Goal: Task Accomplishment & Management: Complete application form

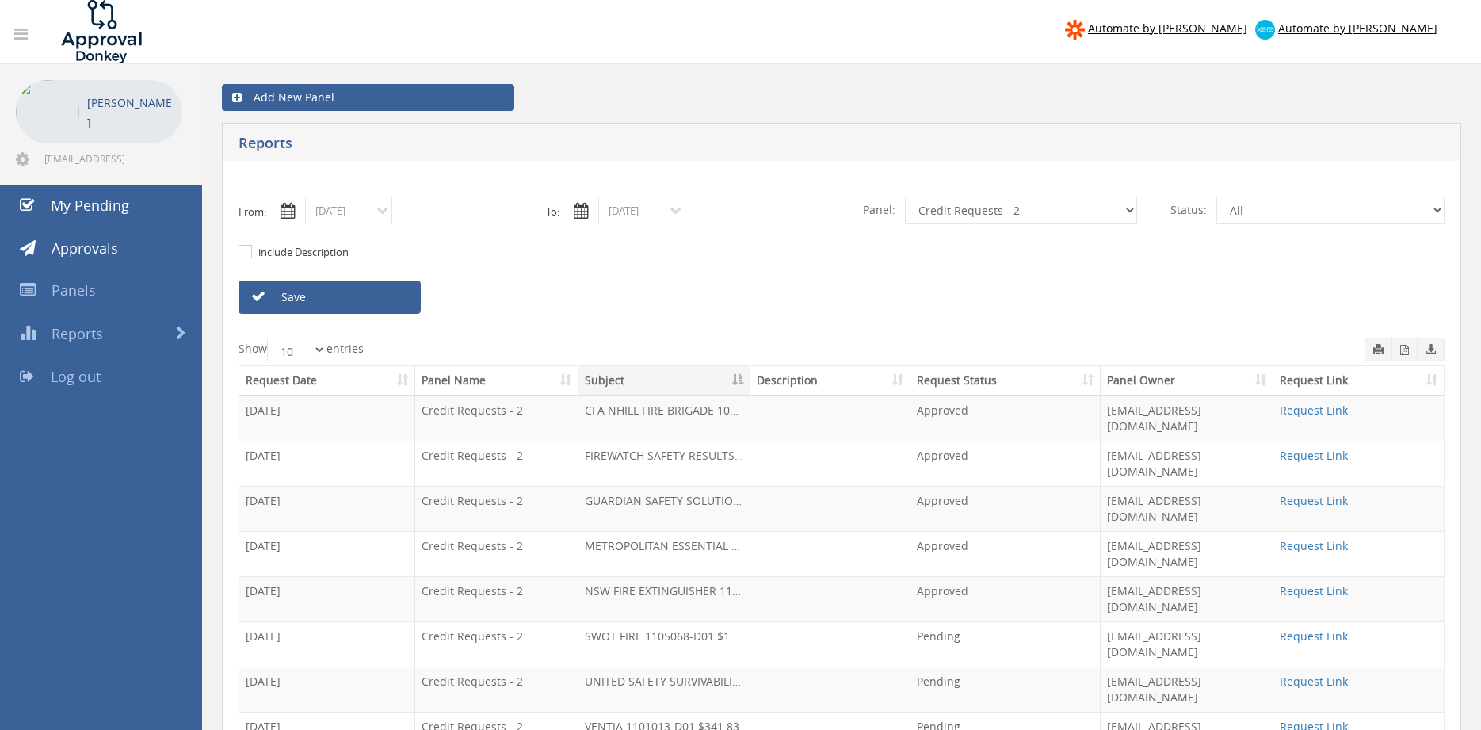
select select "number:9739"
click at [367, 215] on input "10/09/2025" at bounding box center [348, 211] width 87 height 28
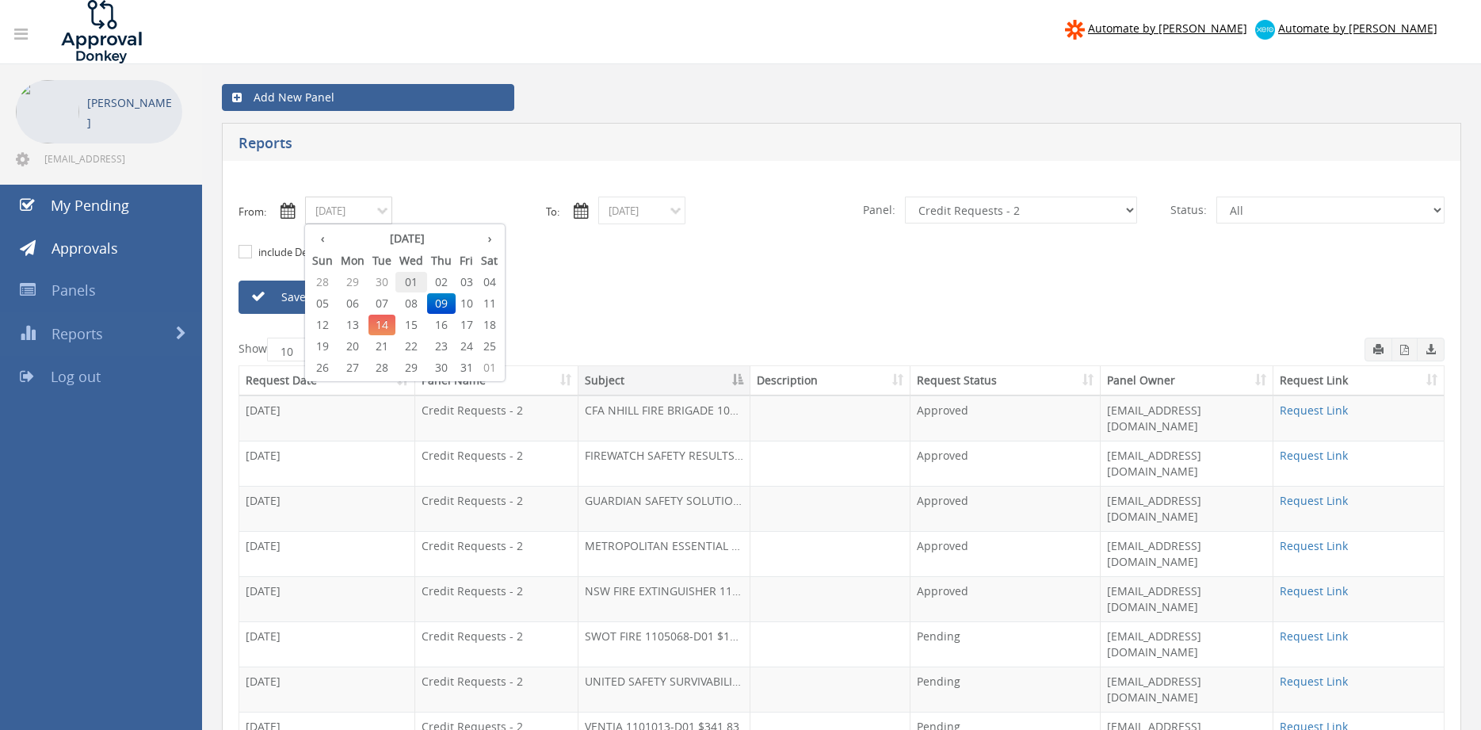
click at [411, 288] on span "01" at bounding box center [411, 282] width 32 height 21
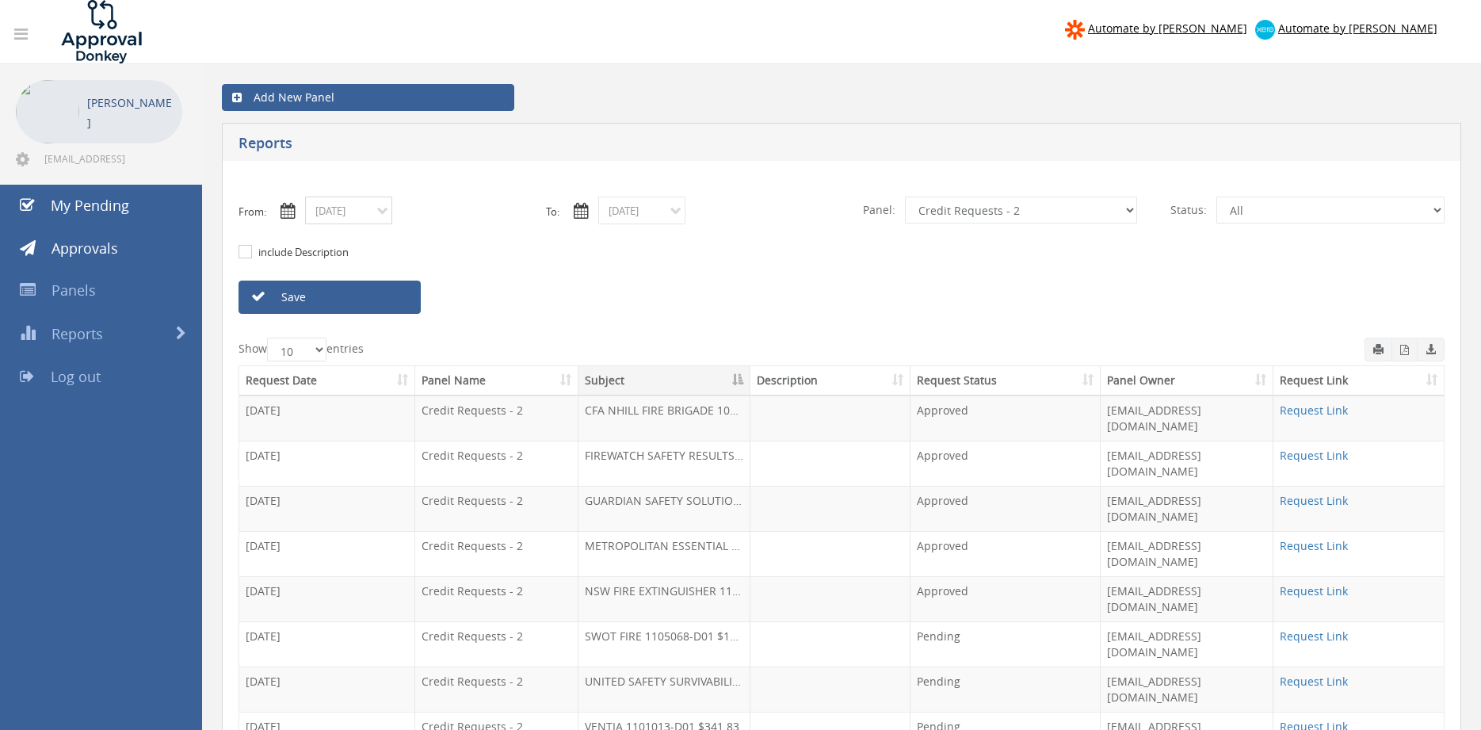
type input "10/01/2025"
click at [627, 205] on input "10/09/2025" at bounding box center [641, 211] width 87 height 28
click at [708, 282] on span "01" at bounding box center [705, 282] width 32 height 21
type input "10/01/2025"
click at [905, 197] on select "All Alarm Credits RG - 3 NZ Utilities Cable and SAI Global NZ Alarms-1 NZ FX Pa…" at bounding box center [1021, 210] width 232 height 27
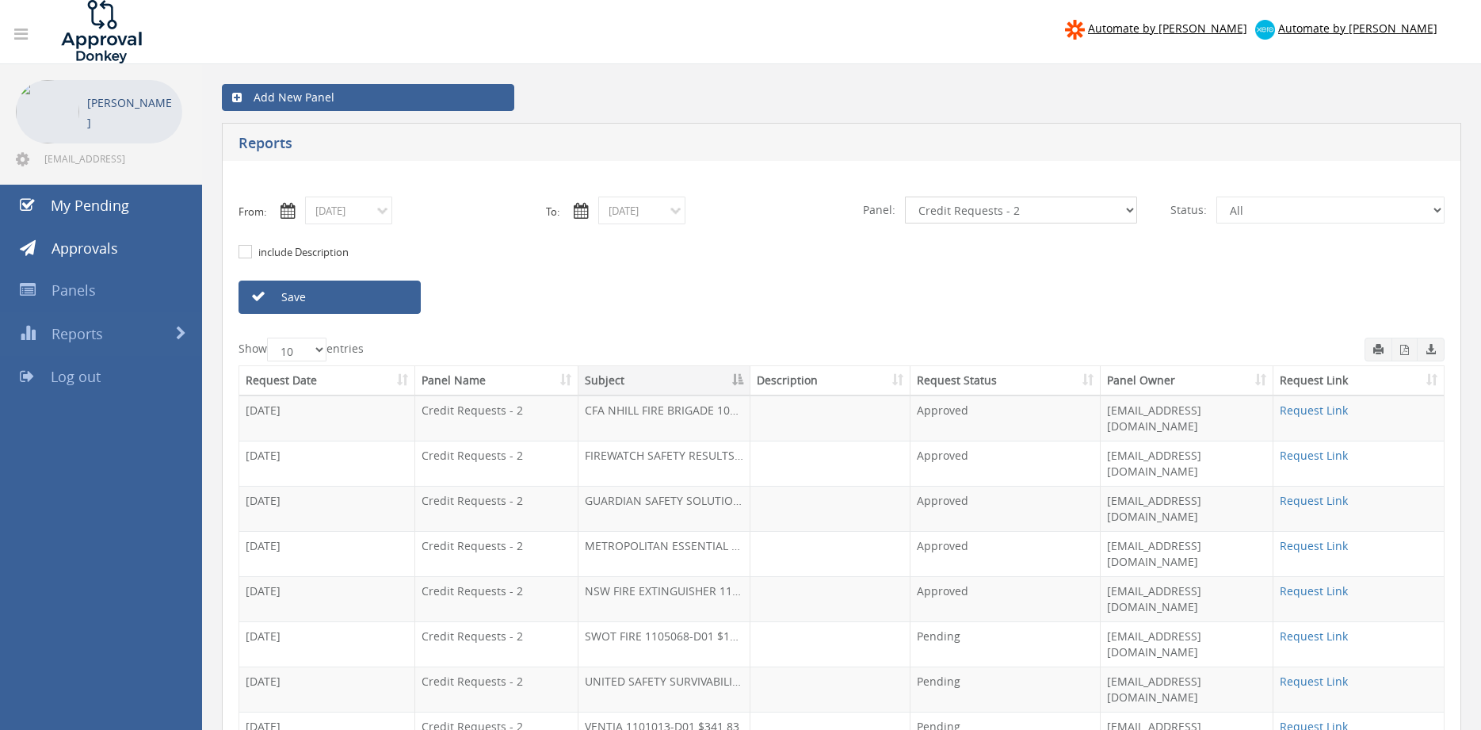
select select "number:9744"
click option "Flamestop Utilities" at bounding box center [0, 0] width 0 height 0
click at [384, 302] on link "Save" at bounding box center [330, 297] width 182 height 33
click at [365, 216] on input "10/01/2025" at bounding box center [348, 211] width 87 height 28
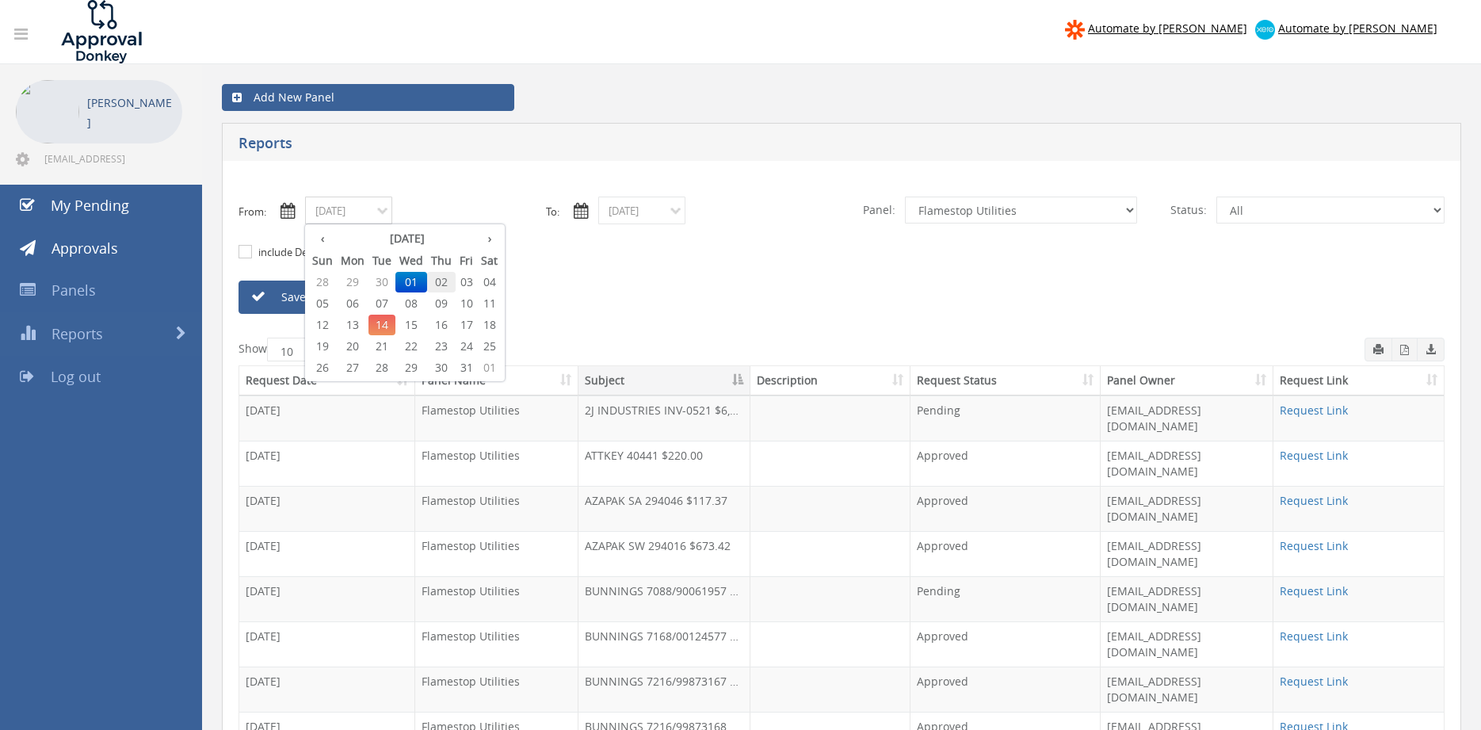
click at [438, 283] on span "02" at bounding box center [441, 282] width 29 height 21
type input "10/02/2025"
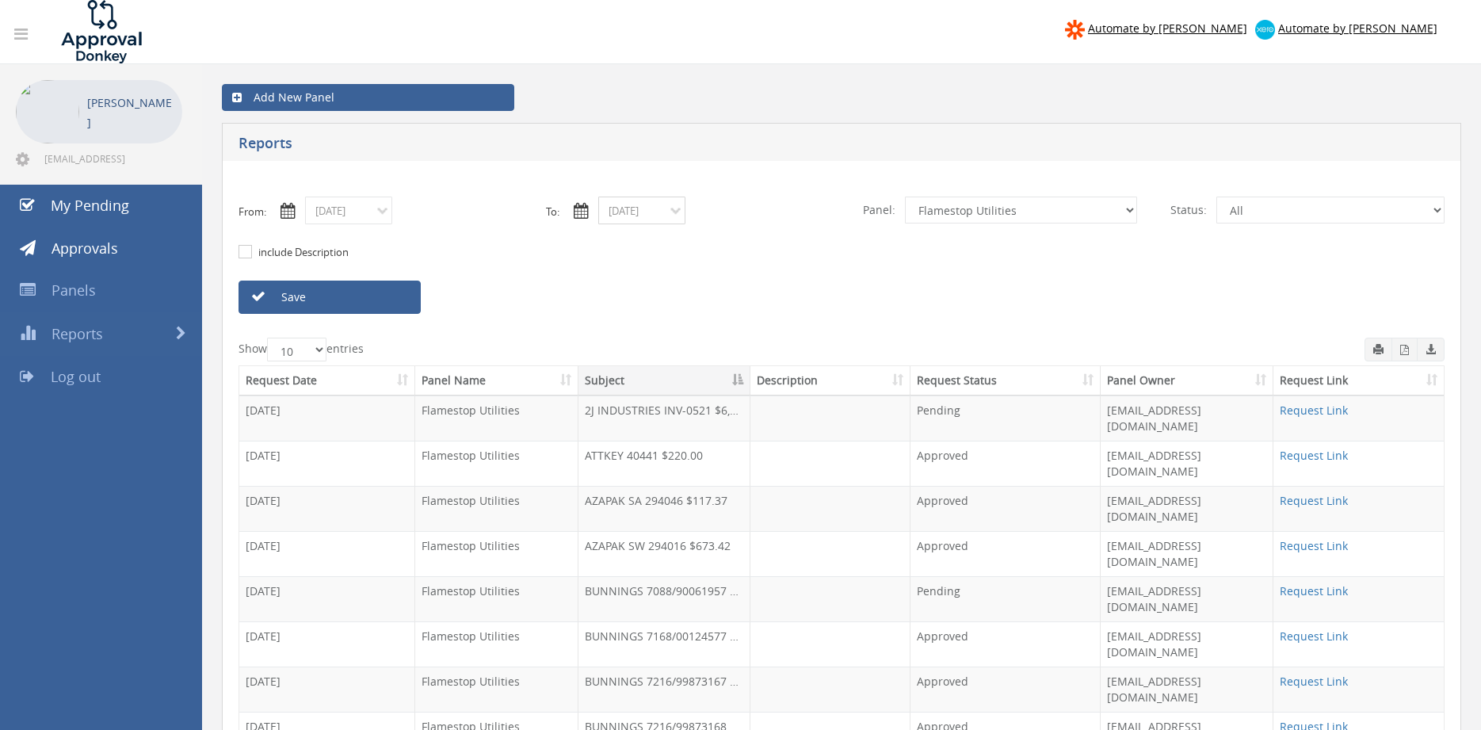
click at [642, 207] on input "10/01/2025" at bounding box center [641, 211] width 87 height 28
click at [740, 281] on span "02" at bounding box center [734, 282] width 29 height 21
type input "10/02/2025"
click at [391, 300] on link "Save" at bounding box center [330, 297] width 182 height 33
click at [362, 215] on input "10/02/2025" at bounding box center [348, 211] width 87 height 28
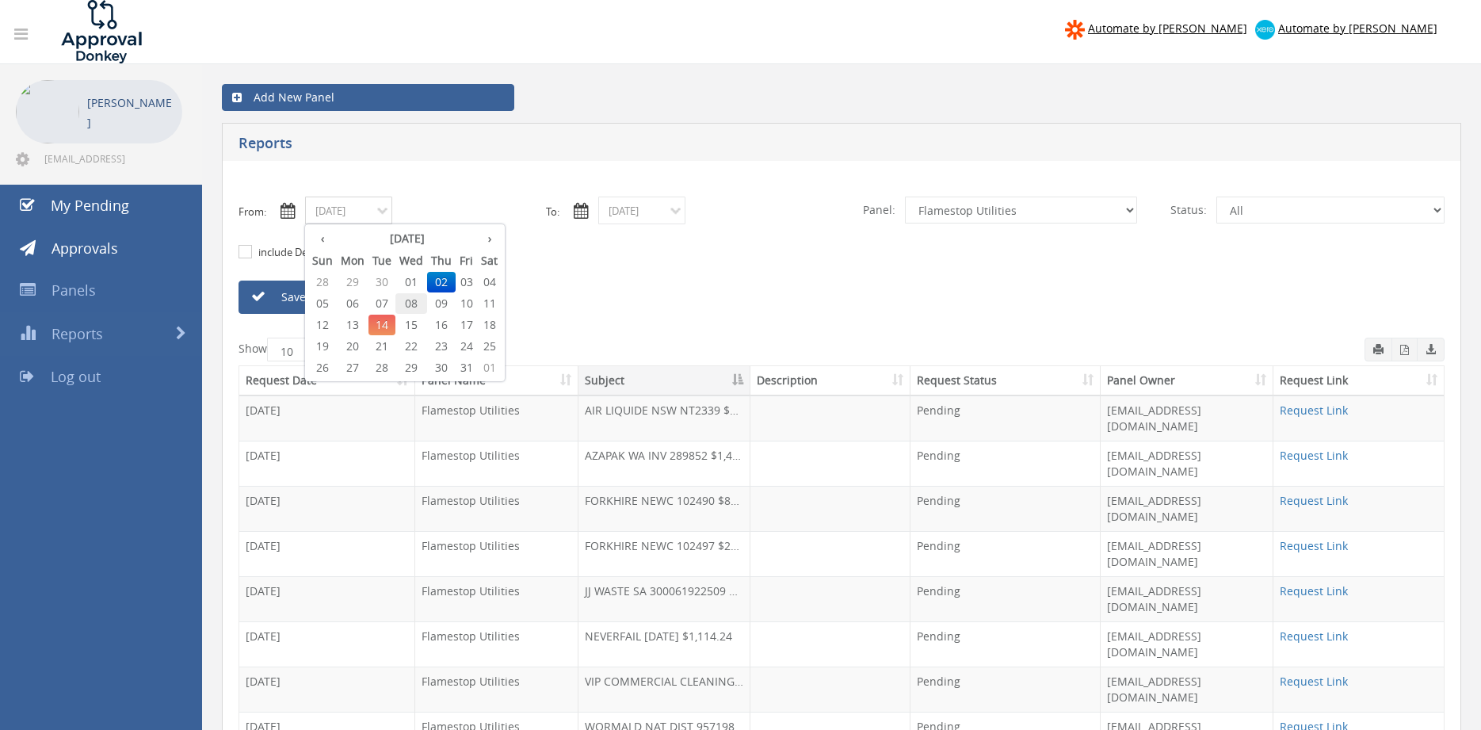
click at [418, 303] on span "08" at bounding box center [411, 303] width 32 height 21
type input "10/08/2025"
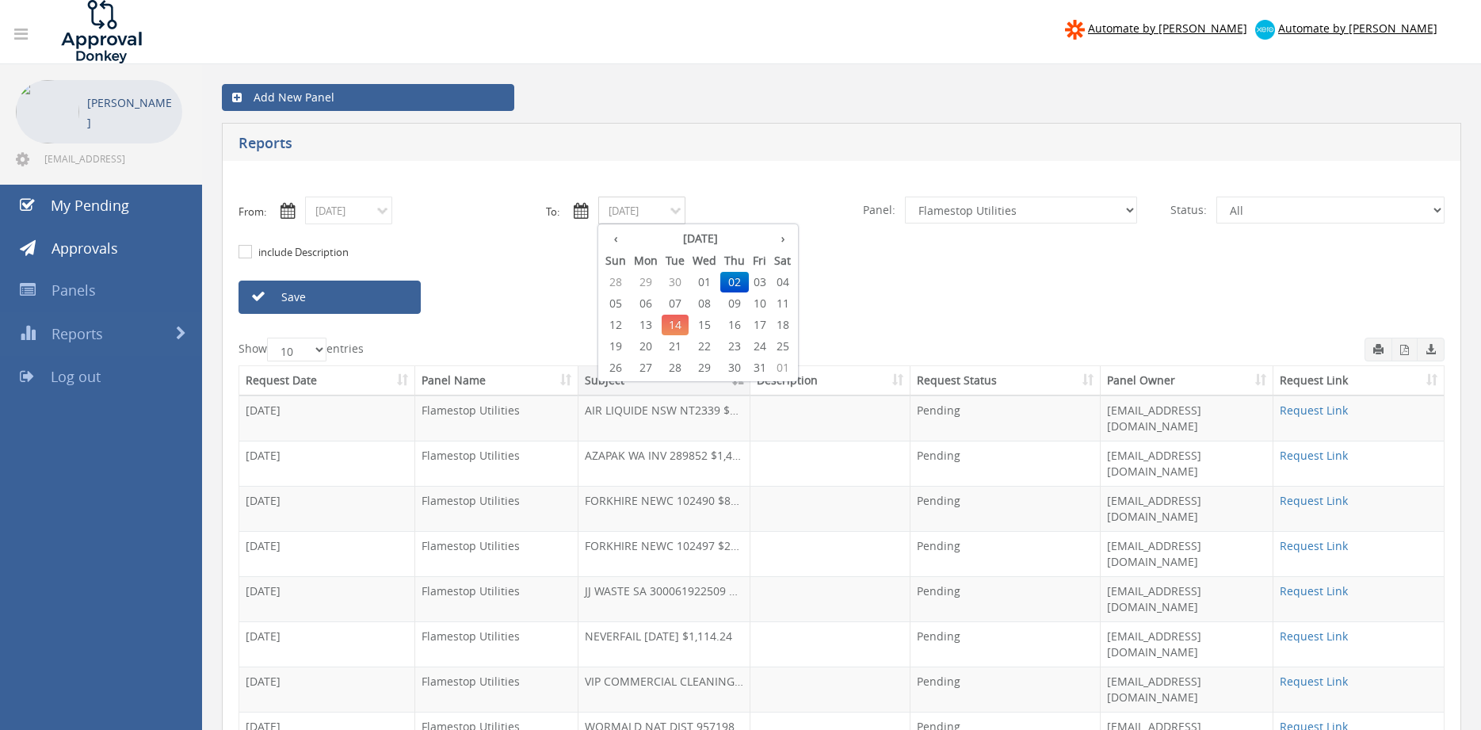
click at [653, 210] on input "10/02/2025" at bounding box center [641, 211] width 87 height 28
click at [703, 301] on span "08" at bounding box center [705, 303] width 32 height 21
type input "10/08/2025"
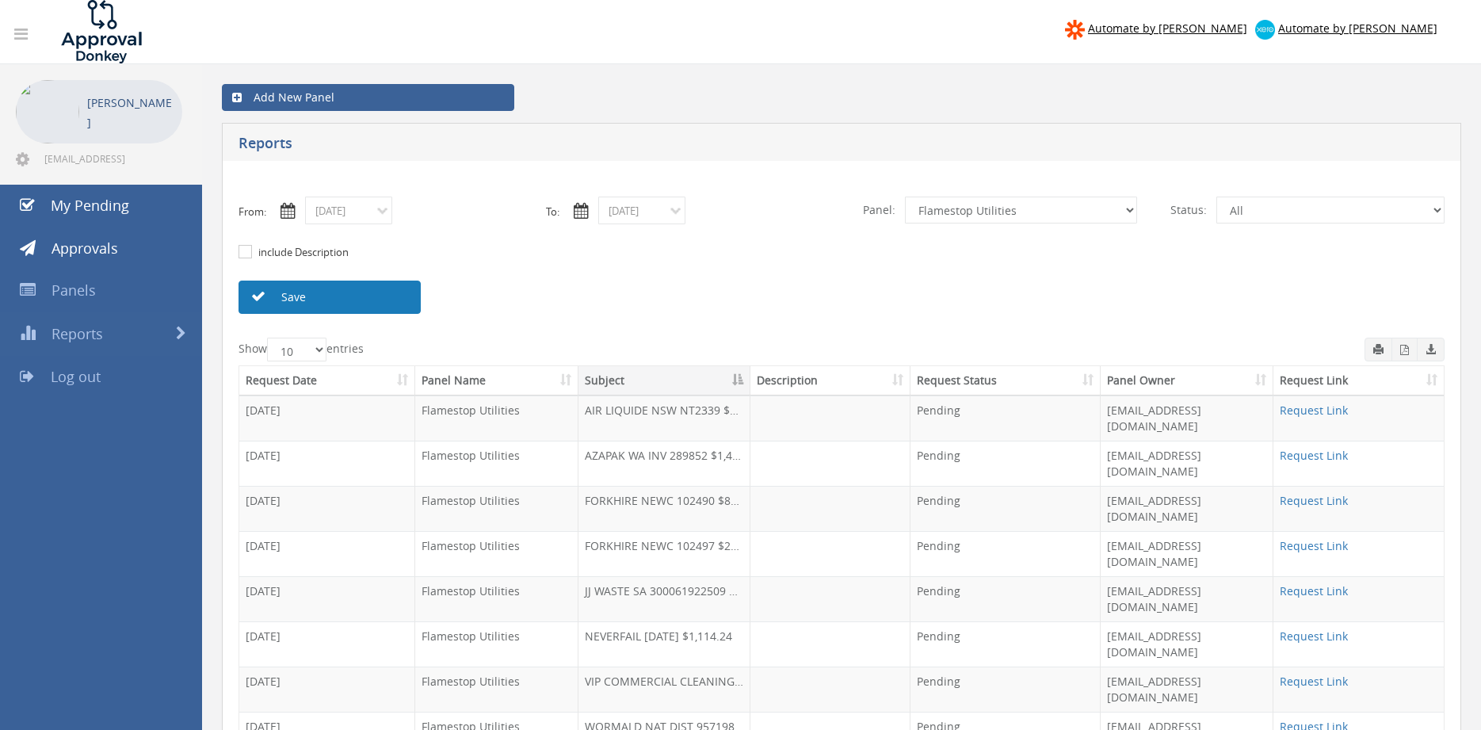
click at [388, 300] on link "Save" at bounding box center [330, 297] width 182 height 33
click at [372, 215] on input "10/08/2025" at bounding box center [348, 211] width 87 height 28
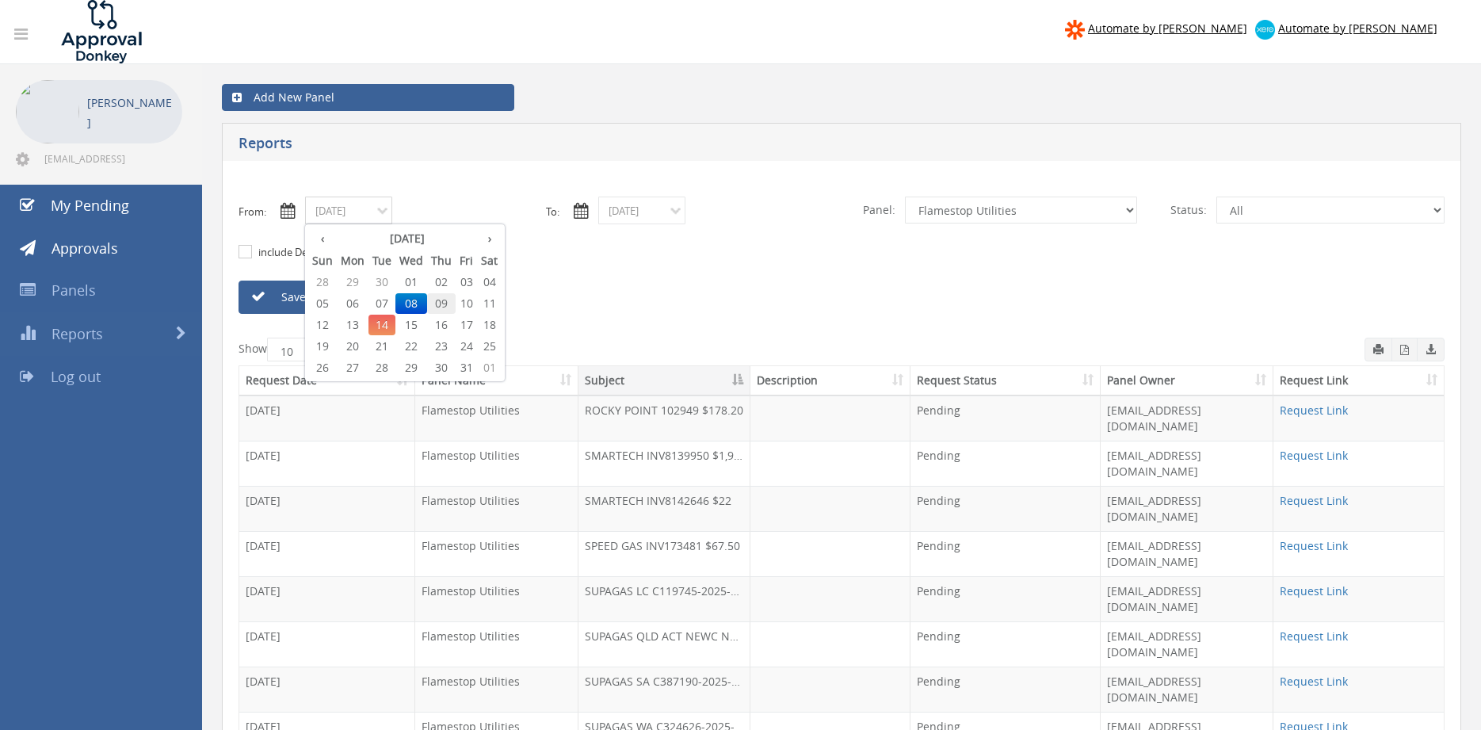
drag, startPoint x: 443, startPoint y: 306, endPoint x: 597, endPoint y: 239, distance: 167.5
click at [443, 305] on span "09" at bounding box center [441, 303] width 29 height 21
type input "10/09/2025"
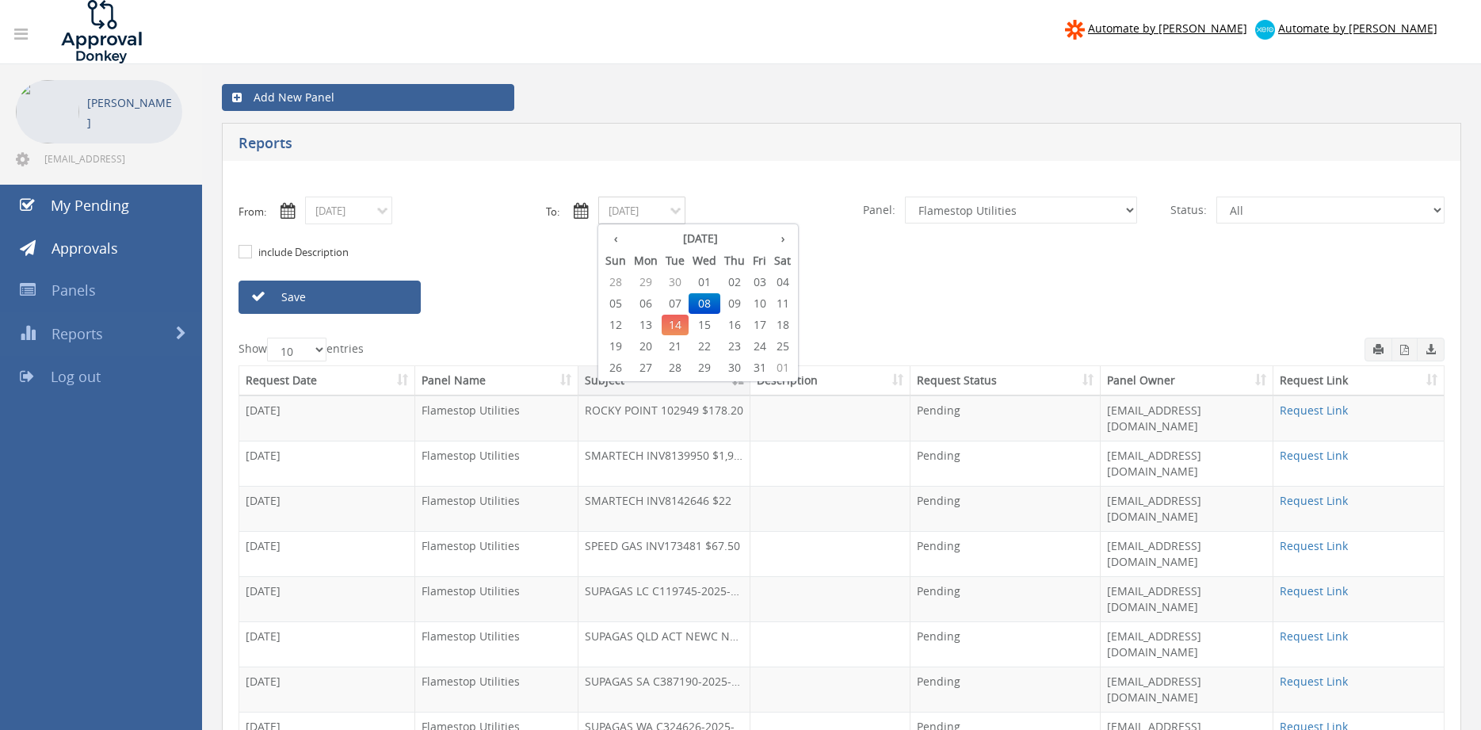
click at [642, 216] on input "10/08/2025" at bounding box center [641, 211] width 87 height 28
click at [736, 301] on span "09" at bounding box center [734, 303] width 29 height 21
type input "10/09/2025"
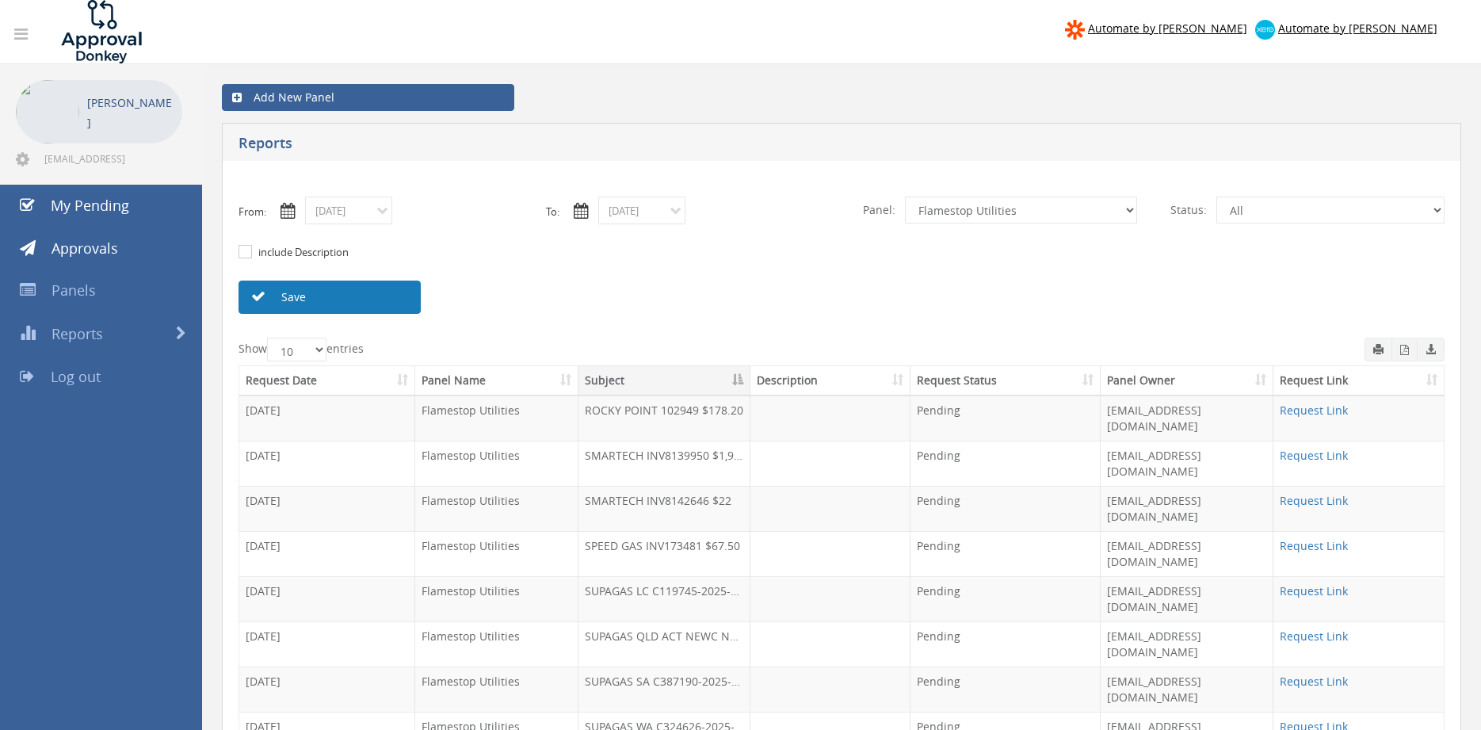
click at [365, 296] on link "Save" at bounding box center [330, 297] width 182 height 33
click at [1297, 674] on link "Request Link" at bounding box center [1314, 681] width 68 height 15
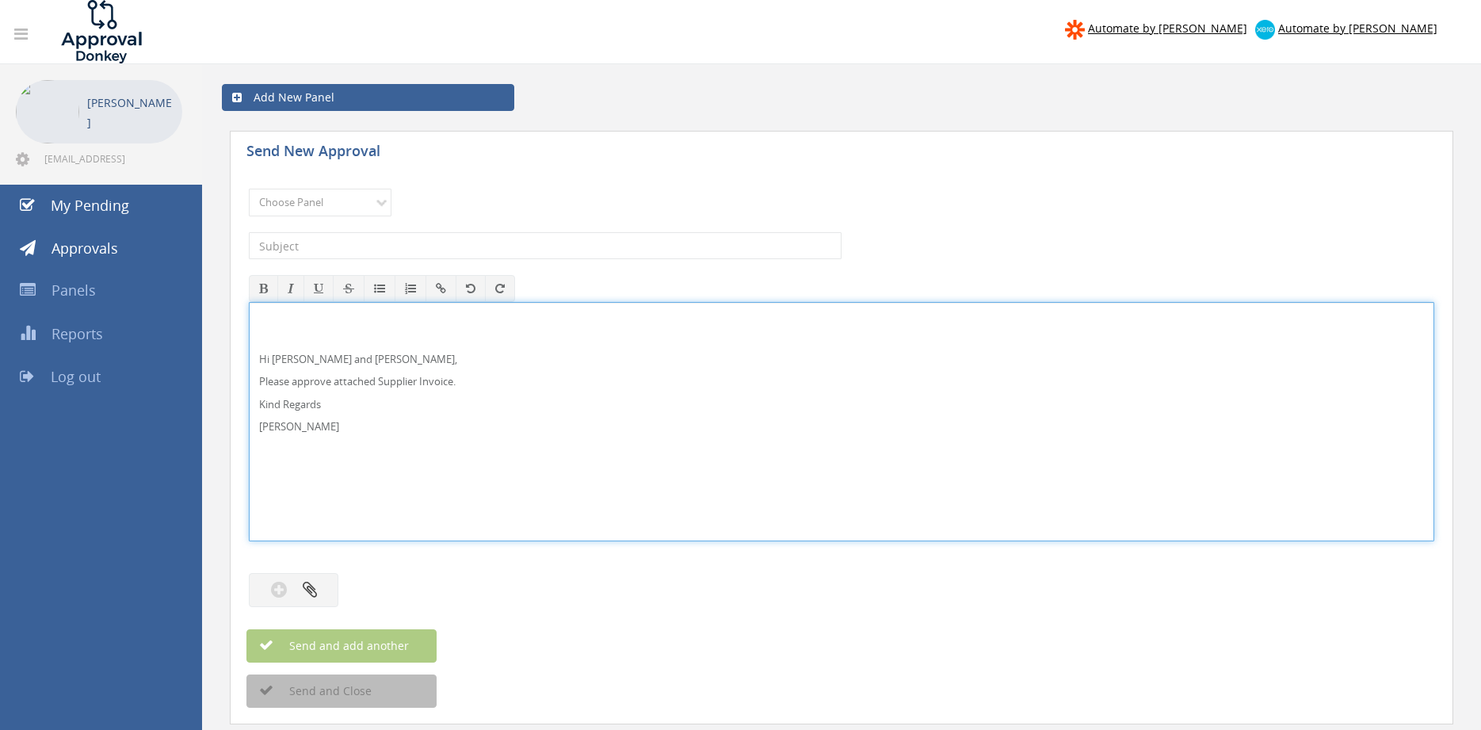
click at [308, 357] on p "Hi [PERSON_NAME] and [PERSON_NAME]," at bounding box center [841, 359] width 1165 height 15
drag, startPoint x: 365, startPoint y: 439, endPoint x: 226, endPoint y: 301, distance: 195.6
click at [249, 302] on div "Hi [PERSON_NAME], Please approve attached Supplier Invoice. Kind Regards [PERSO…" at bounding box center [842, 421] width 1186 height 239
copy div "Hi [PERSON_NAME], Please approve attached Supplier Invoice. Kind Regards"
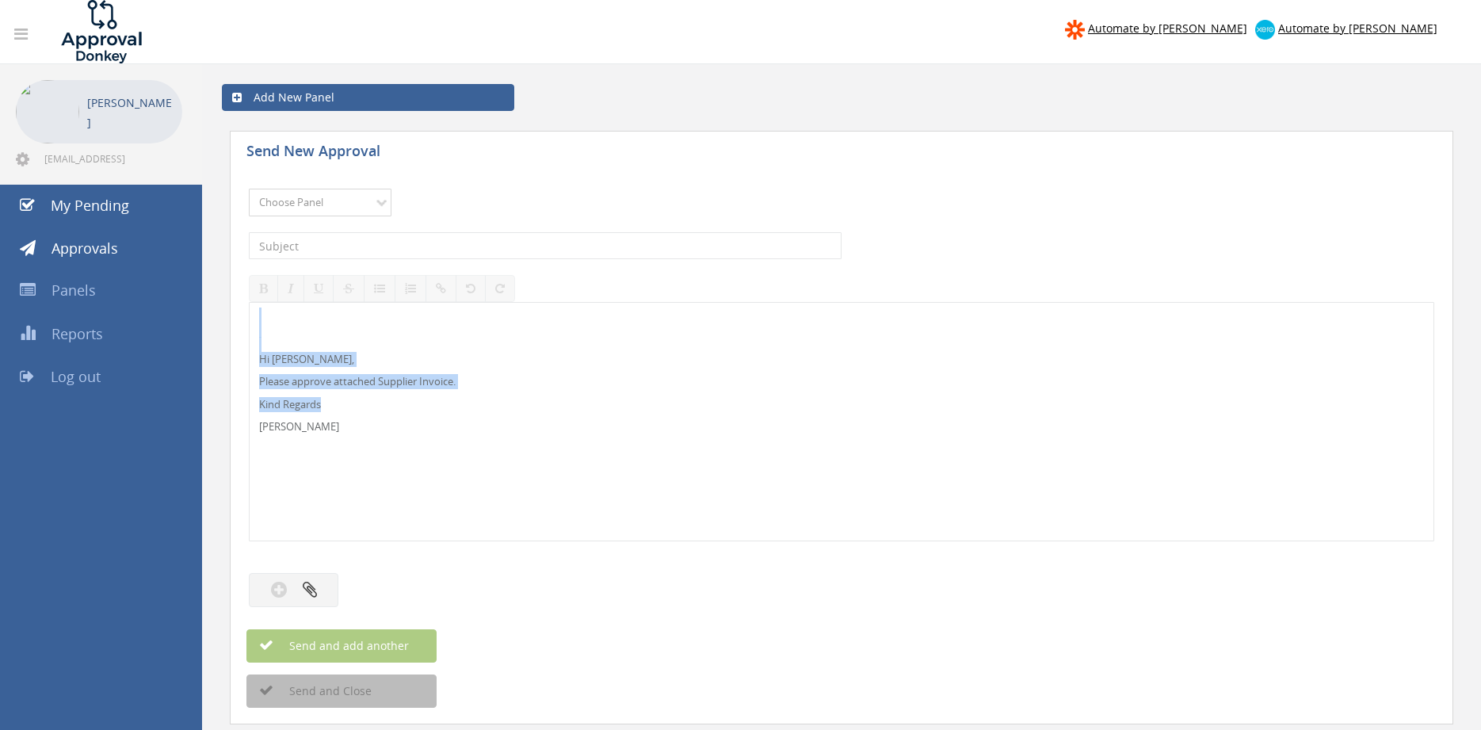
select select "9680"
click option "Alarm Suppliers - 2" at bounding box center [0, 0] width 0 height 0
click at [433, 246] on input "text" at bounding box center [545, 245] width 593 height 27
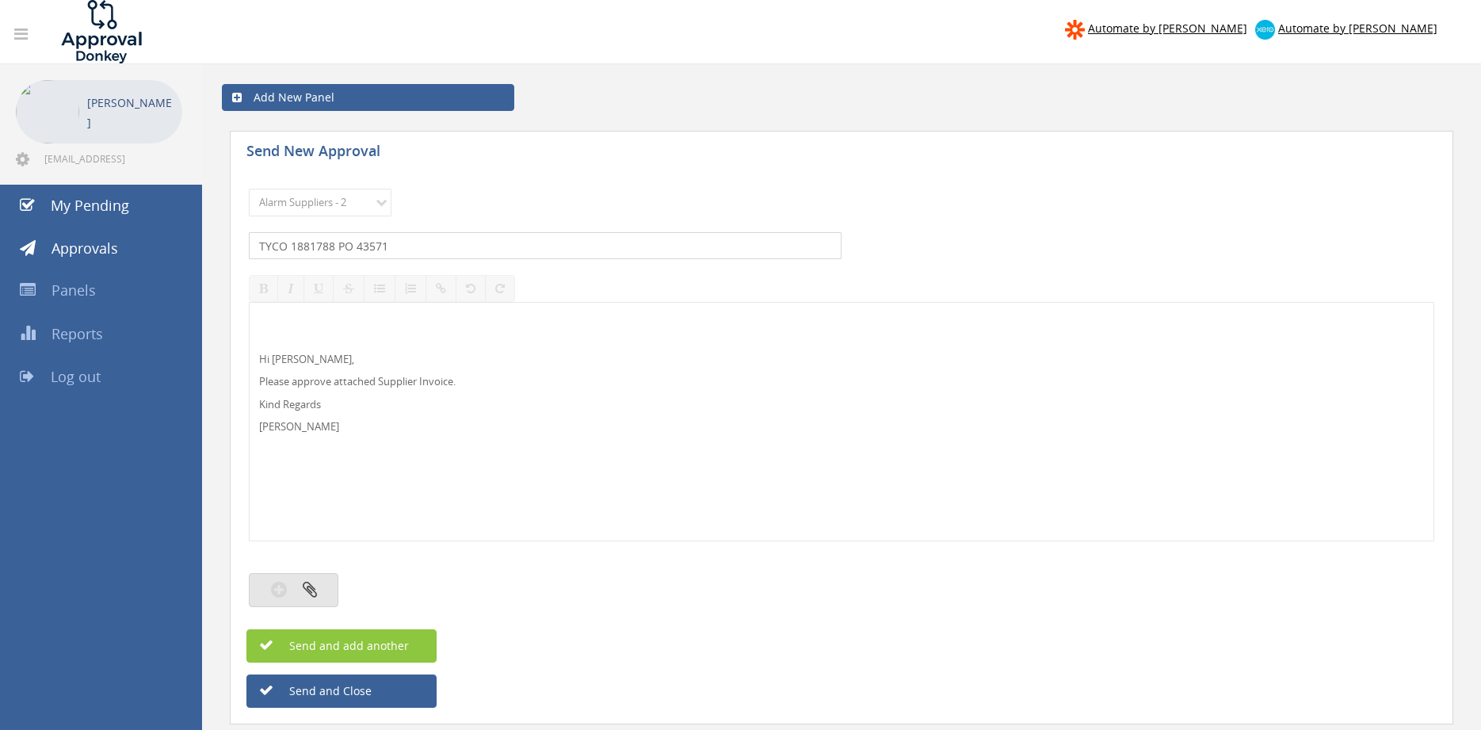
type input "TYCO 1881788 PO 43571"
click at [320, 595] on button "button" at bounding box center [294, 590] width 90 height 34
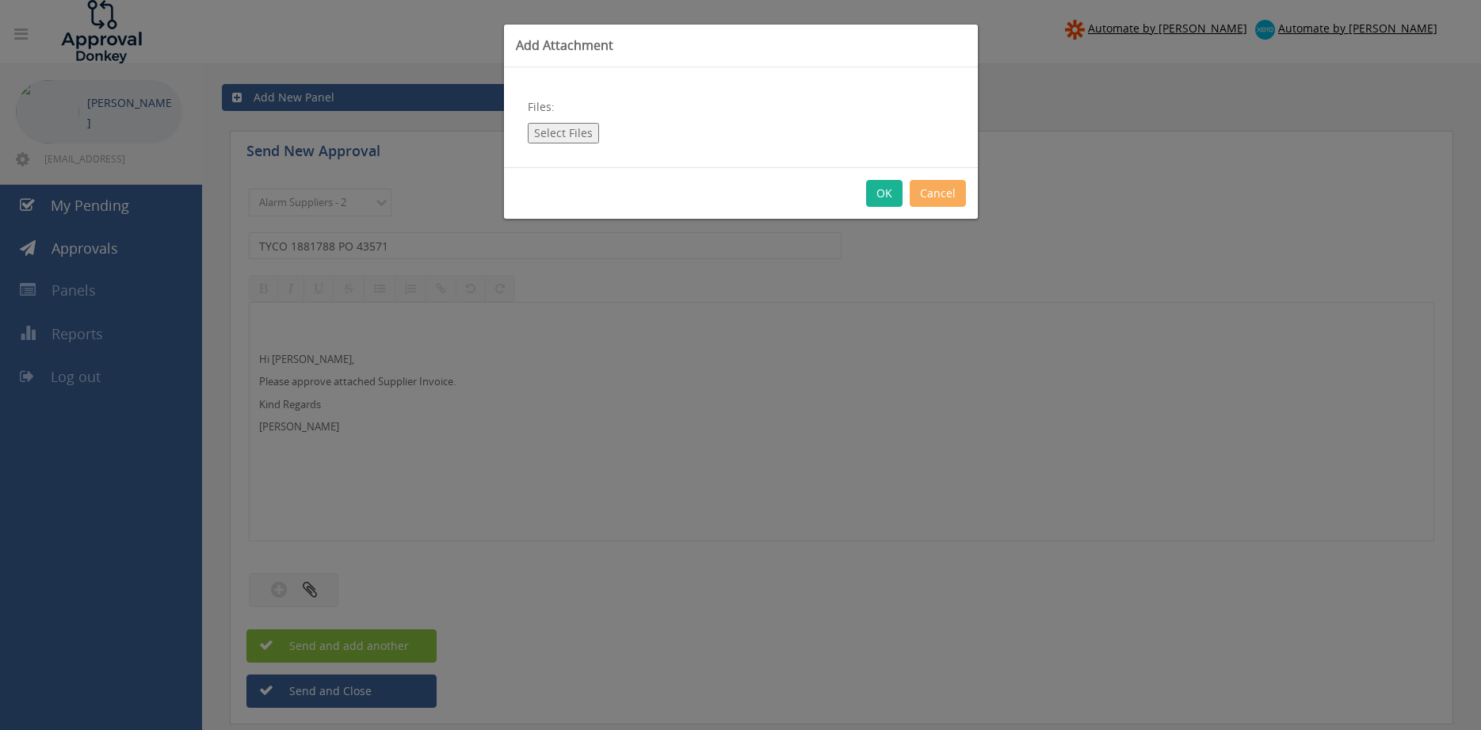
click at [563, 132] on button "Select Files" at bounding box center [563, 133] width 71 height 21
type input "C:\fakepath\TYCO 1881788 [DATE] PO 43571.pdf"
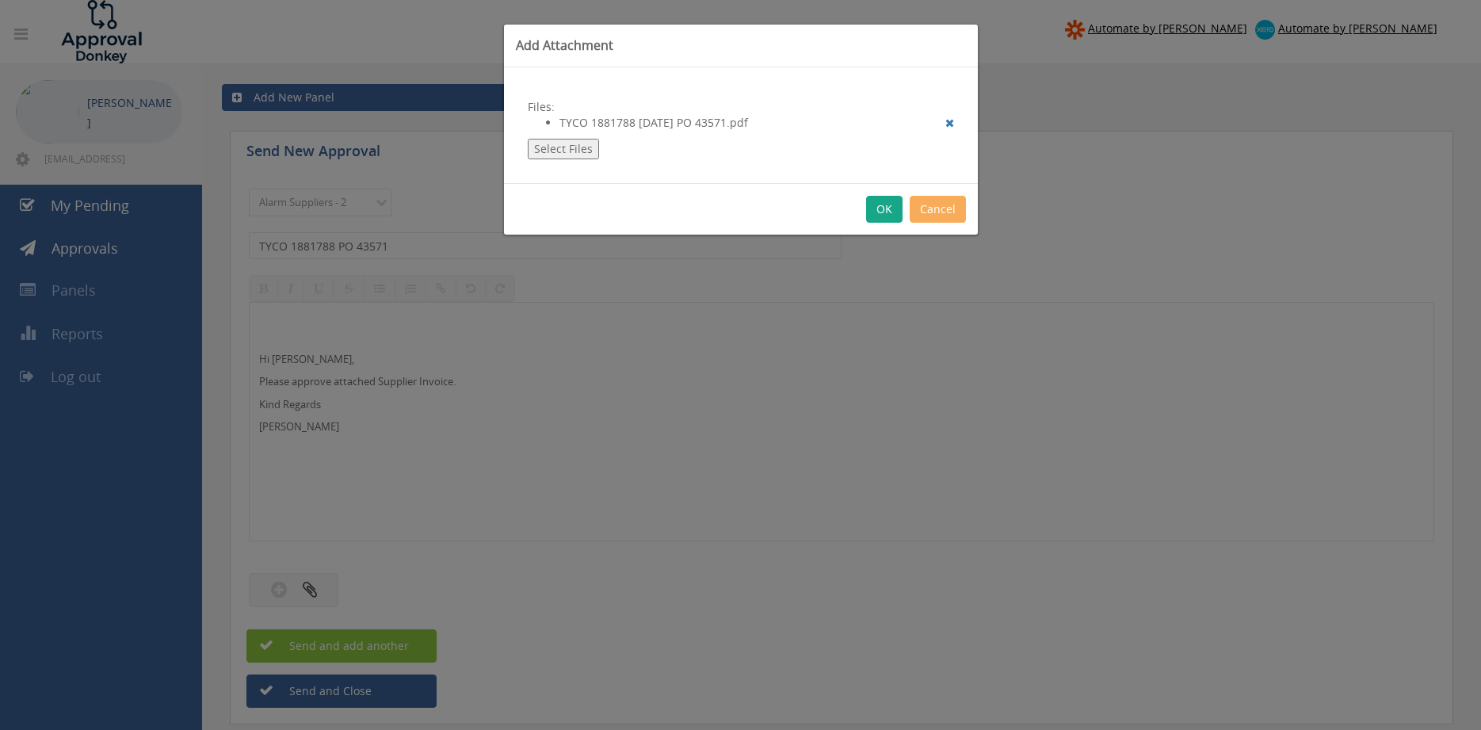
click at [886, 208] on button "OK" at bounding box center [884, 209] width 36 height 27
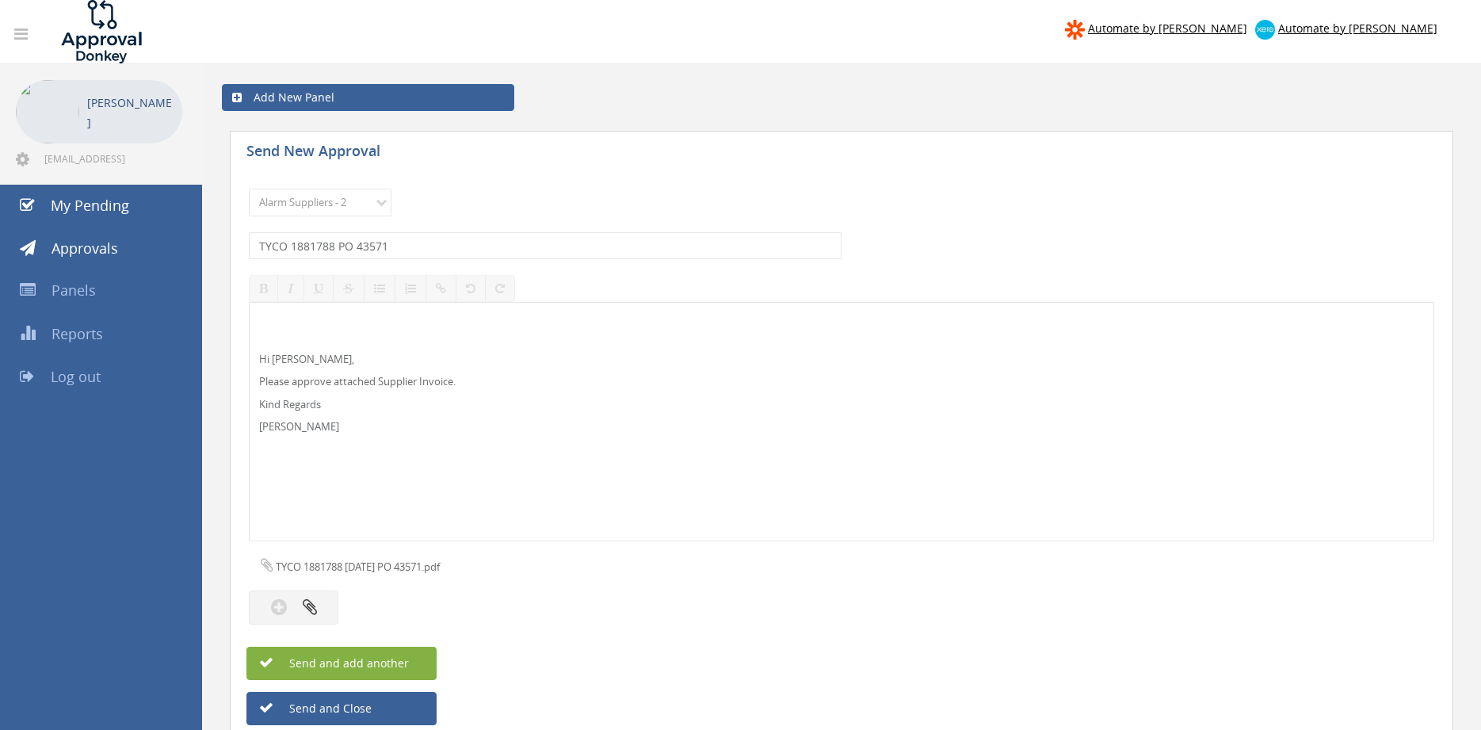
click at [409, 661] on button "Send and add another" at bounding box center [341, 663] width 190 height 33
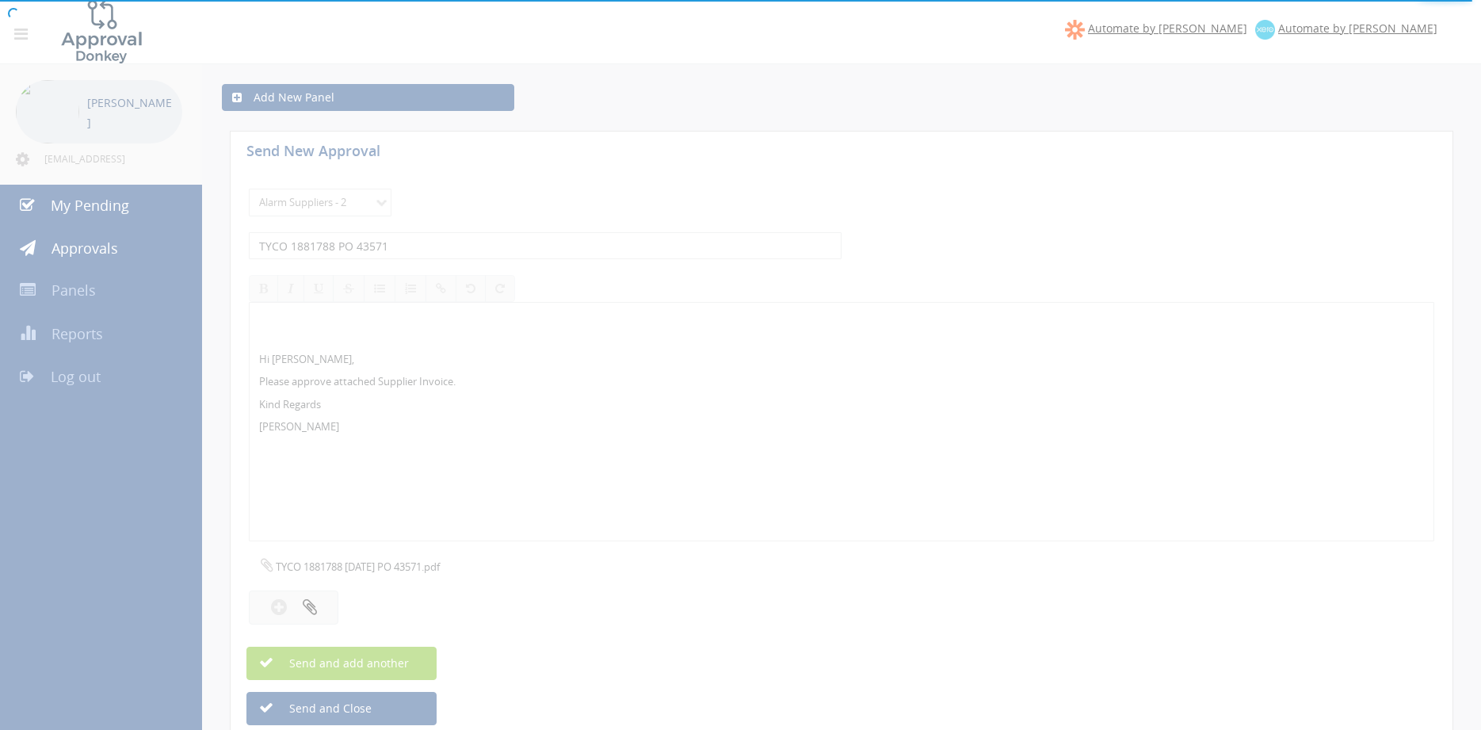
select select
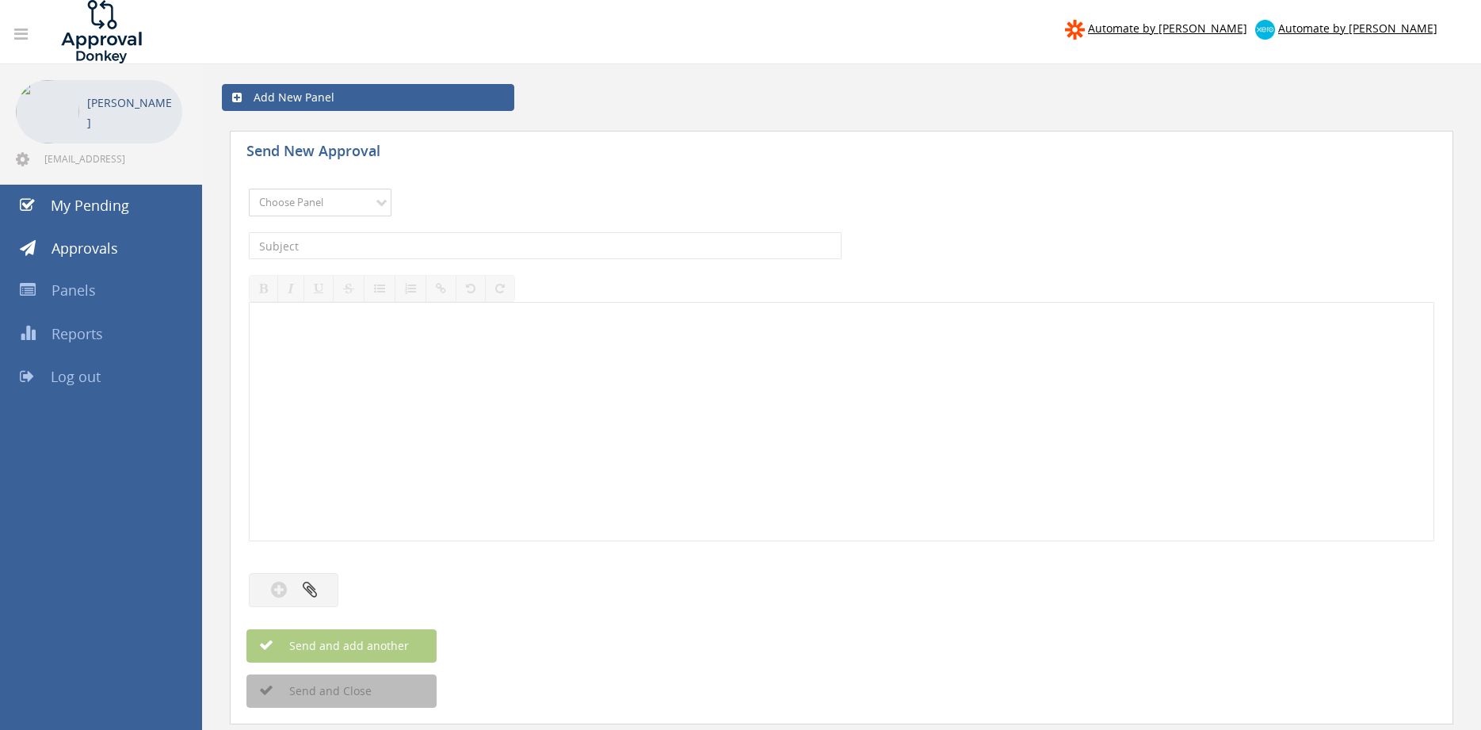
click at [249, 189] on select "Choose Panel Alarm Credits RG - 3 NZ Utilities Cable and SAI Global NZ Alarms-1…" at bounding box center [320, 203] width 143 height 28
select select "9680"
click option "Alarm Suppliers - 2" at bounding box center [0, 0] width 0 height 0
click at [432, 236] on input "text" at bounding box center [545, 245] width 593 height 27
type input "E"
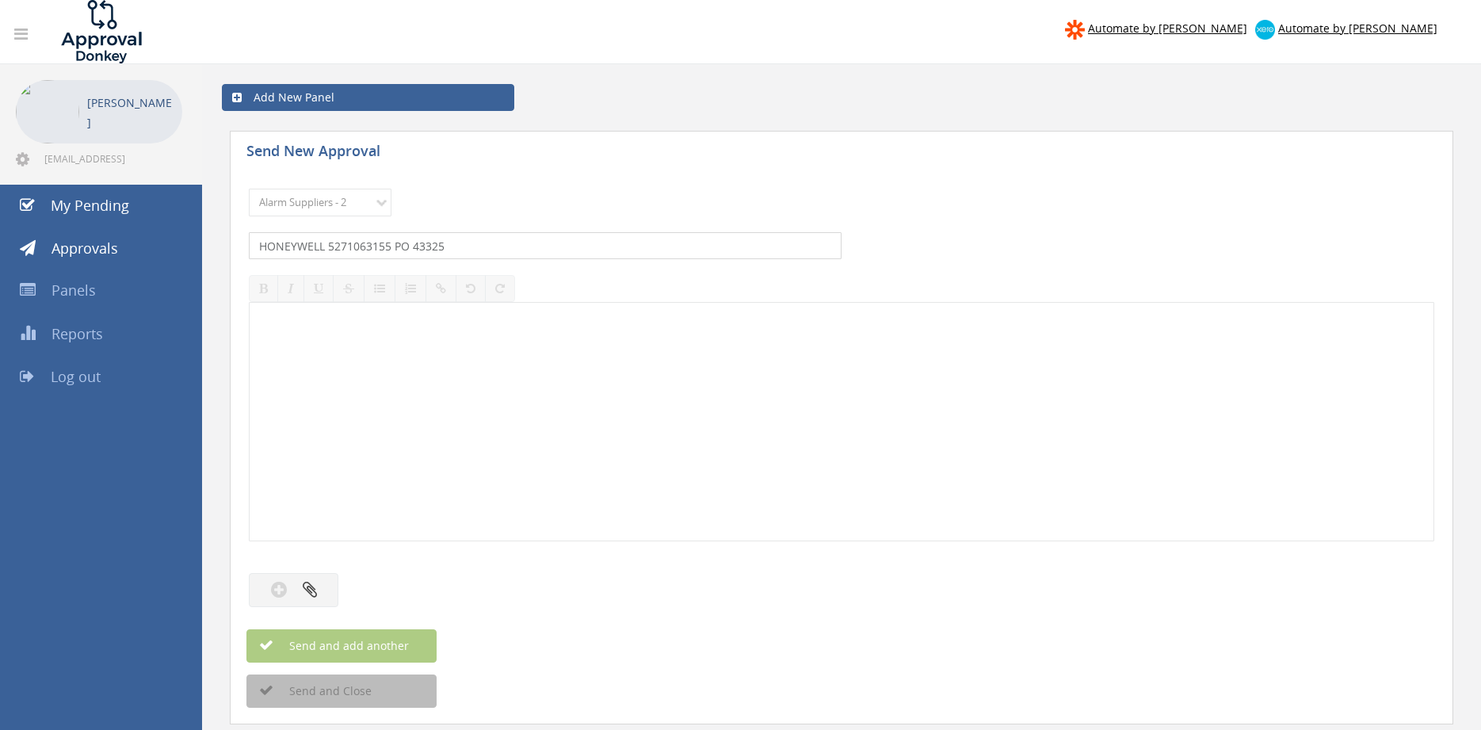
type input "HONEYWELL 5271063155 PO 43325"
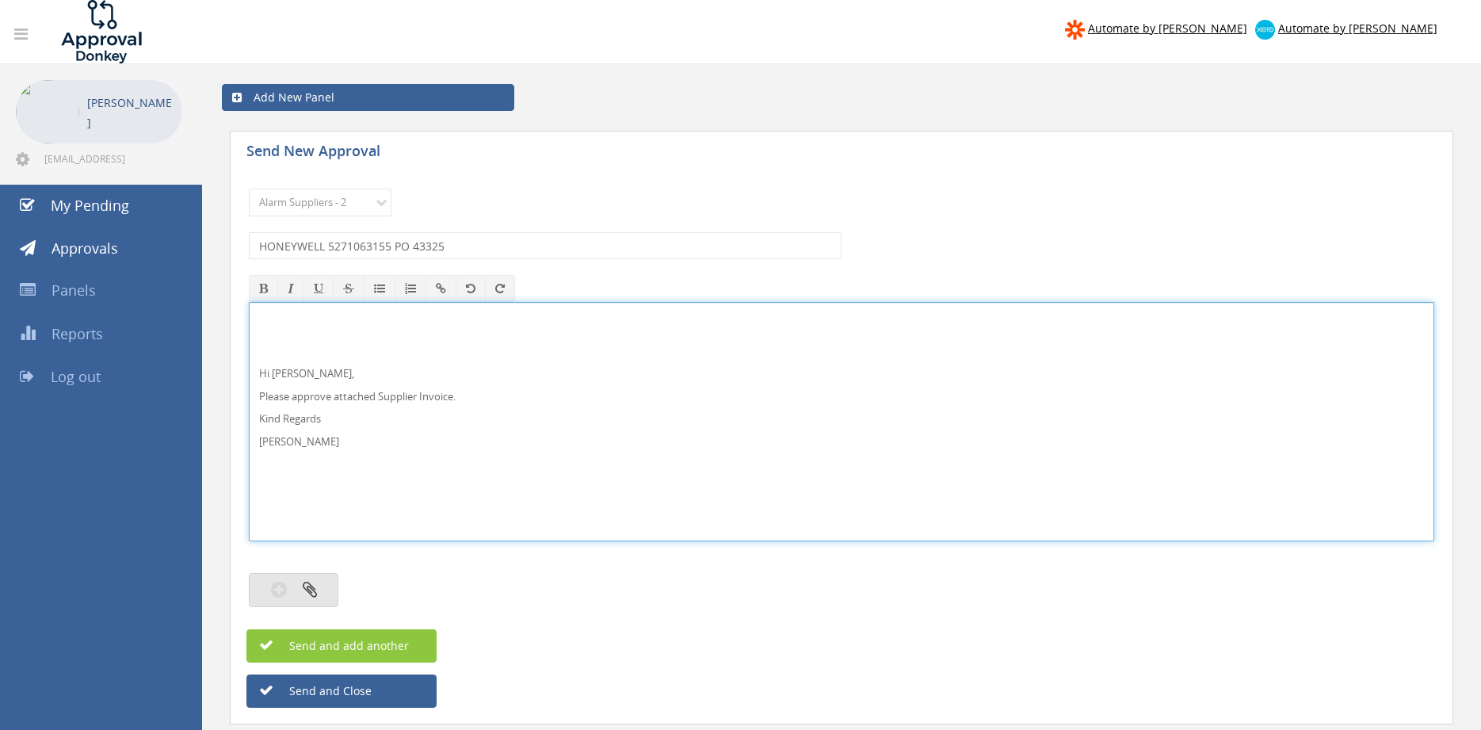
click at [326, 590] on button "button" at bounding box center [294, 590] width 90 height 34
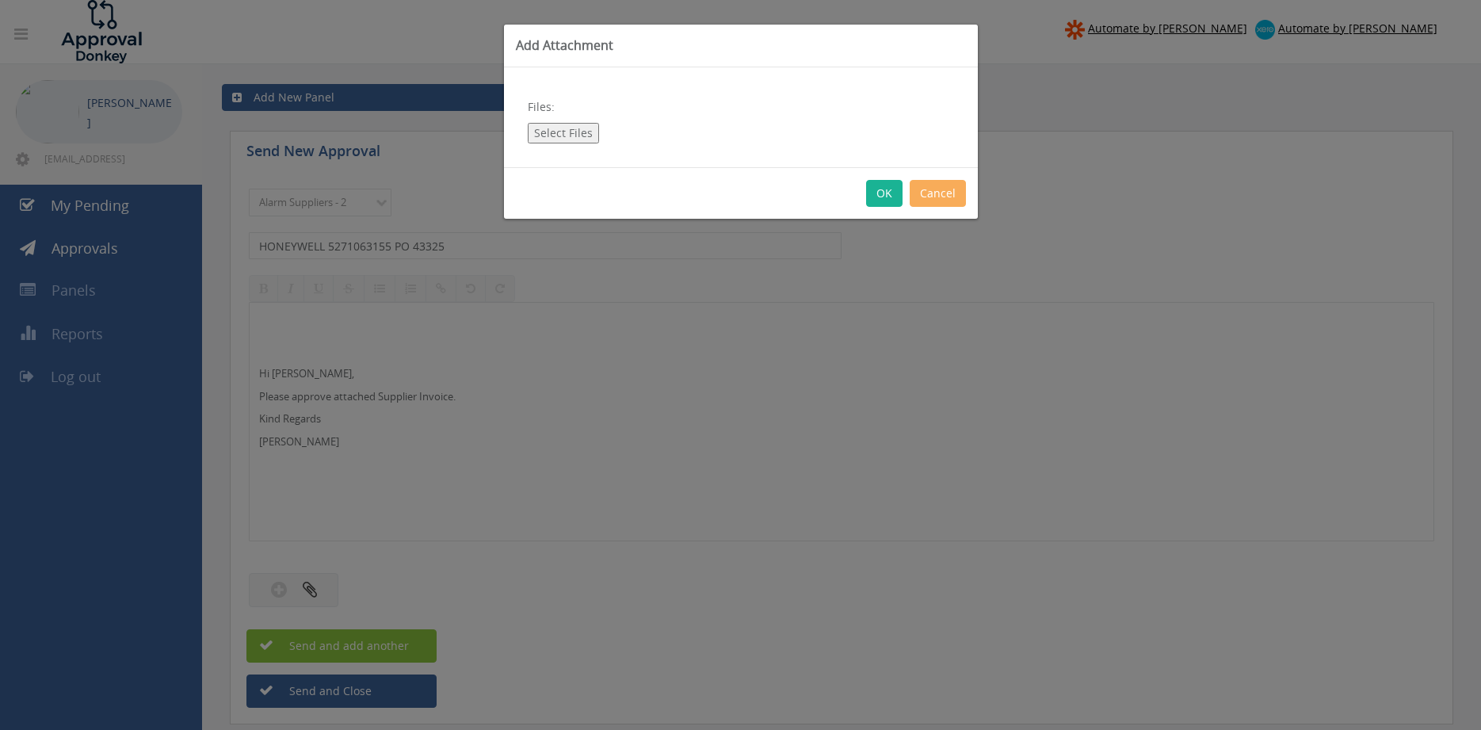
click at [573, 128] on button "Select Files" at bounding box center [563, 133] width 71 height 21
type input "C:\fakepath\HONEYWELL 5271063155 [DATE] PO 43325.pdf"
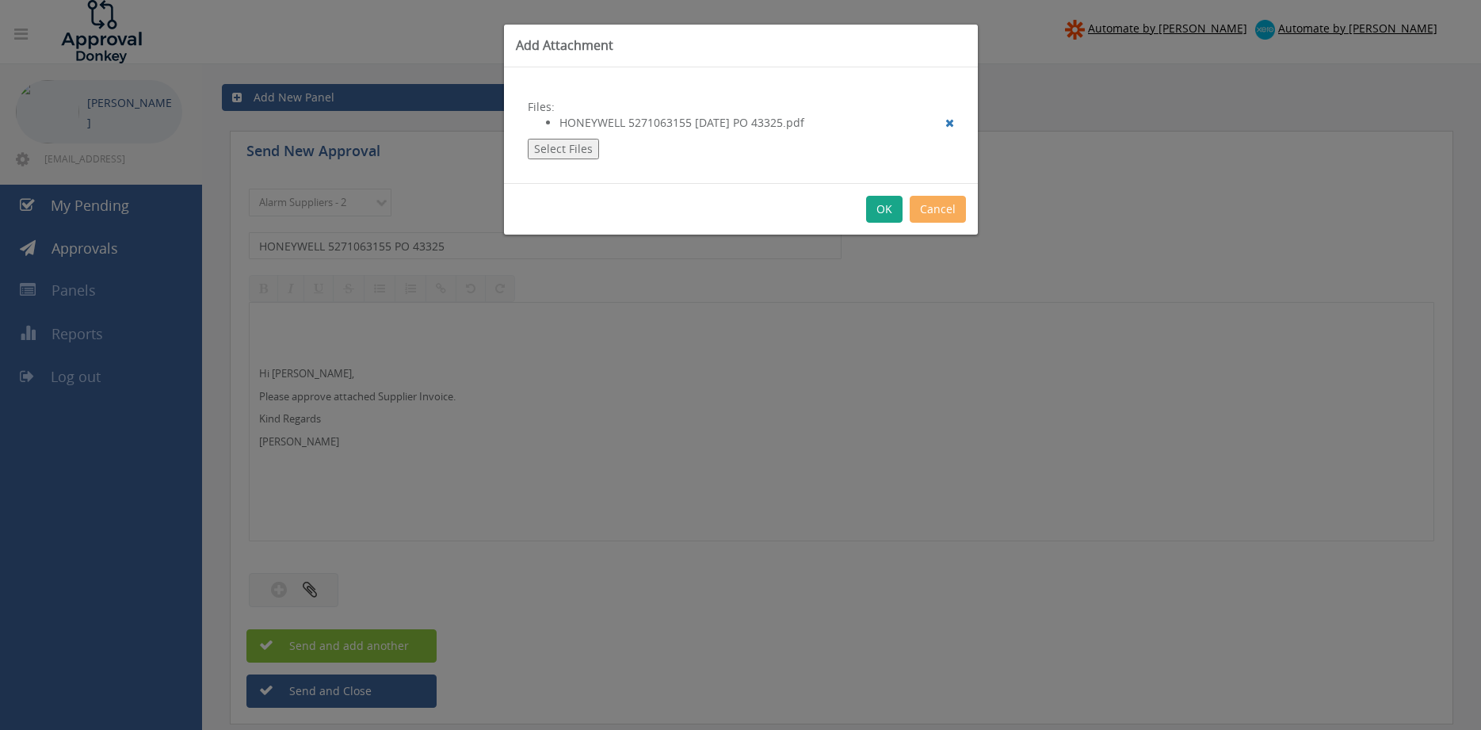
click at [884, 210] on button "OK" at bounding box center [884, 209] width 36 height 27
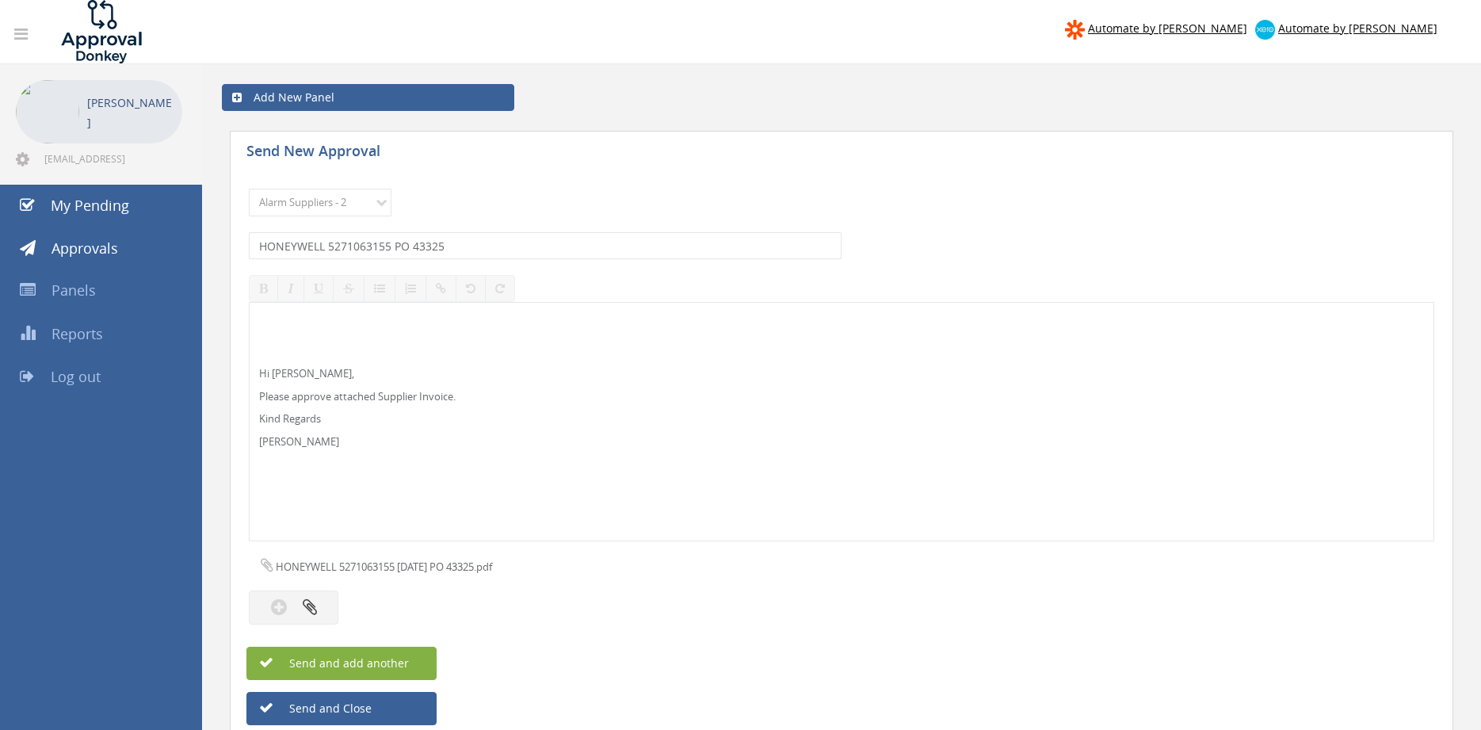
click at [409, 658] on button "Send and add another" at bounding box center [341, 663] width 190 height 33
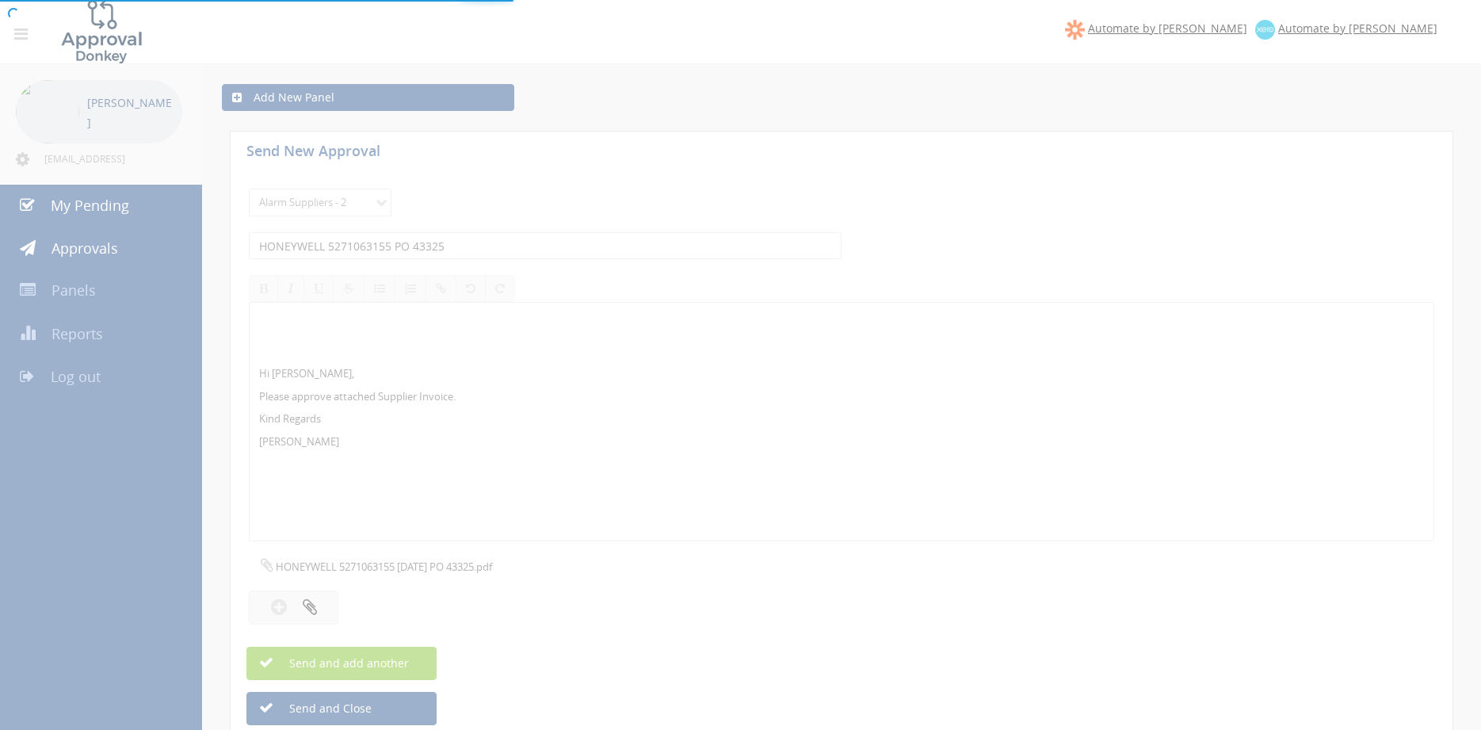
select select
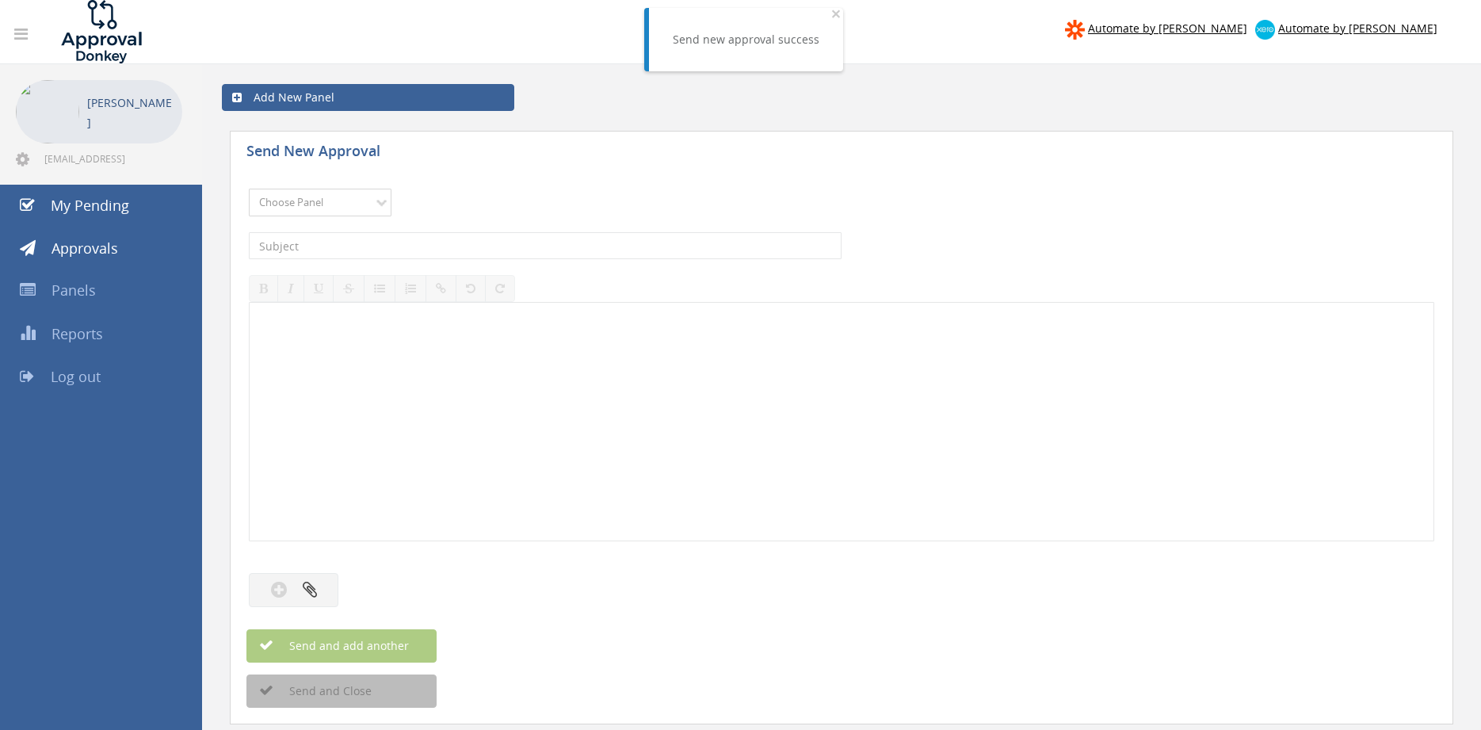
select select "9680"
click option "Alarm Suppliers - 2" at bounding box center [0, 0] width 0 height 0
click at [430, 248] on input "text" at bounding box center [545, 245] width 593 height 27
type input "ELECTRA 2378720 PO 43496"
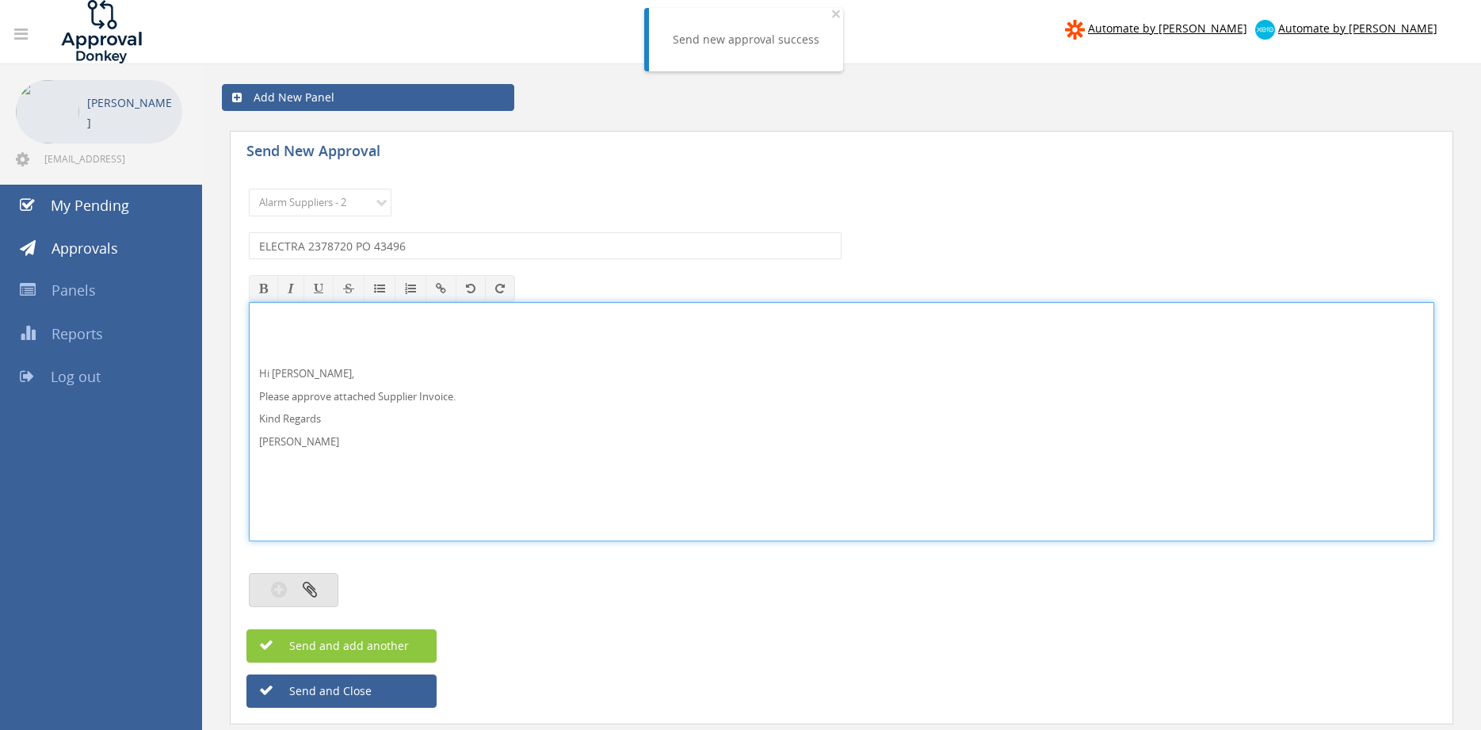
click at [319, 587] on button "button" at bounding box center [294, 590] width 90 height 34
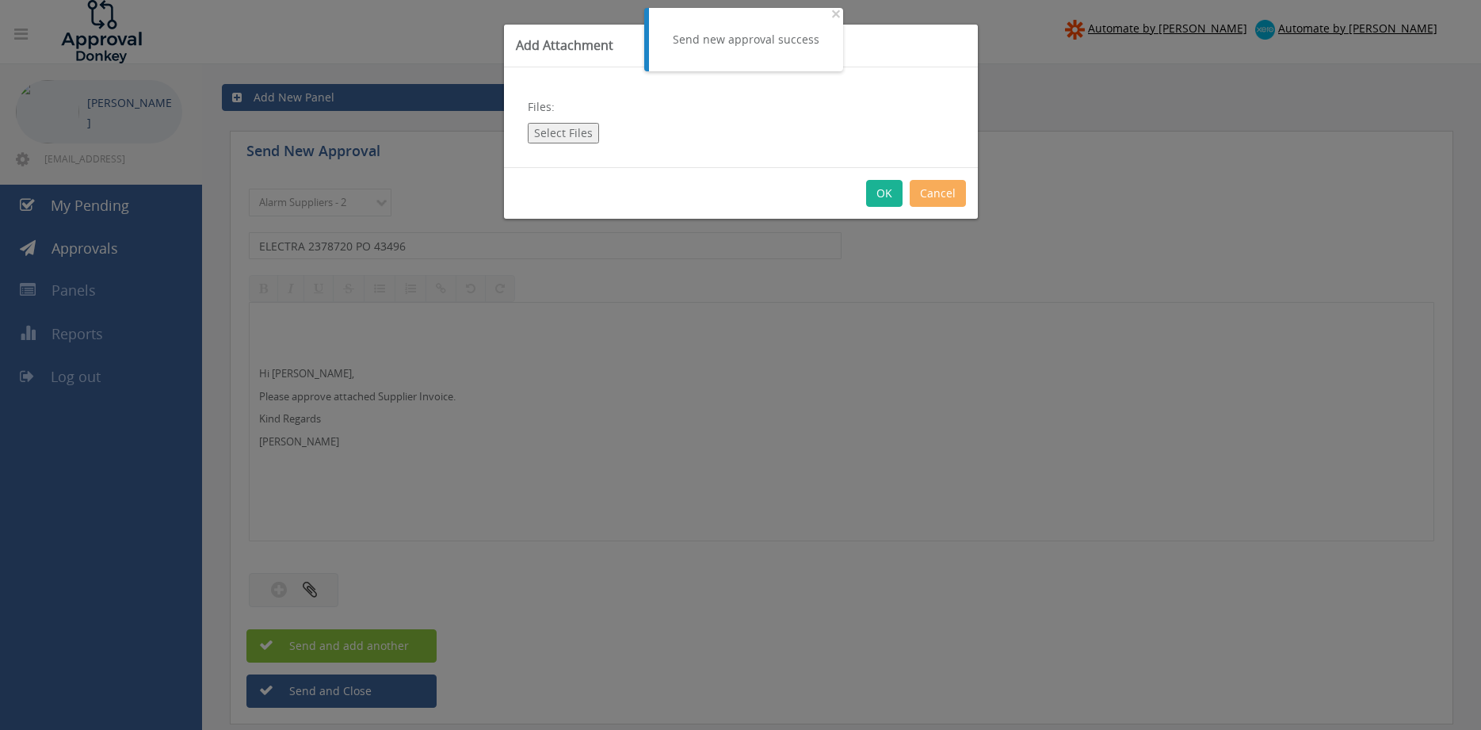
click at [568, 133] on button "Select Files" at bounding box center [563, 133] width 71 height 21
type input "C:\fakepath\ELECTRA 2378720 [DATE] PO 43496.pdf"
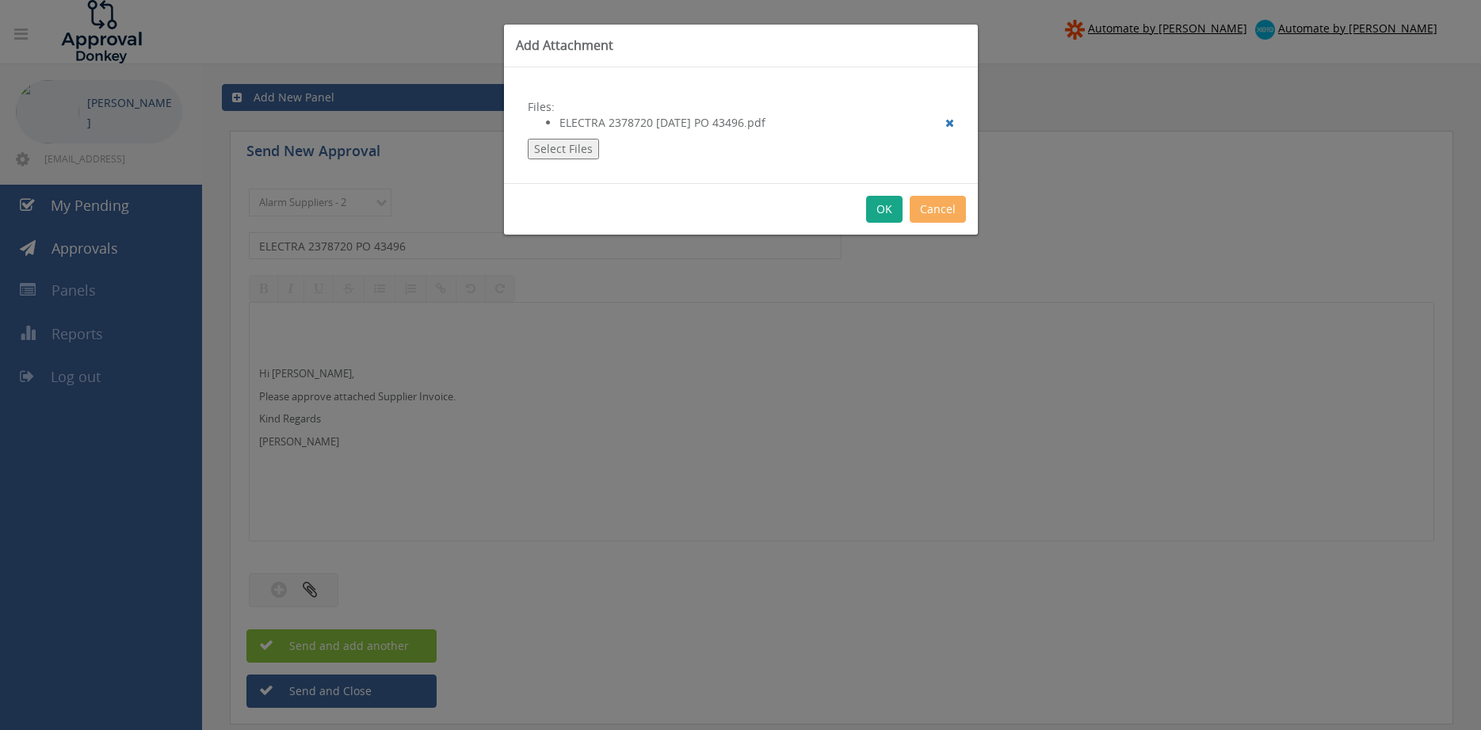
click at [877, 207] on button "OK" at bounding box center [884, 209] width 36 height 27
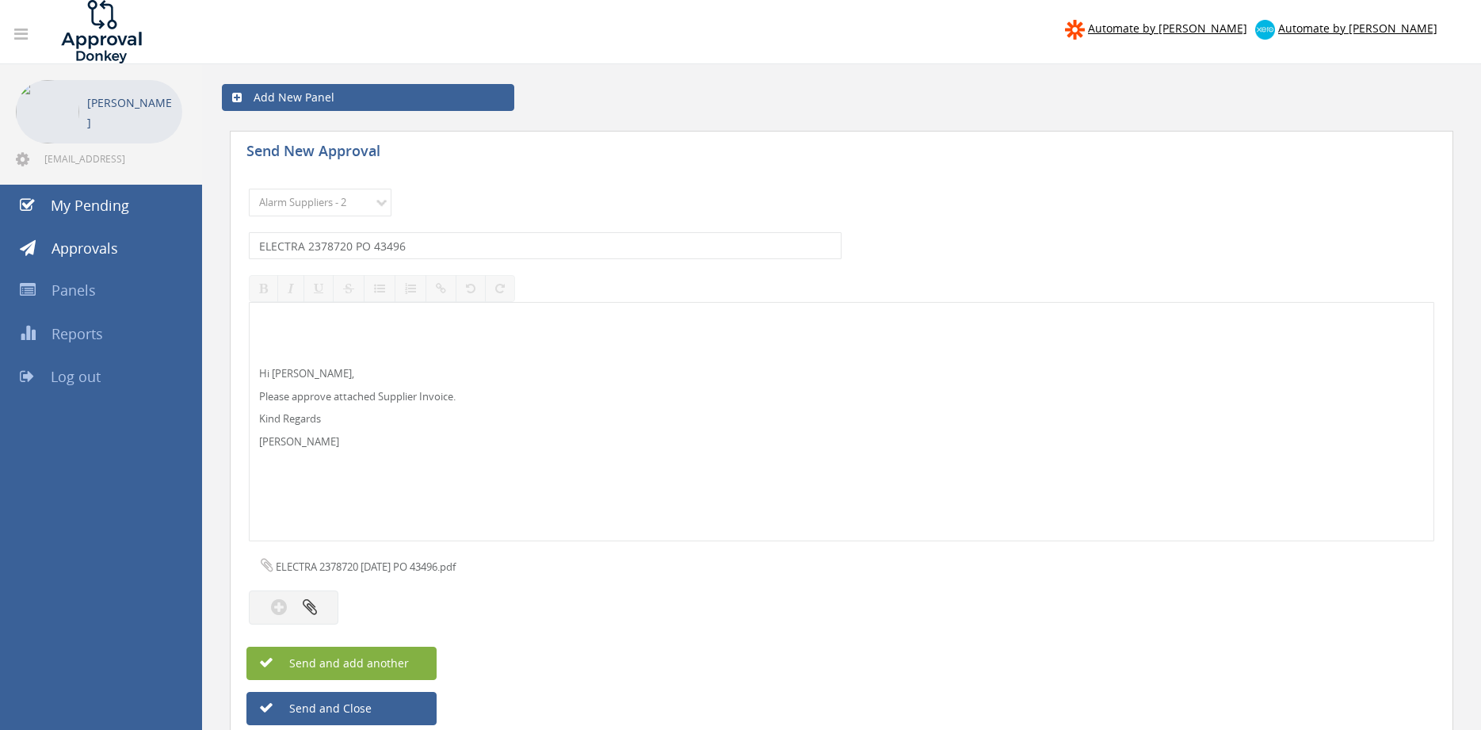
click at [411, 663] on button "Send and add another" at bounding box center [341, 663] width 190 height 33
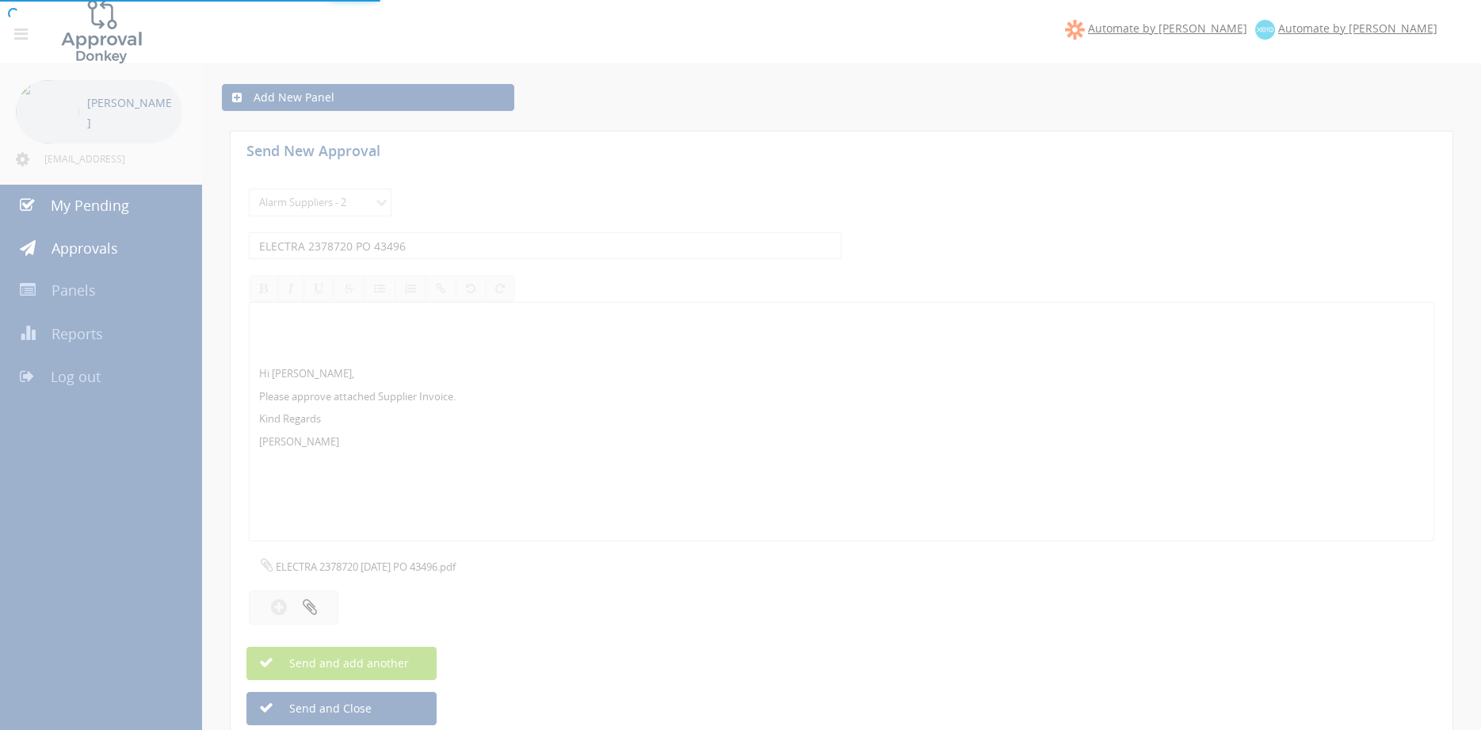
select select
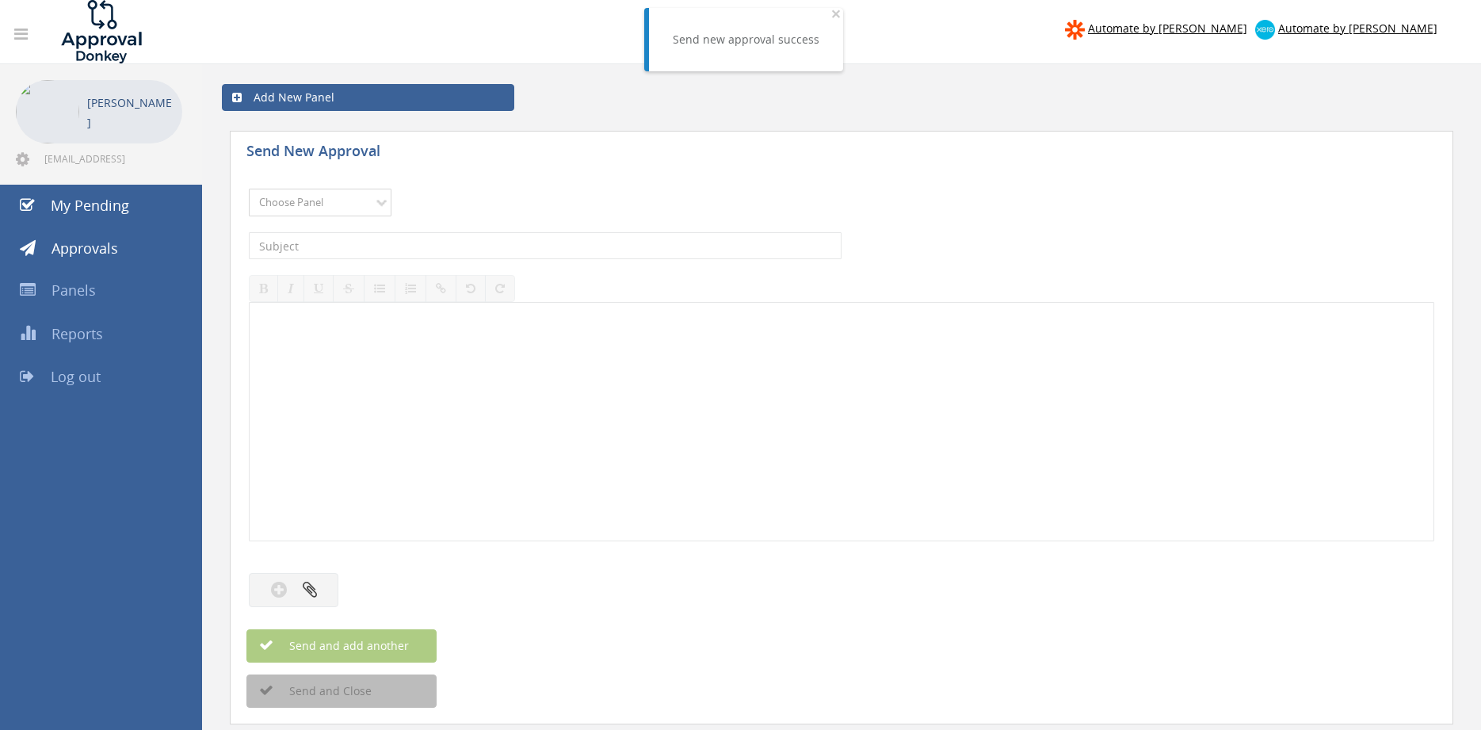
select select "9680"
click option "Alarm Suppliers - 2" at bounding box center [0, 0] width 0 height 0
click at [449, 245] on input "text" at bounding box center [545, 245] width 593 height 27
type input "ELECTRA 2375307 PO 43501"
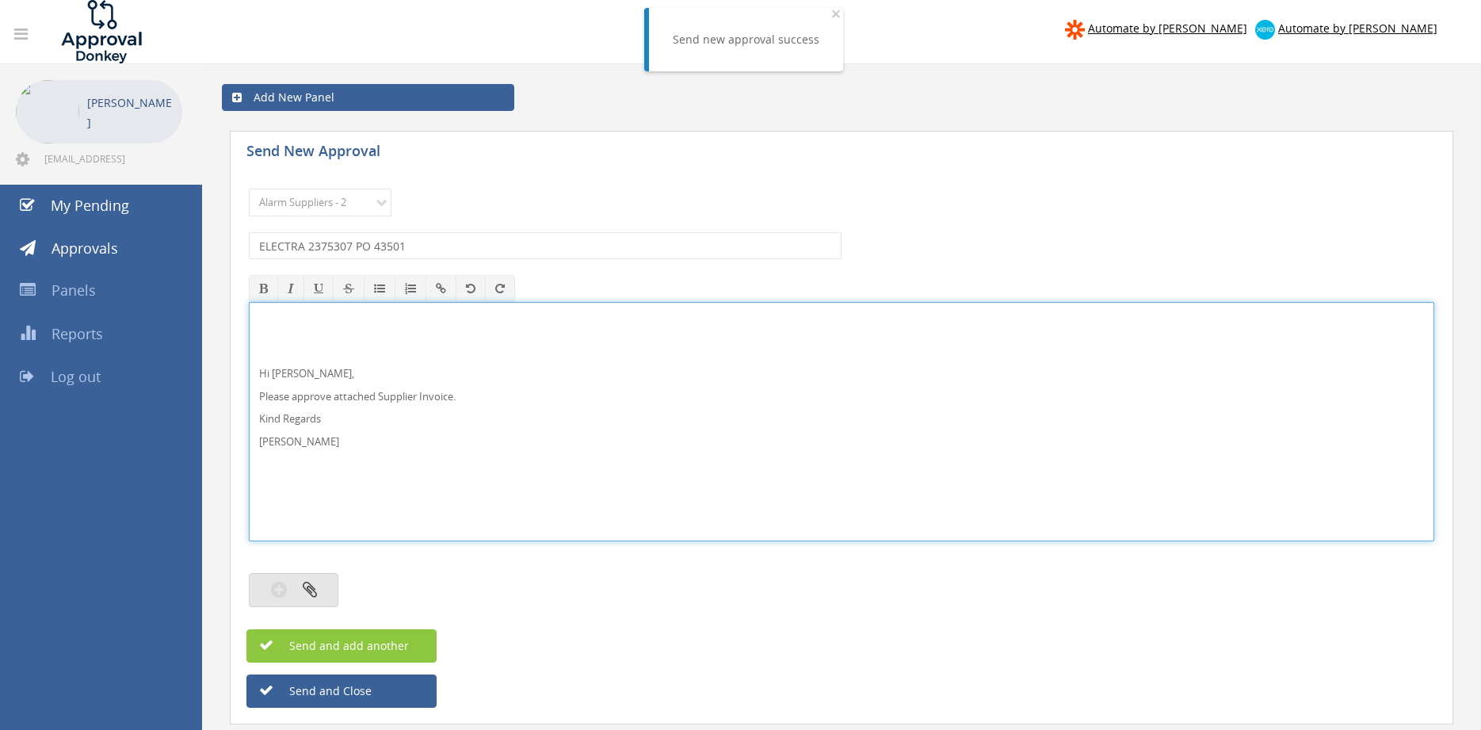
click at [318, 587] on button "button" at bounding box center [294, 590] width 90 height 34
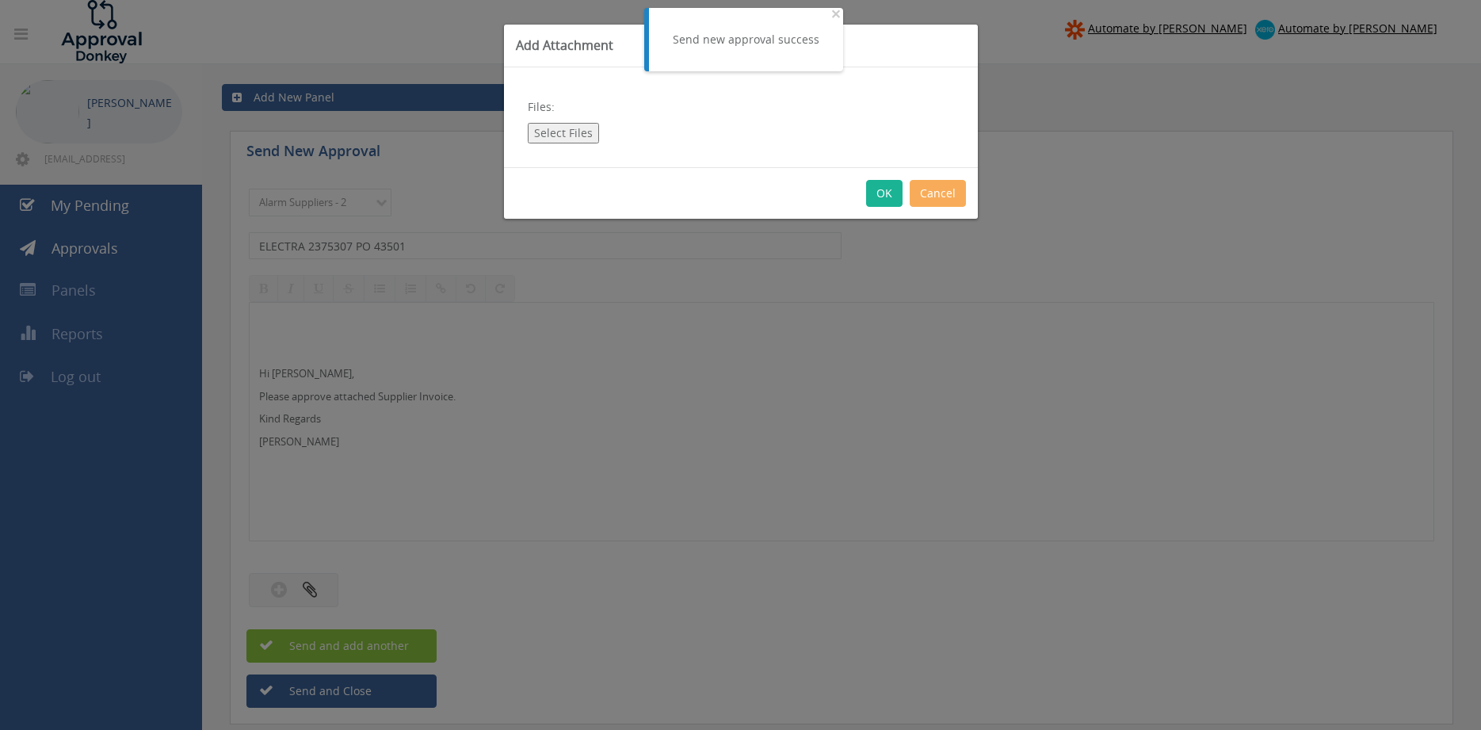
click at [565, 129] on button "Select Files" at bounding box center [563, 133] width 71 height 21
type input "C:\fakepath\ELECTRA 2375307 [DATE] PO 43501.pdf"
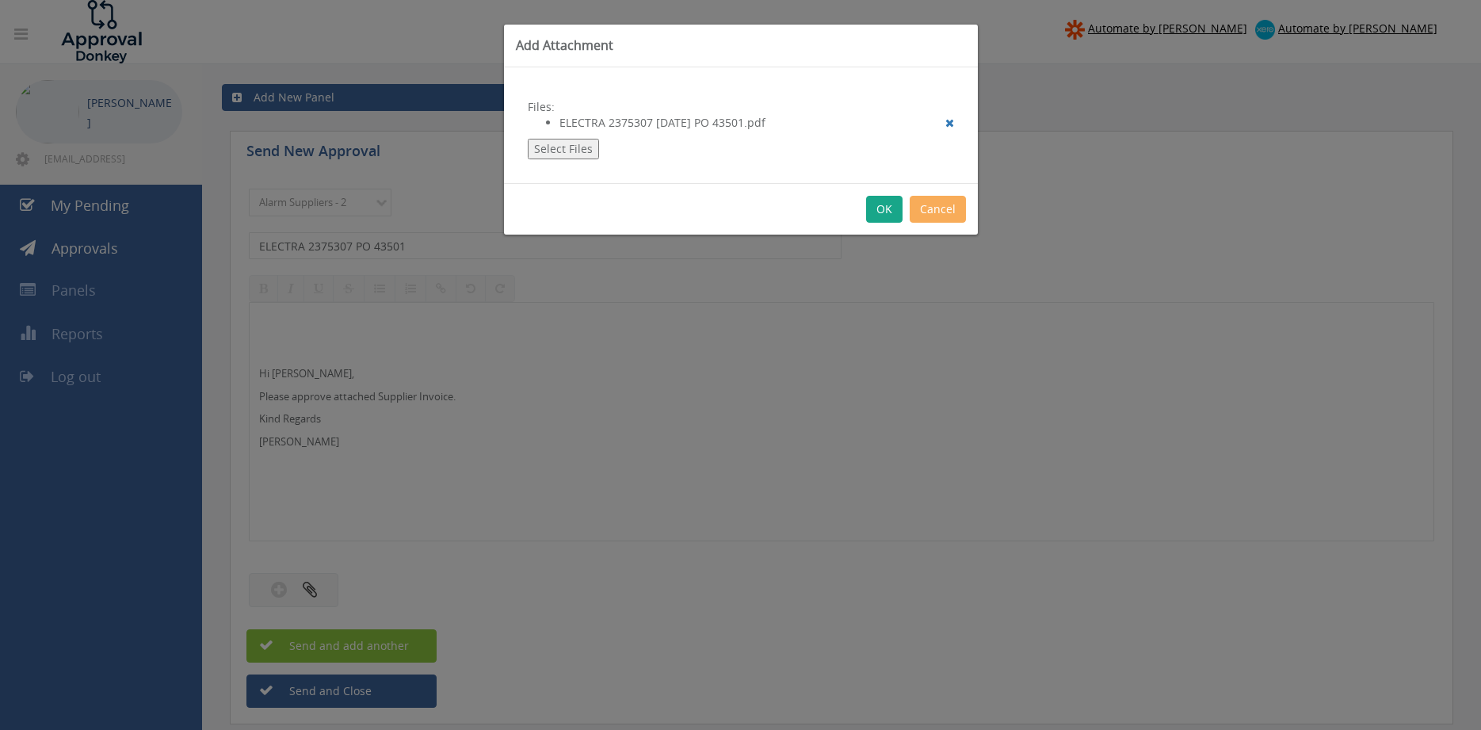
click at [875, 208] on button "OK" at bounding box center [884, 209] width 36 height 27
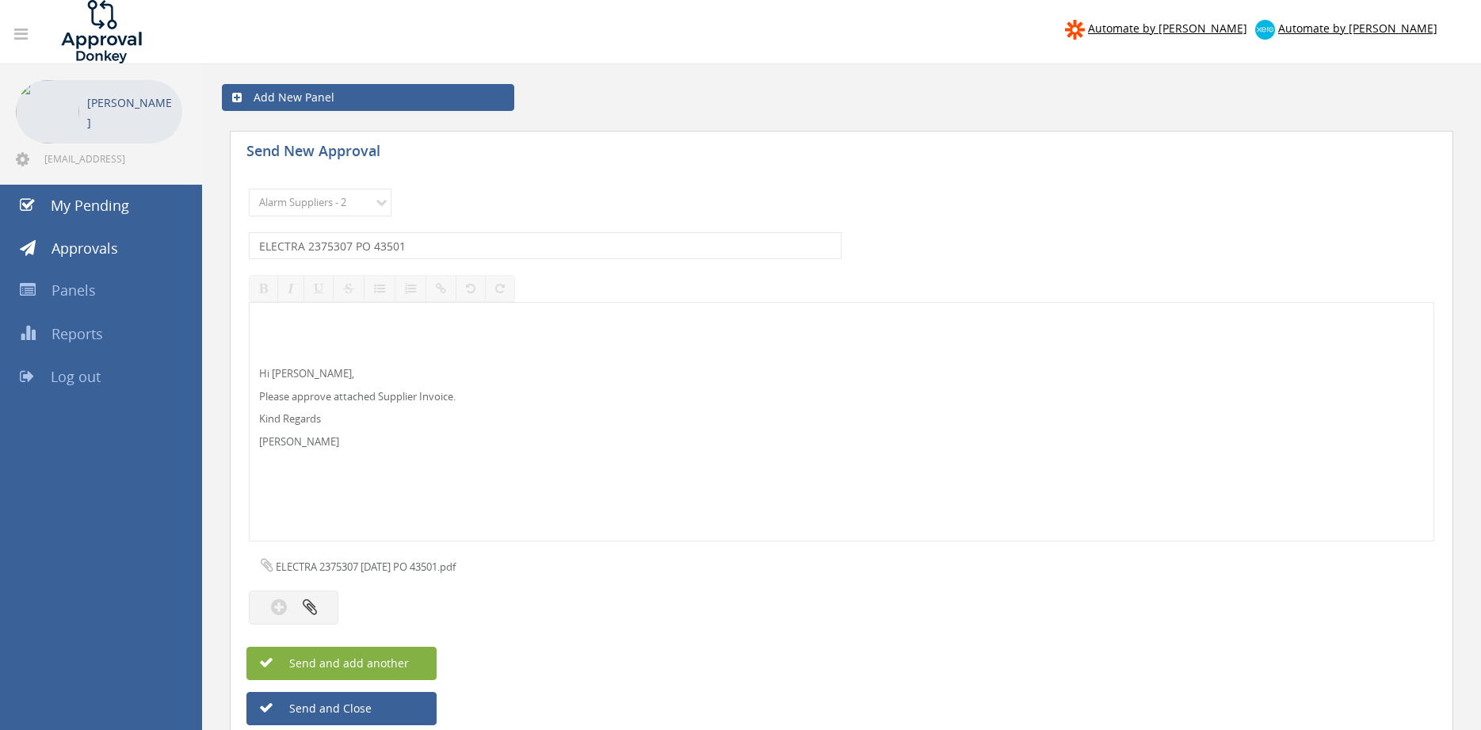
click at [414, 659] on button "Send and add another" at bounding box center [341, 663] width 190 height 33
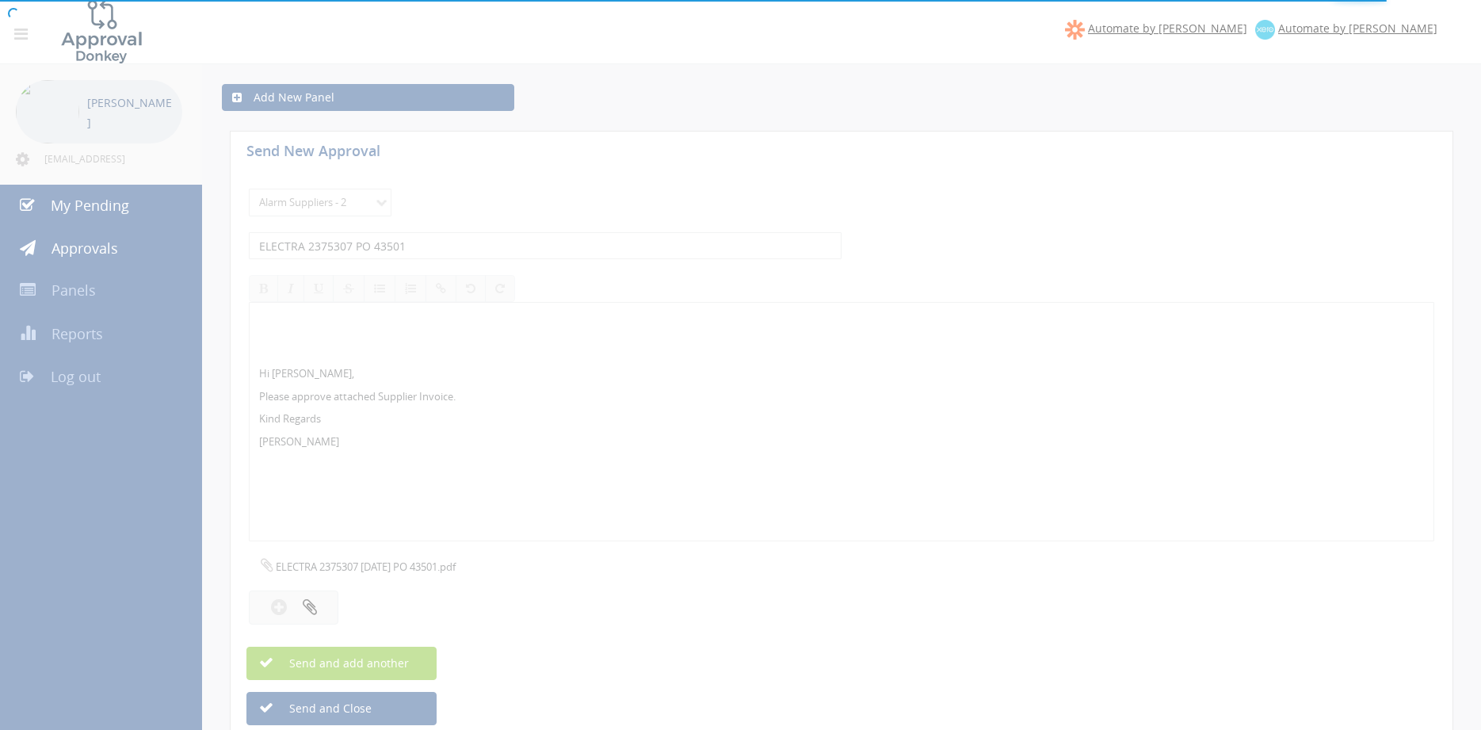
select select
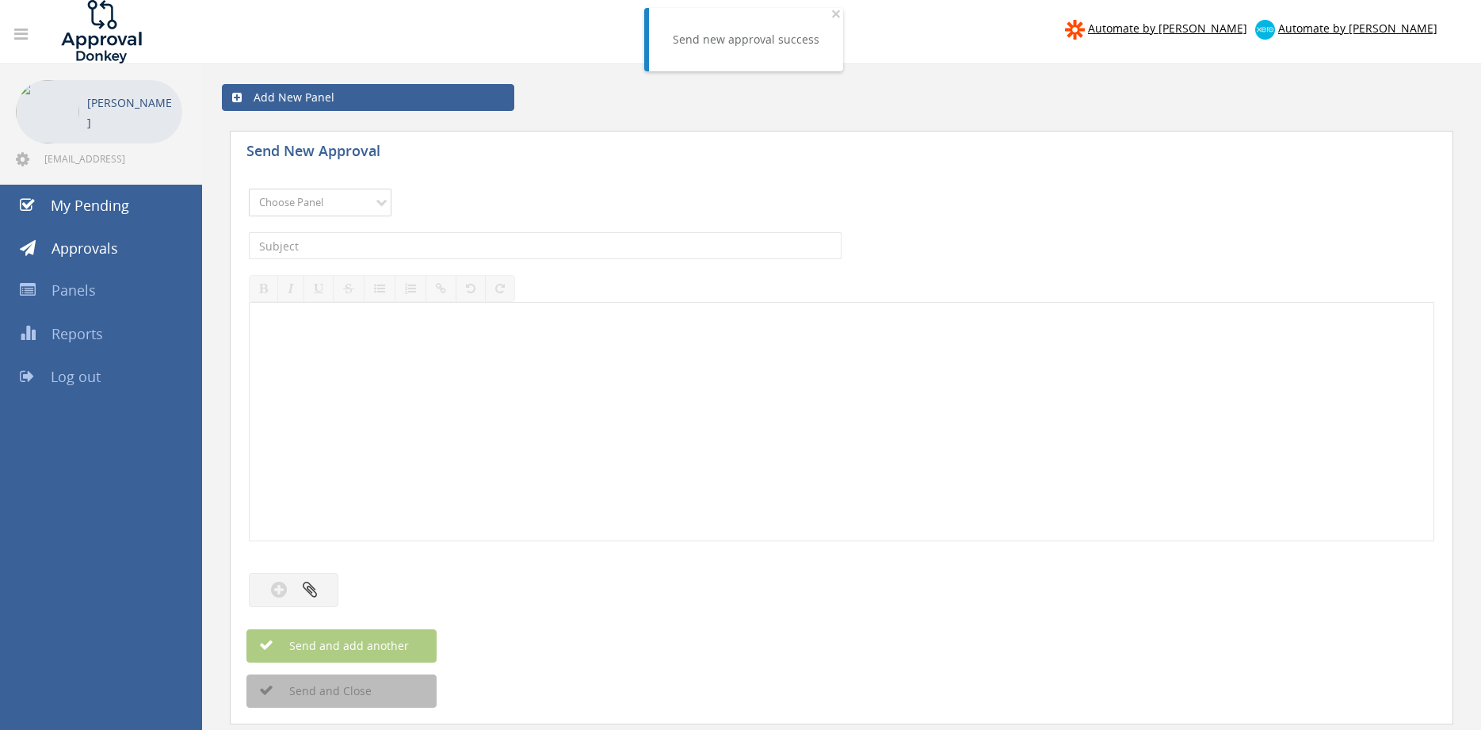
select select "9680"
click option "Alarm Suppliers - 2" at bounding box center [0, 0] width 0 height 0
click at [441, 248] on input "text" at bounding box center [545, 245] width 593 height 27
type input "ELECTRA 2374261 PO 43010"
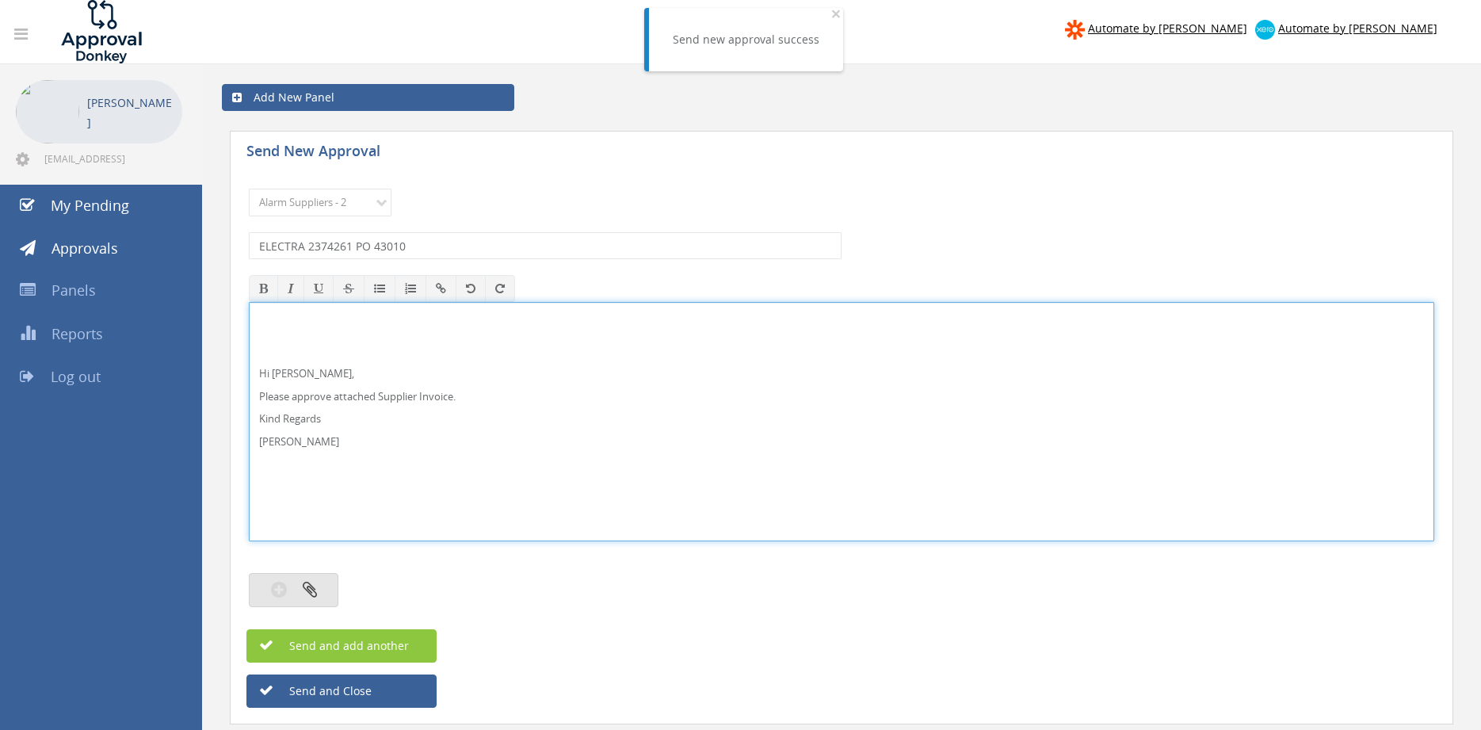
click at [317, 596] on button "button" at bounding box center [294, 590] width 90 height 34
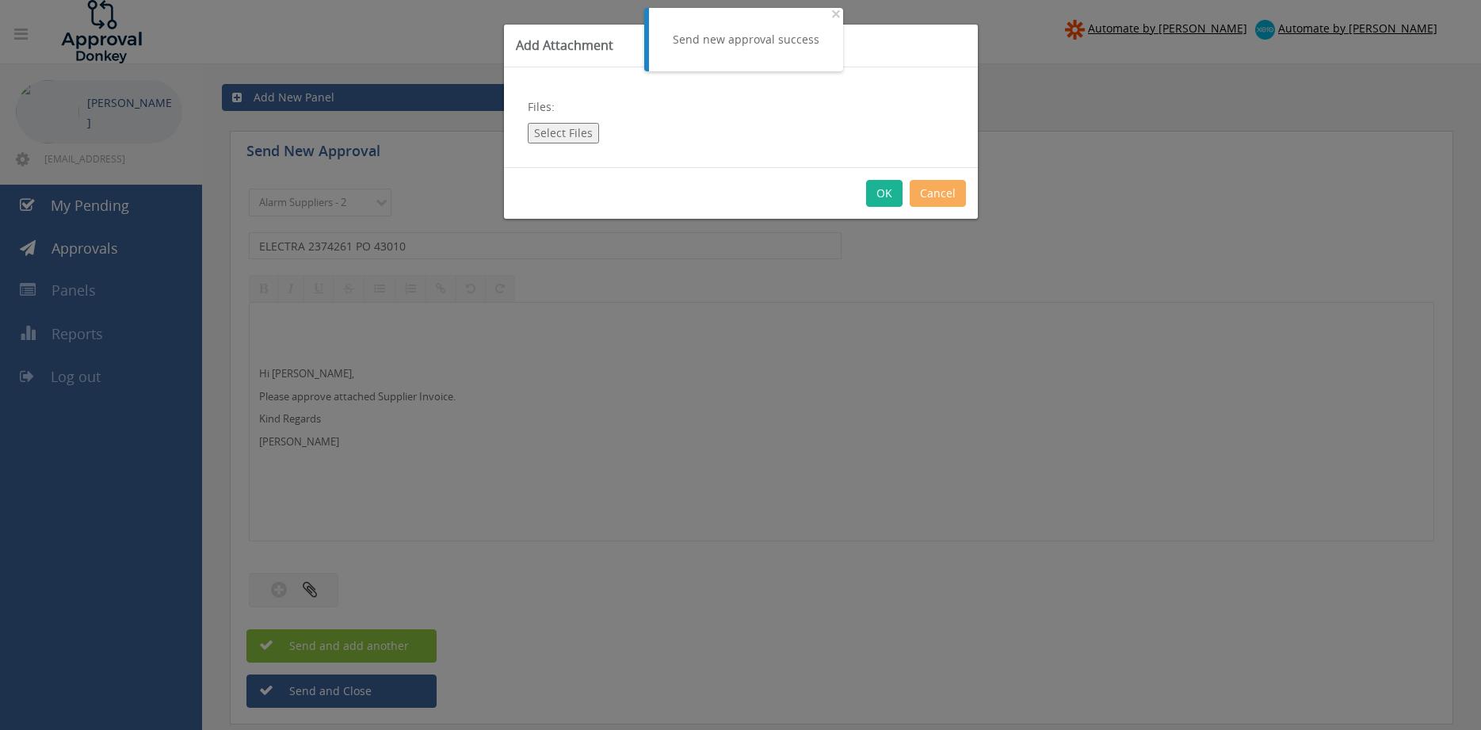
click at [563, 132] on button "Select Files" at bounding box center [563, 133] width 71 height 21
type input "C:\fakepath\ELECTRA 2374261 [DATE] PO 43010.pdf"
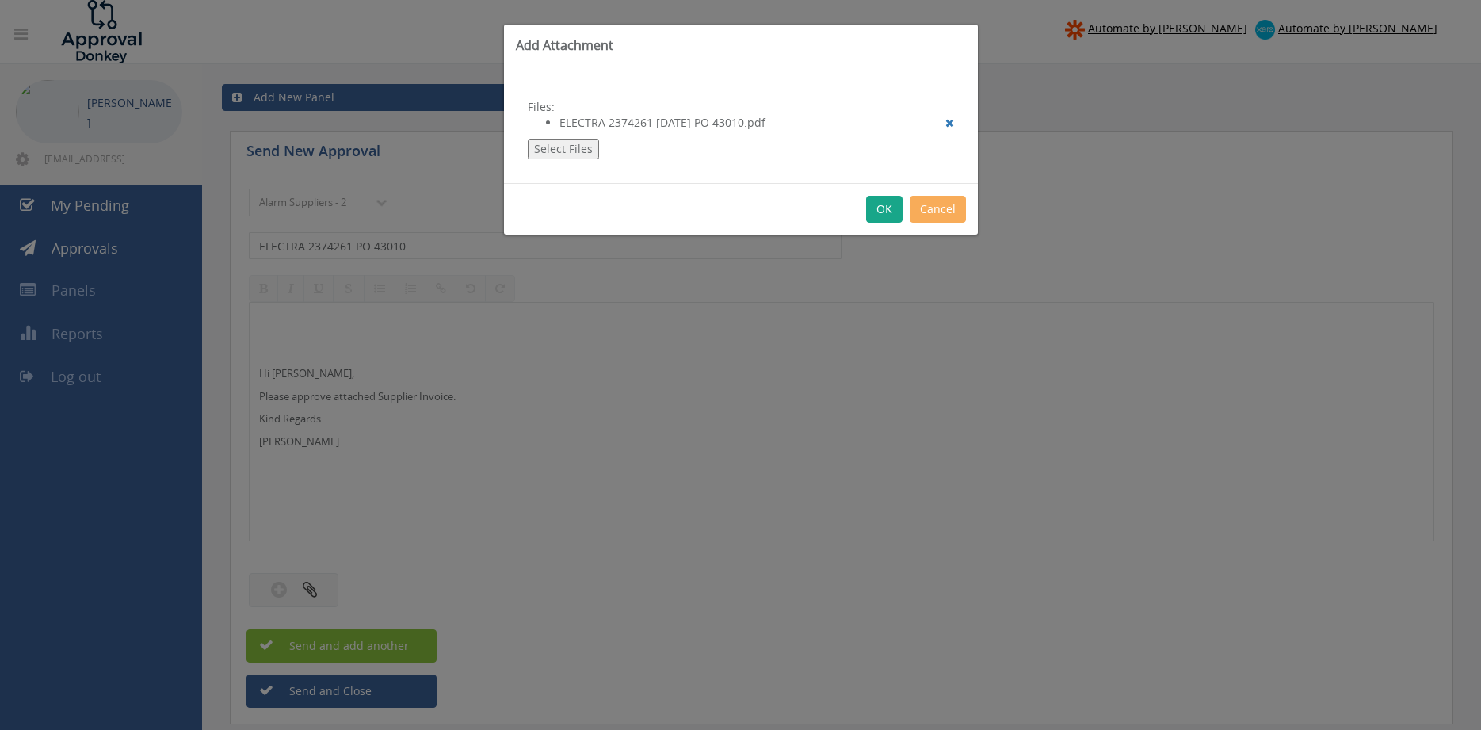
click at [887, 211] on button "OK" at bounding box center [884, 209] width 36 height 27
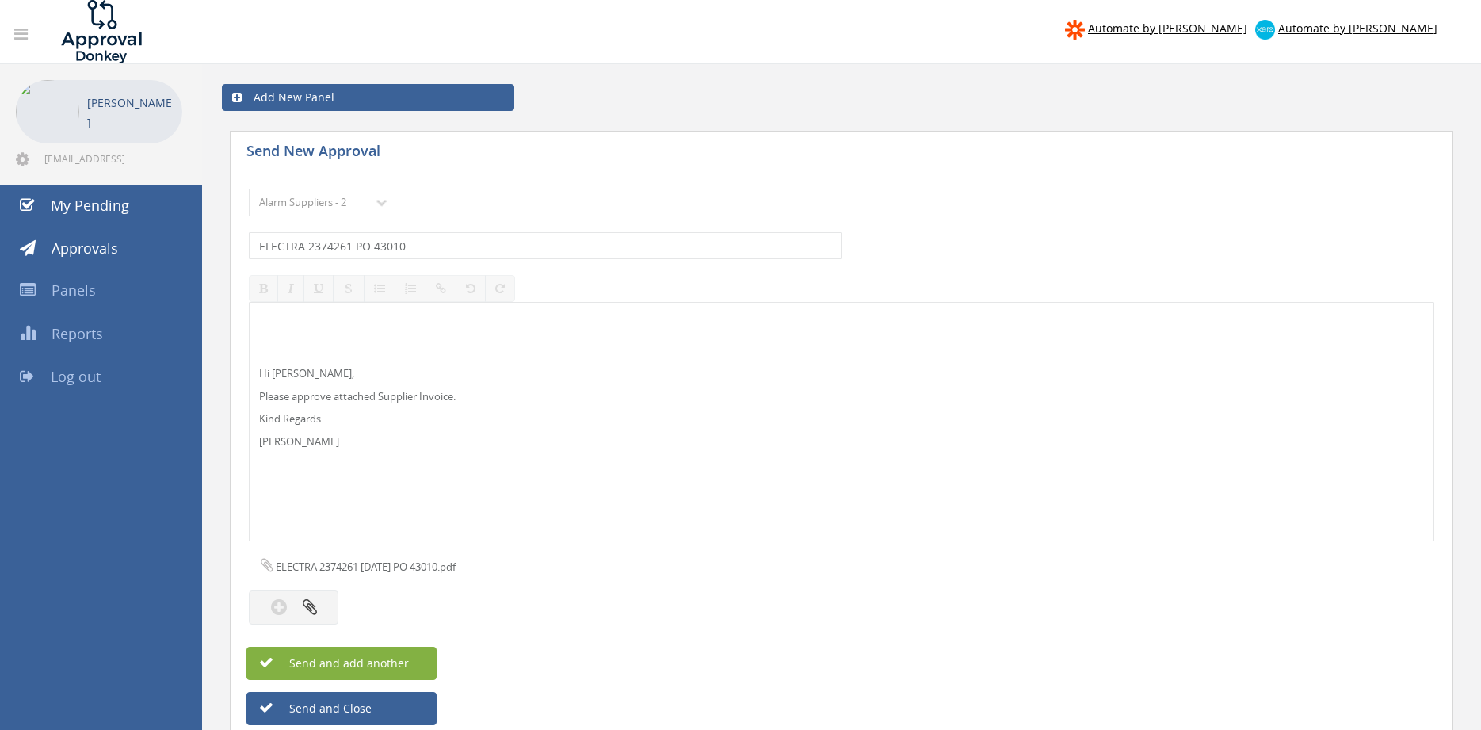
click at [417, 659] on button "Send and add another" at bounding box center [341, 663] width 190 height 33
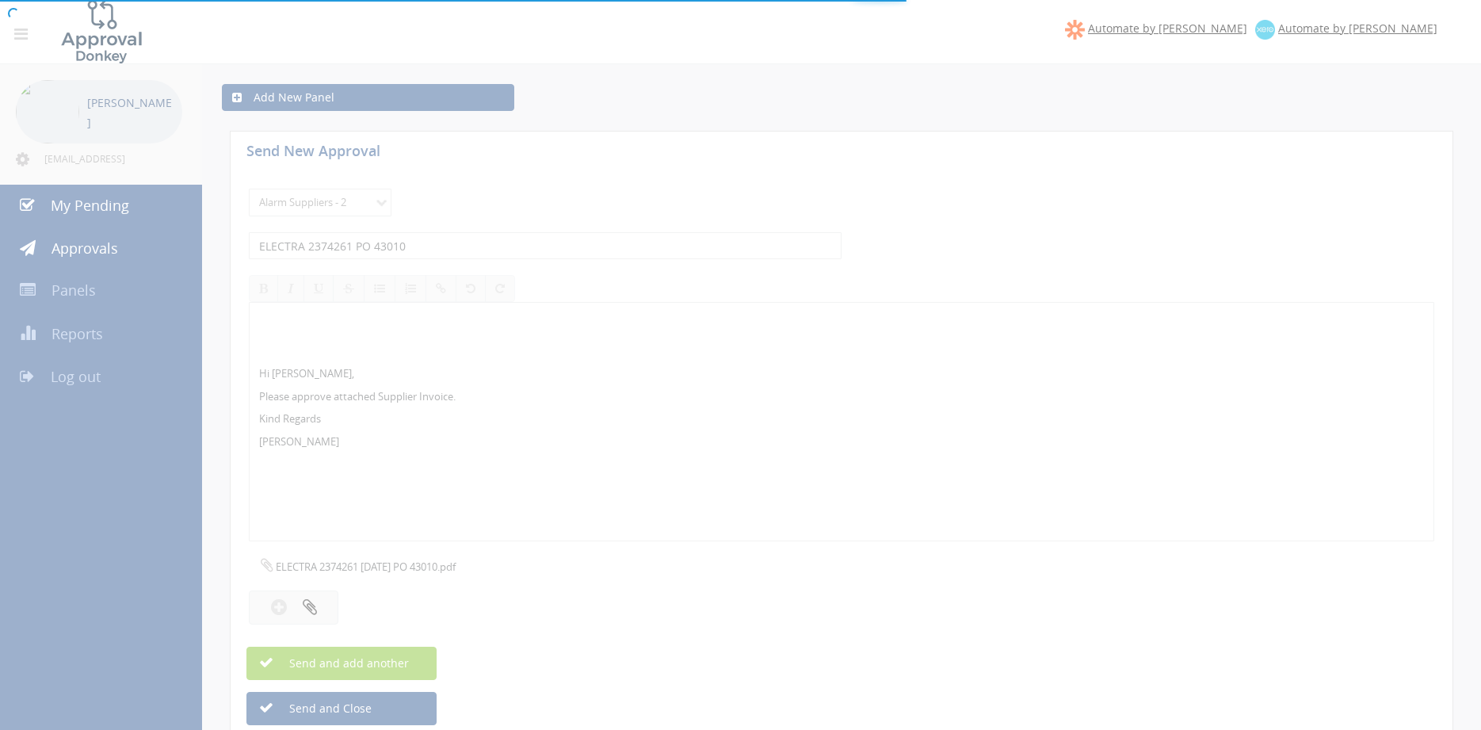
select select
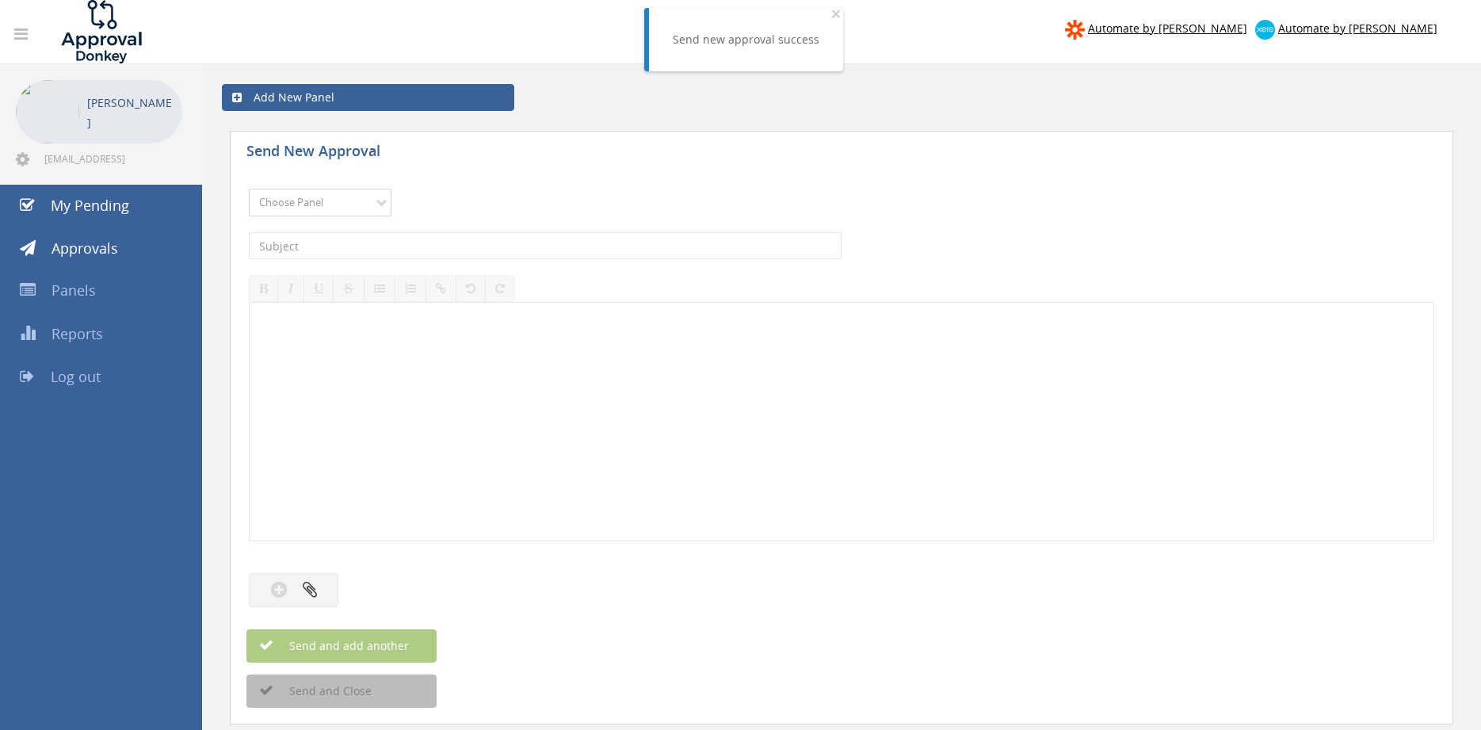
select select "9680"
click option "Alarm Suppliers - 2" at bounding box center [0, 0] width 0 height 0
click at [458, 250] on input "text" at bounding box center [545, 245] width 593 height 27
type input "[PERSON_NAME] 955778121 PO 43156"
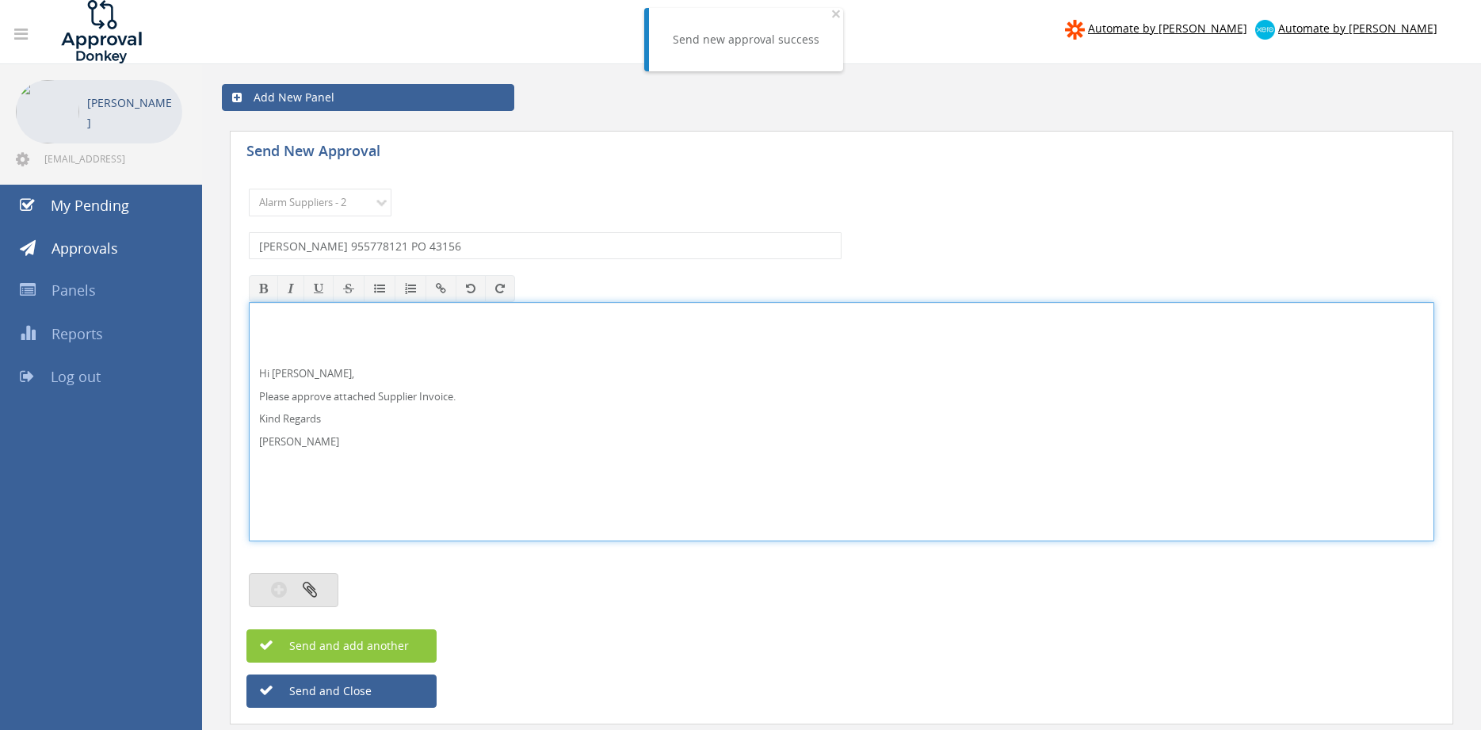
click at [317, 584] on button "button" at bounding box center [294, 590] width 90 height 34
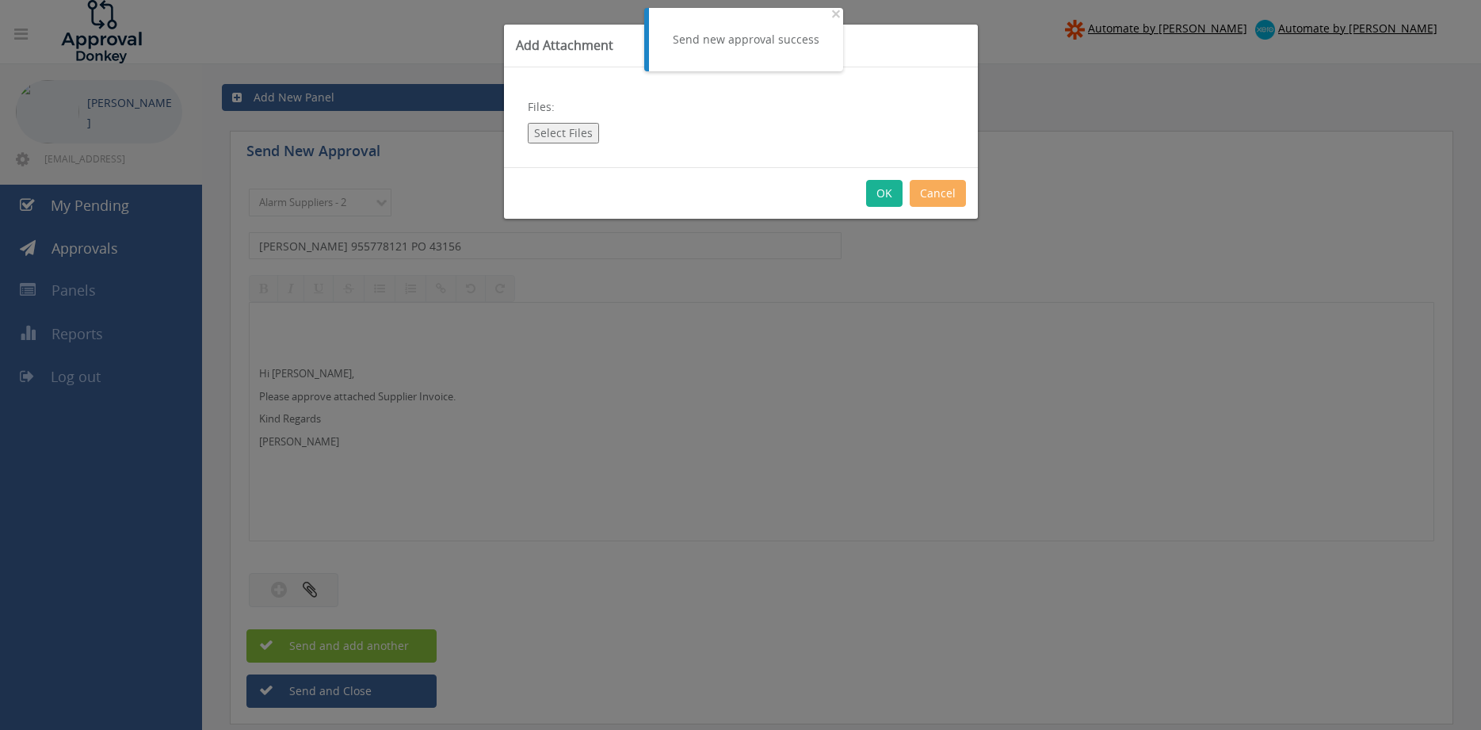
click at [563, 132] on button "Select Files" at bounding box center [563, 133] width 71 height 21
type input "C:\fakepath\[PERSON_NAME] 955778121 [DATE] PO 43156.pdf"
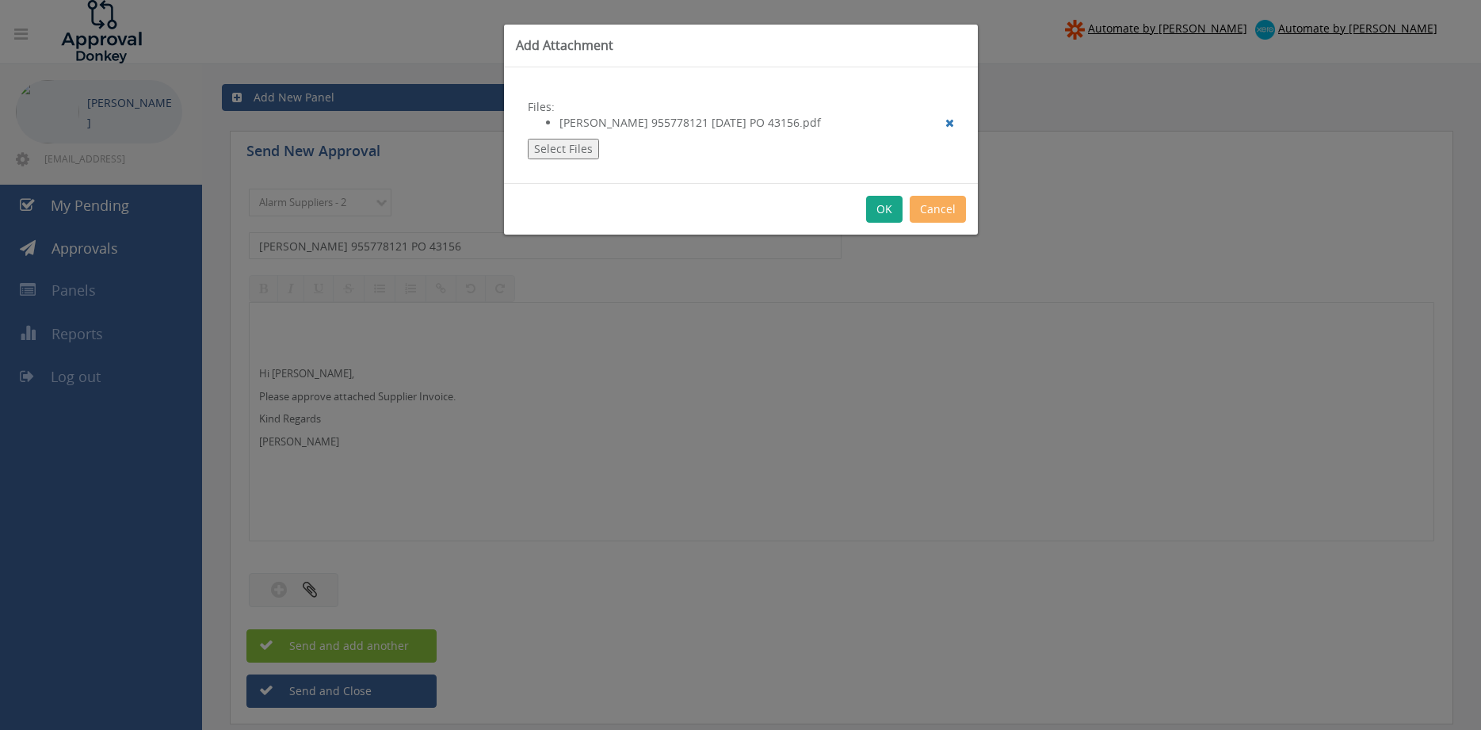
click at [882, 209] on button "OK" at bounding box center [884, 209] width 36 height 27
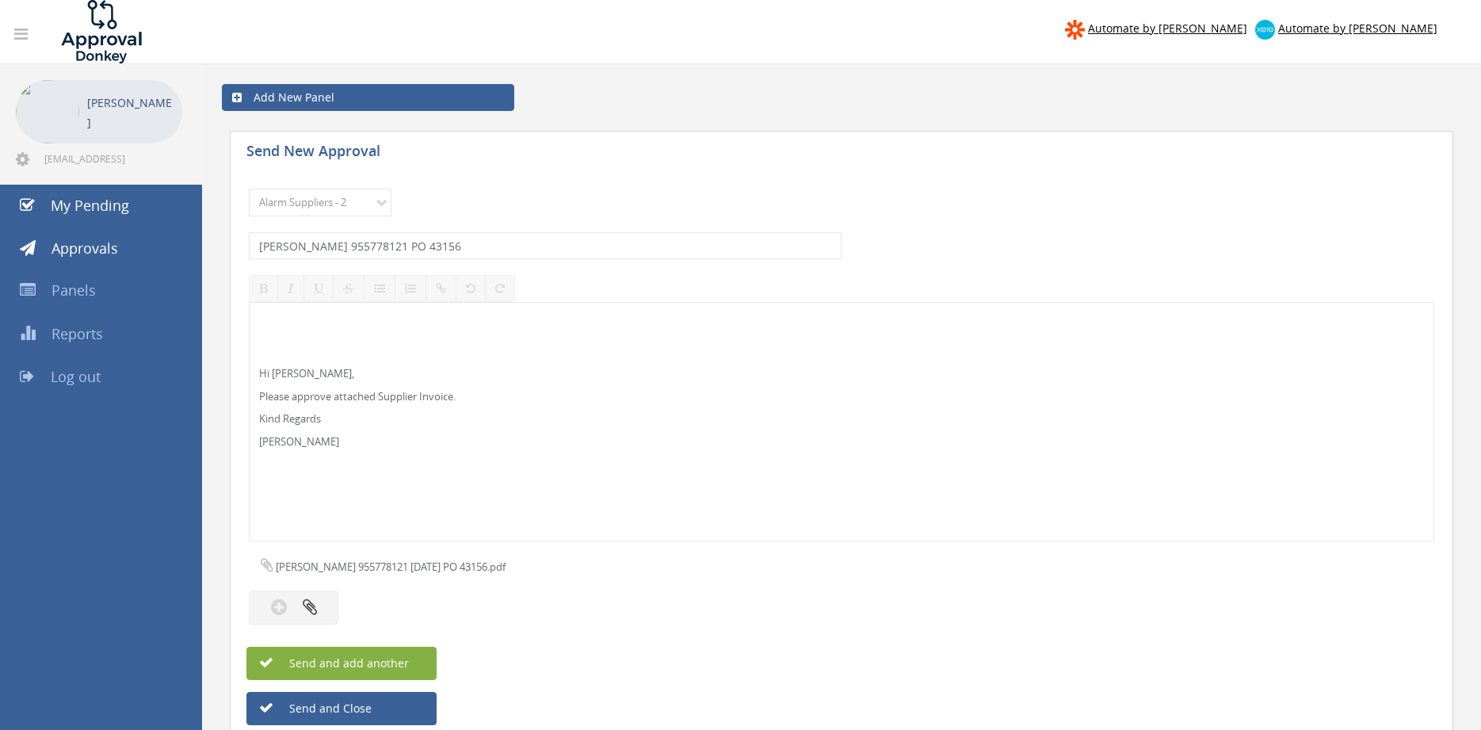
click at [335, 663] on span "Send and add another" at bounding box center [332, 662] width 154 height 15
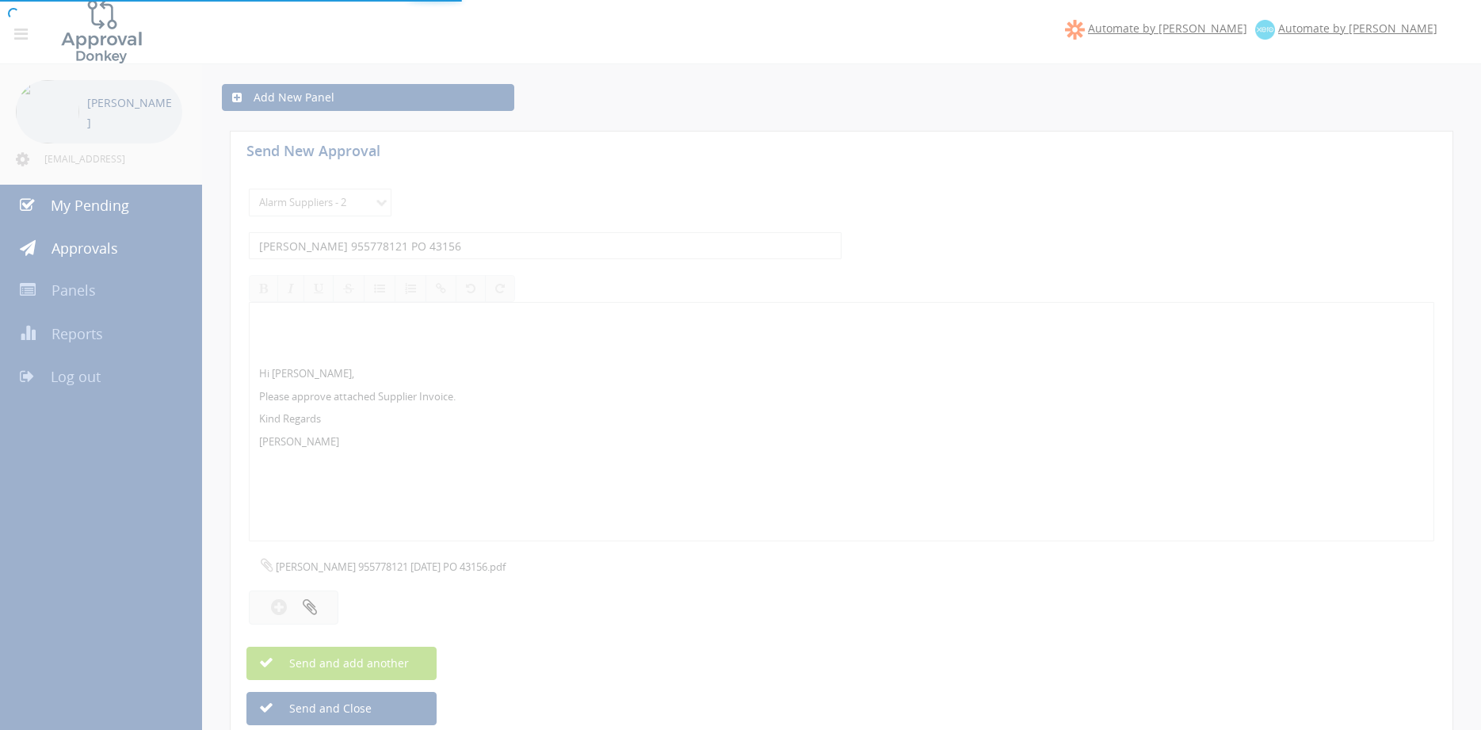
select select
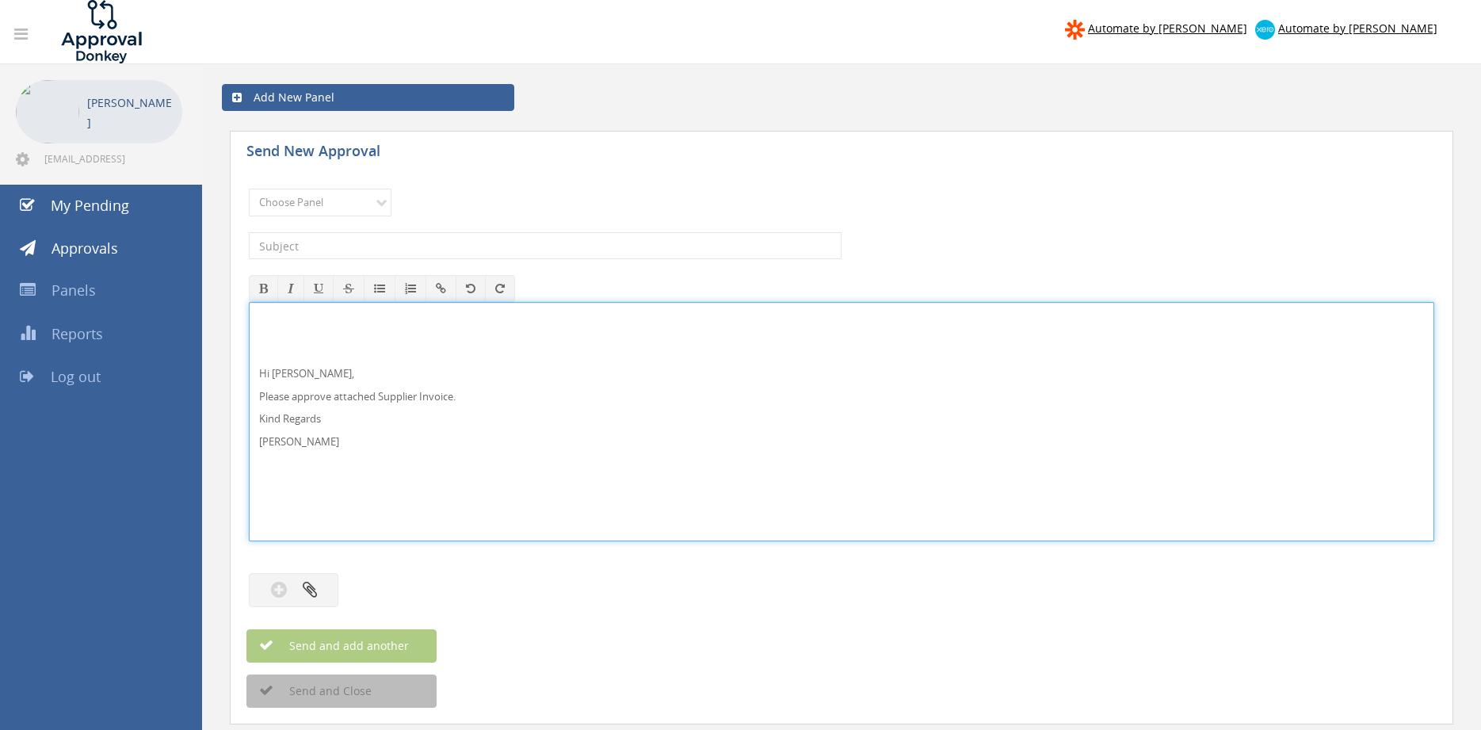
click at [314, 376] on p "Hi [PERSON_NAME]," at bounding box center [841, 373] width 1165 height 15
drag, startPoint x: 285, startPoint y: 425, endPoint x: 271, endPoint y: 369, distance: 57.9
click at [249, 349] on div "Hi [PERSON_NAME] and [PERSON_NAME], Please approve attached Supplier Invoice. K…" at bounding box center [842, 421] width 1186 height 239
copy div "Hi [PERSON_NAME] and [PERSON_NAME], Please approve attached Supplier Invoice. K…"
click at [249, 189] on select "Choose Panel Alarm Credits RG - 3 NZ Utilities Cable and SAI Global NZ Alarms-1…" at bounding box center [320, 203] width 143 height 28
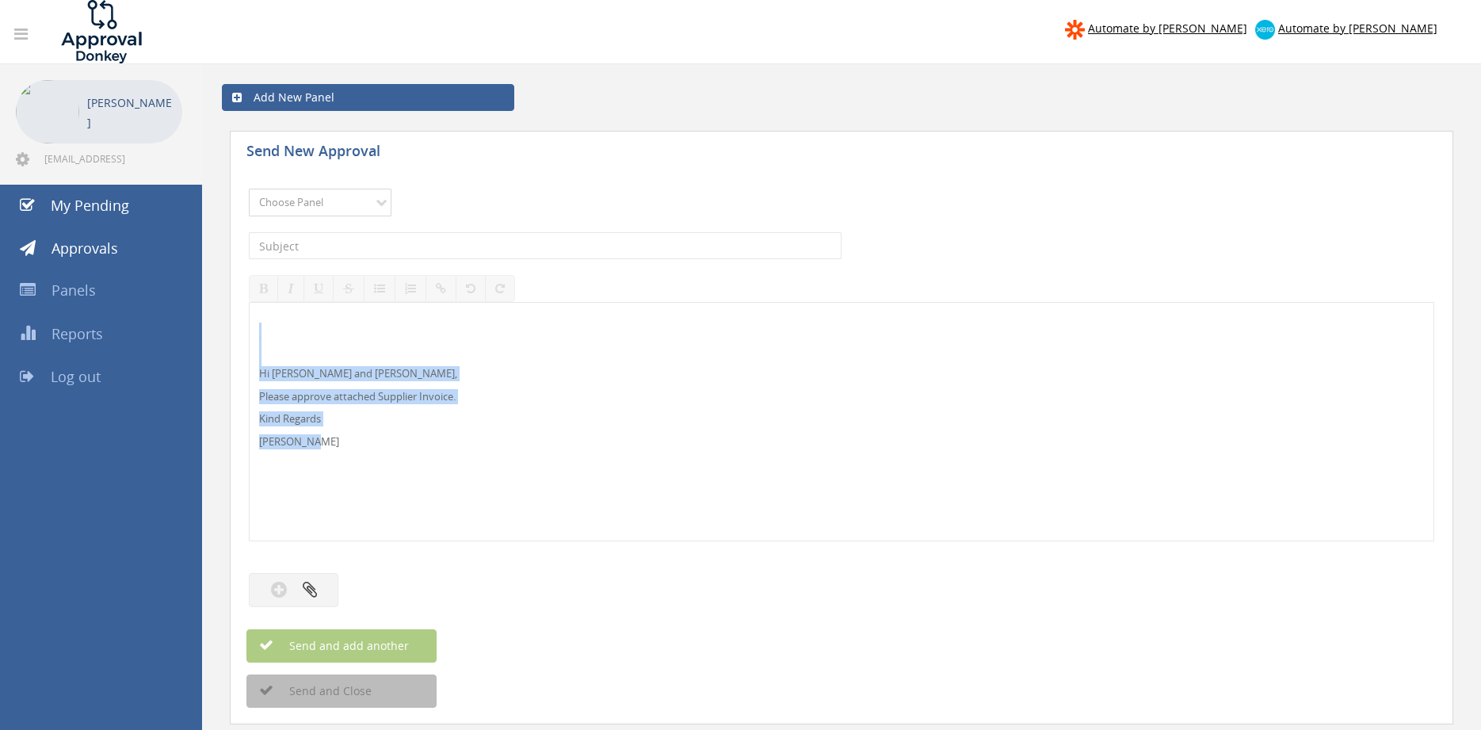
select select "9744"
click option "Flamestop Utilities" at bounding box center [0, 0] width 0 height 0
click at [379, 242] on input "text" at bounding box center [545, 245] width 593 height 27
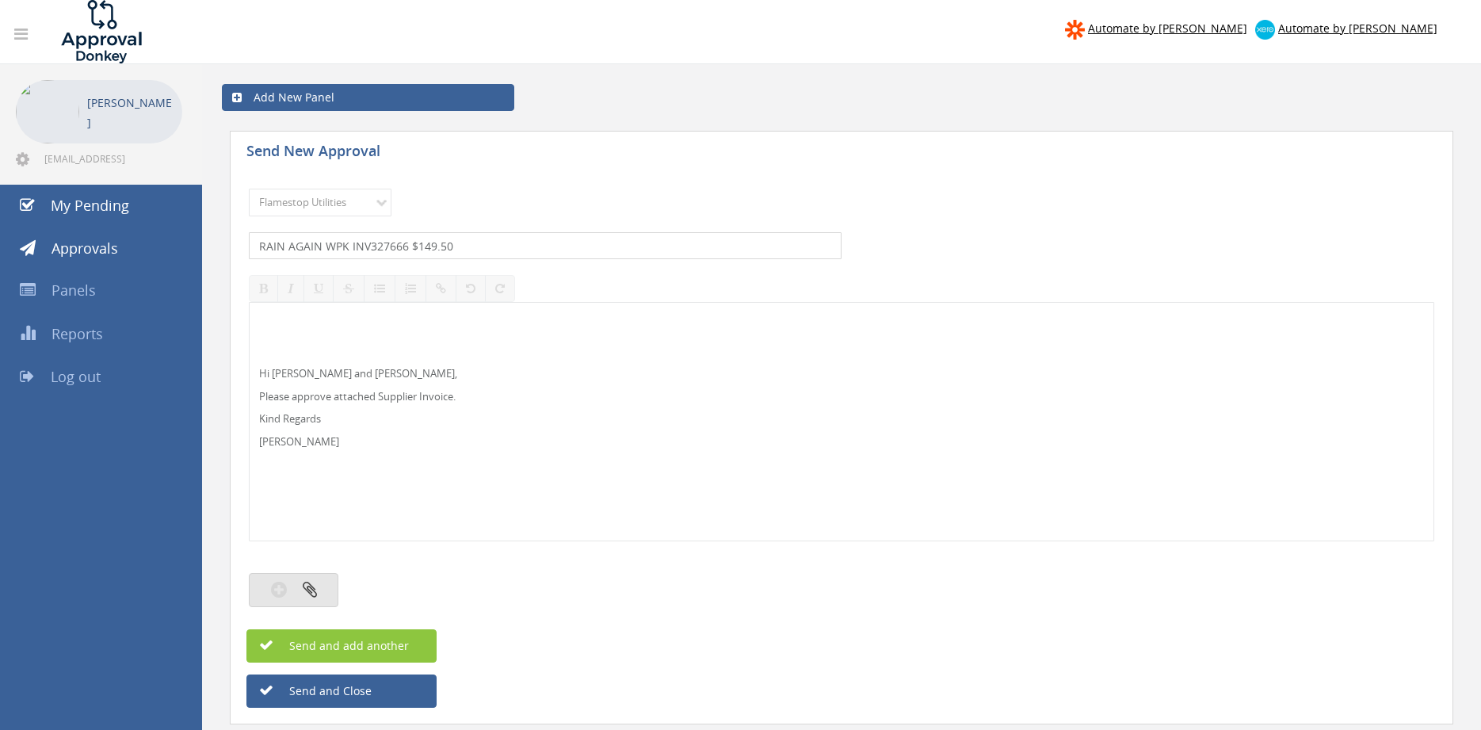
type input "RAIN AGAIN WPK INV327666 $149.50"
click at [315, 587] on icon "button" at bounding box center [310, 589] width 14 height 18
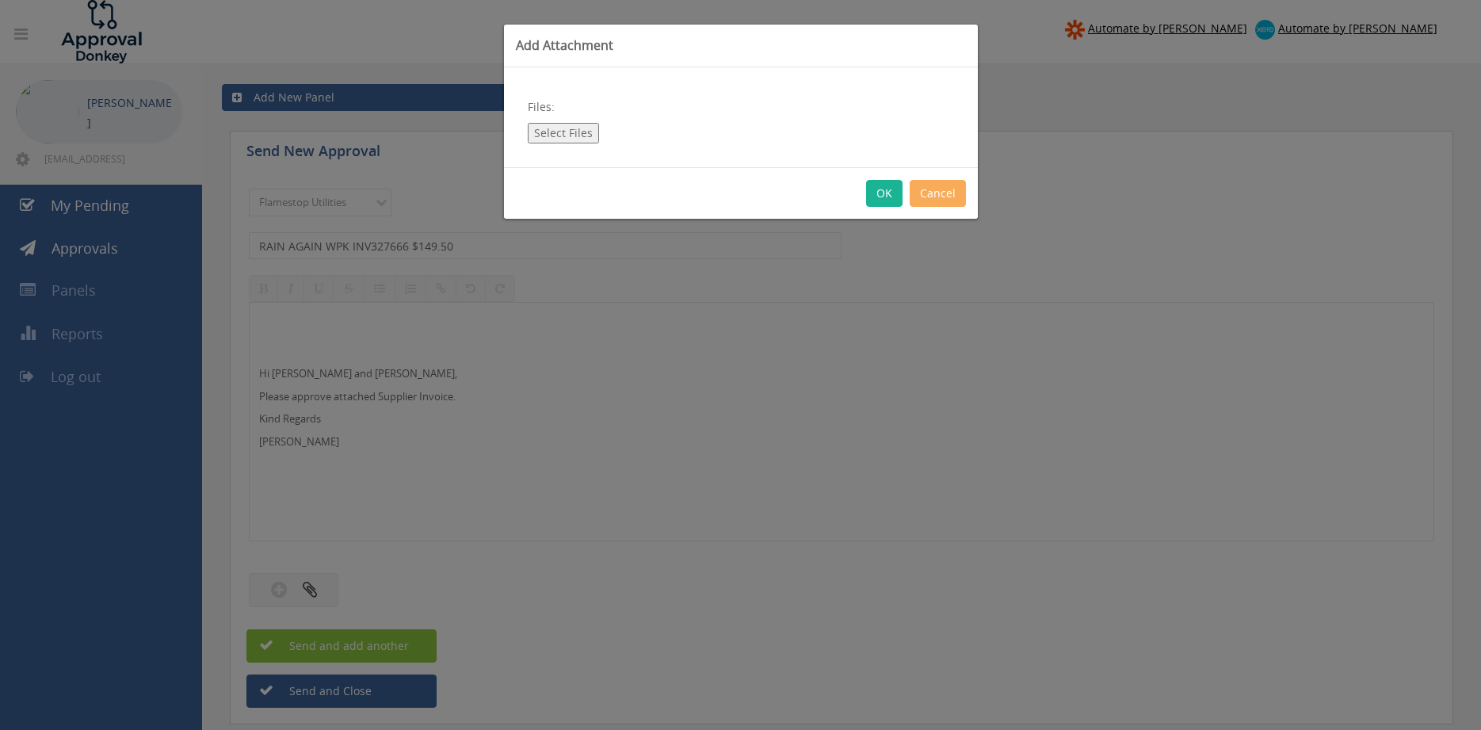
click at [567, 136] on button "Select Files" at bounding box center [563, 133] width 71 height 21
type input "C:\fakepath\RAIN AGAIN WPK INV327666 [DATE].pdf"
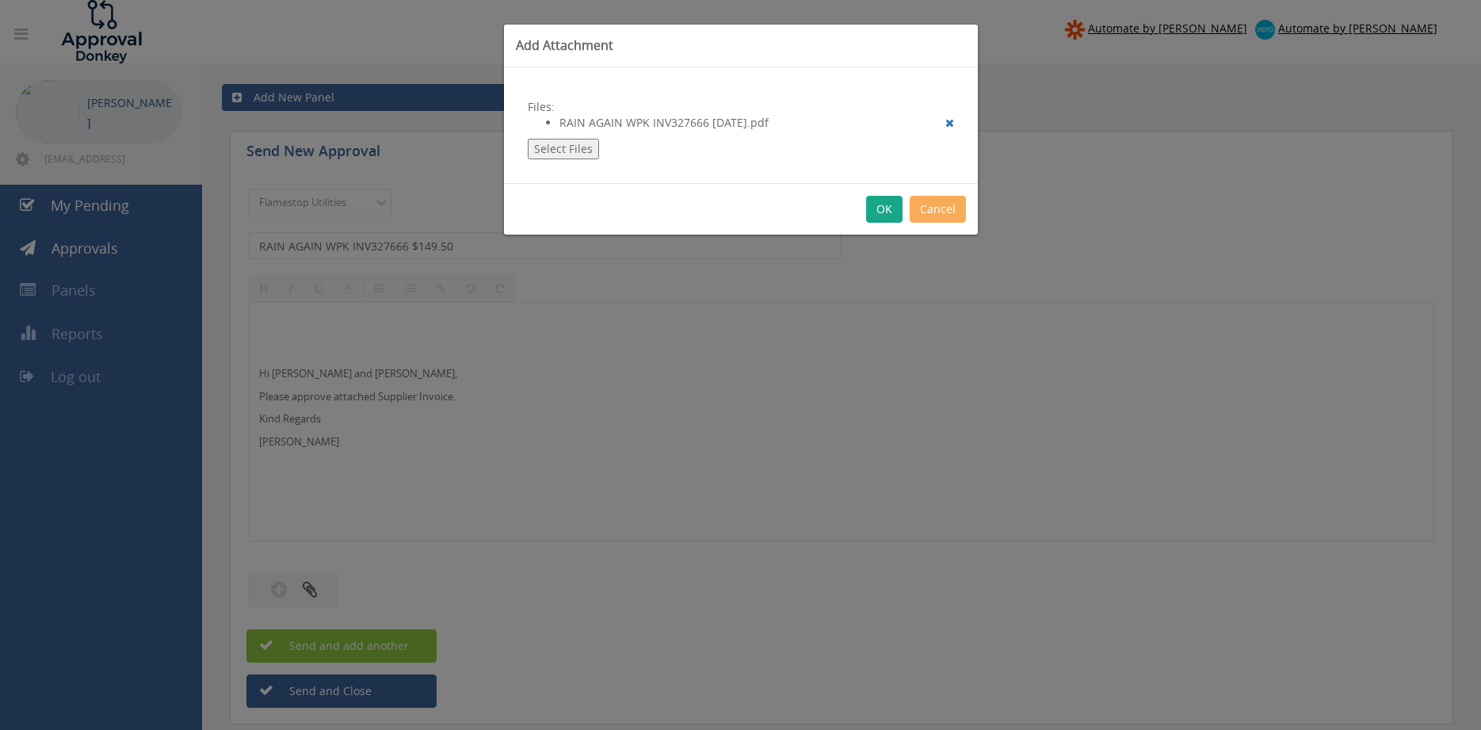
click at [891, 216] on button "OK" at bounding box center [884, 209] width 36 height 27
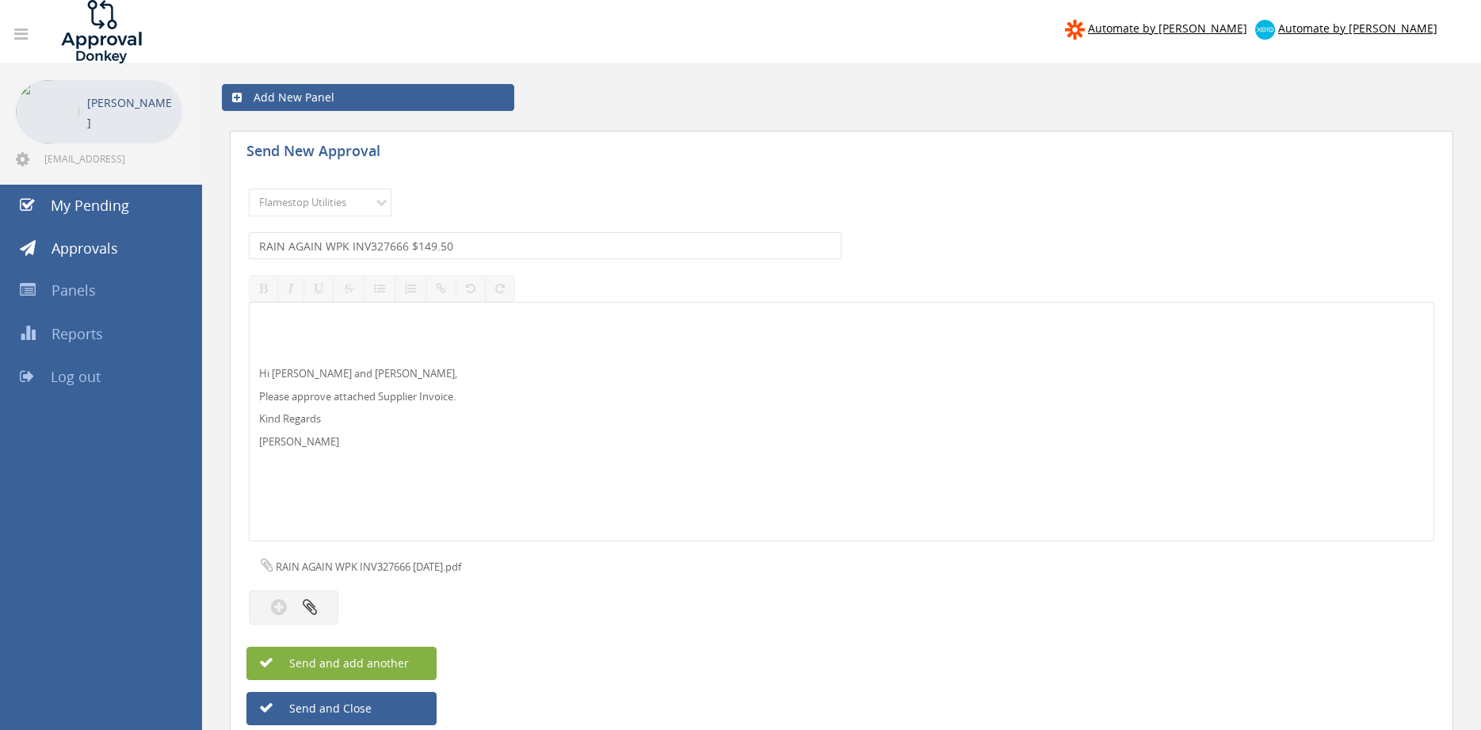
click at [394, 662] on span "Send and add another" at bounding box center [332, 662] width 154 height 15
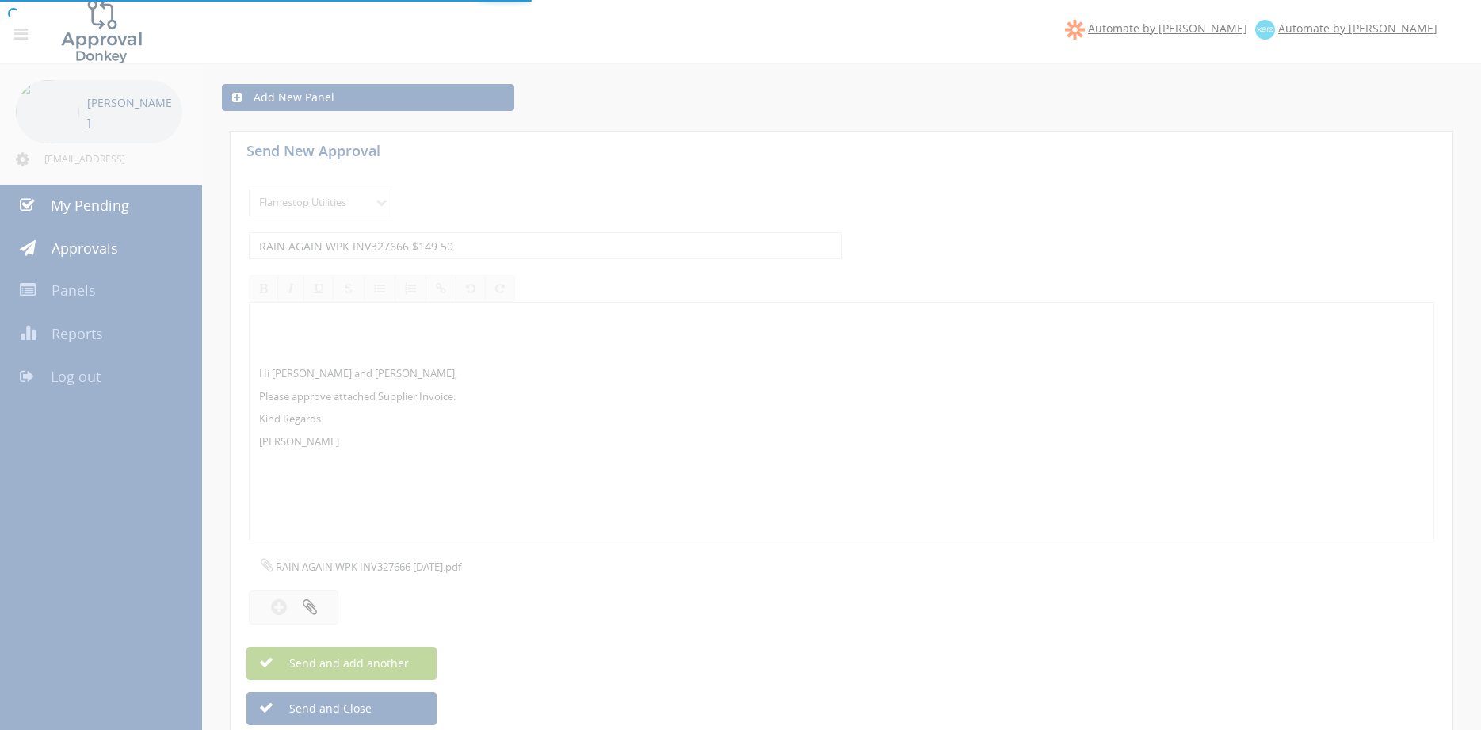
select select
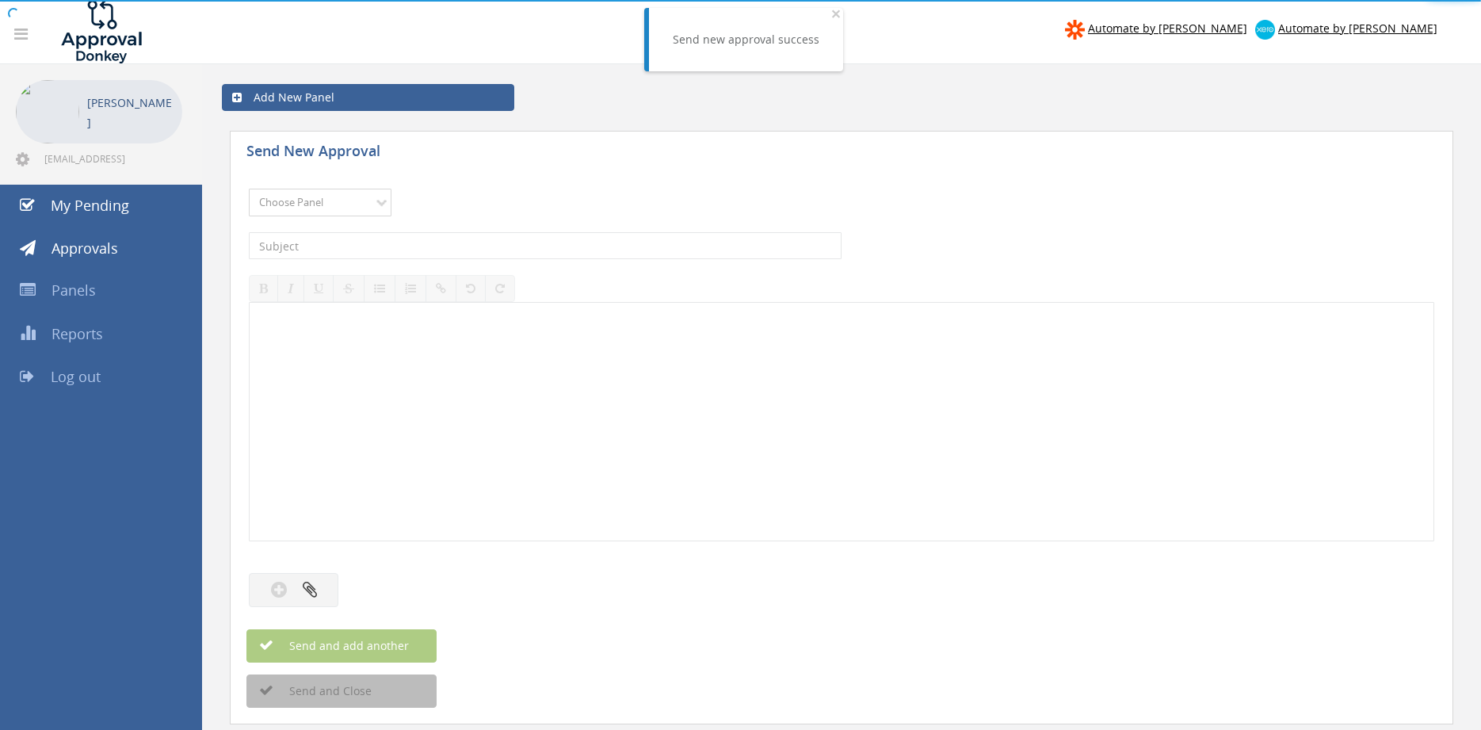
click at [249, 189] on select "Choose Panel Alarm Credits RG - 3 NZ Utilities Cable and SAI Global NZ Alarms-1…" at bounding box center [320, 203] width 143 height 28
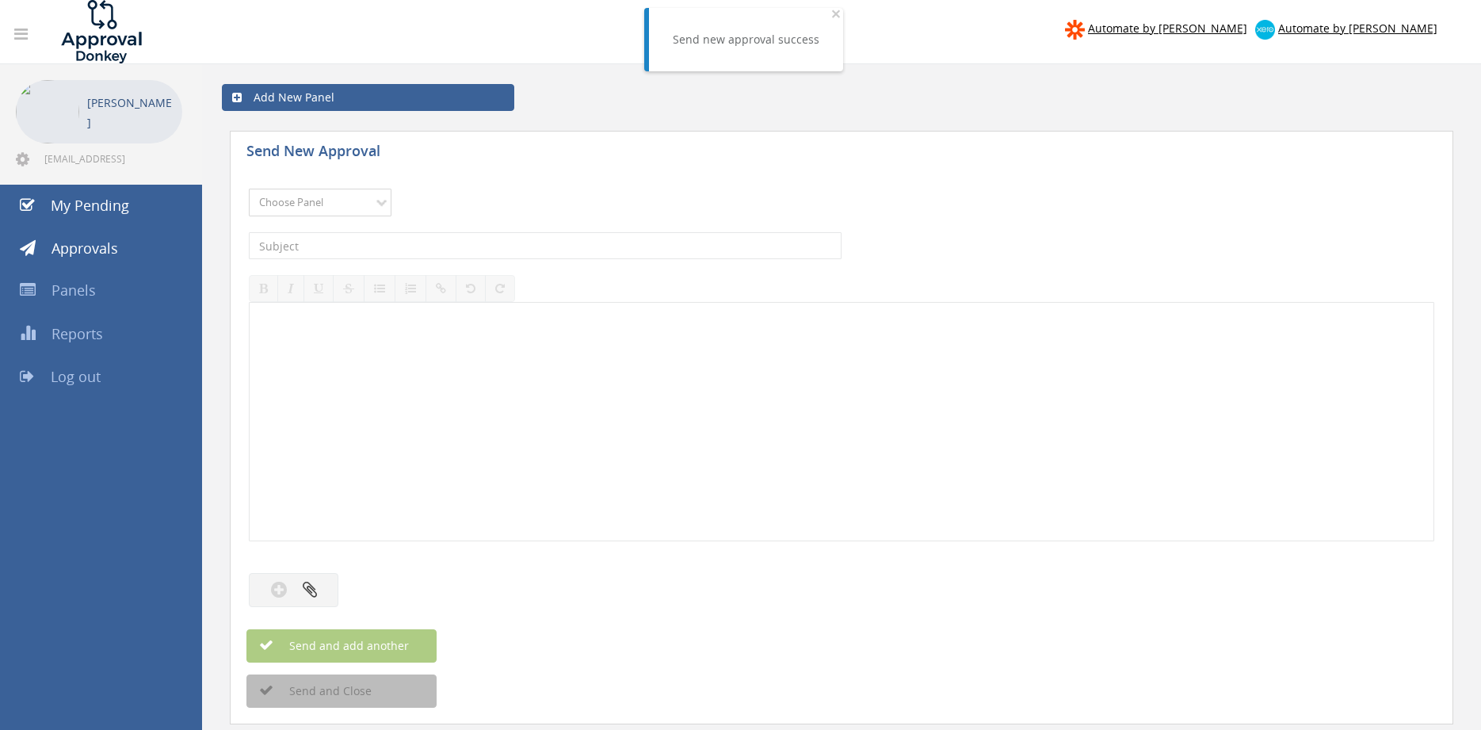
select select "9744"
click option "Flamestop Utilities" at bounding box center [0, 0] width 0 height 0
click at [391, 250] on input "text" at bounding box center [545, 245] width 593 height 27
type input "g"
type input "GREEN HILLS INV-00000031 $8,361.60"
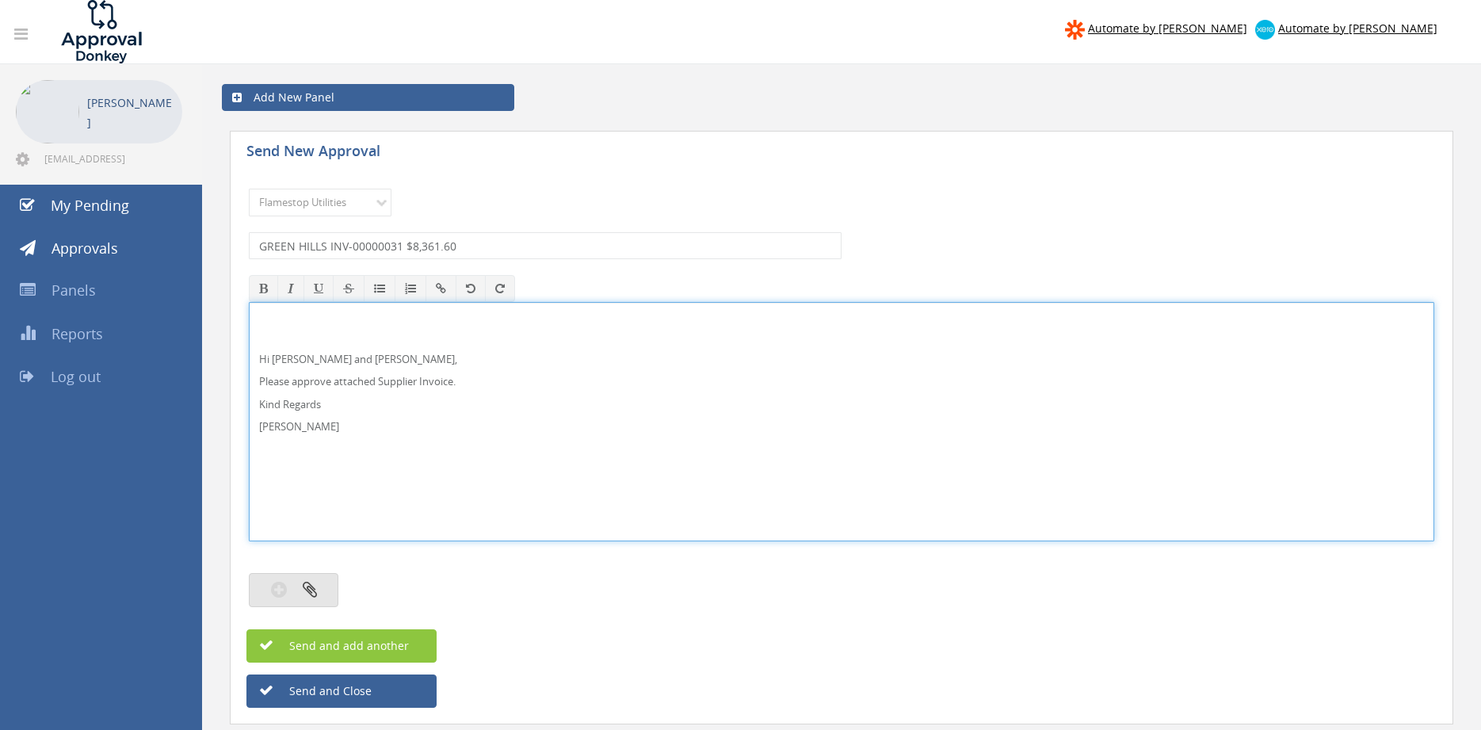
click at [290, 595] on button "button" at bounding box center [294, 590] width 90 height 34
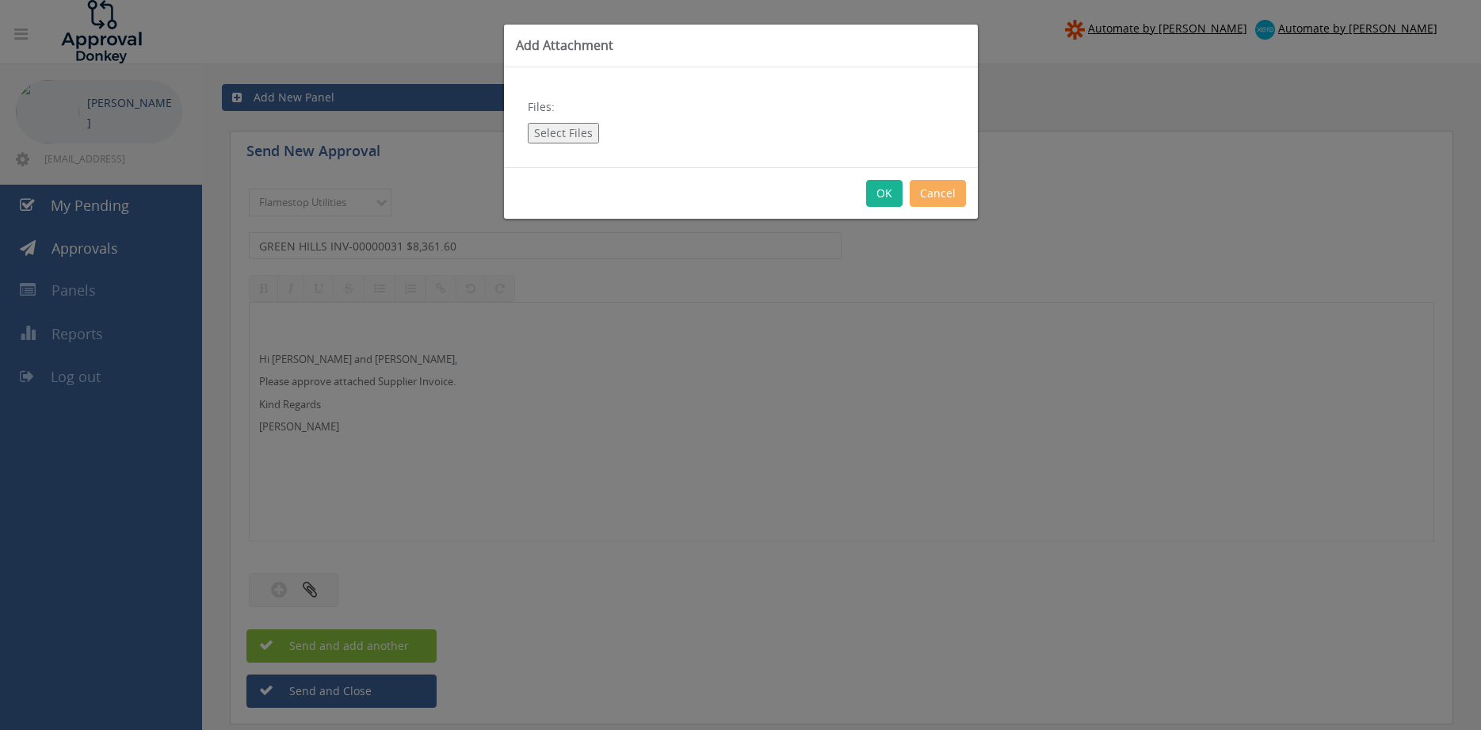
click at [579, 140] on button "Select Files" at bounding box center [563, 133] width 71 height 21
type input "C:\fakepath\GREEN HILLS INV-00000031 [DATE].pdf"
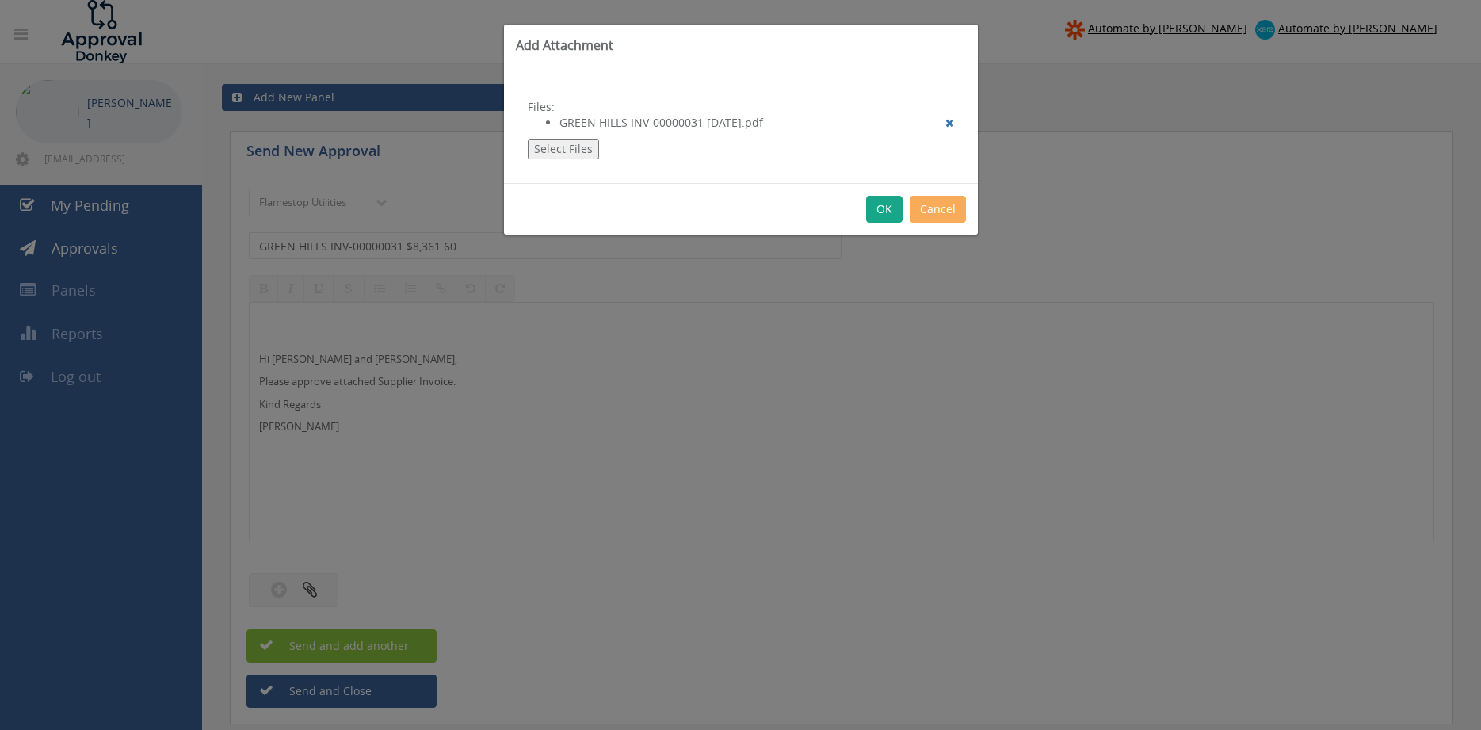
click at [884, 207] on button "OK" at bounding box center [884, 209] width 36 height 27
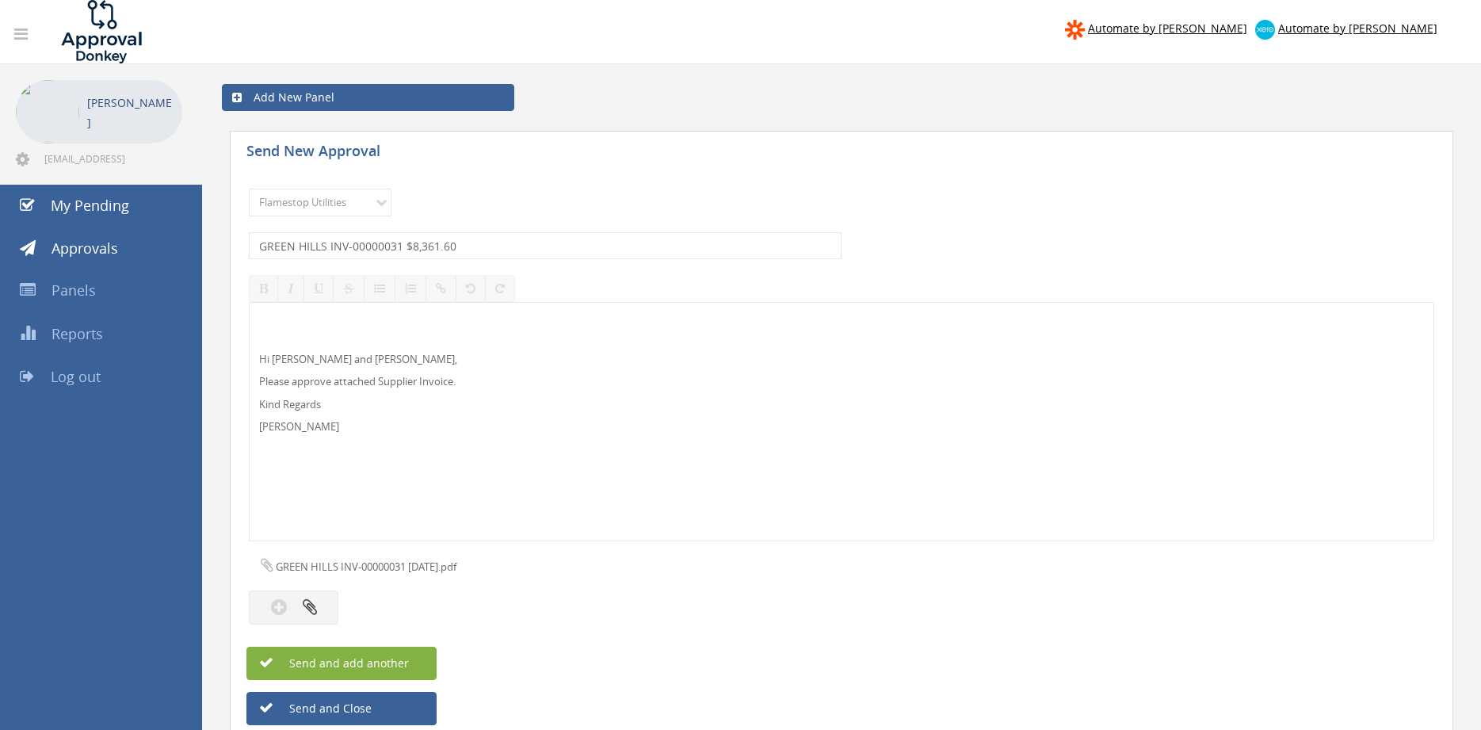
click at [414, 663] on button "Send and add another" at bounding box center [341, 663] width 190 height 33
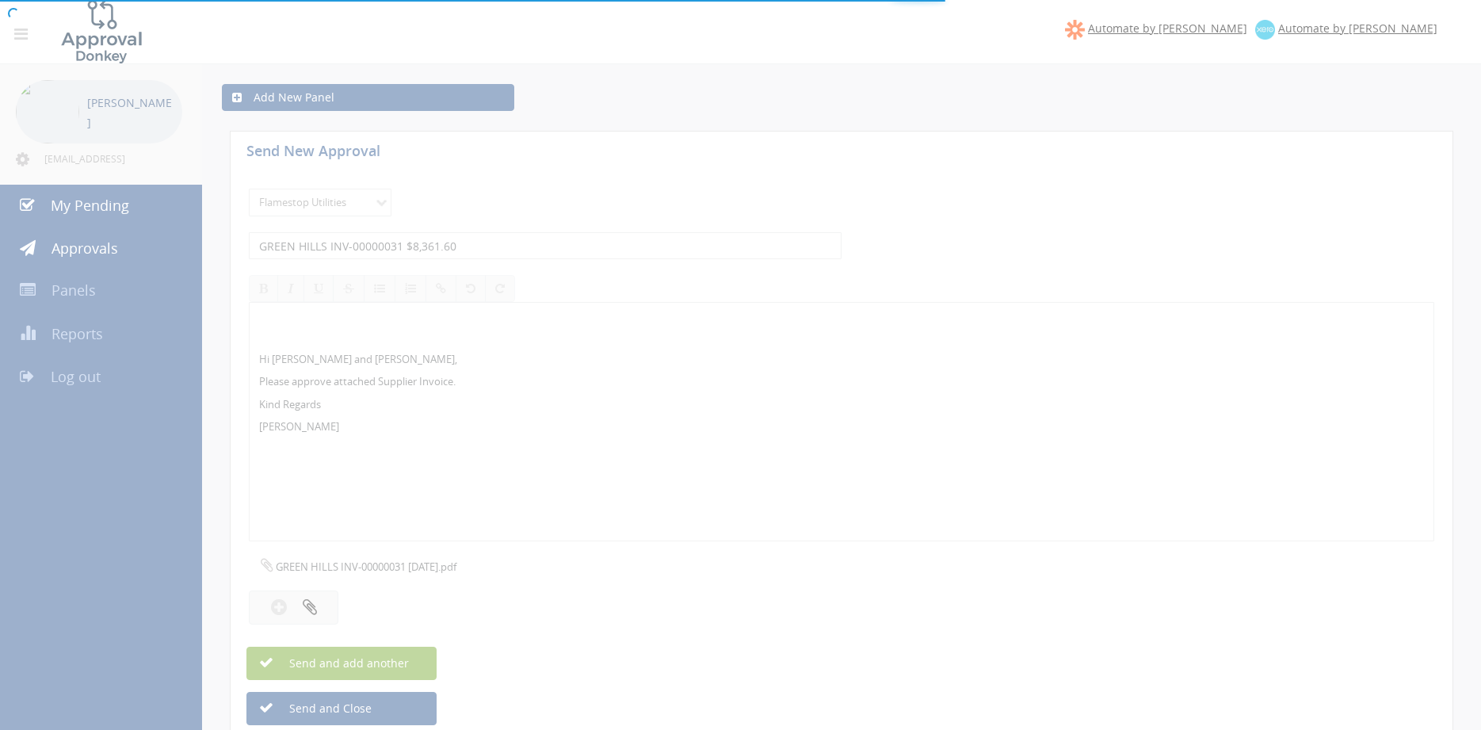
select select
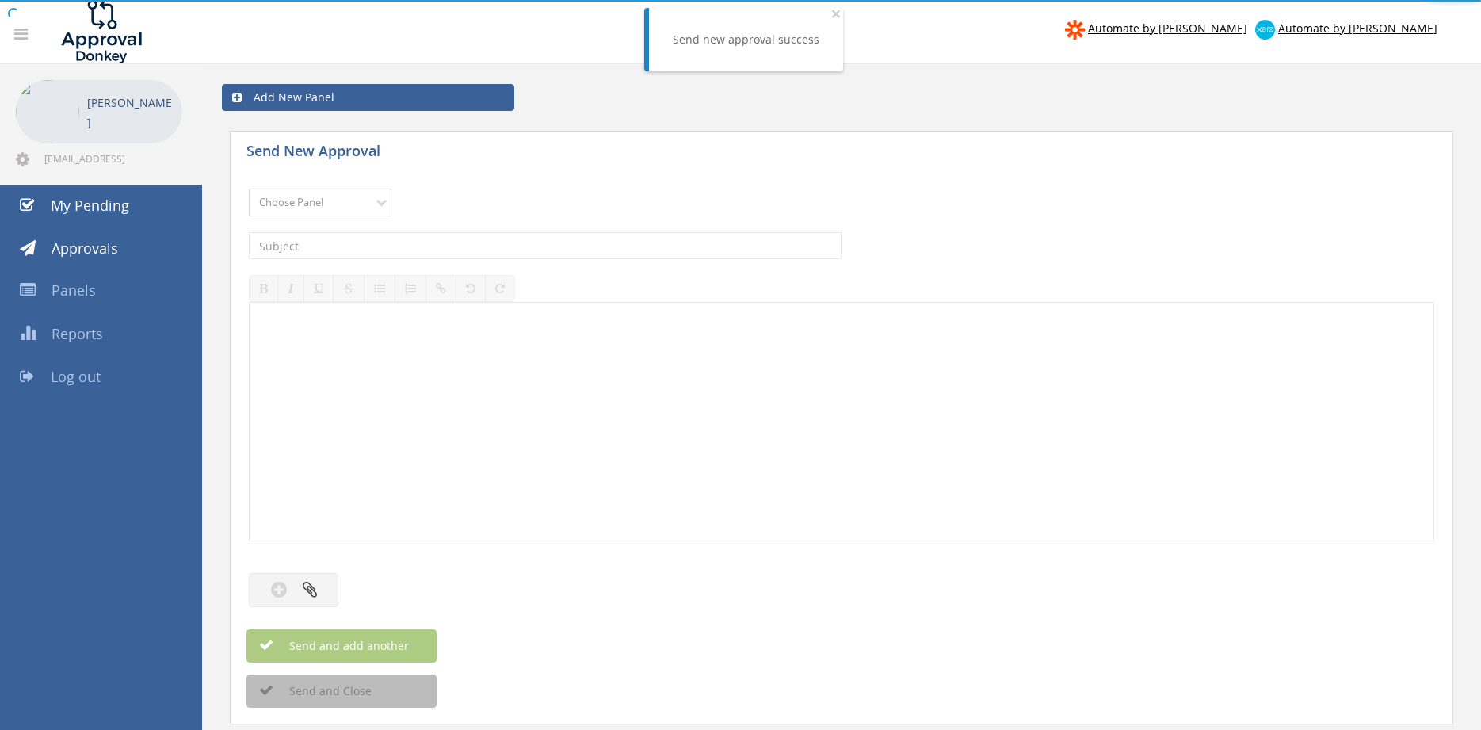
click at [249, 189] on select "Choose Panel Alarm Credits RG - 3 NZ Utilities Cable and SAI Global NZ Alarms-1…" at bounding box center [320, 203] width 143 height 28
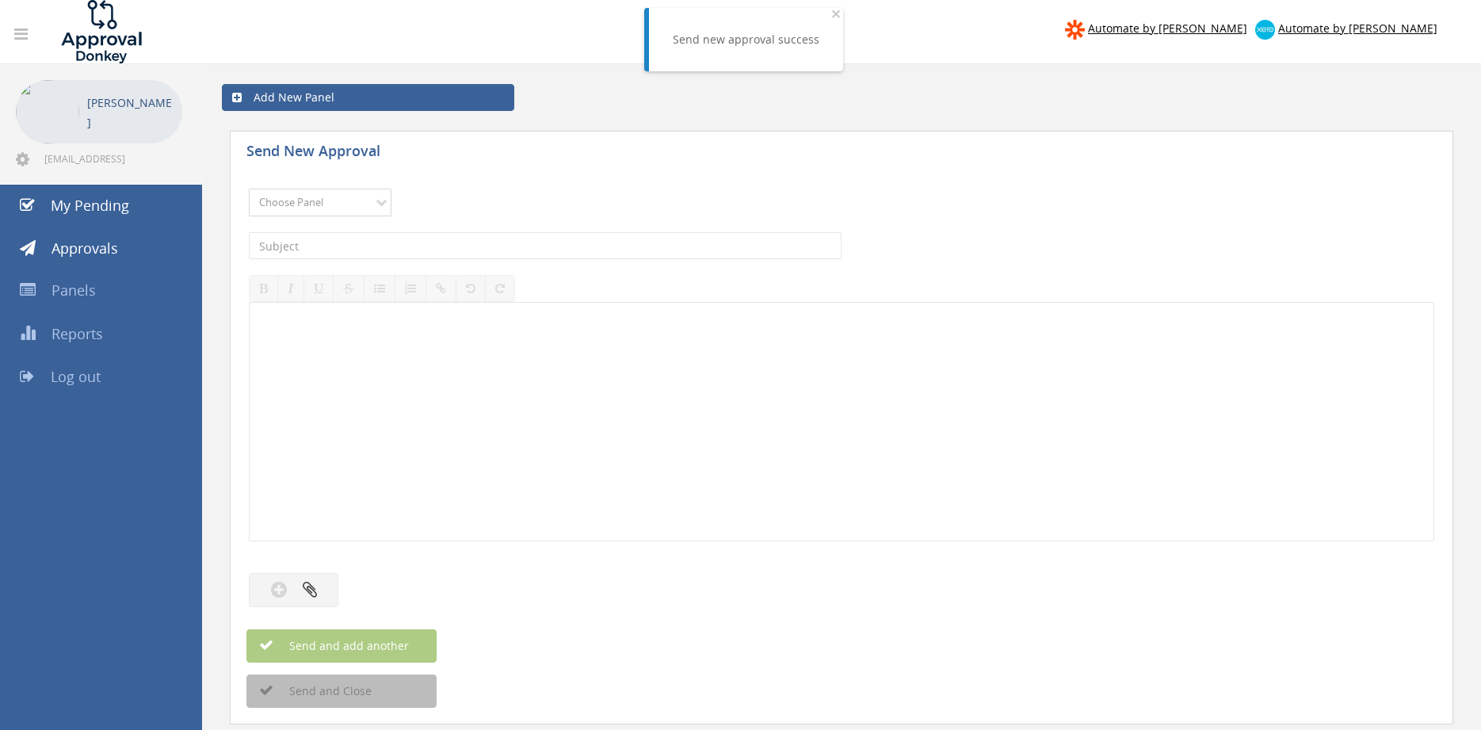
select select "9744"
click option "Flamestop Utilities" at bounding box center [0, 0] width 0 height 0
click at [414, 239] on input "text" at bounding box center [545, 245] width 593 height 27
type input "BUNNINGS WA 2406/01938838 $44.76"
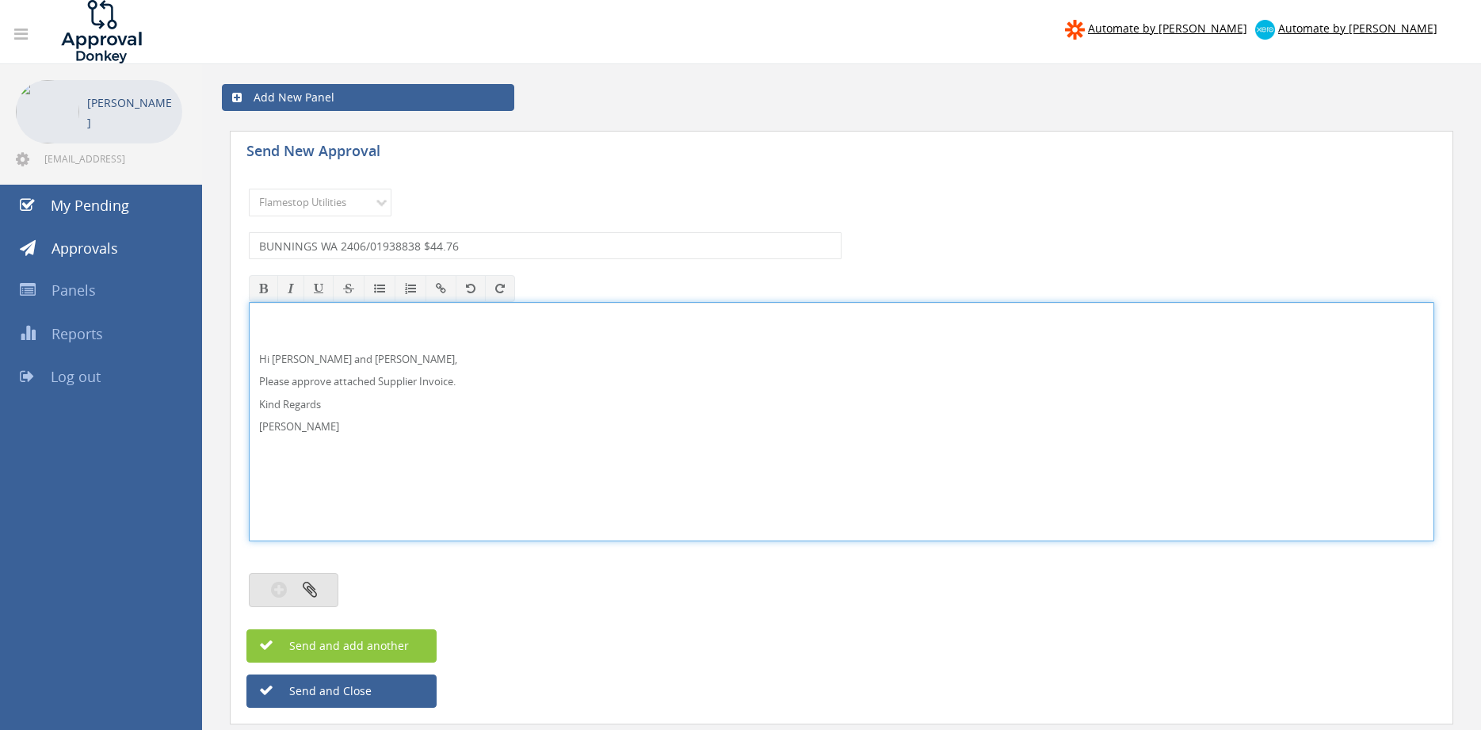
click at [328, 587] on button "button" at bounding box center [294, 590] width 90 height 34
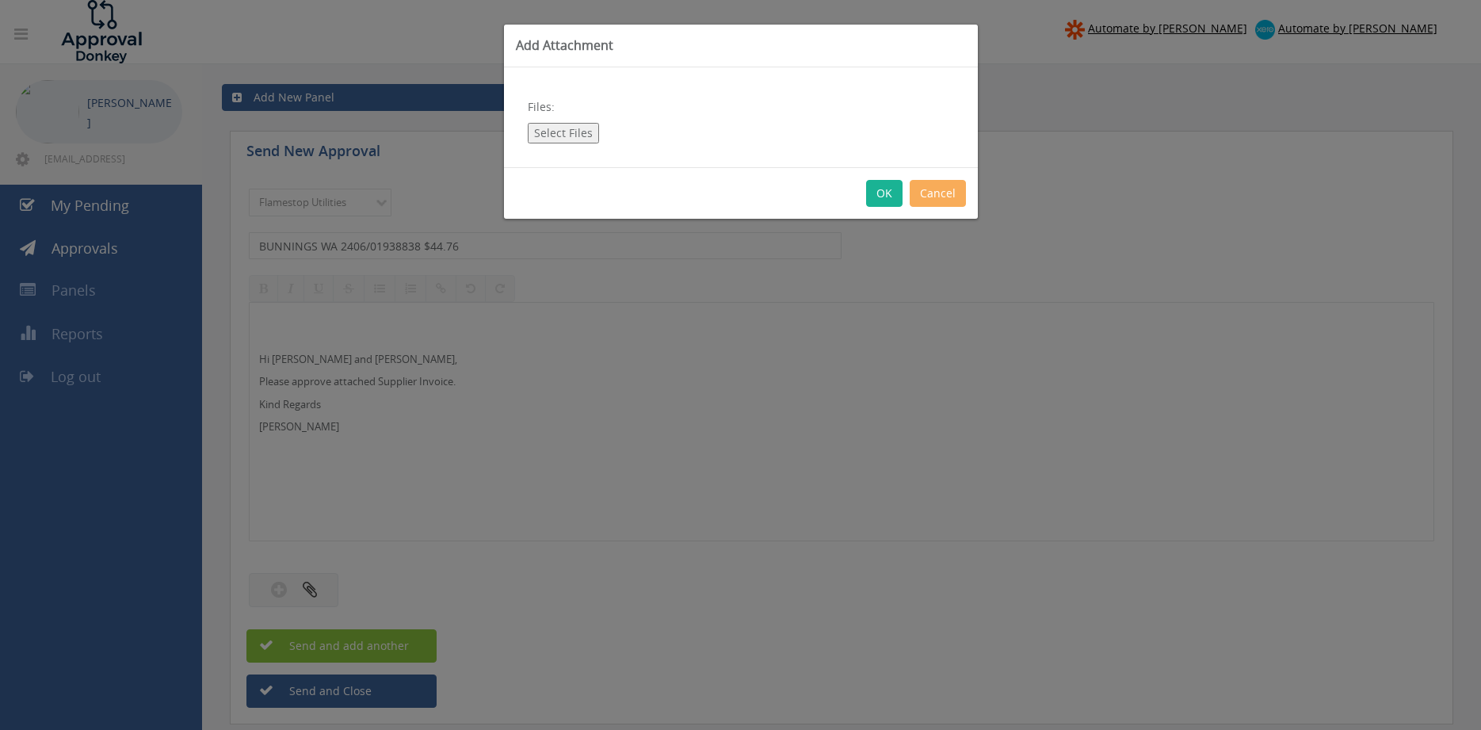
click at [582, 129] on button "Select Files" at bounding box center [563, 133] width 71 height 21
type input "C:\fakepath\BUNNINGS WA 2406-01938838 [DATE].pdf"
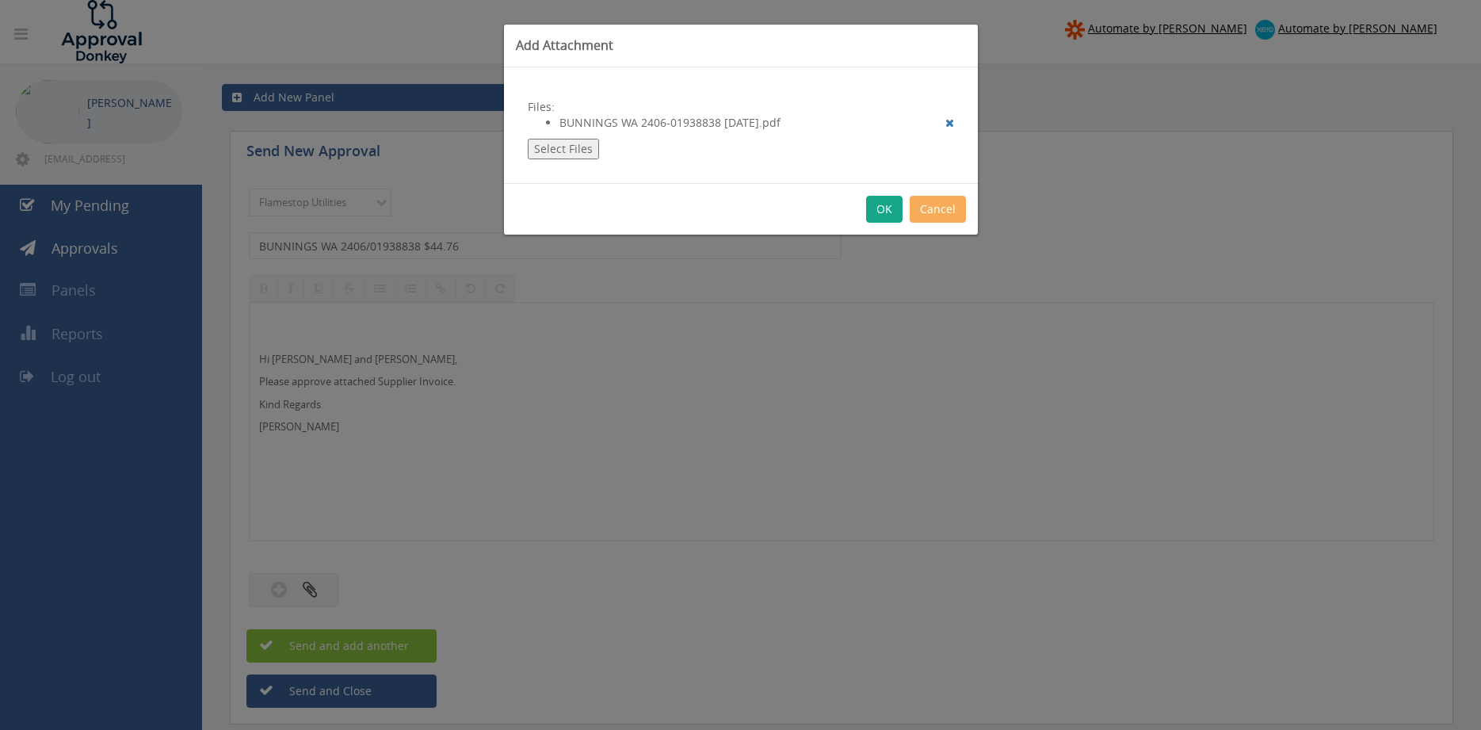
click at [884, 216] on button "OK" at bounding box center [884, 209] width 36 height 27
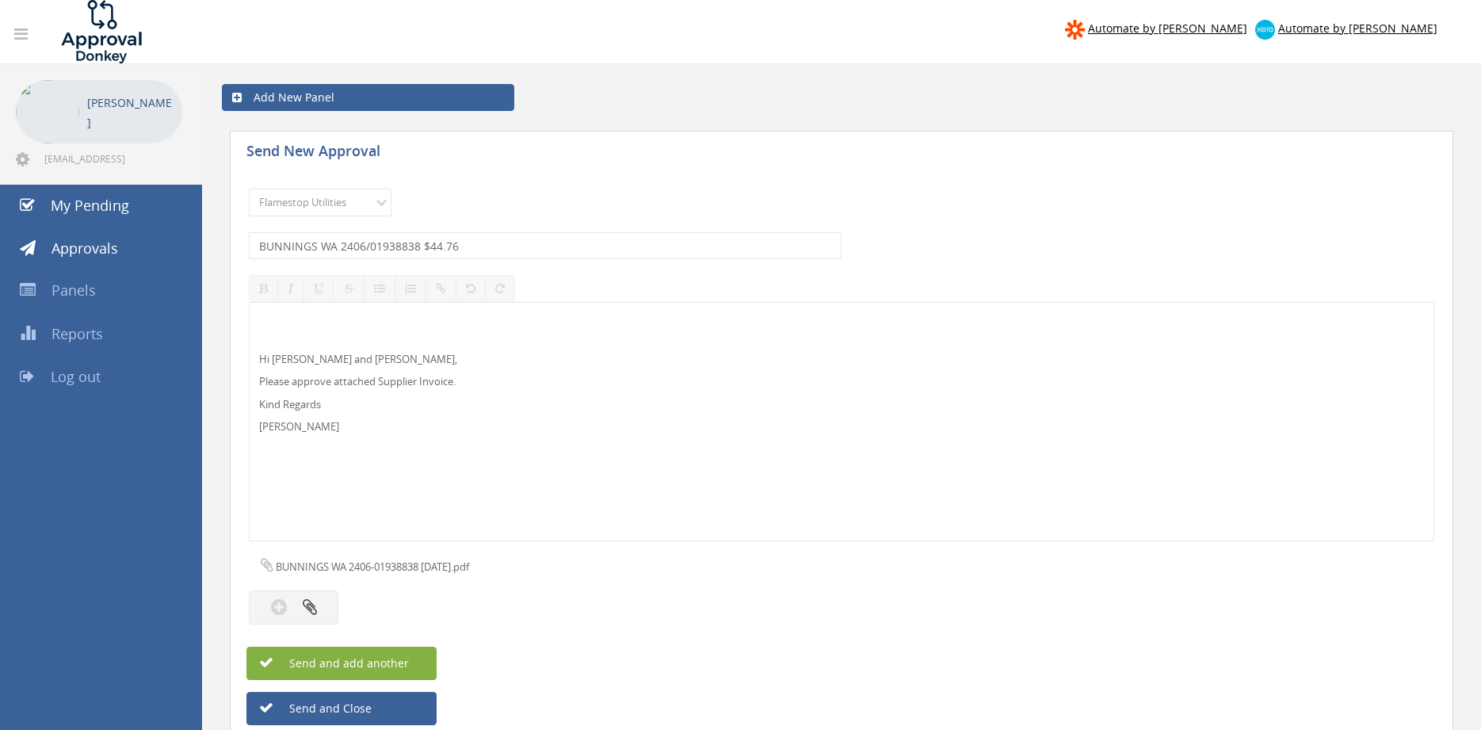
click at [410, 658] on button "Send and add another" at bounding box center [341, 663] width 190 height 33
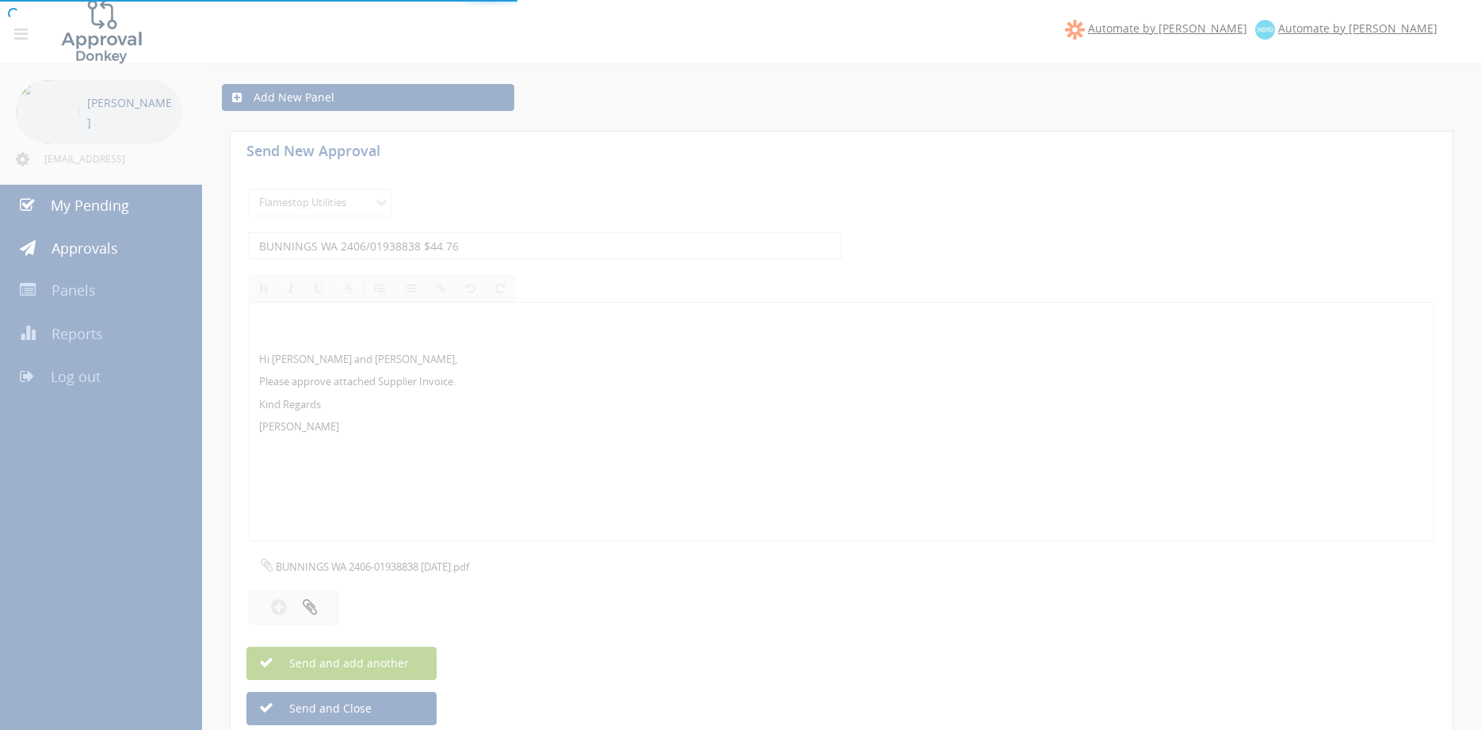
select select
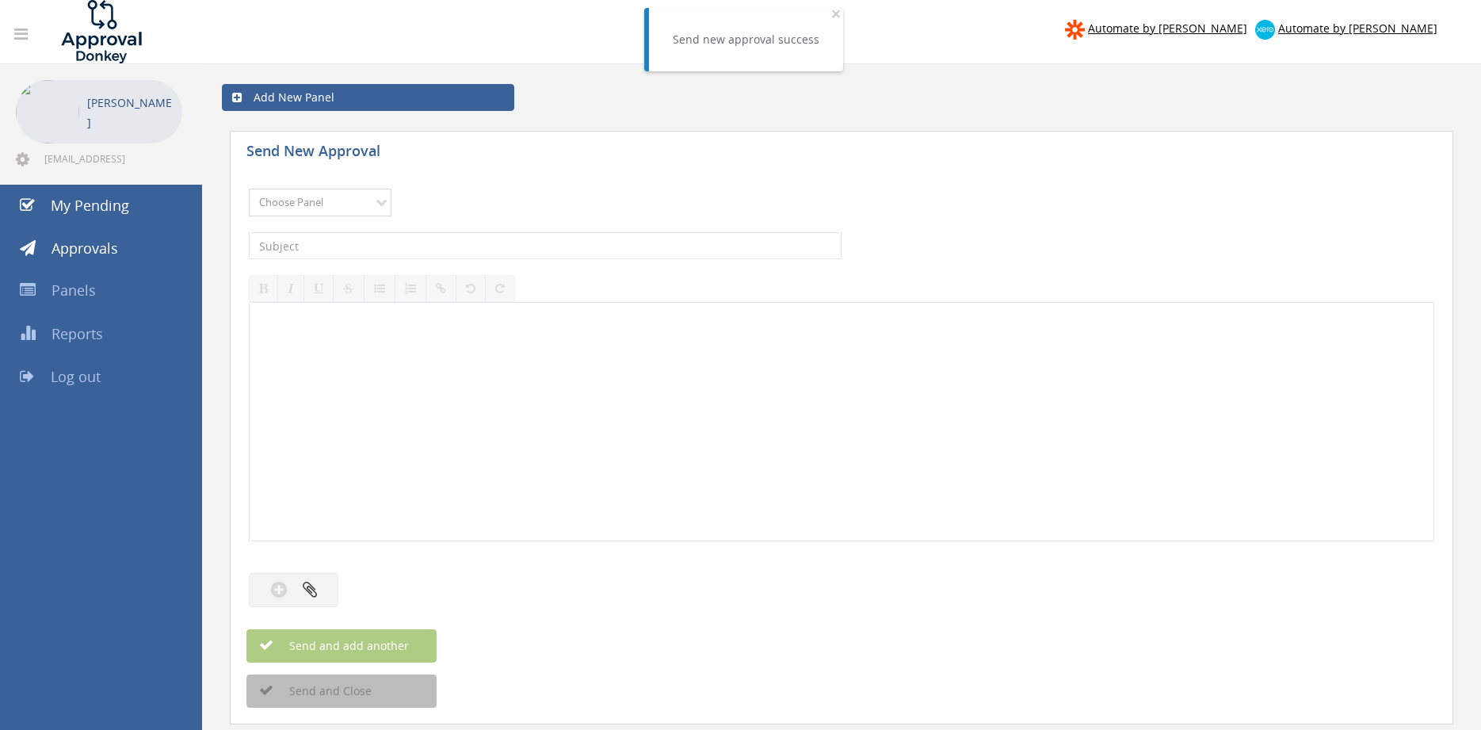
click at [249, 189] on select "Choose Panel Alarm Credits RG - 3 NZ Utilities Cable and SAI Global NZ Alarms-1…" at bounding box center [320, 203] width 143 height 28
select select "9744"
click option "Flamestop Utilities" at bounding box center [0, 0] width 0 height 0
click at [460, 231] on div "The subject is required." at bounding box center [842, 245] width 1186 height 43
click at [460, 243] on input "text" at bounding box center [545, 245] width 593 height 27
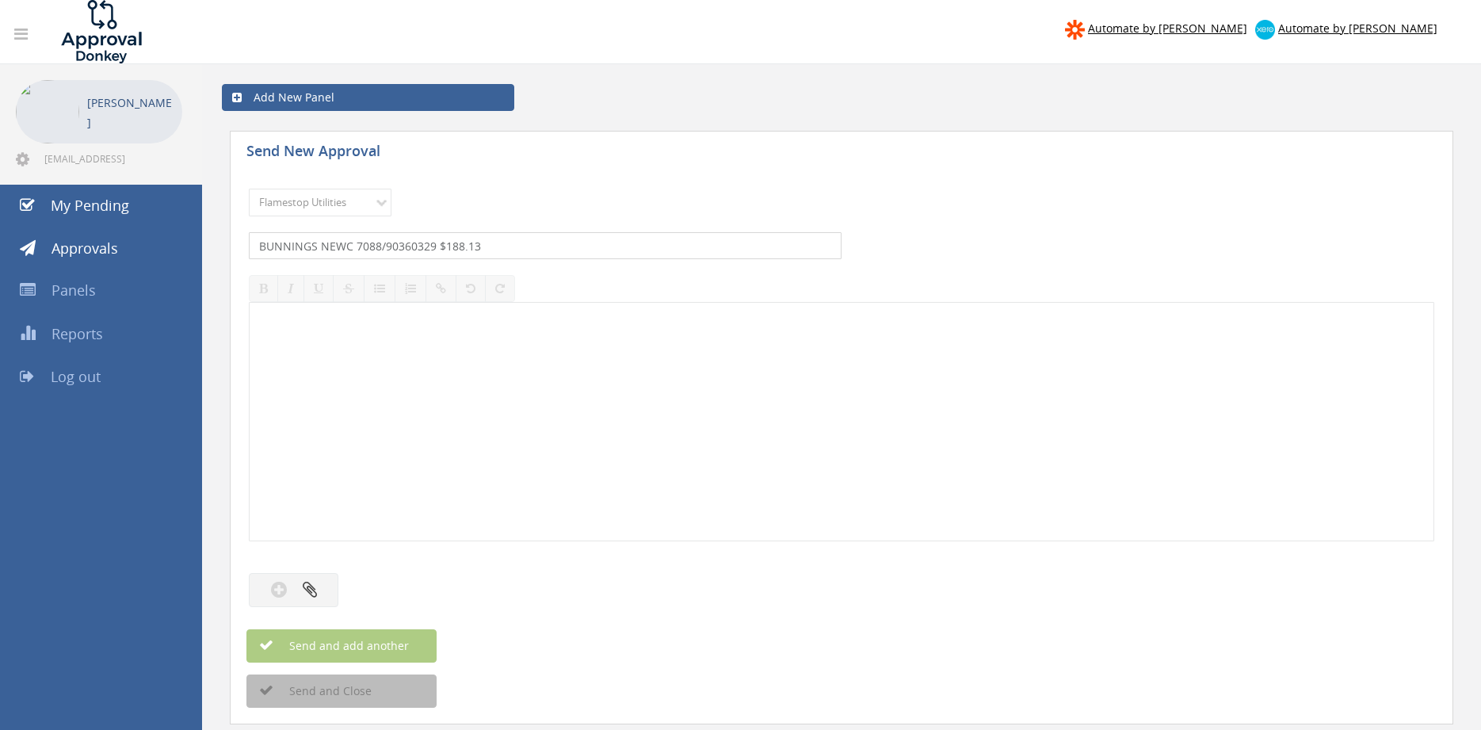
type input "BUNNINGS NEWC 7088/90360329 $188.13"
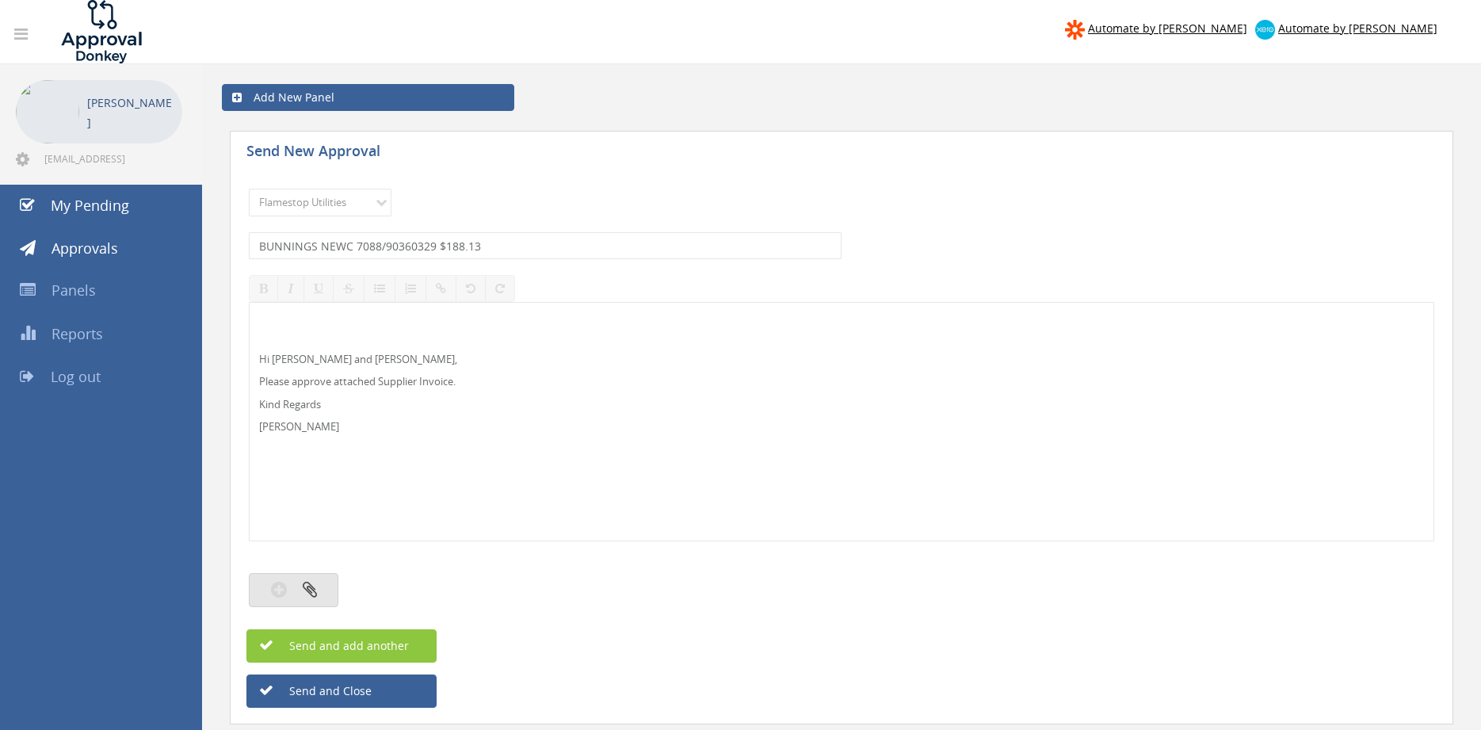
click at [318, 587] on button "button" at bounding box center [294, 590] width 90 height 34
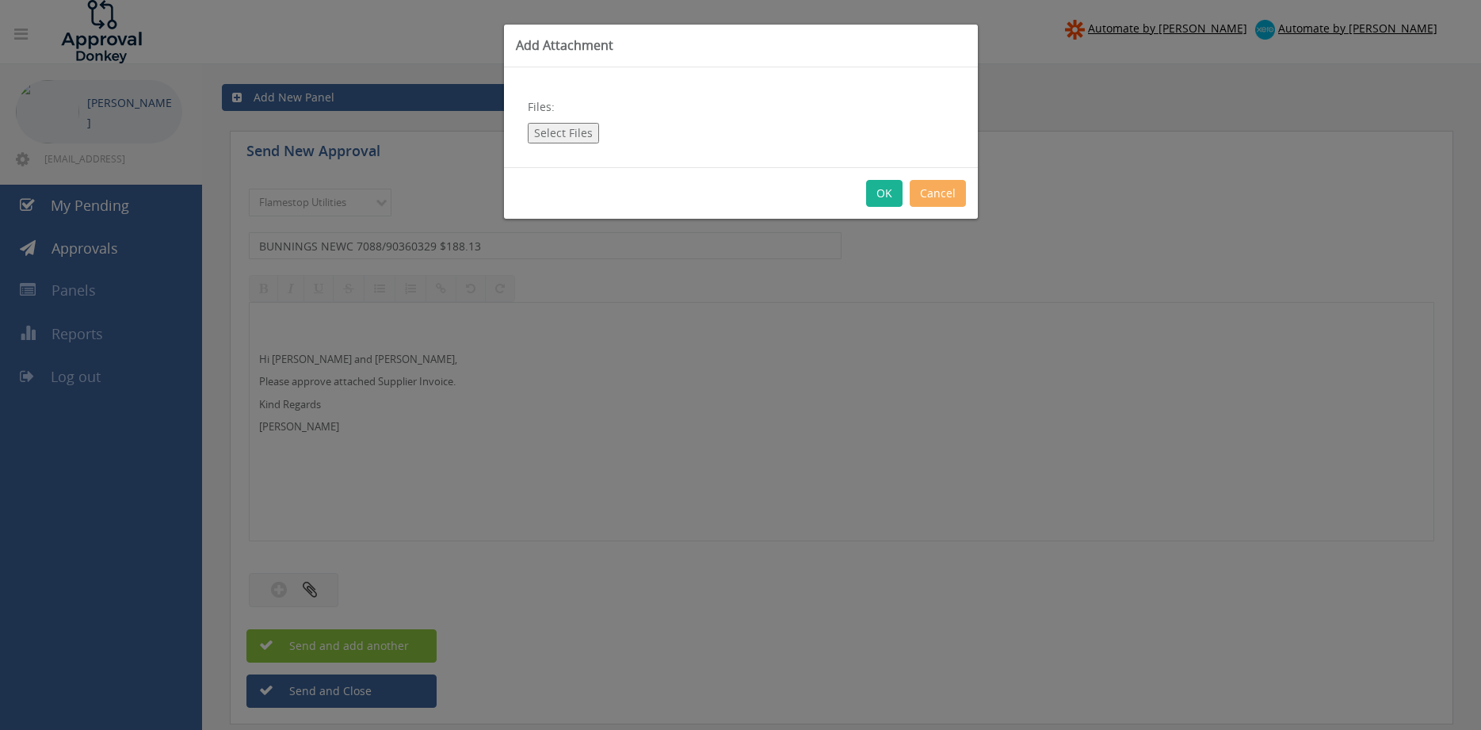
click at [571, 134] on button "Select Files" at bounding box center [563, 133] width 71 height 21
type input "C:\fakepath\BUNNINGS NEWC 7088-90360329 [DATE].pdf"
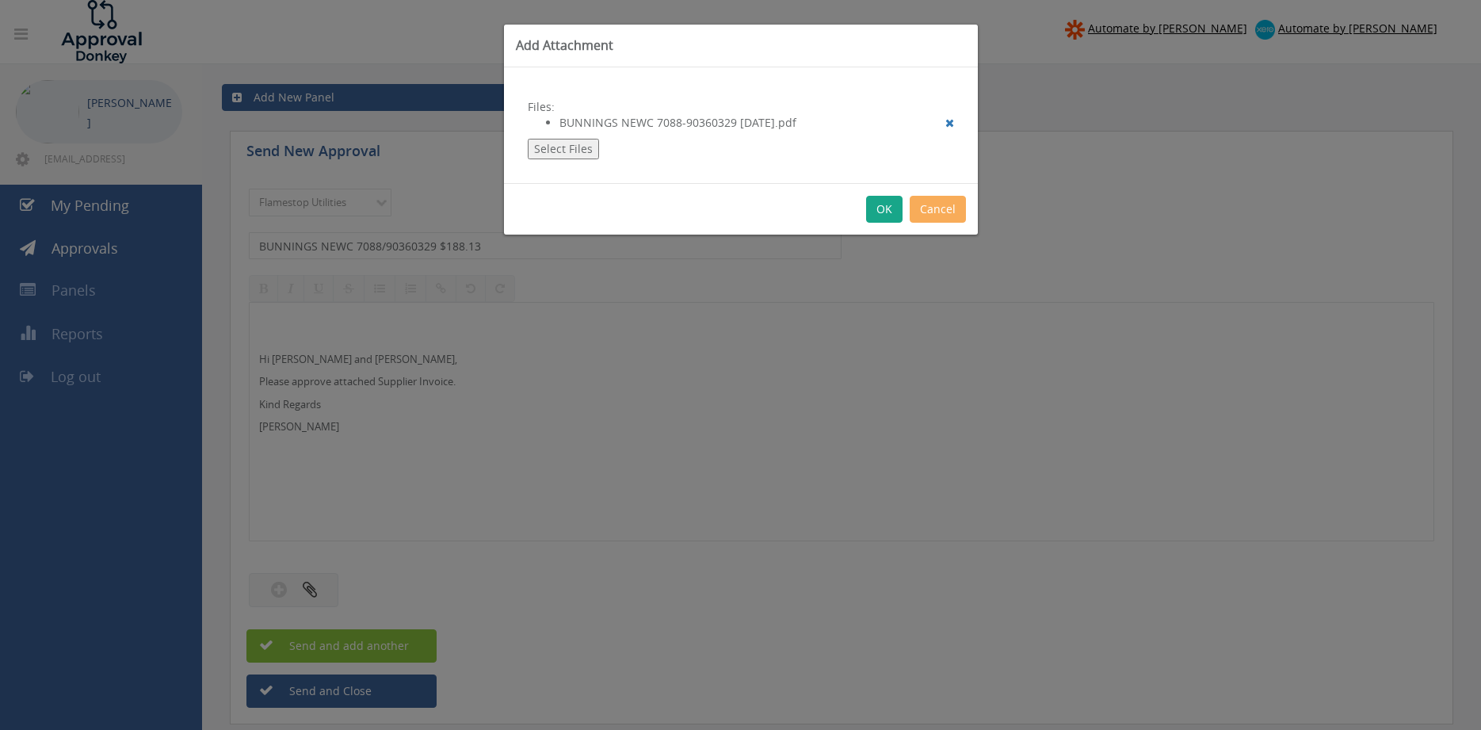
click at [880, 212] on button "OK" at bounding box center [884, 209] width 36 height 27
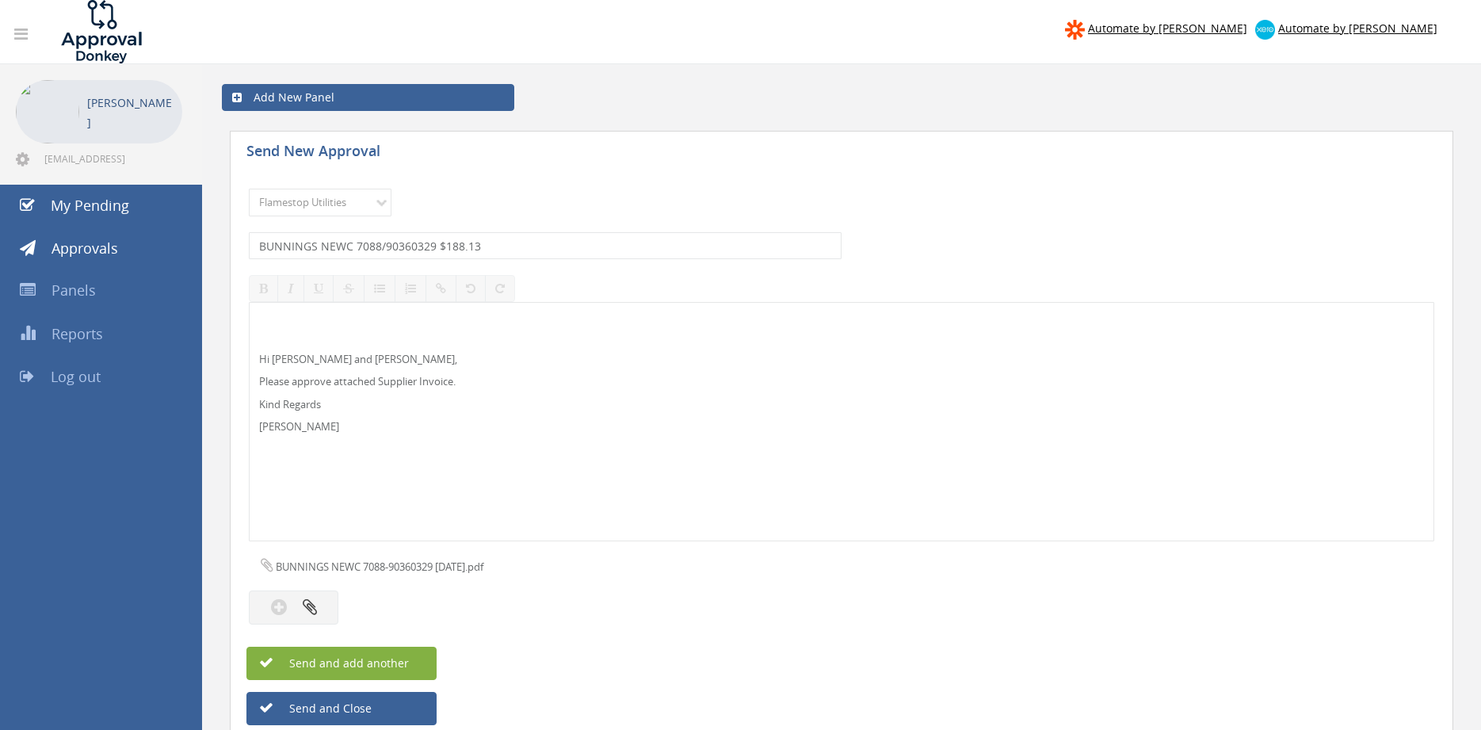
click at [403, 663] on span "Send and add another" at bounding box center [332, 662] width 154 height 15
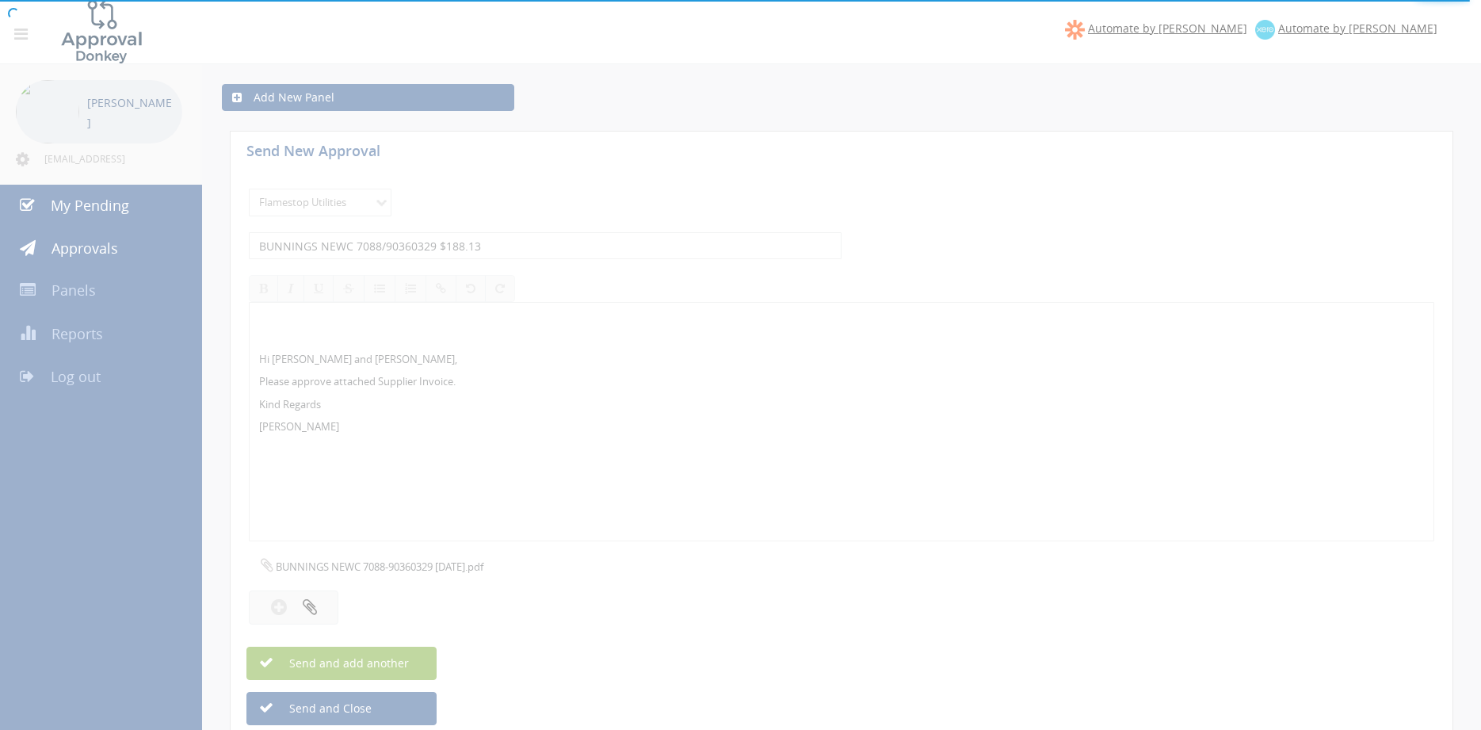
select select
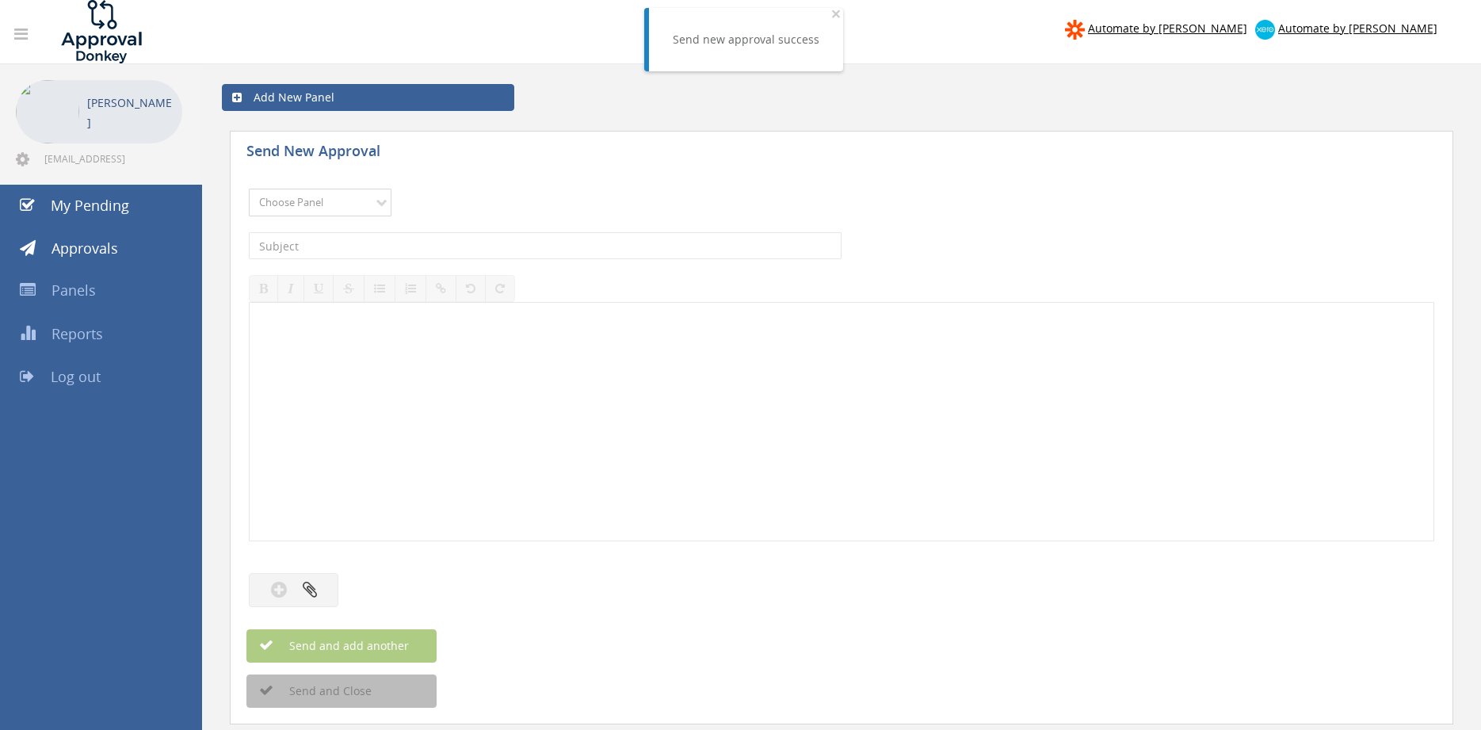
click at [249, 189] on select "Choose Panel Alarm Credits RG - 3 NZ Utilities Cable and SAI Global NZ Alarms-1…" at bounding box center [320, 203] width 143 height 28
select select "9744"
click option "Flamestop Utilities" at bounding box center [0, 0] width 0 height 0
click at [426, 247] on input "text" at bounding box center [545, 245] width 593 height 27
type input "BUNNINGS 7385/90049654 $558.85"
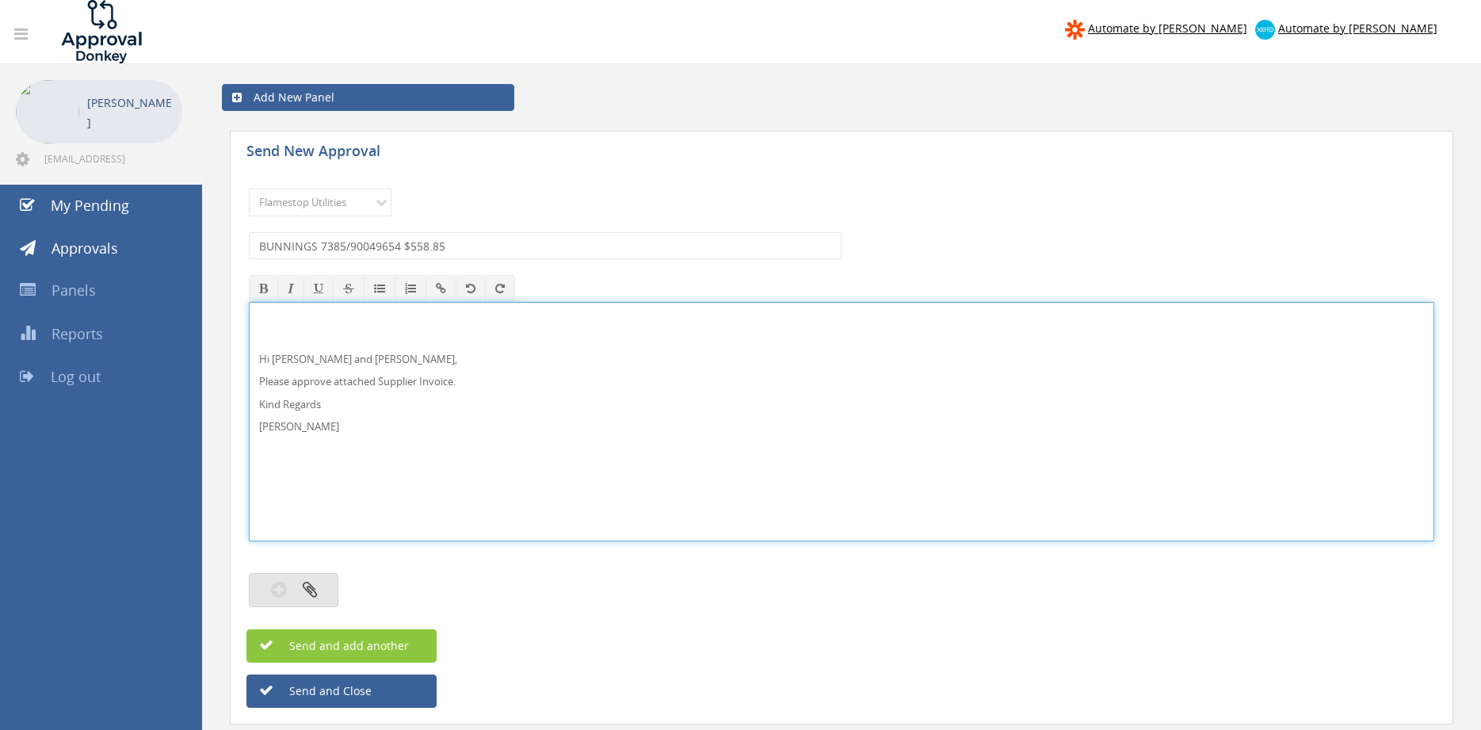
click at [326, 596] on button "button" at bounding box center [294, 590] width 90 height 34
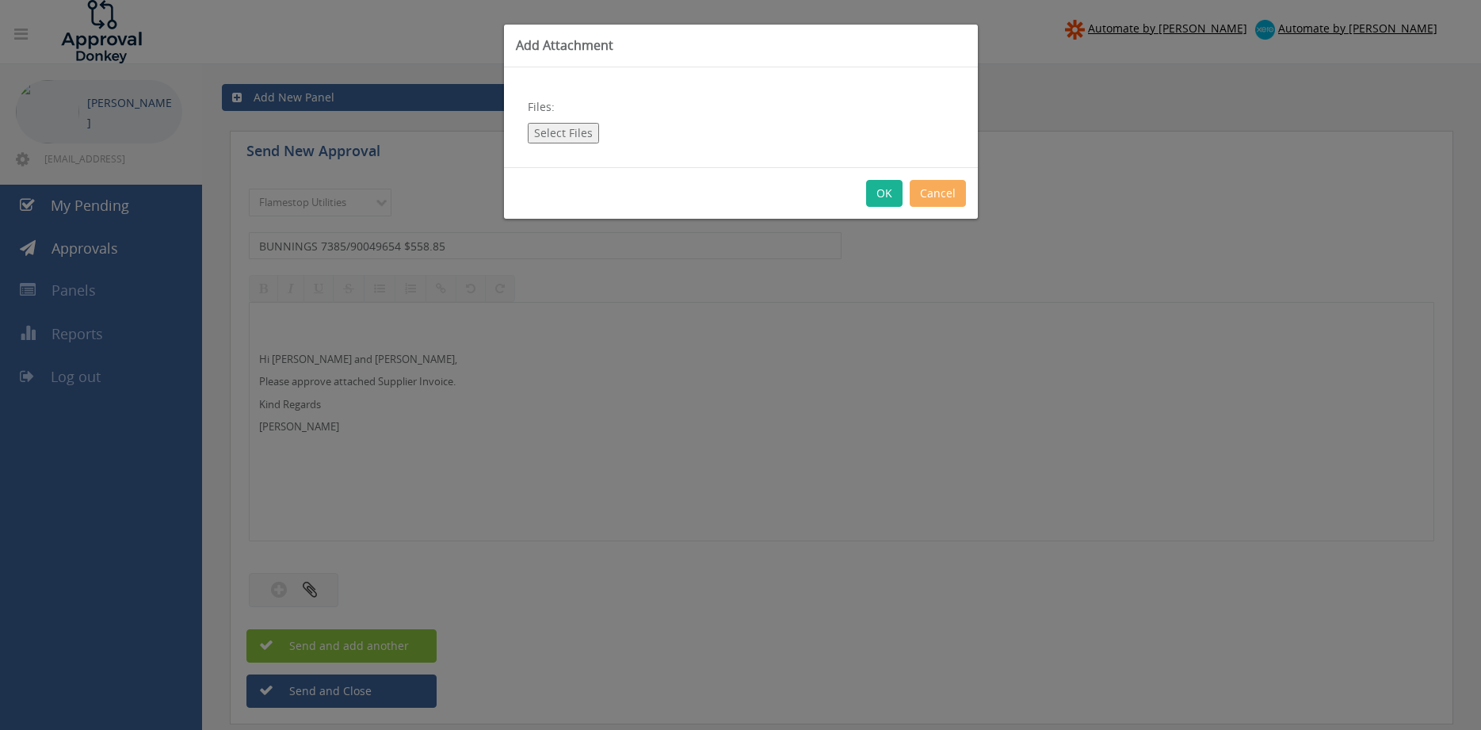
click at [579, 135] on button "Select Files" at bounding box center [563, 133] width 71 height 21
type input "C:\fakepath\BUNNINGS 7385-90049654 [DATE].pdf"
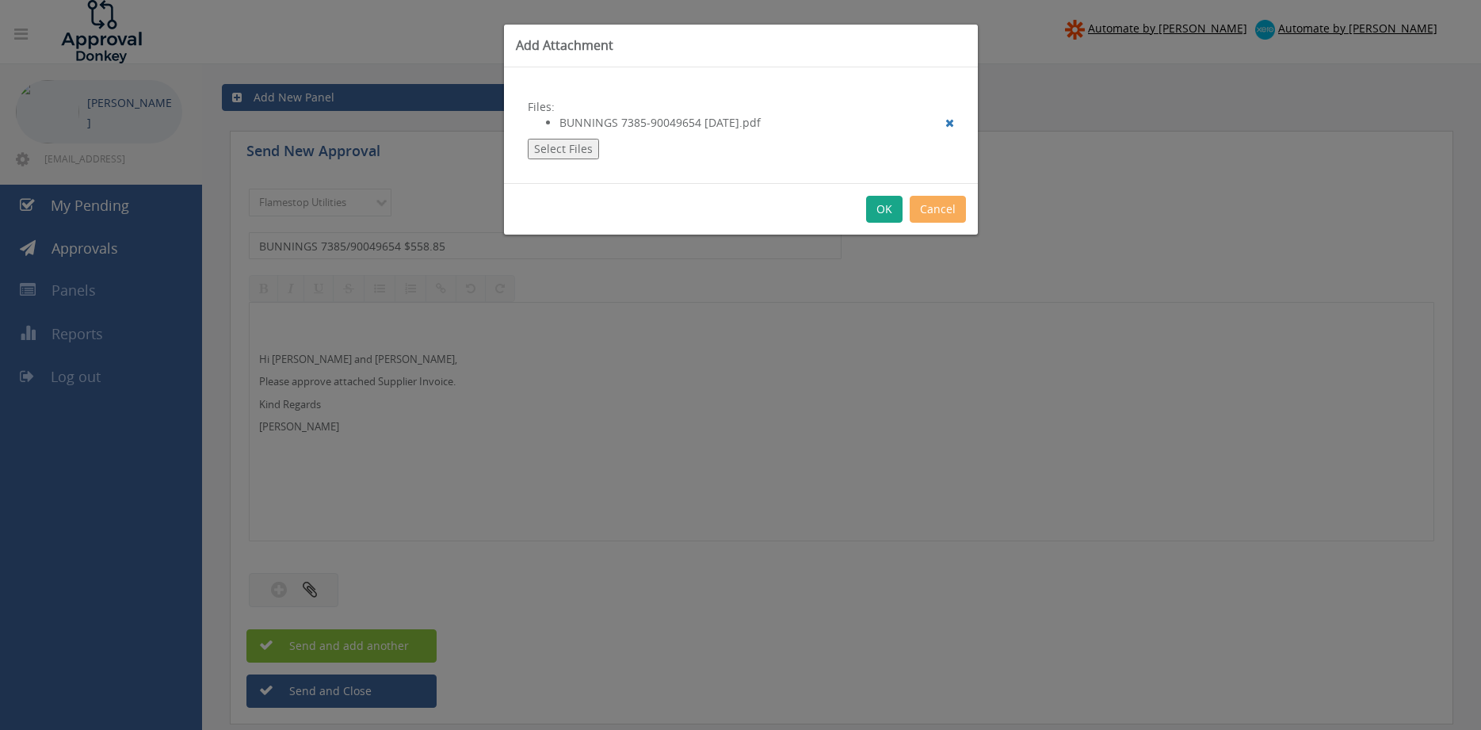
click at [887, 207] on button "OK" at bounding box center [884, 209] width 36 height 27
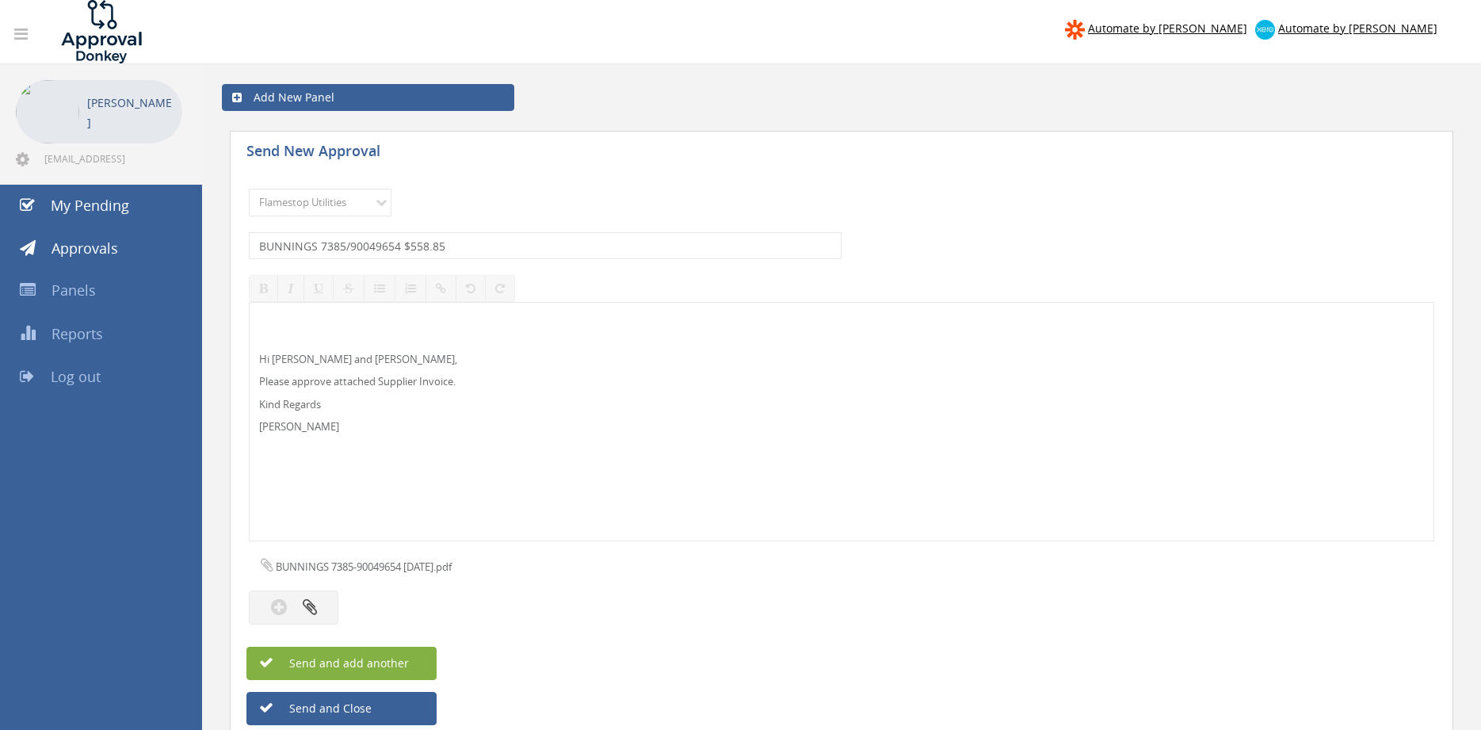
click at [410, 655] on button "Send and add another" at bounding box center [341, 663] width 190 height 33
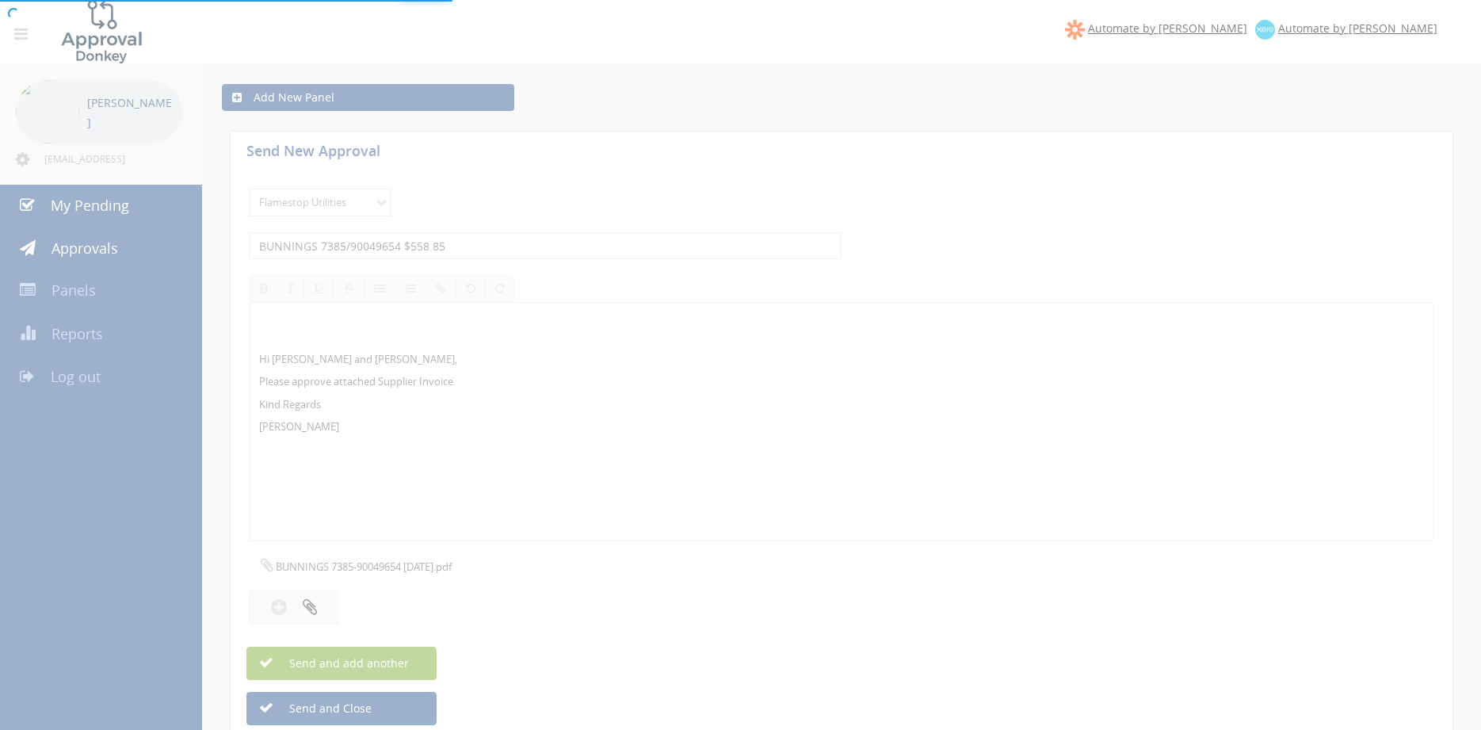
select select
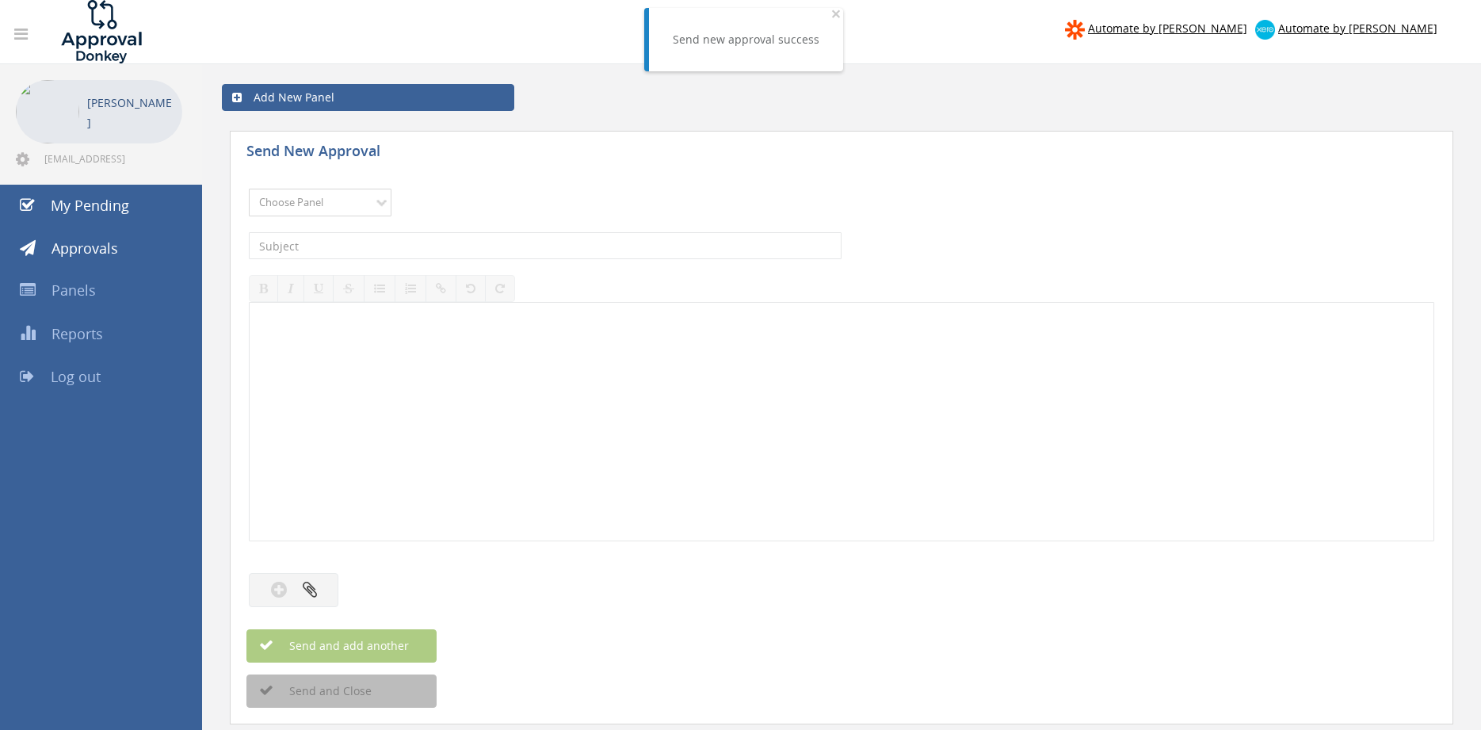
select select "9744"
click option "Flamestop Utilities" at bounding box center [0, 0] width 0 height 0
click at [384, 248] on input "text" at bounding box center [545, 245] width 593 height 27
type input "BUNNINGS 7385/90049618 $97.07"
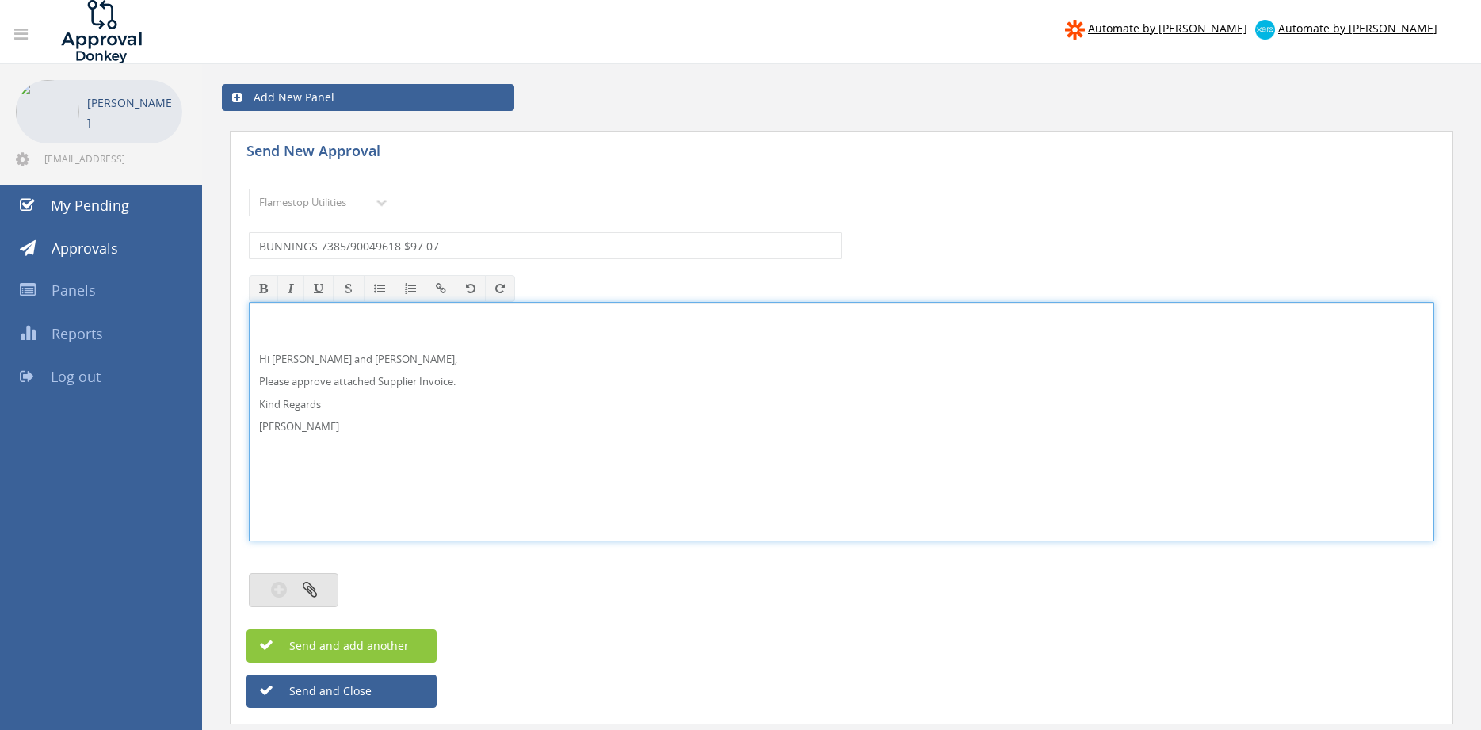
click at [311, 592] on icon "button" at bounding box center [310, 589] width 14 height 18
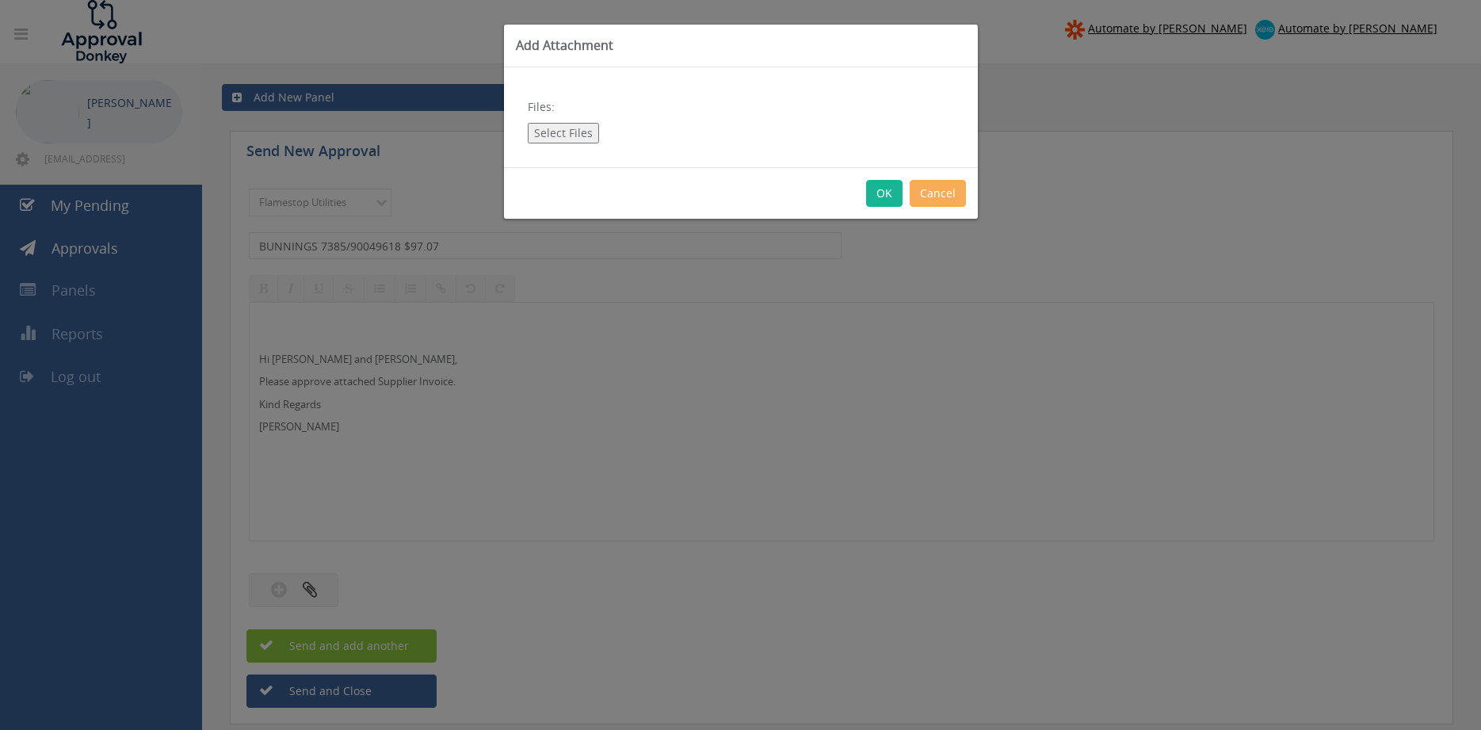
click at [558, 139] on button "Select Files" at bounding box center [563, 133] width 71 height 21
type input "C:\fakepath\BUNNINGS 7385-90049618 [DATE].pdf"
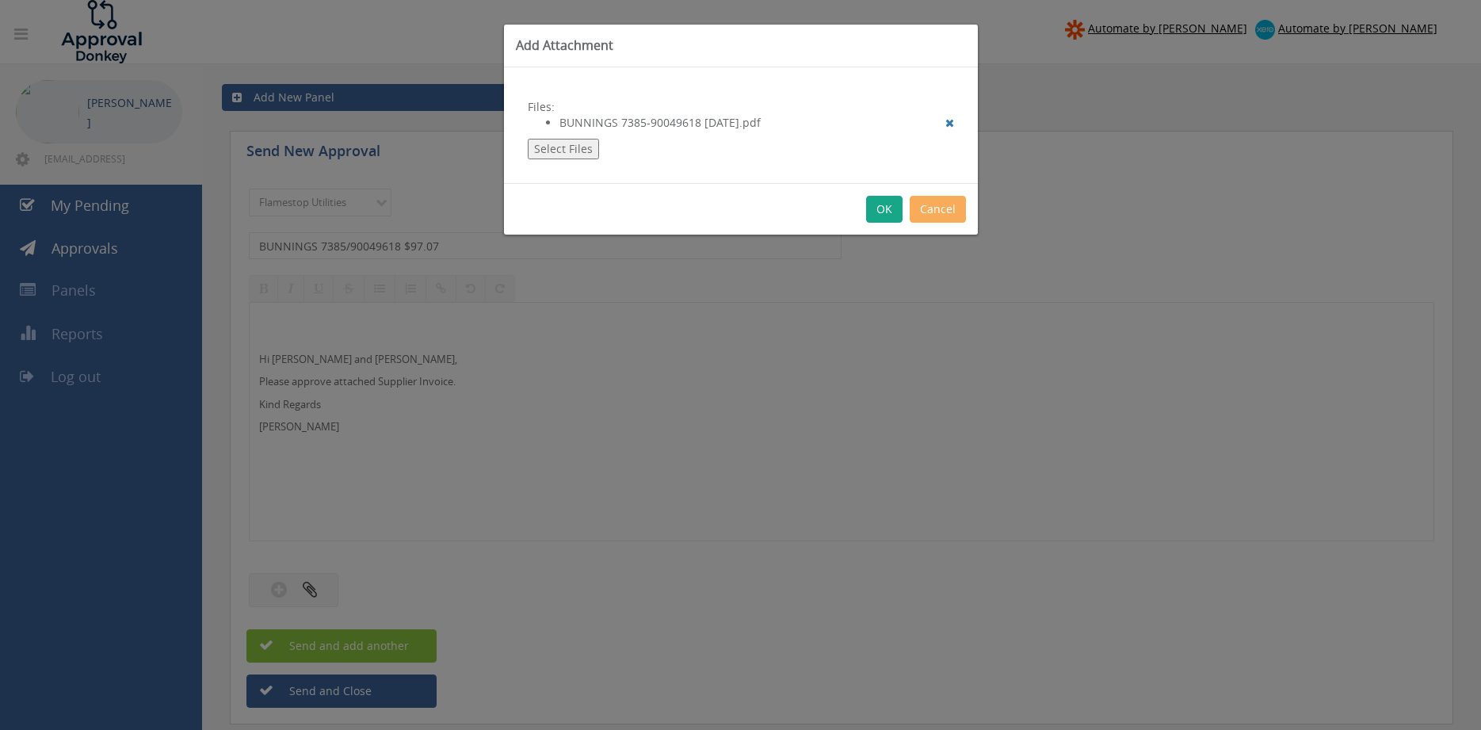
click at [880, 212] on button "OK" at bounding box center [884, 209] width 36 height 27
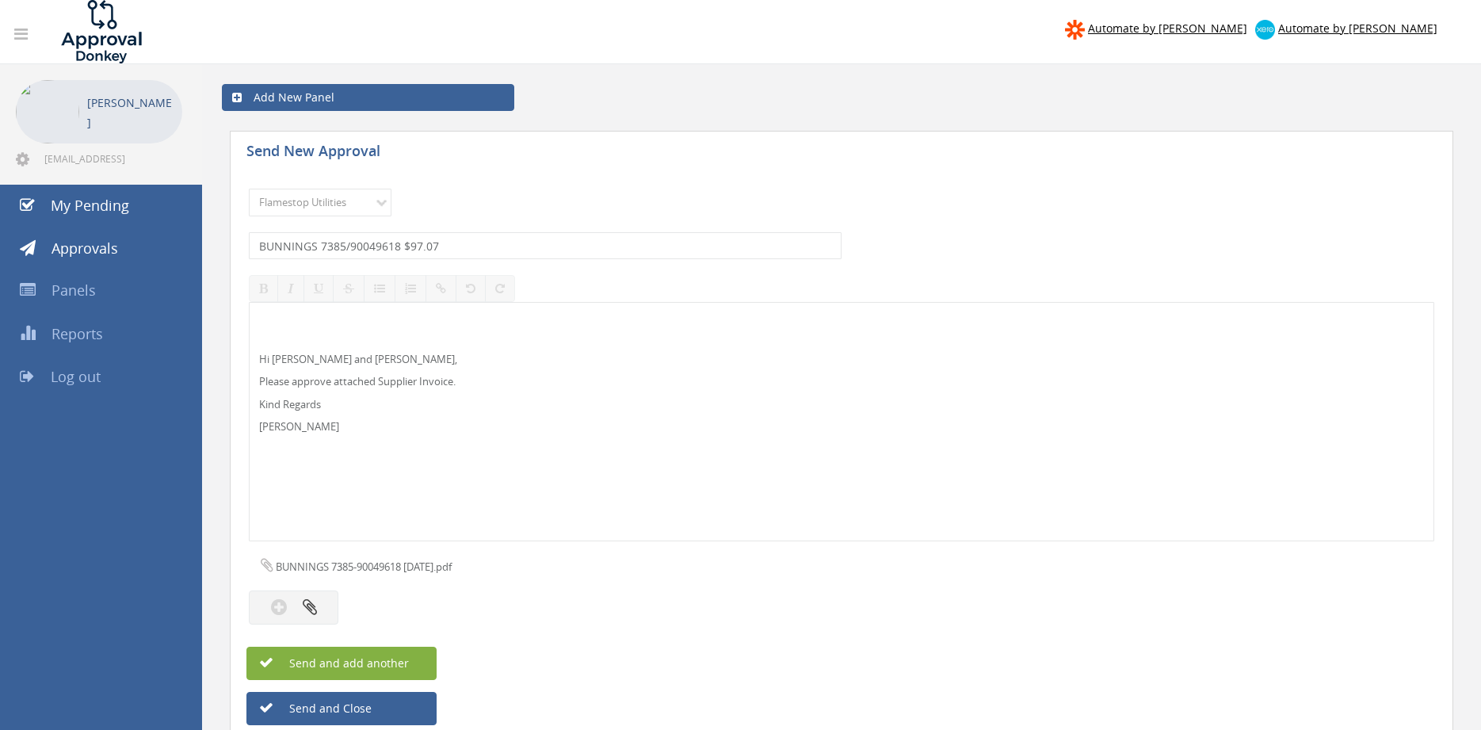
click at [411, 657] on button "Send and add another" at bounding box center [341, 663] width 190 height 33
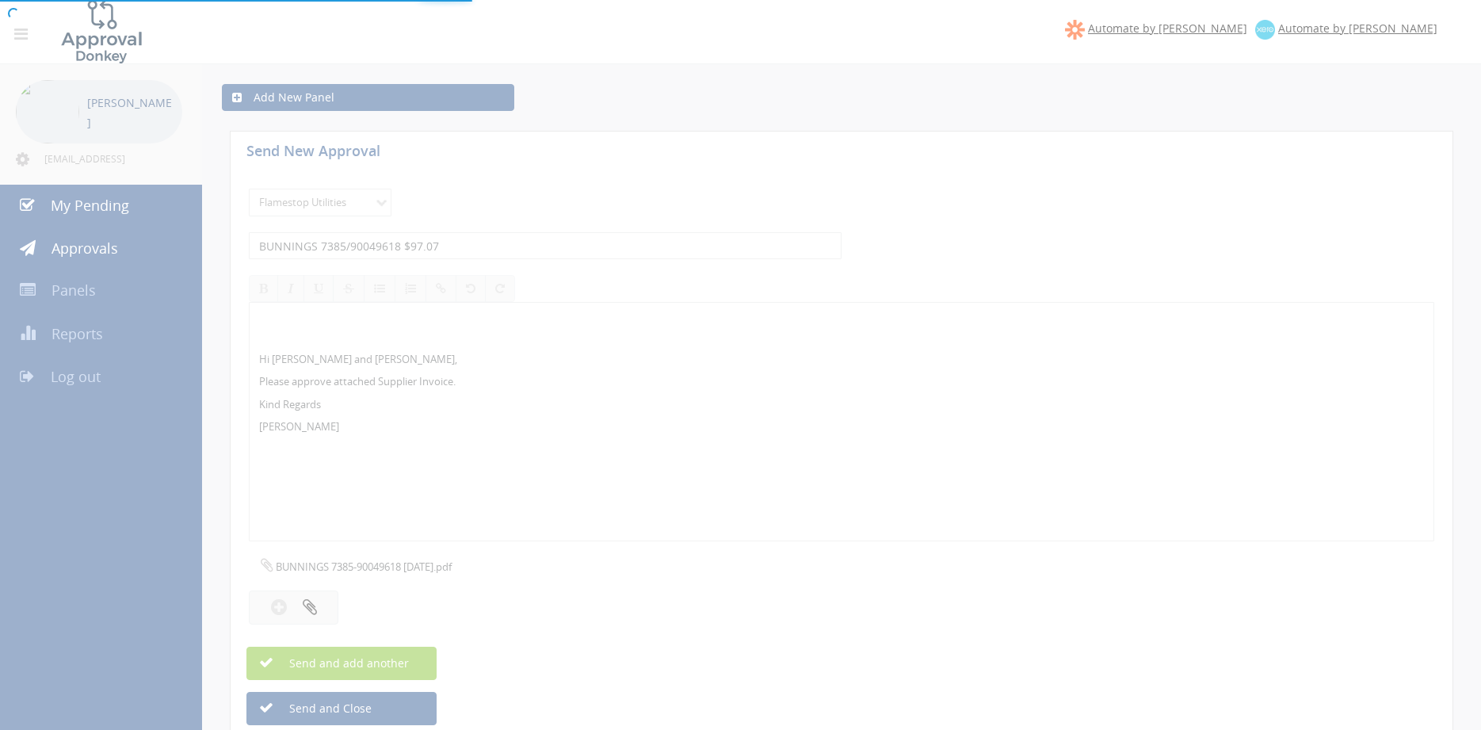
select select
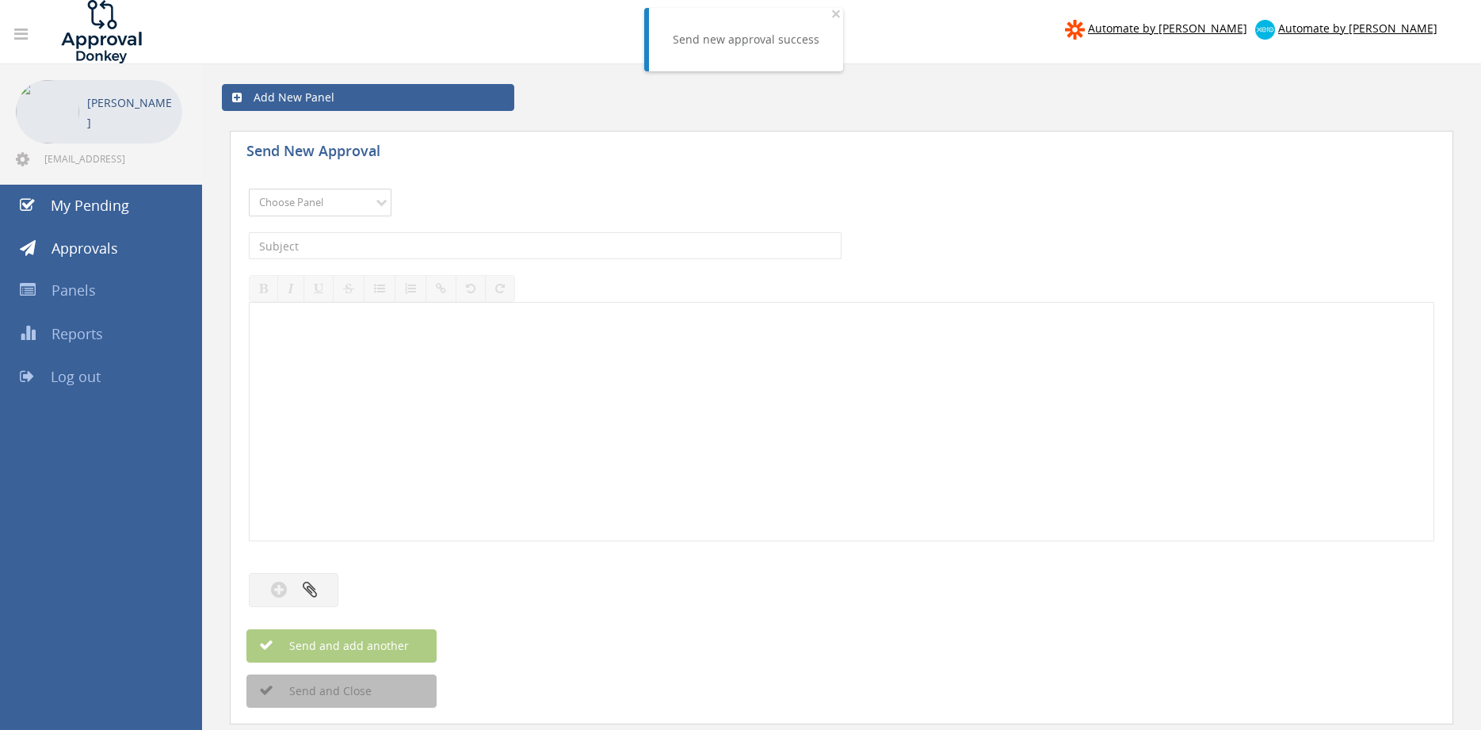
click at [249, 189] on select "Choose Panel Alarm Credits RG - 3 NZ Utilities Cable and SAI Global NZ Alarms-1…" at bounding box center [320, 203] width 143 height 28
select select "9744"
click option "Flamestop Utilities" at bounding box center [0, 0] width 0 height 0
click at [432, 251] on input "text" at bounding box center [545, 245] width 593 height 27
type input "BUNNINGS 7088/90062301 $252.37"
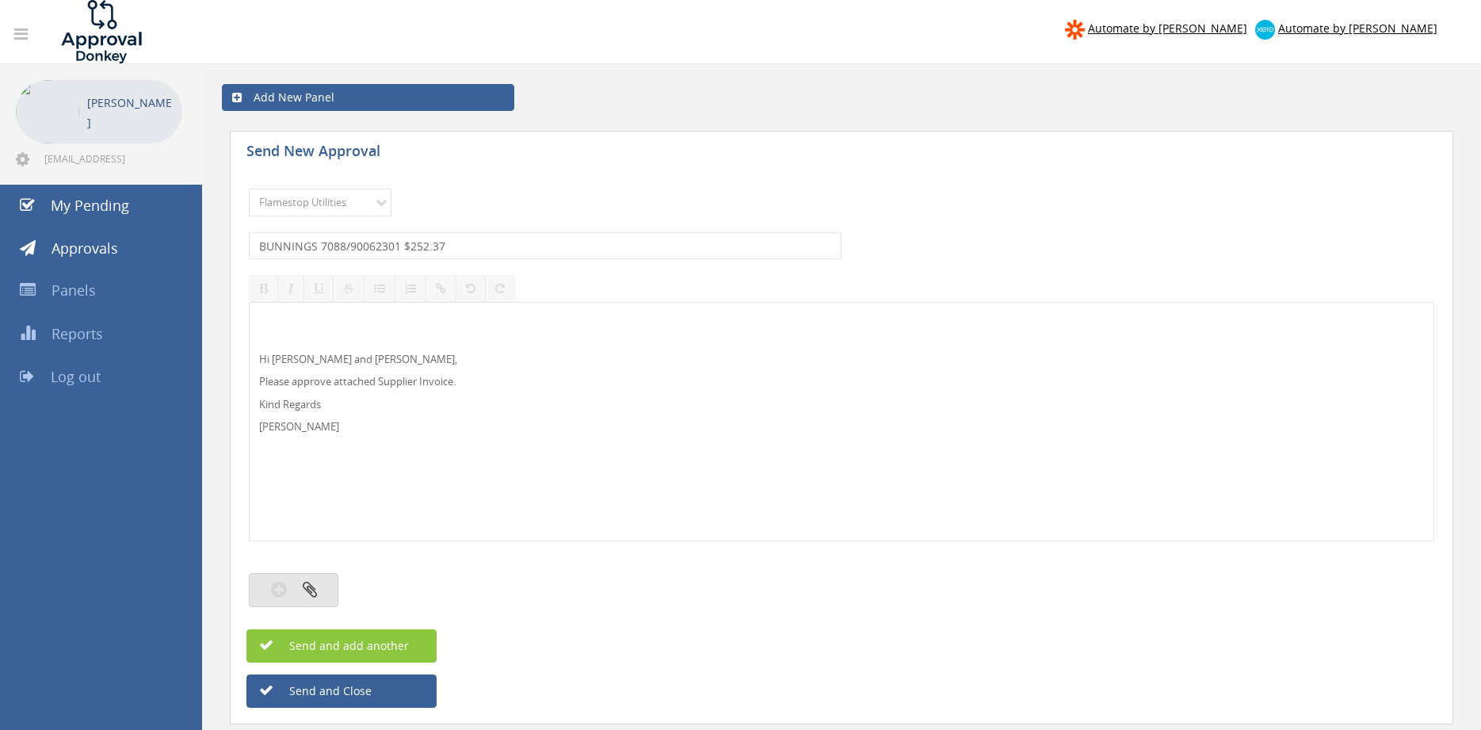
click at [315, 583] on icon "button" at bounding box center [310, 589] width 14 height 18
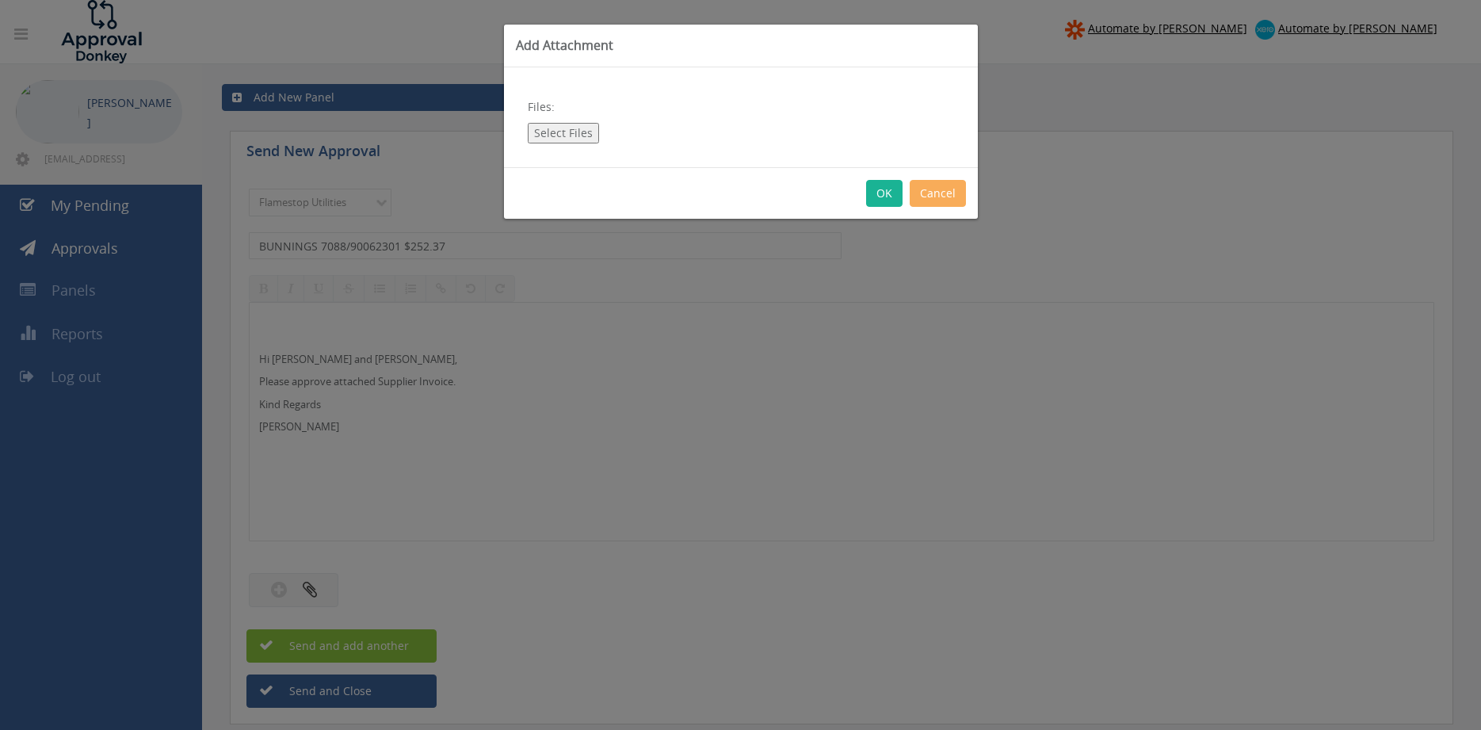
click at [571, 132] on button "Select Files" at bounding box center [563, 133] width 71 height 21
type input "C:\fakepath\BUNNINGS 7088-90062301 [DATE].pdf"
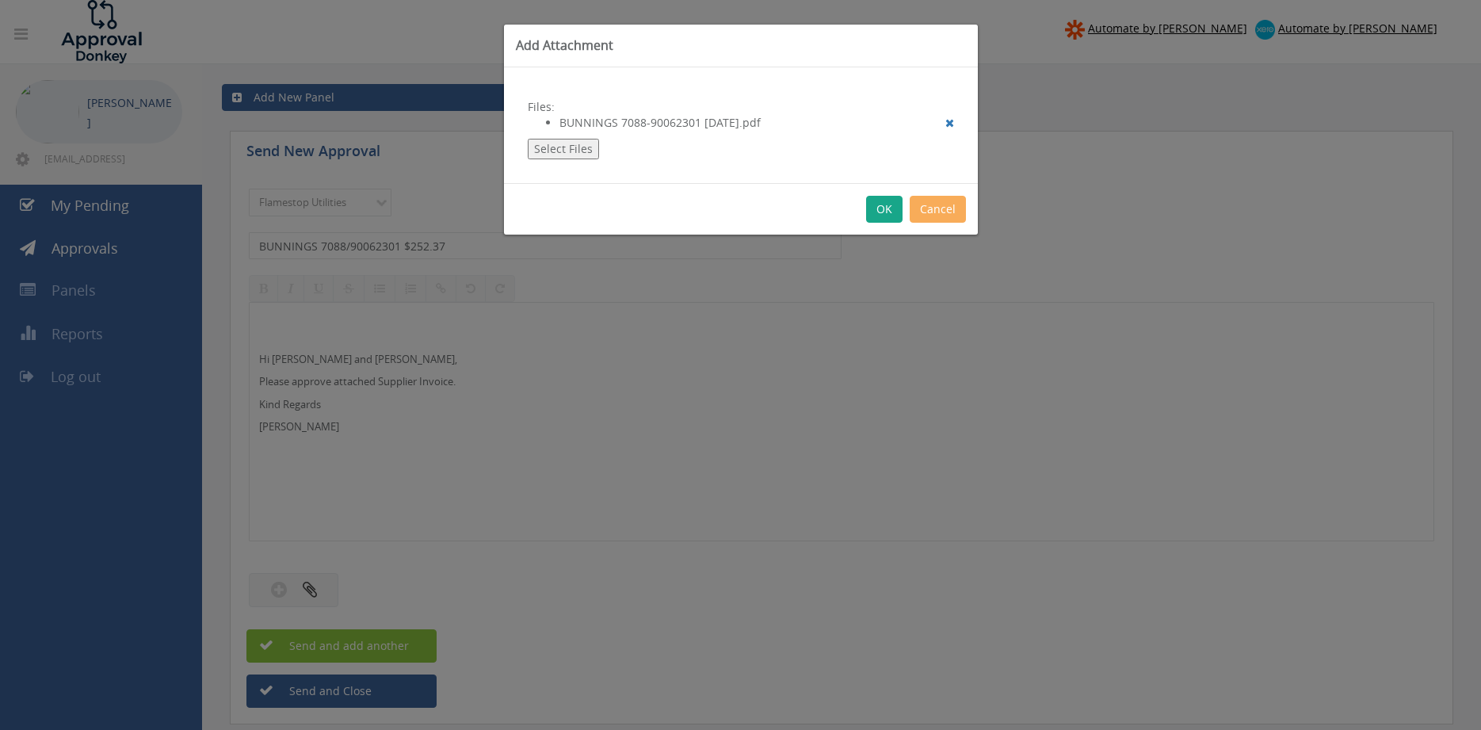
click at [882, 216] on button "OK" at bounding box center [884, 209] width 36 height 27
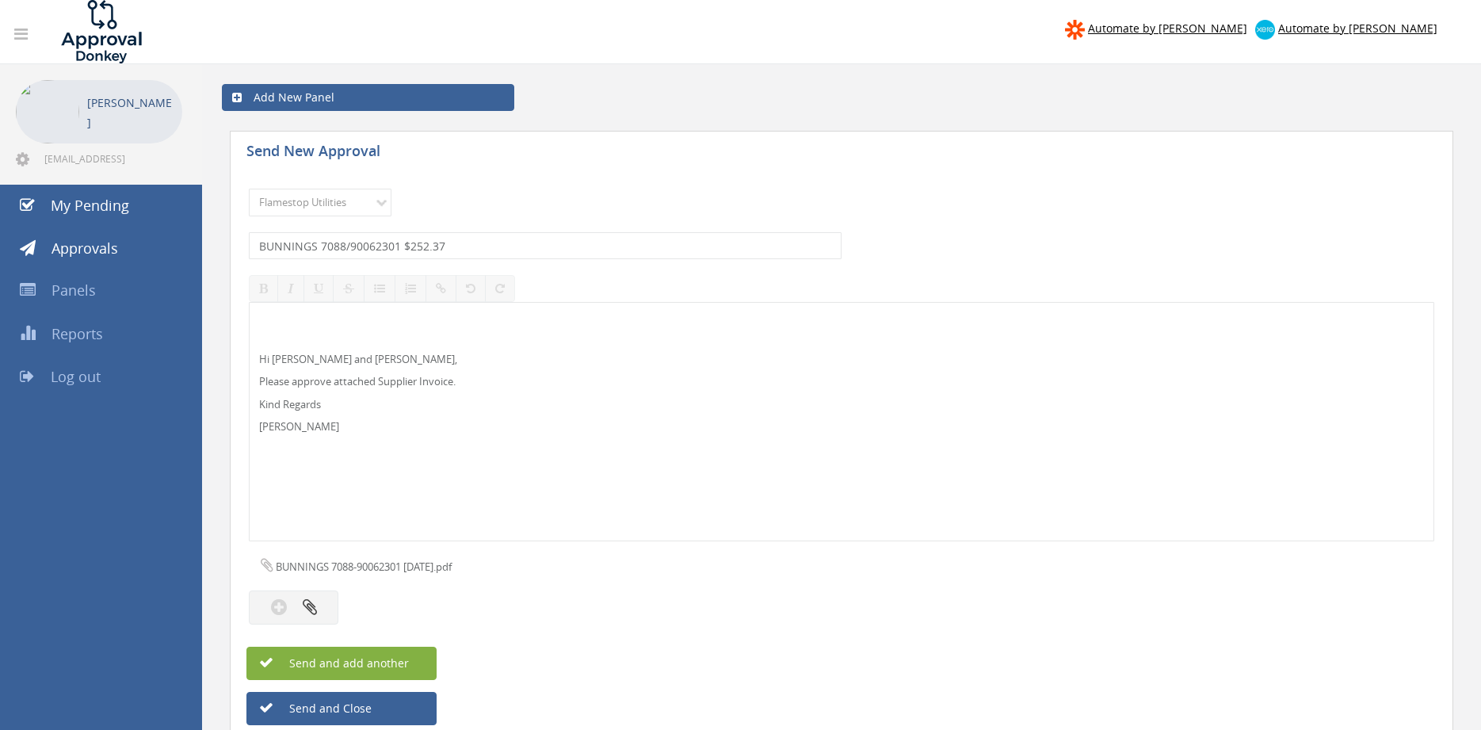
click at [399, 661] on span "Send and add another" at bounding box center [332, 662] width 154 height 15
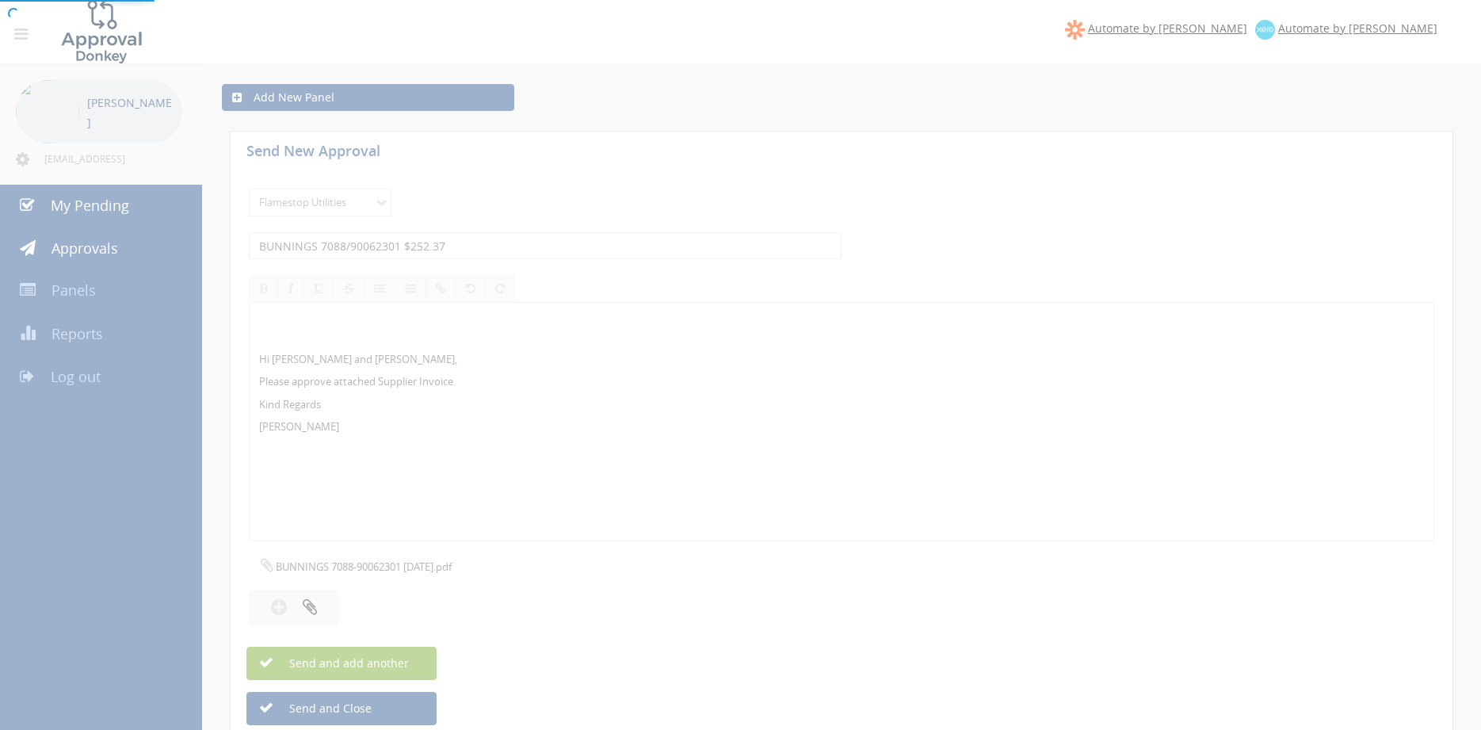
select select
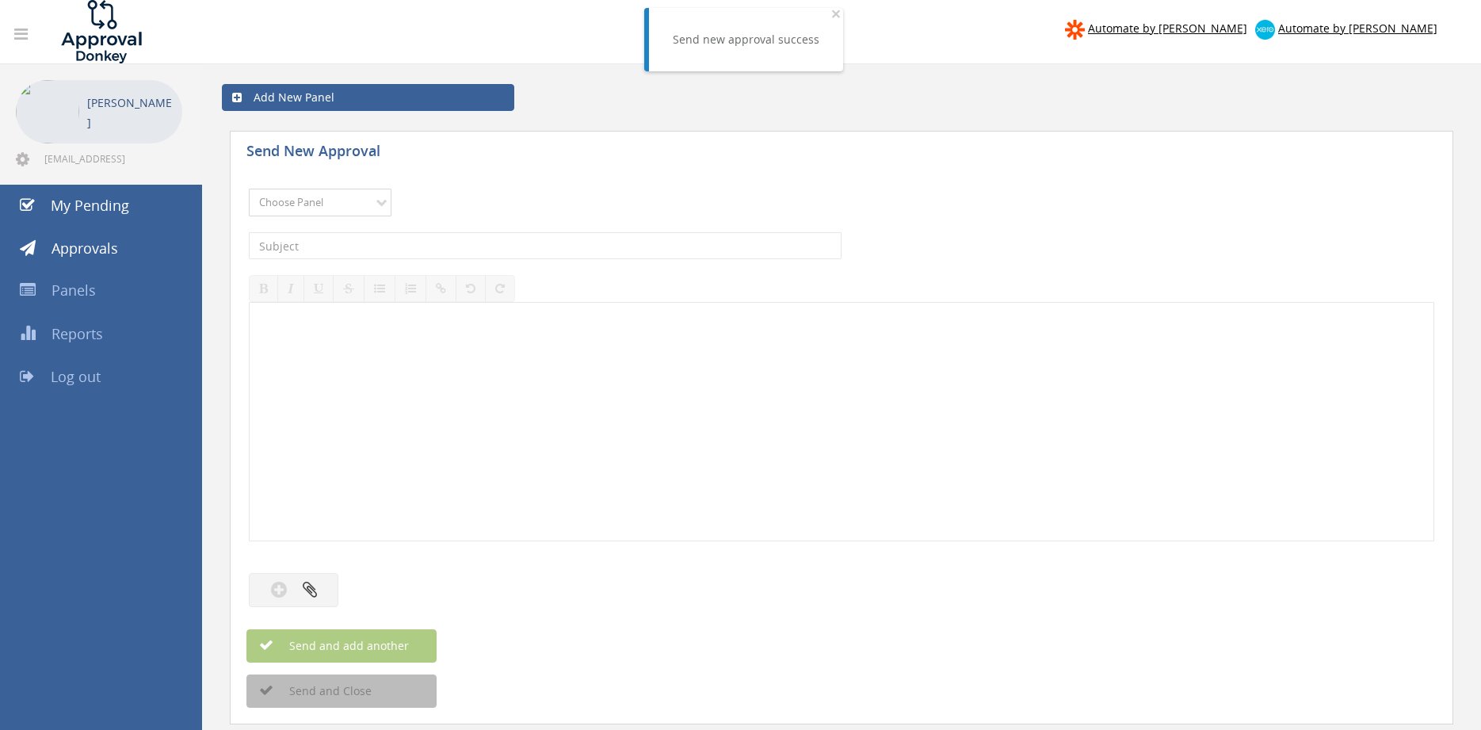
click at [249, 189] on select "Choose Panel Alarm Credits RG - 3 NZ Utilities Cable and SAI Global NZ Alarms-1…" at bounding box center [320, 203] width 143 height 28
select select "9744"
click option "Flamestop Utilities" at bounding box center [0, 0] width 0 height 0
click at [410, 248] on input "text" at bounding box center [545, 245] width 593 height 27
type input "BUNNINGS 7088/01875678 $75.23"
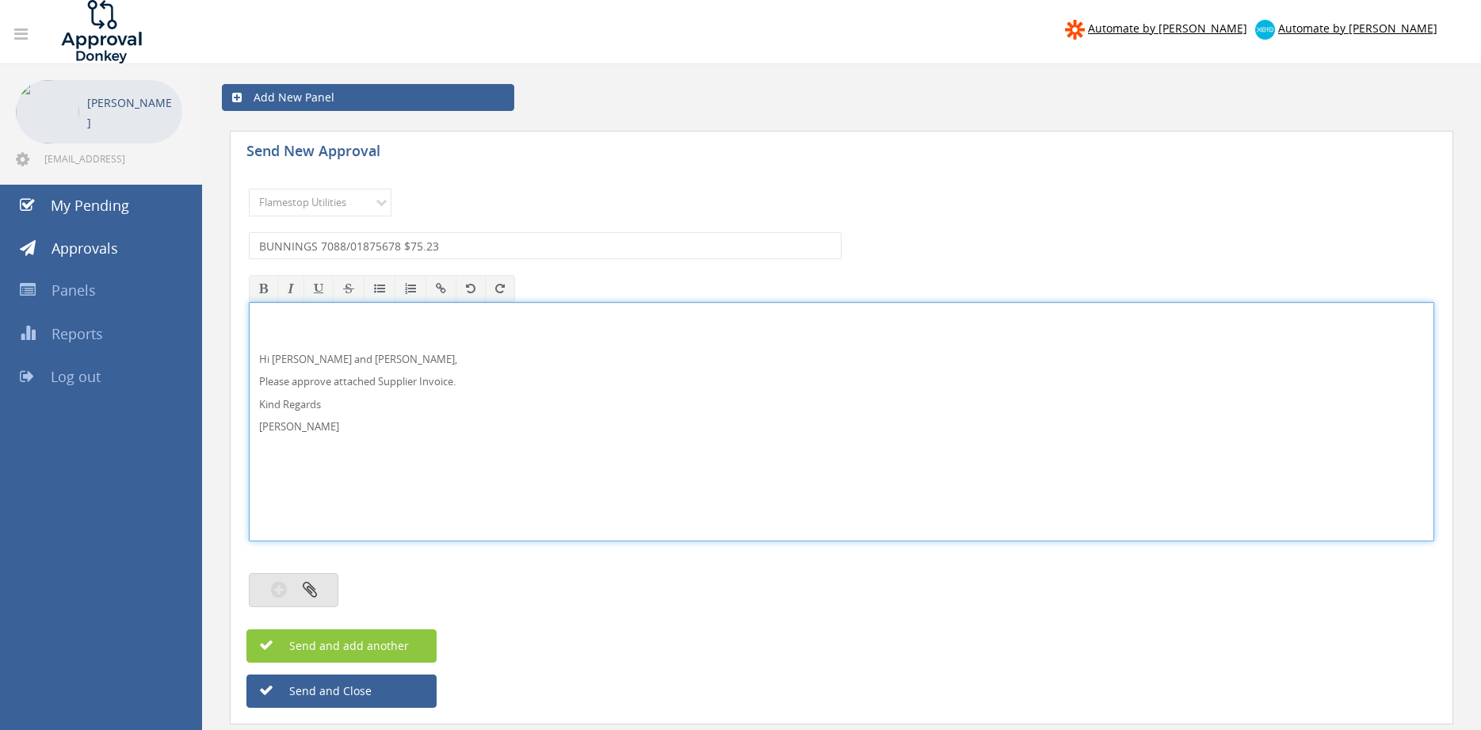
click at [317, 579] on button "button" at bounding box center [294, 590] width 90 height 34
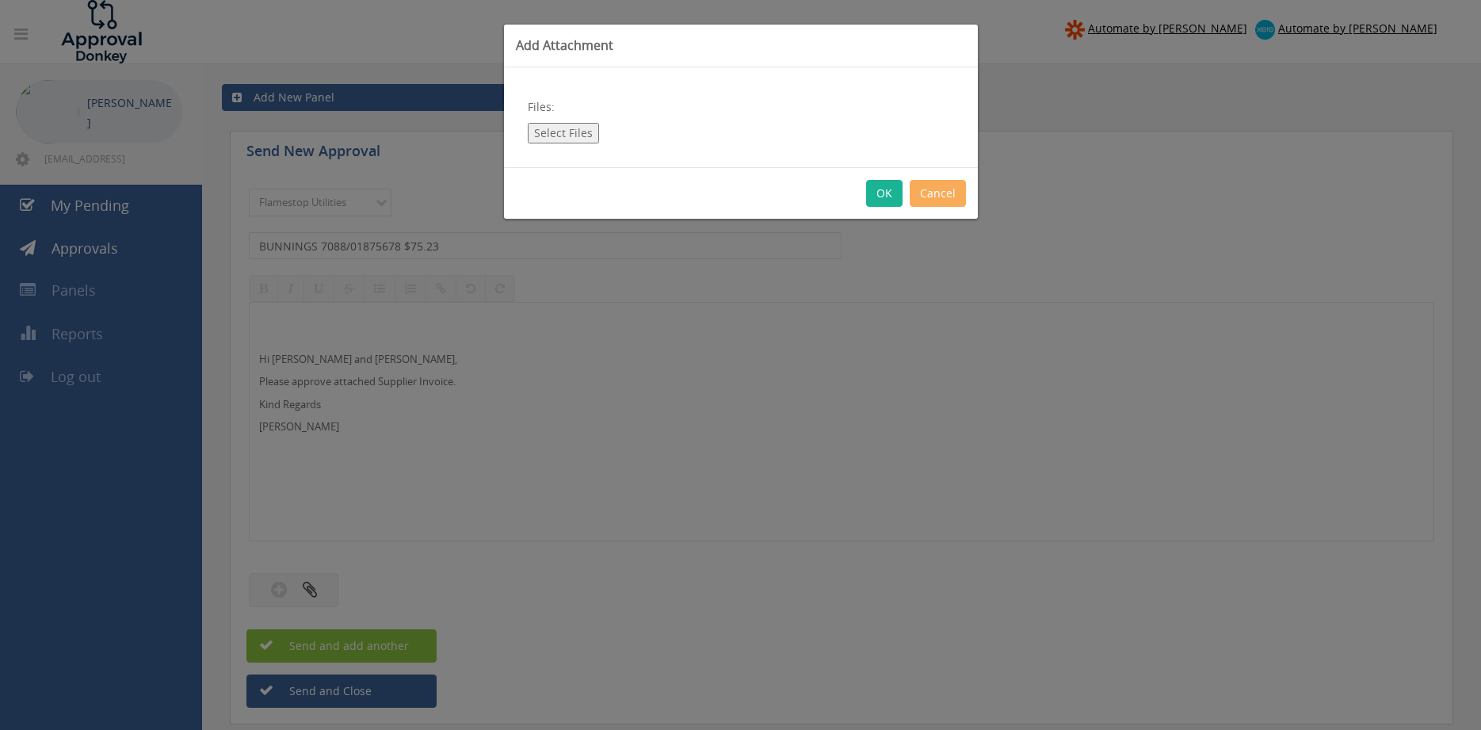
click at [568, 136] on button "Select Files" at bounding box center [563, 133] width 71 height 21
type input "C:\fakepath\BUNNINGS 7088-01875678 [DATE].pdf"
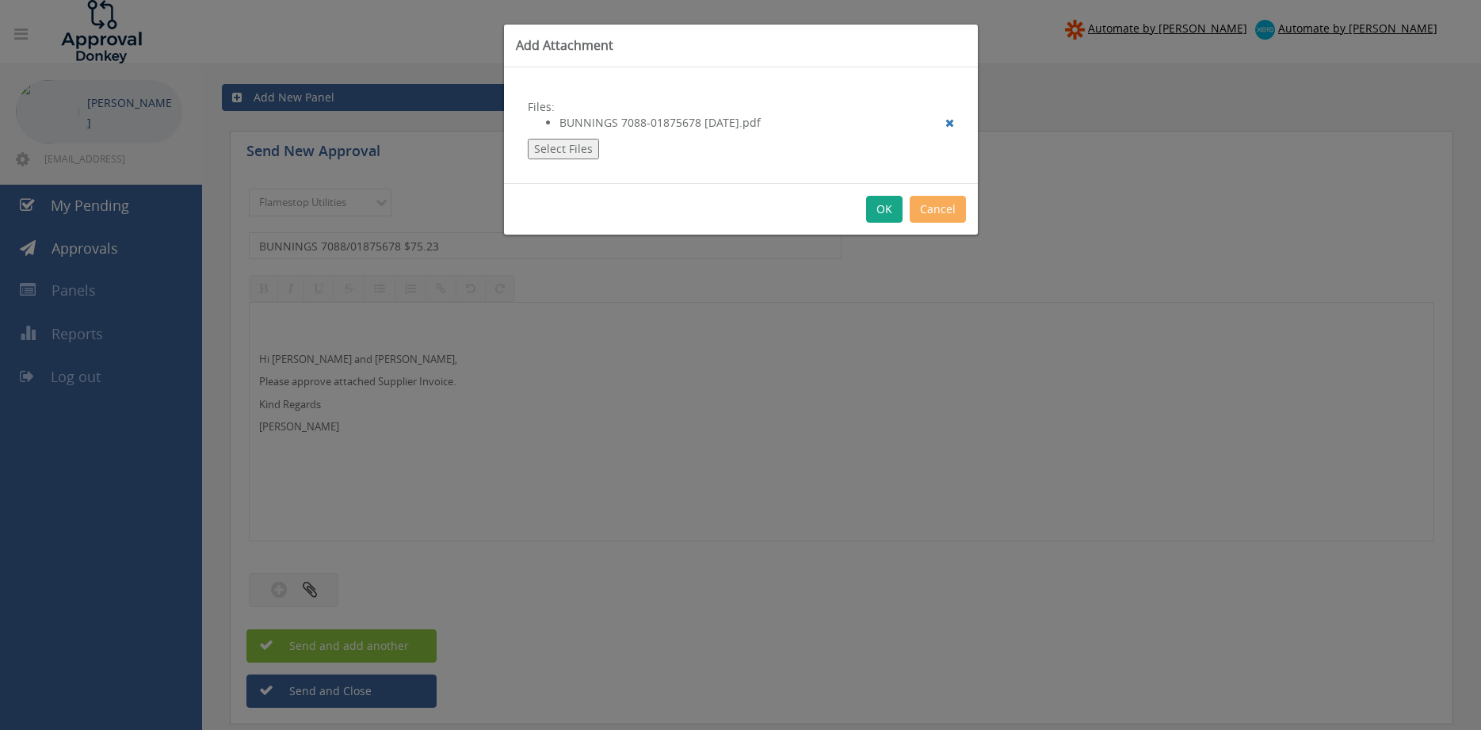
click at [887, 209] on button "OK" at bounding box center [884, 209] width 36 height 27
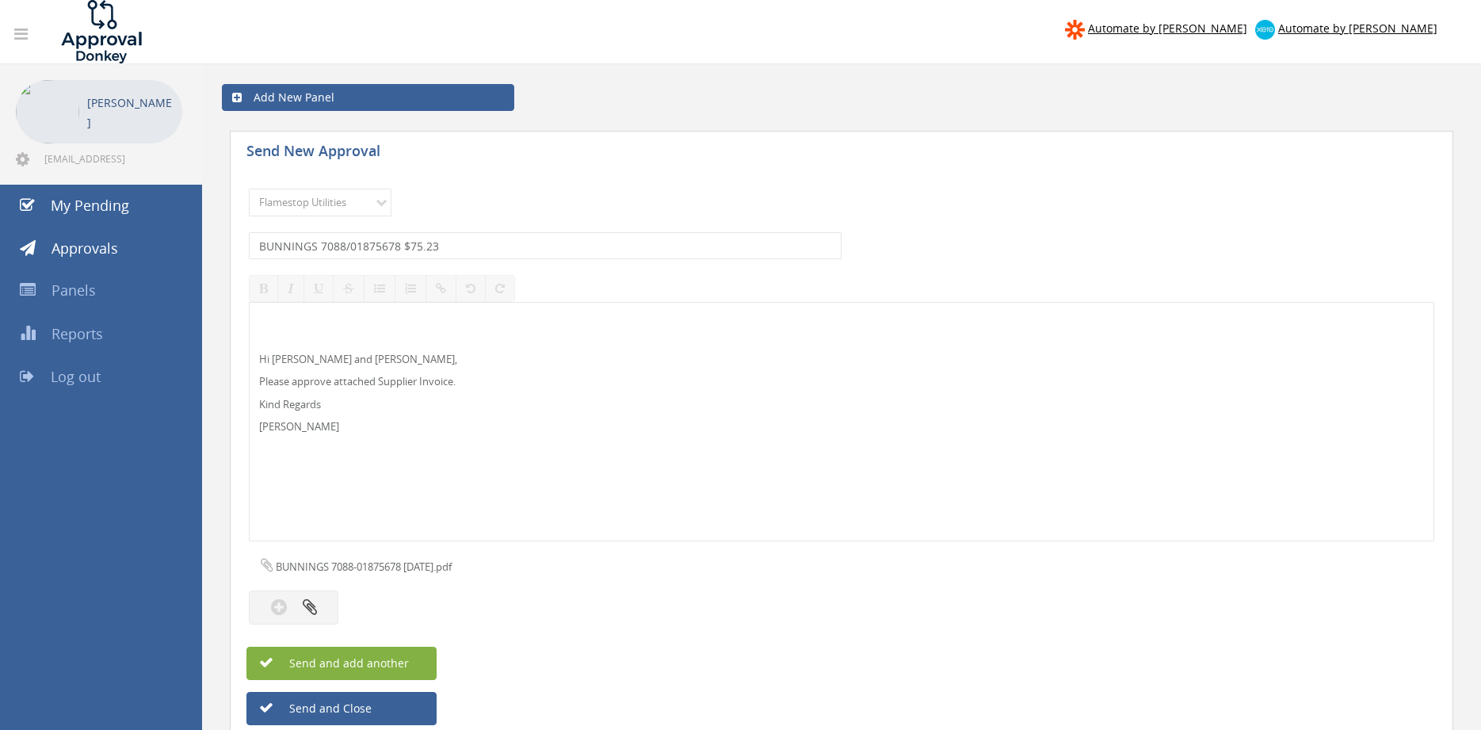
click at [407, 663] on span "Send and add another" at bounding box center [332, 662] width 154 height 15
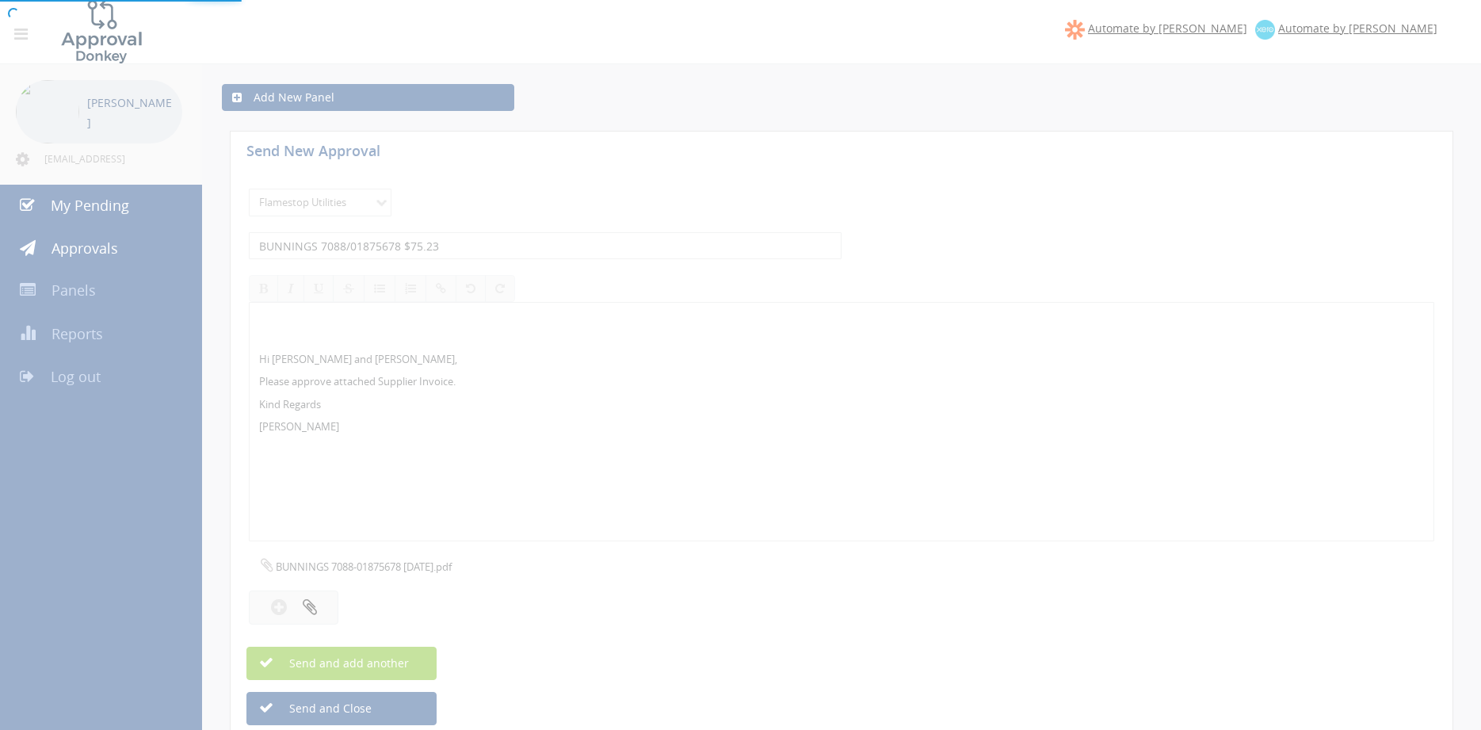
select select
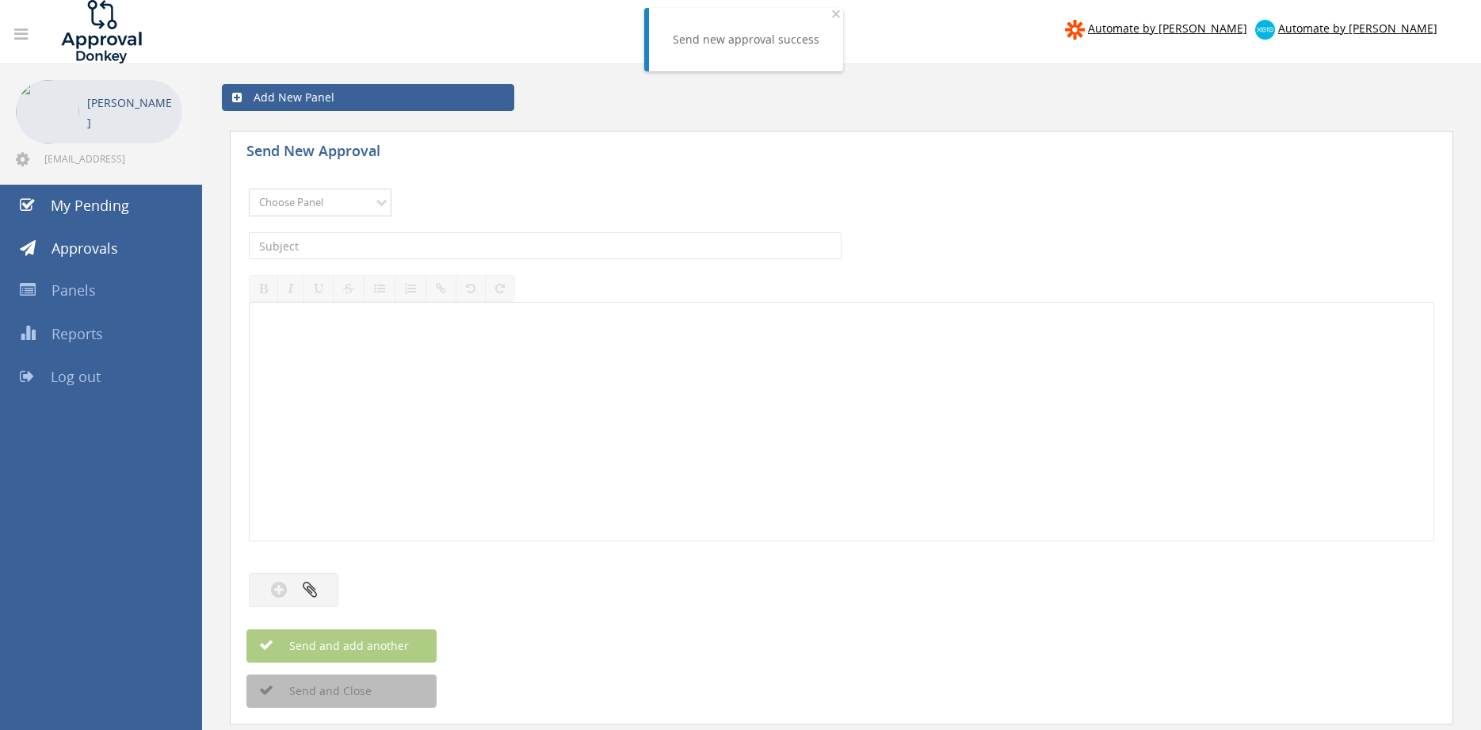
click at [249, 189] on select "Choose Panel Alarm Credits RG - 3 NZ Utilities Cable and SAI Global NZ Alarms-1…" at bounding box center [320, 203] width 143 height 28
select select "9744"
click option "Flamestop Utilities" at bounding box center [0, 0] width 0 height 0
click at [460, 235] on input "text" at bounding box center [545, 245] width 593 height 27
type input "AZAPAK WPK 292335 $142.40"
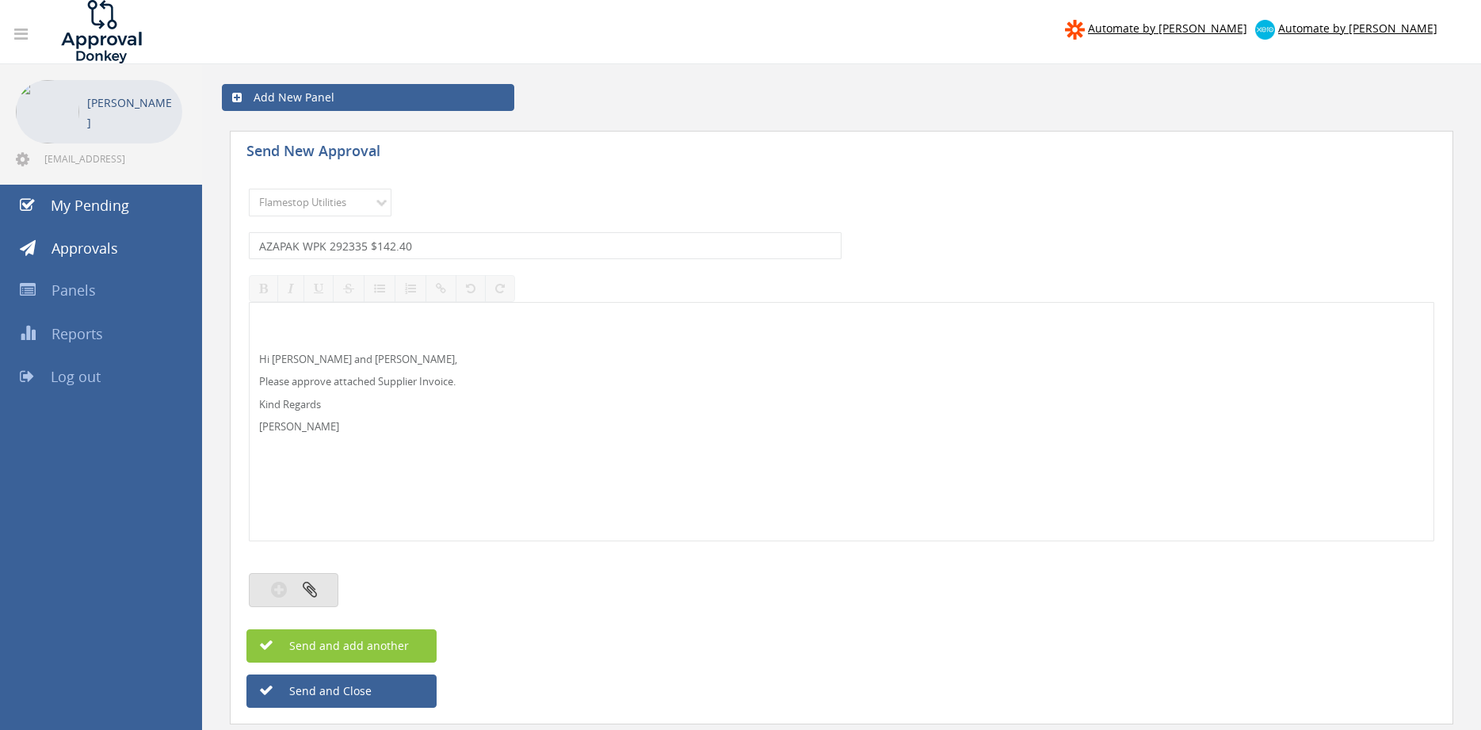
click at [327, 586] on button "button" at bounding box center [294, 590] width 90 height 34
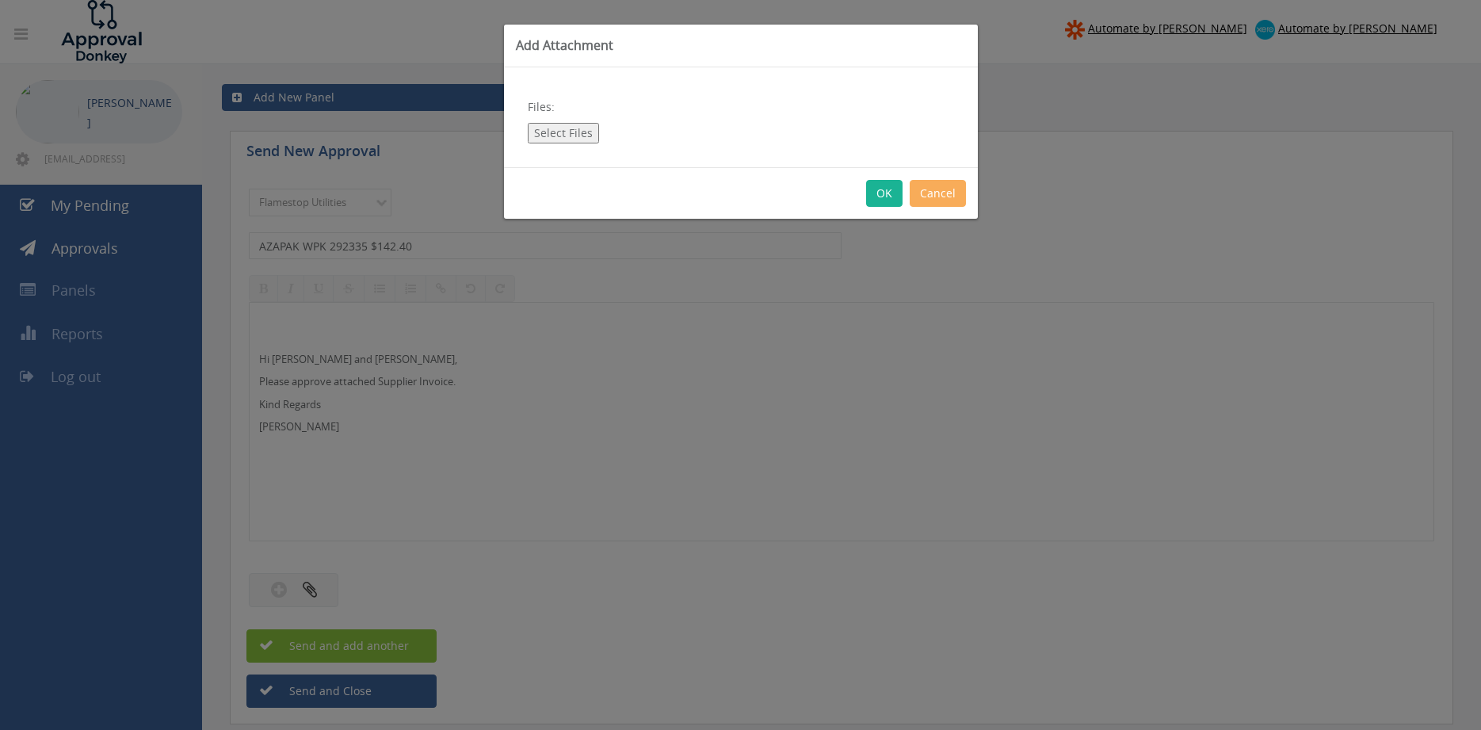
click at [559, 136] on button "Select Files" at bounding box center [563, 133] width 71 height 21
type input "C:\fakepath\AZAPAK WPK 292335-01 [DATE].pdf"
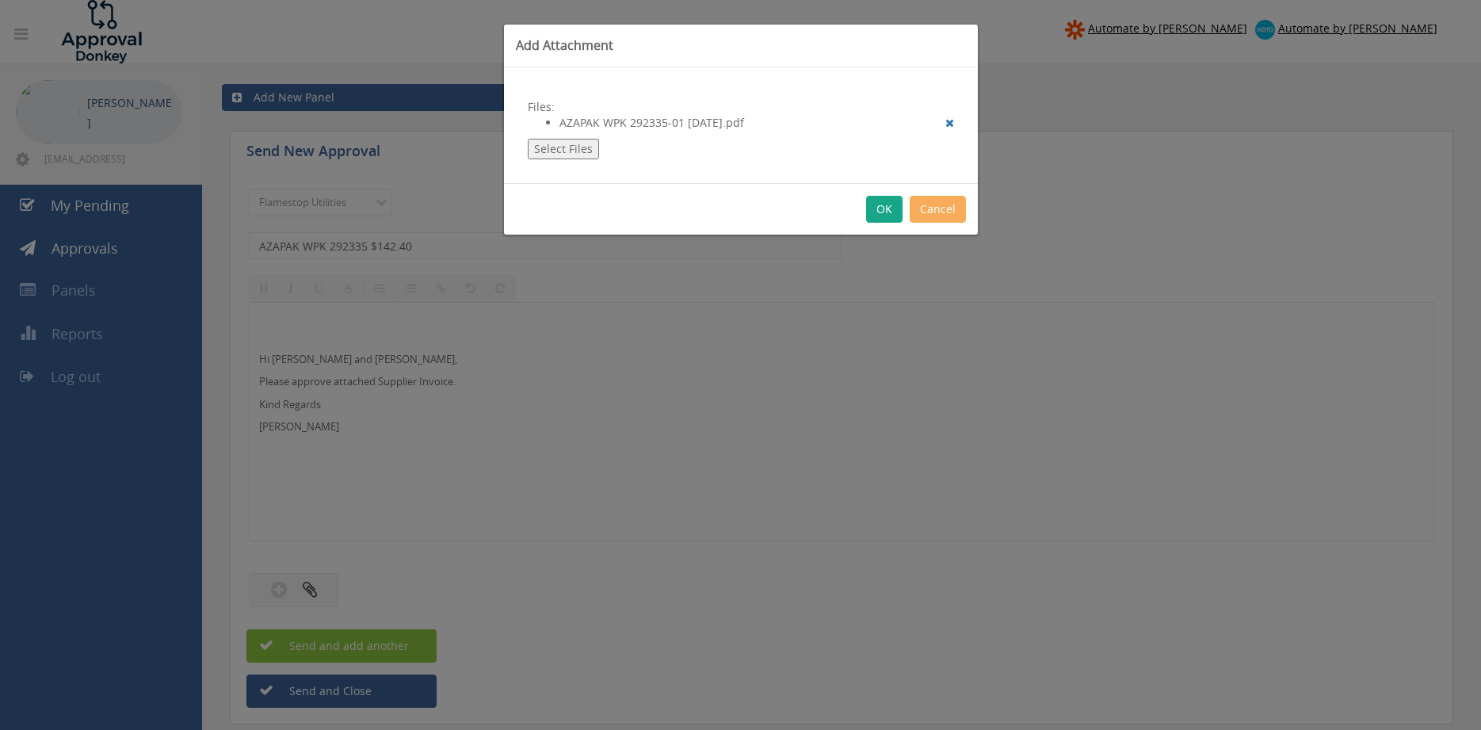
click at [888, 216] on button "OK" at bounding box center [884, 209] width 36 height 27
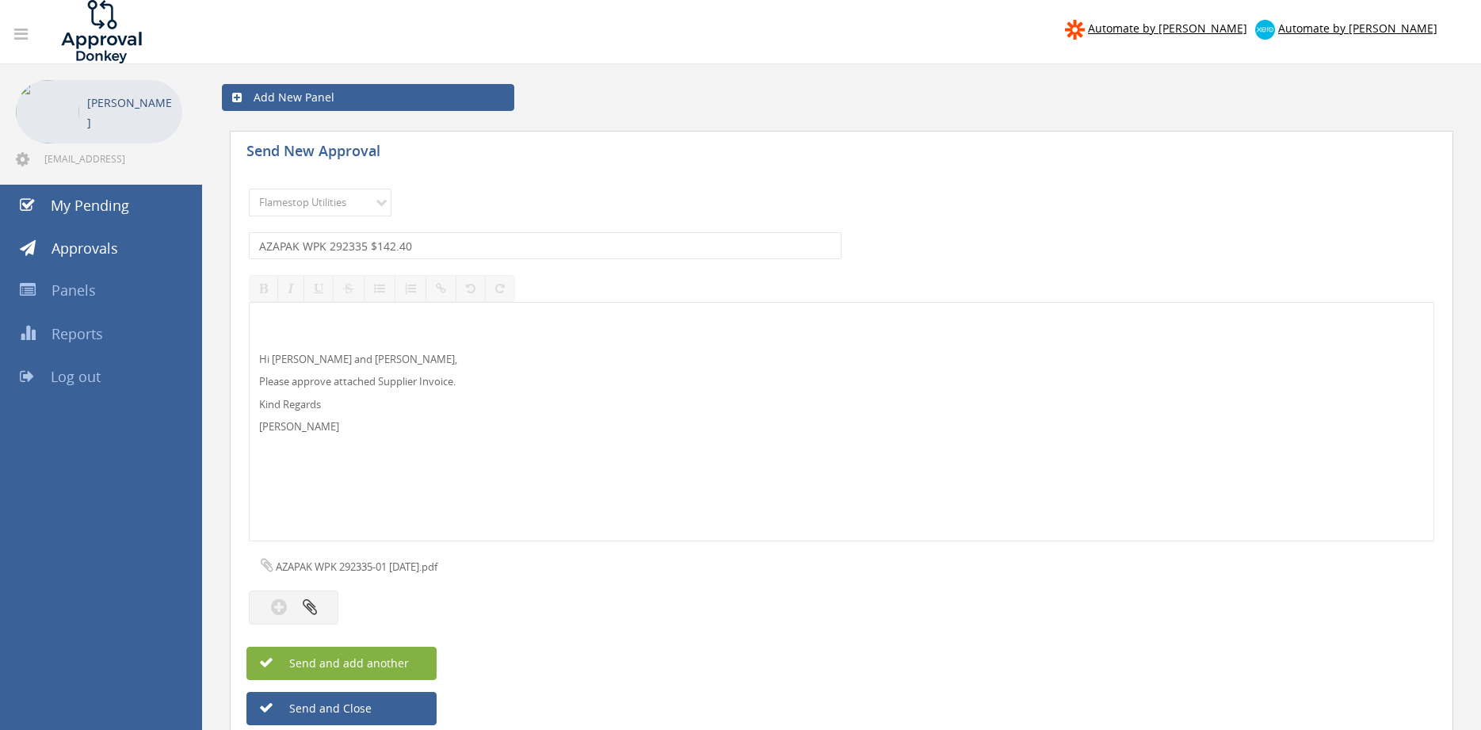
click at [395, 666] on span "Send and add another" at bounding box center [332, 662] width 154 height 15
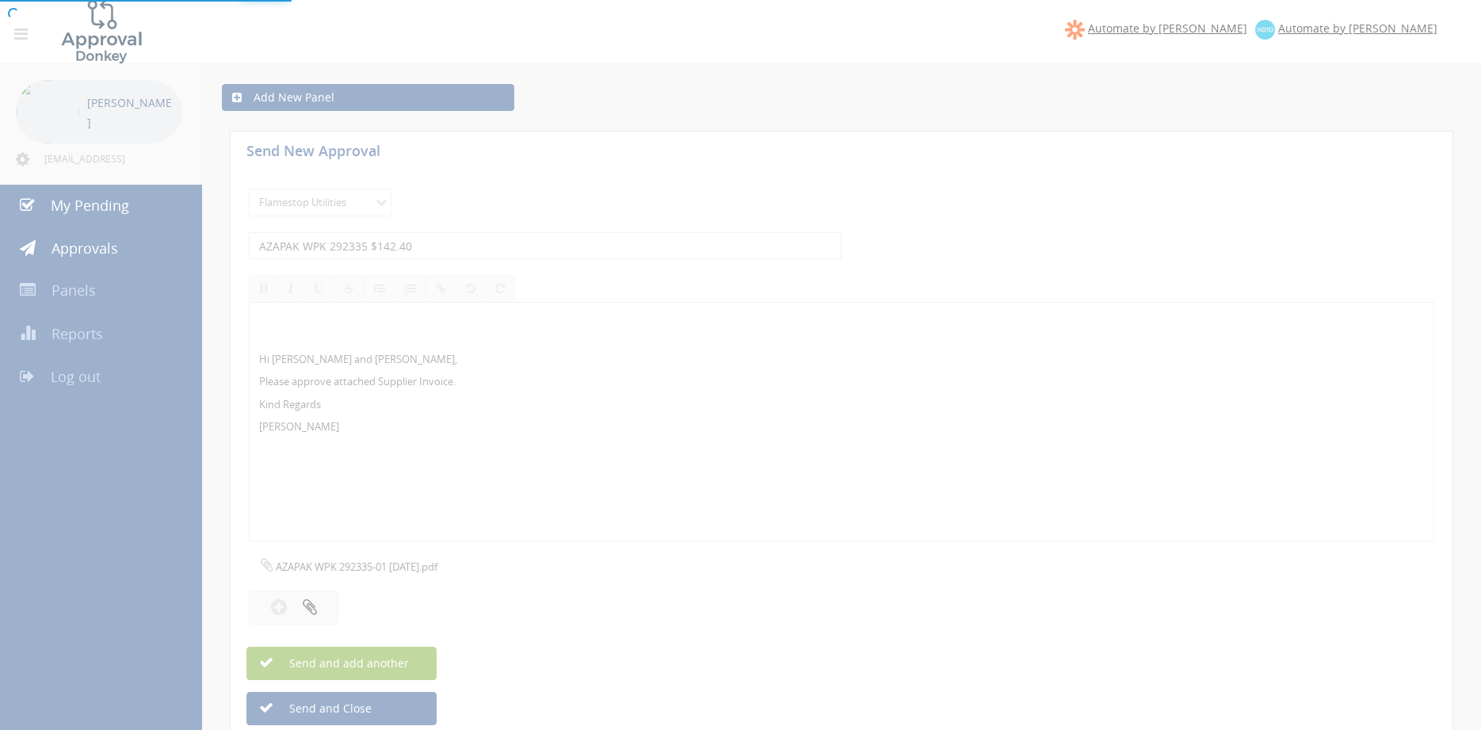
select select
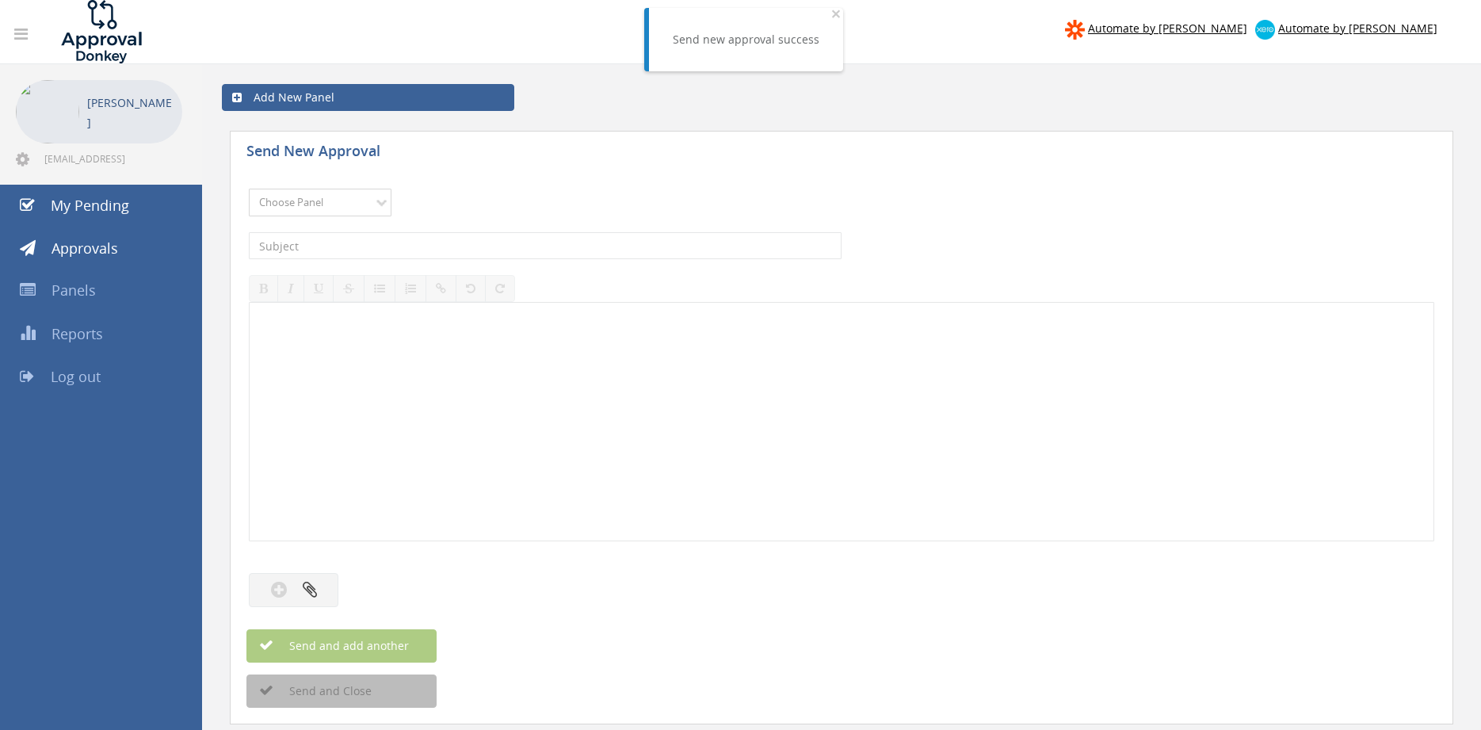
click at [249, 189] on select "Choose Panel Alarm Credits RG - 3 NZ Utilities Cable and SAI Global NZ Alarms-1…" at bounding box center [320, 203] width 143 height 28
select select "9744"
click option "Flamestop Utilities" at bounding box center [0, 0] width 0 height 0
click at [442, 250] on input "text" at bounding box center [545, 245] width 593 height 27
type input "AZAPAK SA 295117 $750.14"
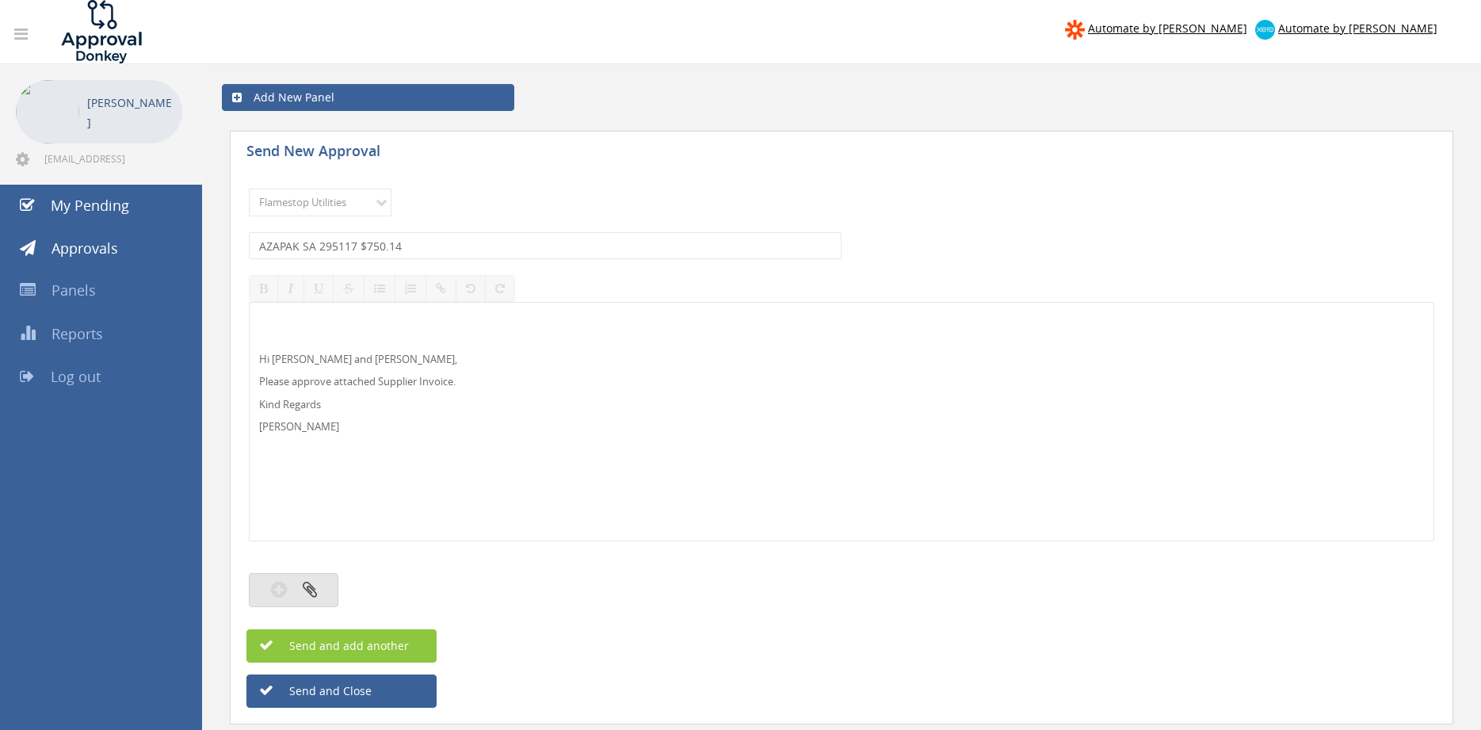
click at [312, 591] on icon "button" at bounding box center [310, 589] width 14 height 18
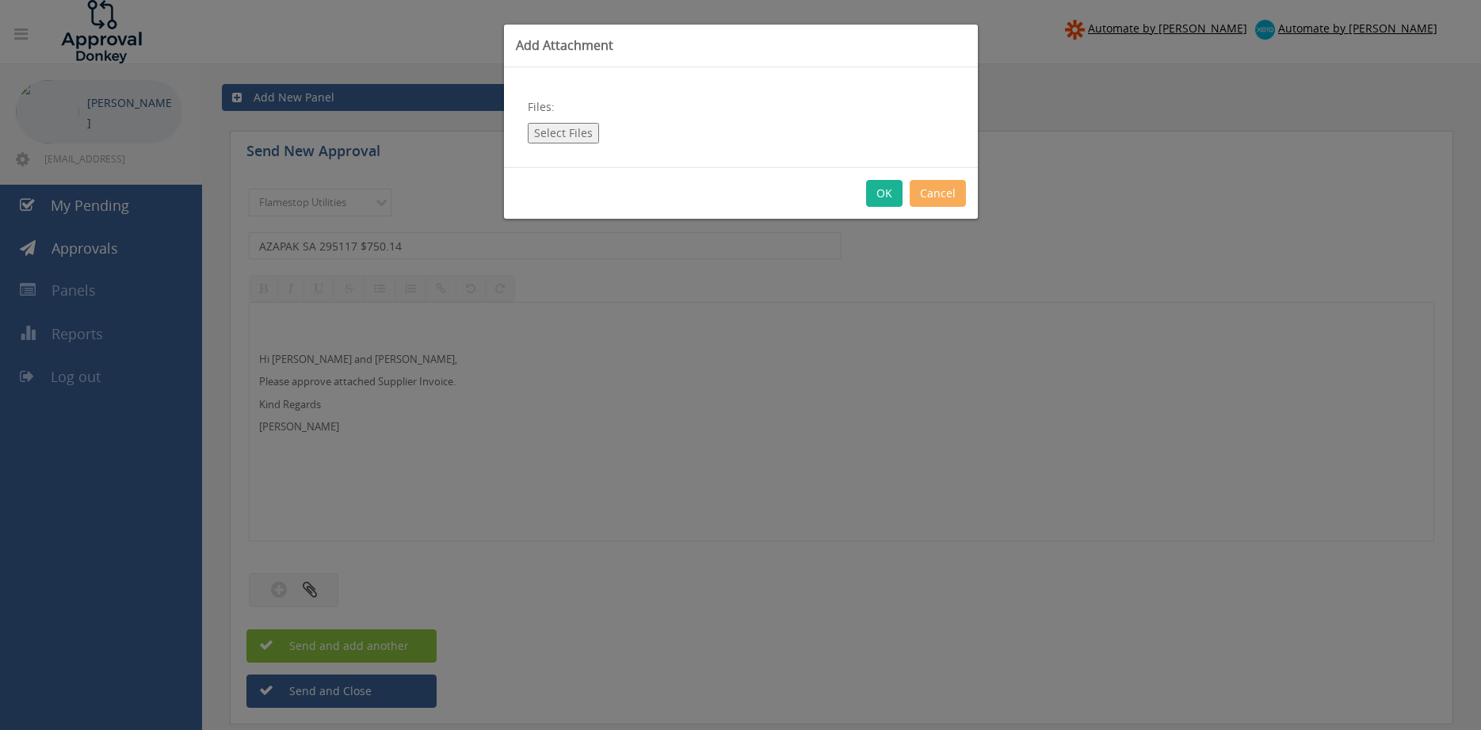
click at [552, 132] on button "Select Files" at bounding box center [563, 133] width 71 height 21
type input "C:\fakepath\AZAPAK SA_295117-01 [DATE].pdf"
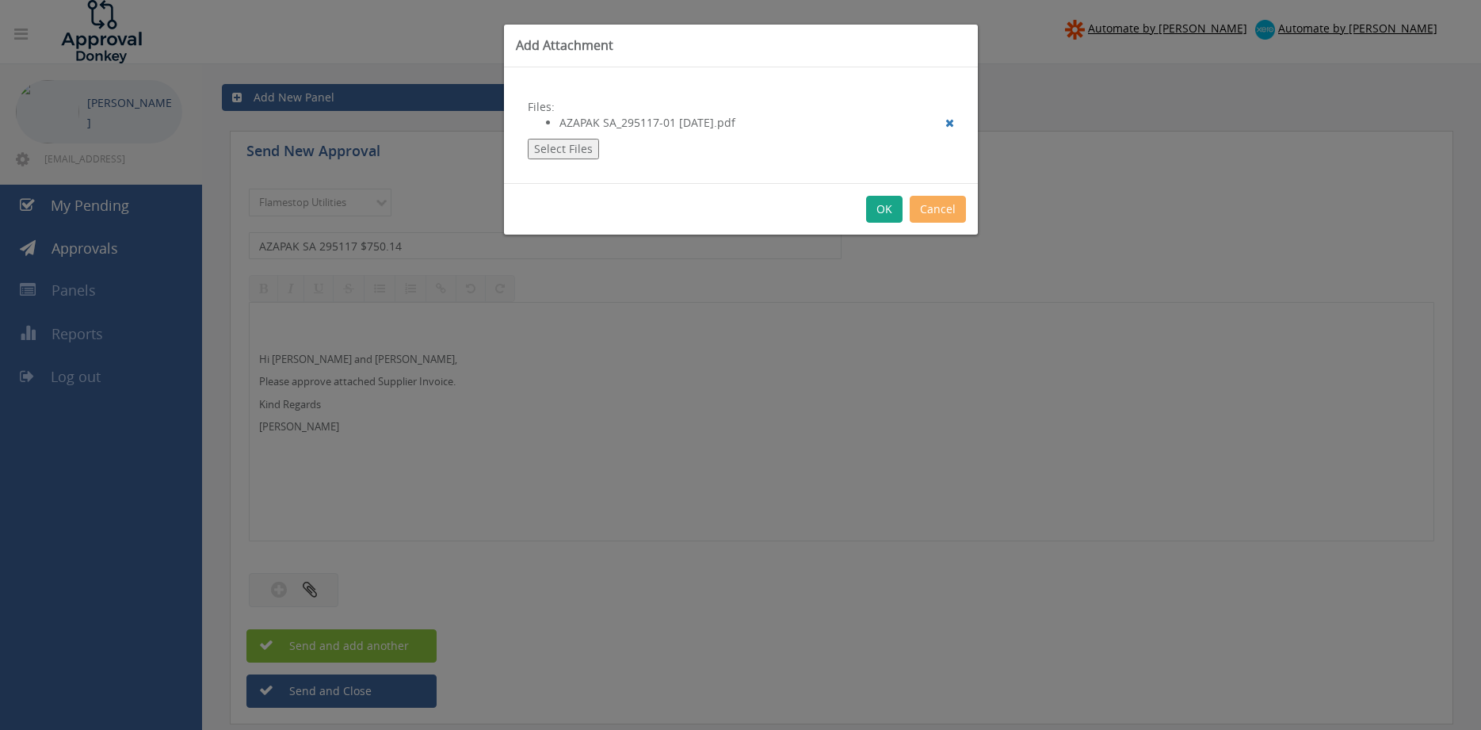
click at [880, 208] on button "OK" at bounding box center [884, 209] width 36 height 27
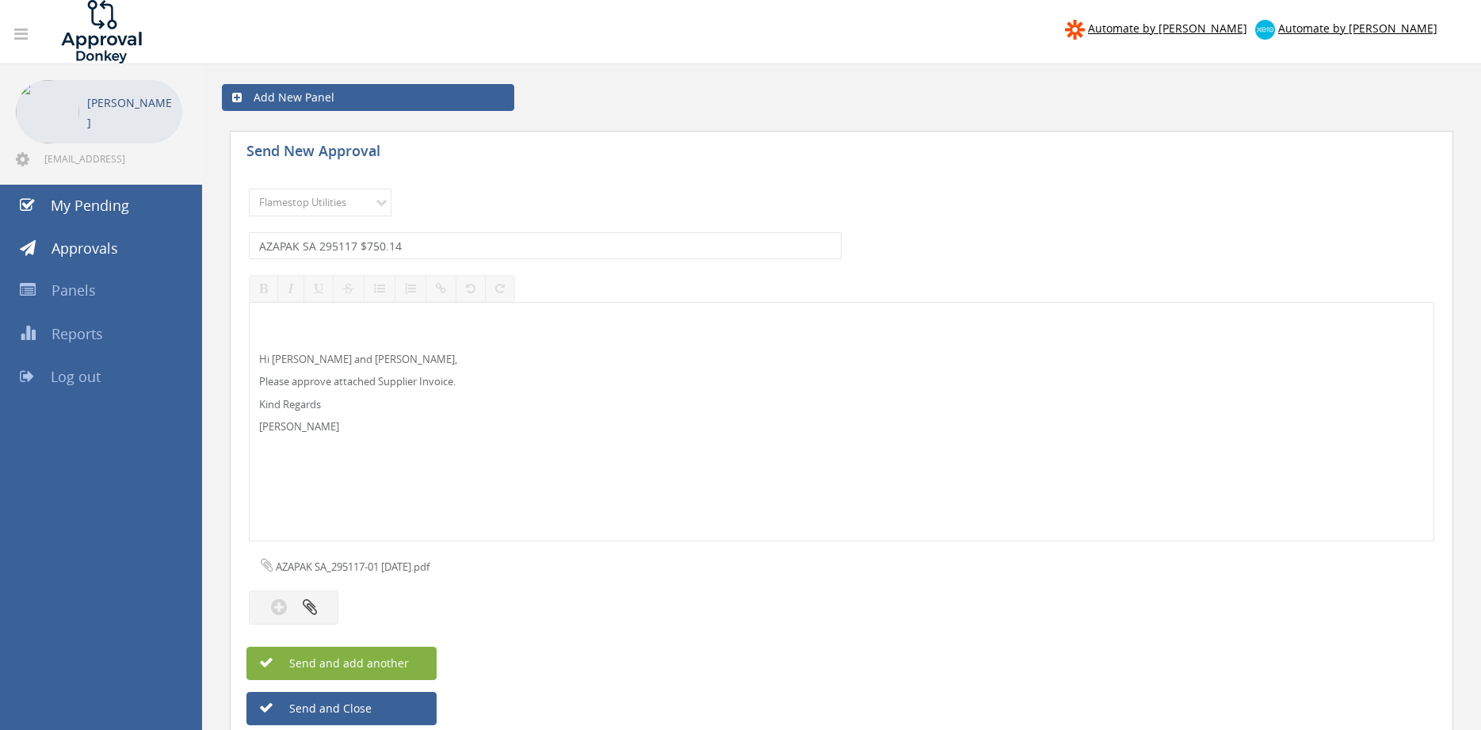
click at [418, 661] on button "Send and add another" at bounding box center [341, 663] width 190 height 33
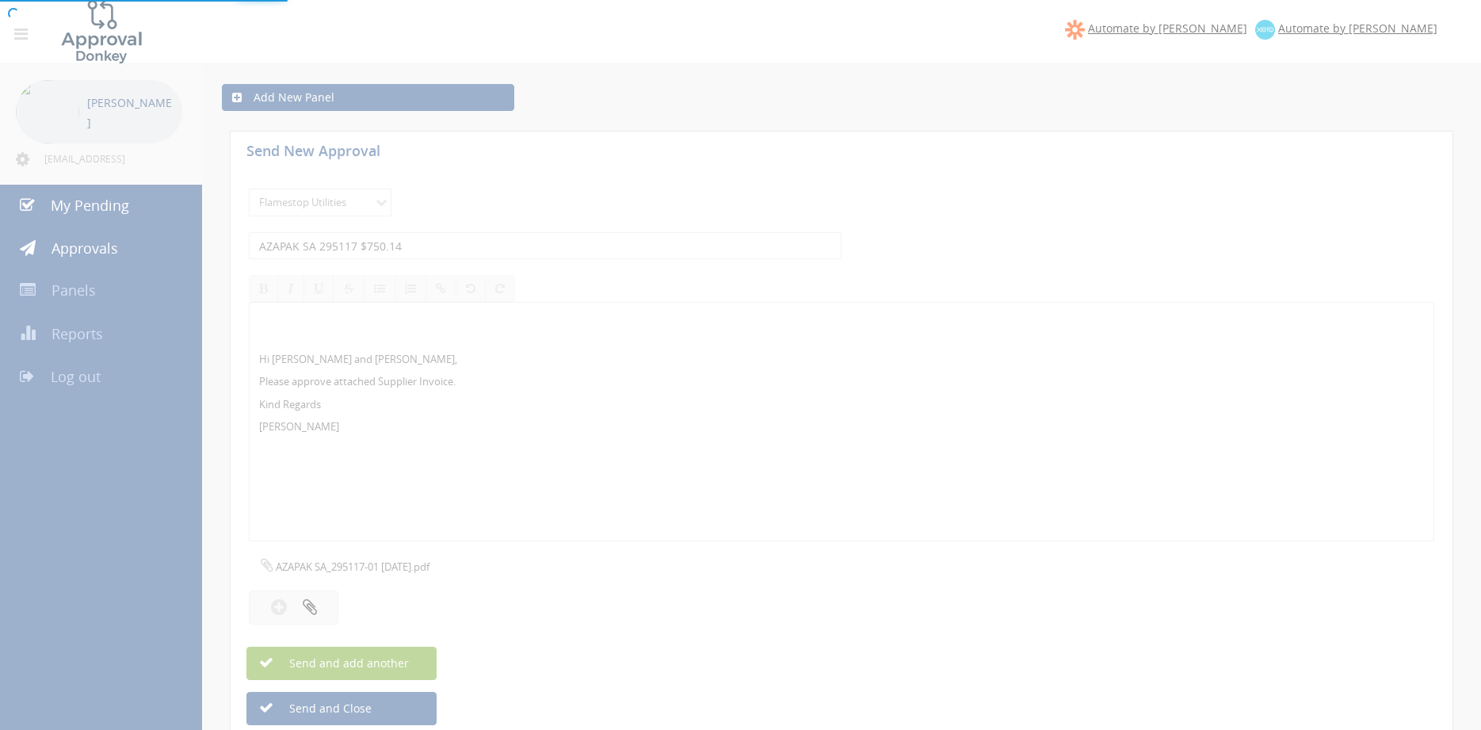
select select
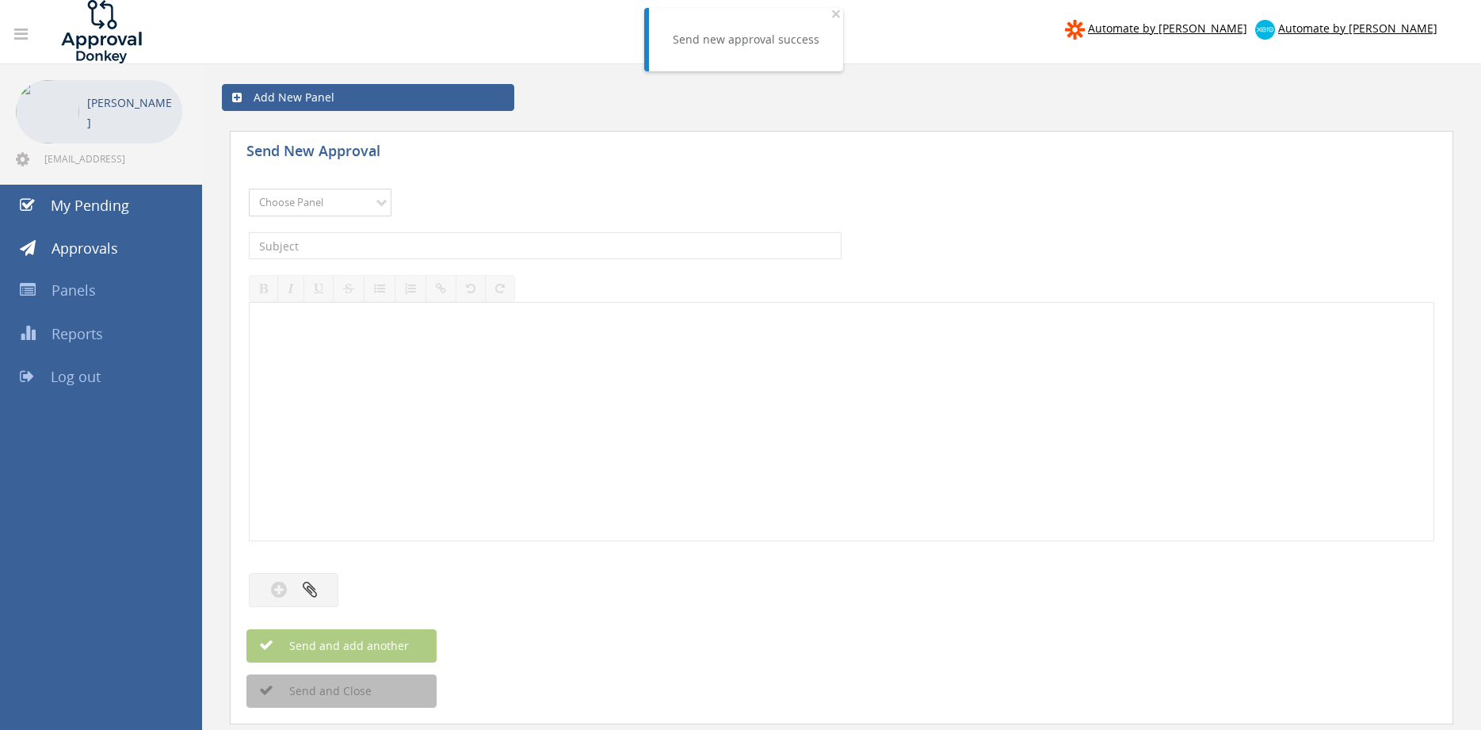
click at [249, 189] on select "Choose Panel Alarm Credits RG - 3 NZ Utilities Cable and SAI Global NZ Alarms-1…" at bounding box center [320, 203] width 143 height 28
select select "9744"
click option "Flamestop Utilities" at bounding box center [0, 0] width 0 height 0
click at [449, 243] on input "text" at bounding box center [545, 245] width 593 height 27
type input "AZAPAK QLD 295199 $226.82"
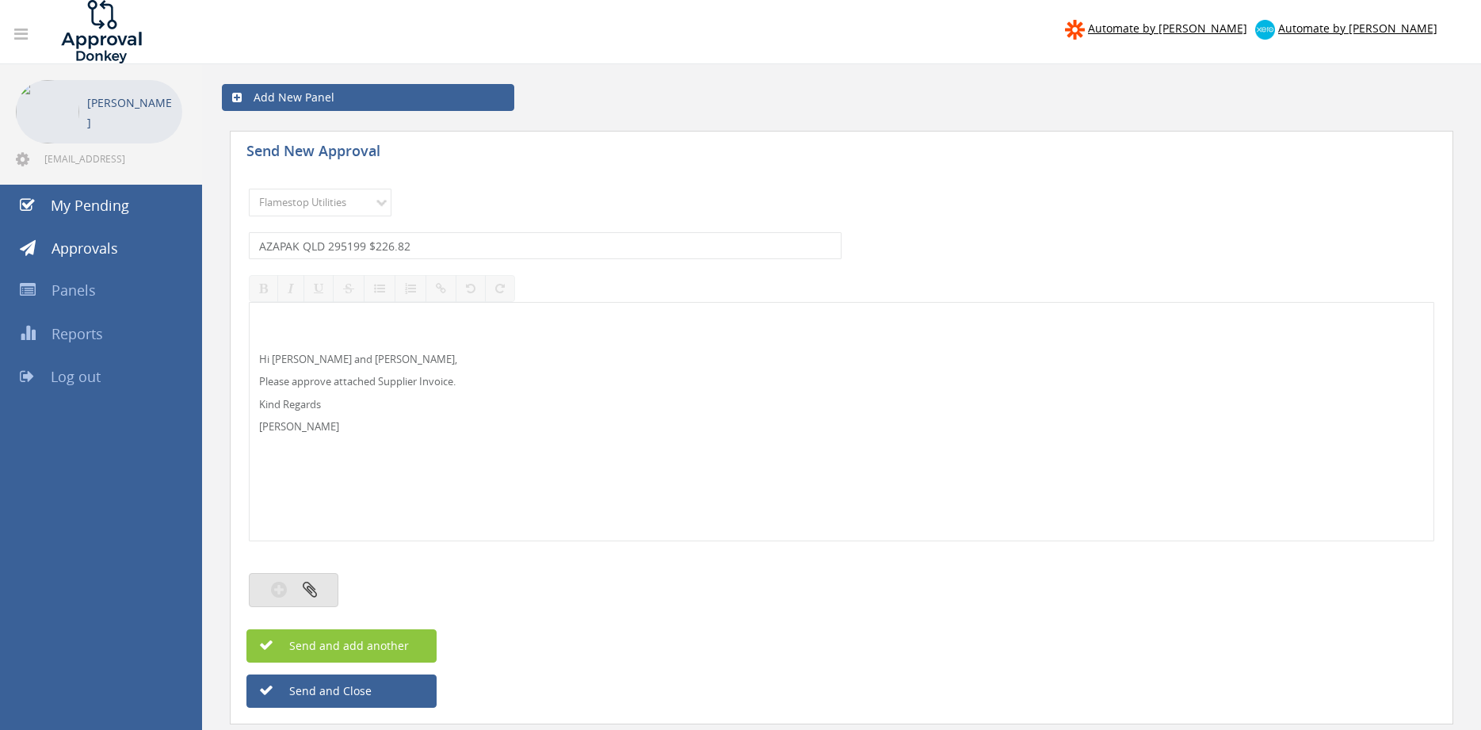
click at [326, 585] on button "button" at bounding box center [294, 590] width 90 height 34
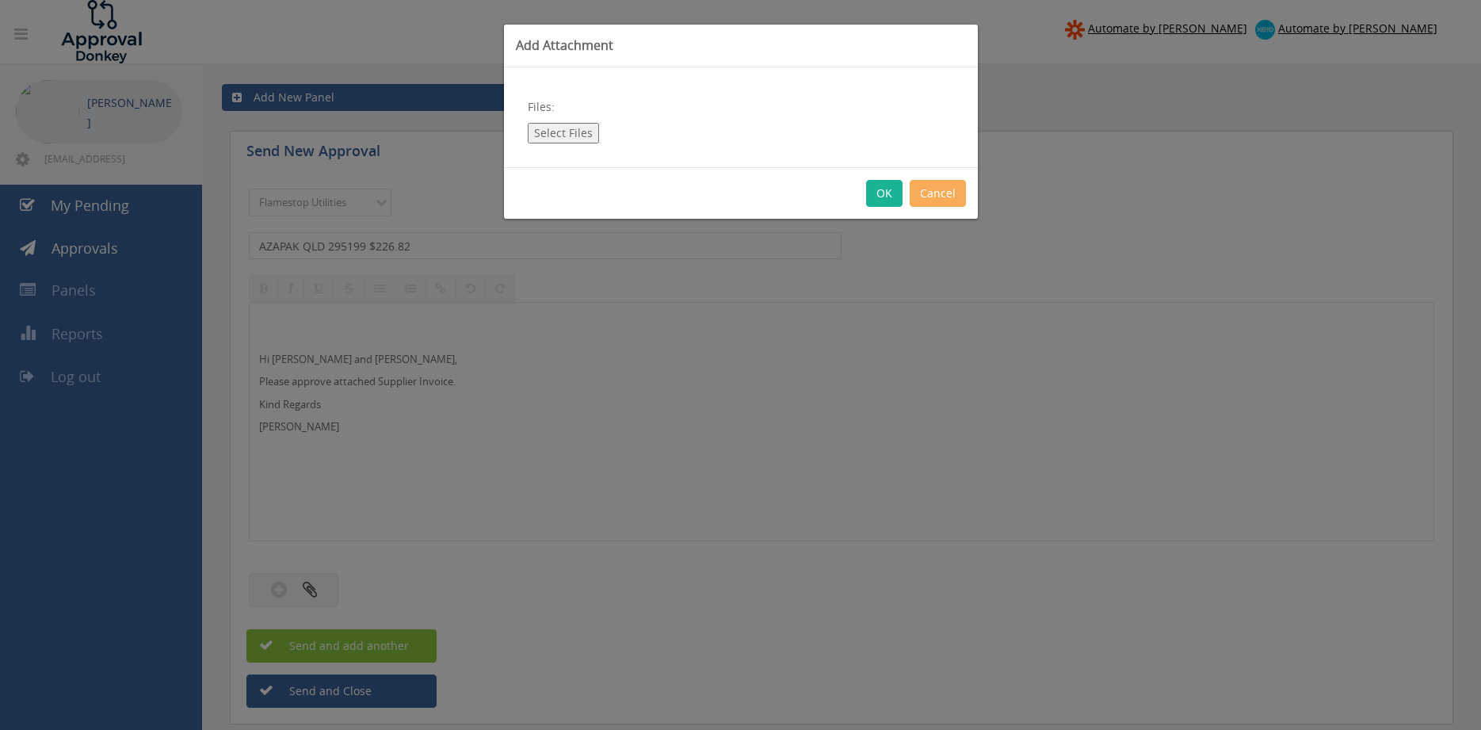
click at [571, 132] on button "Select Files" at bounding box center [563, 133] width 71 height 21
type input "C:\fakepath\AZAPAK QLD_295199-01 [DATE].pdf"
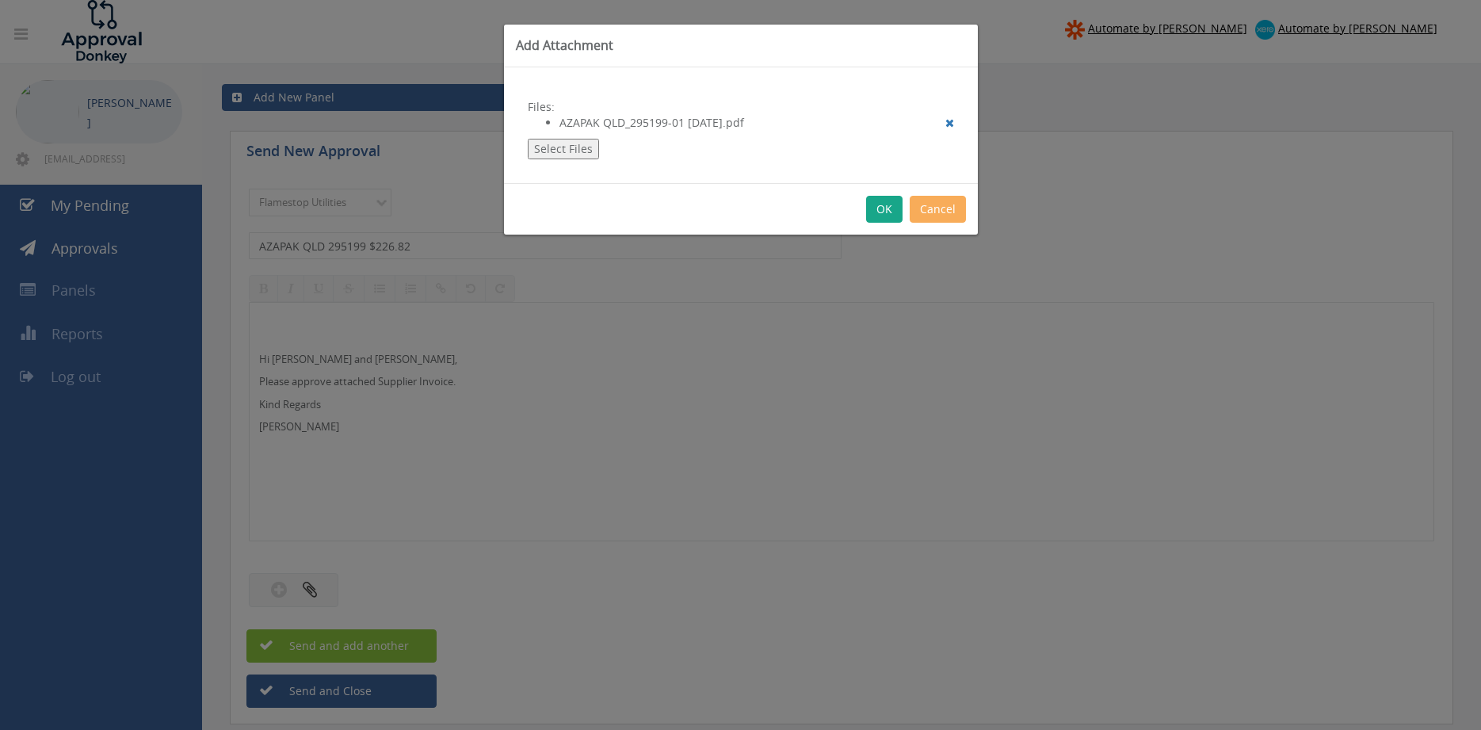
click at [879, 212] on button "OK" at bounding box center [884, 209] width 36 height 27
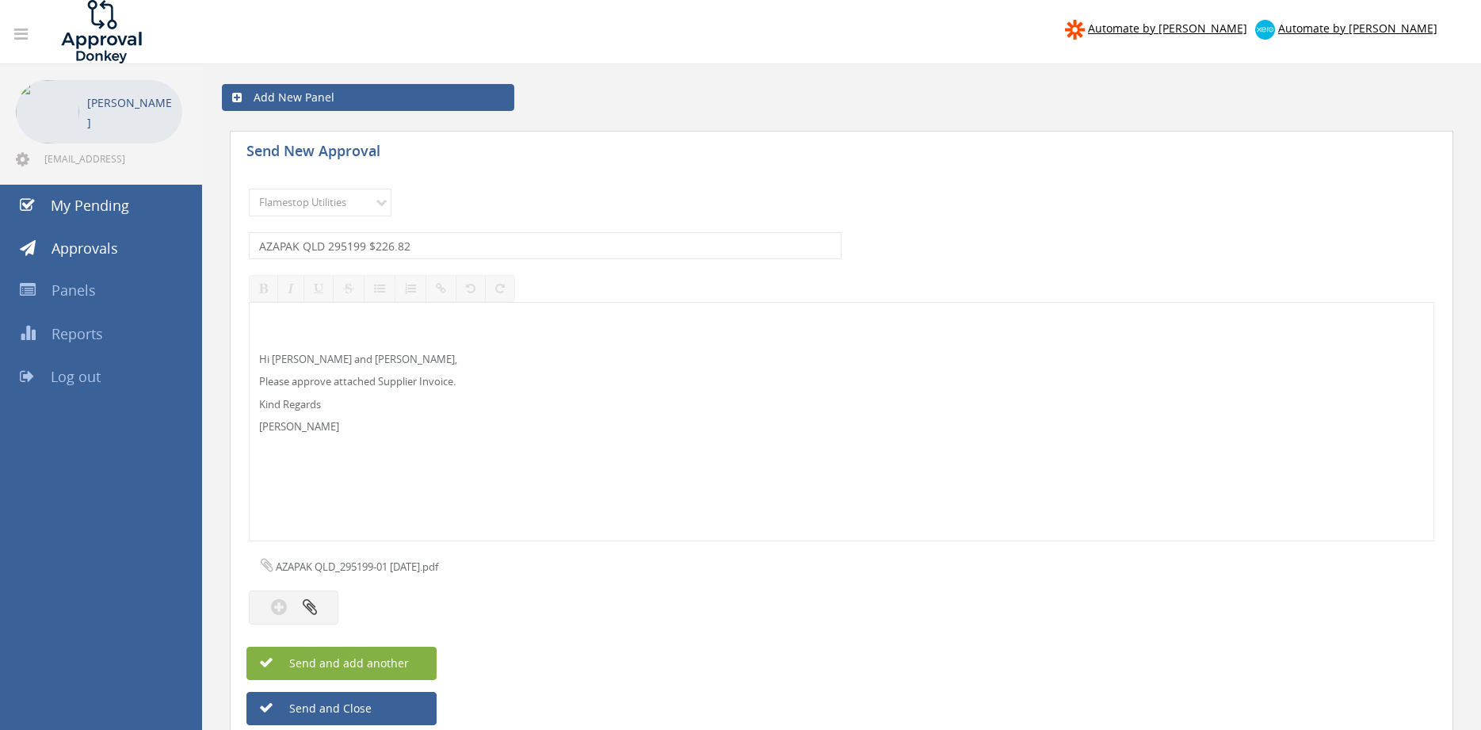
click at [415, 655] on button "Send and add another" at bounding box center [341, 663] width 190 height 33
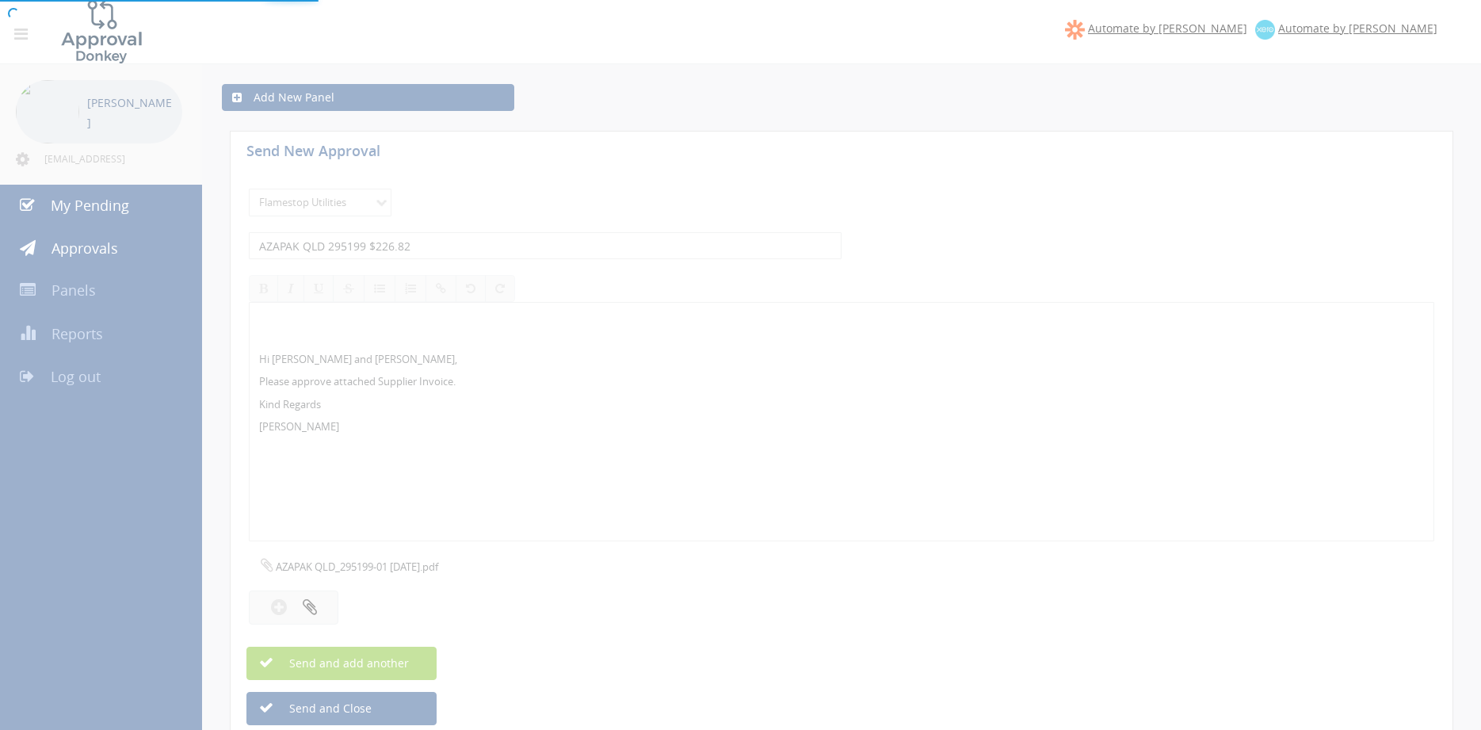
select select
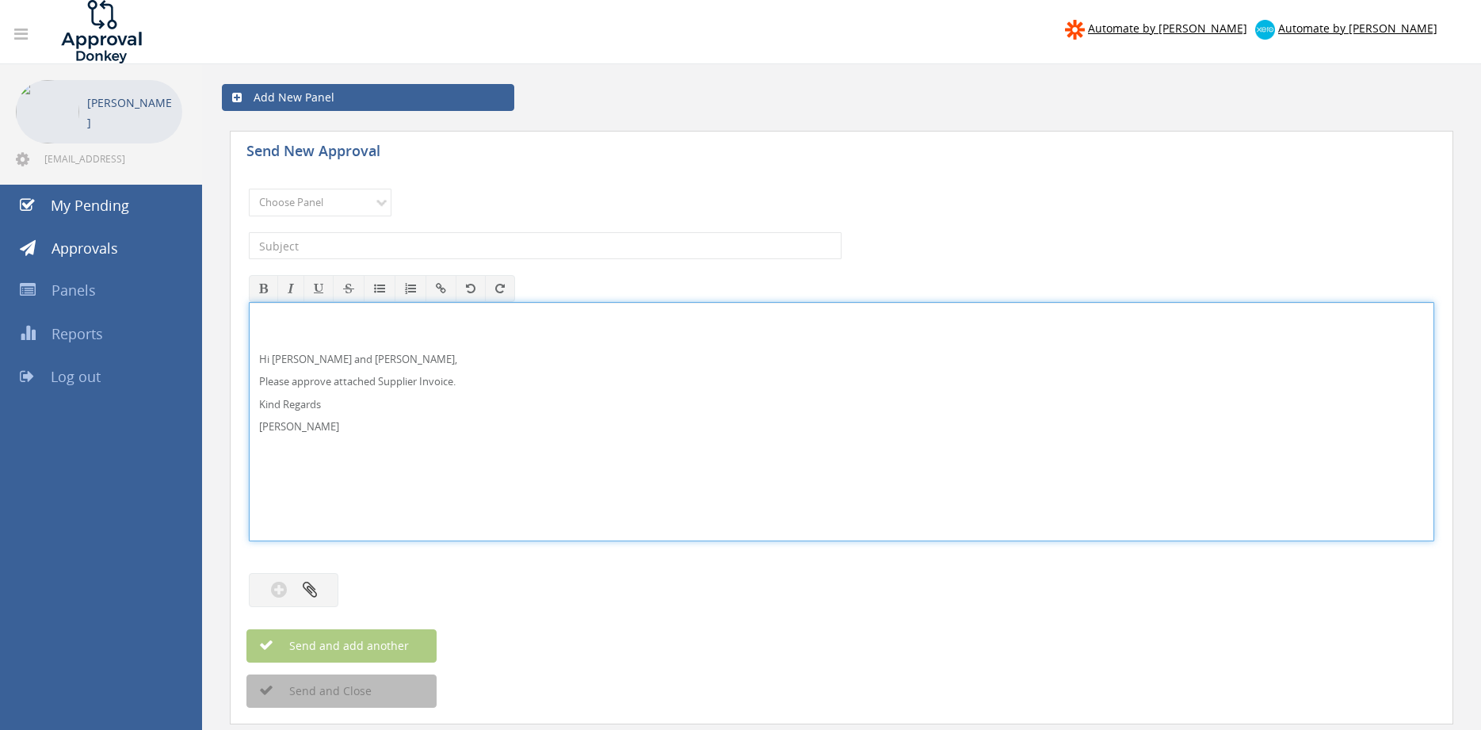
click at [279, 356] on p "Hi [PERSON_NAME] and [PERSON_NAME]," at bounding box center [841, 359] width 1165 height 15
drag, startPoint x: 324, startPoint y: 439, endPoint x: 197, endPoint y: 294, distance: 192.6
click at [249, 302] on div "Hi [PERSON_NAME], Please approve attached Supplier Invoice. Kind Regards [PERSO…" at bounding box center [842, 421] width 1186 height 239
copy div "Hi [PERSON_NAME], Please approve attached Supplier Invoice. Kind Regards"
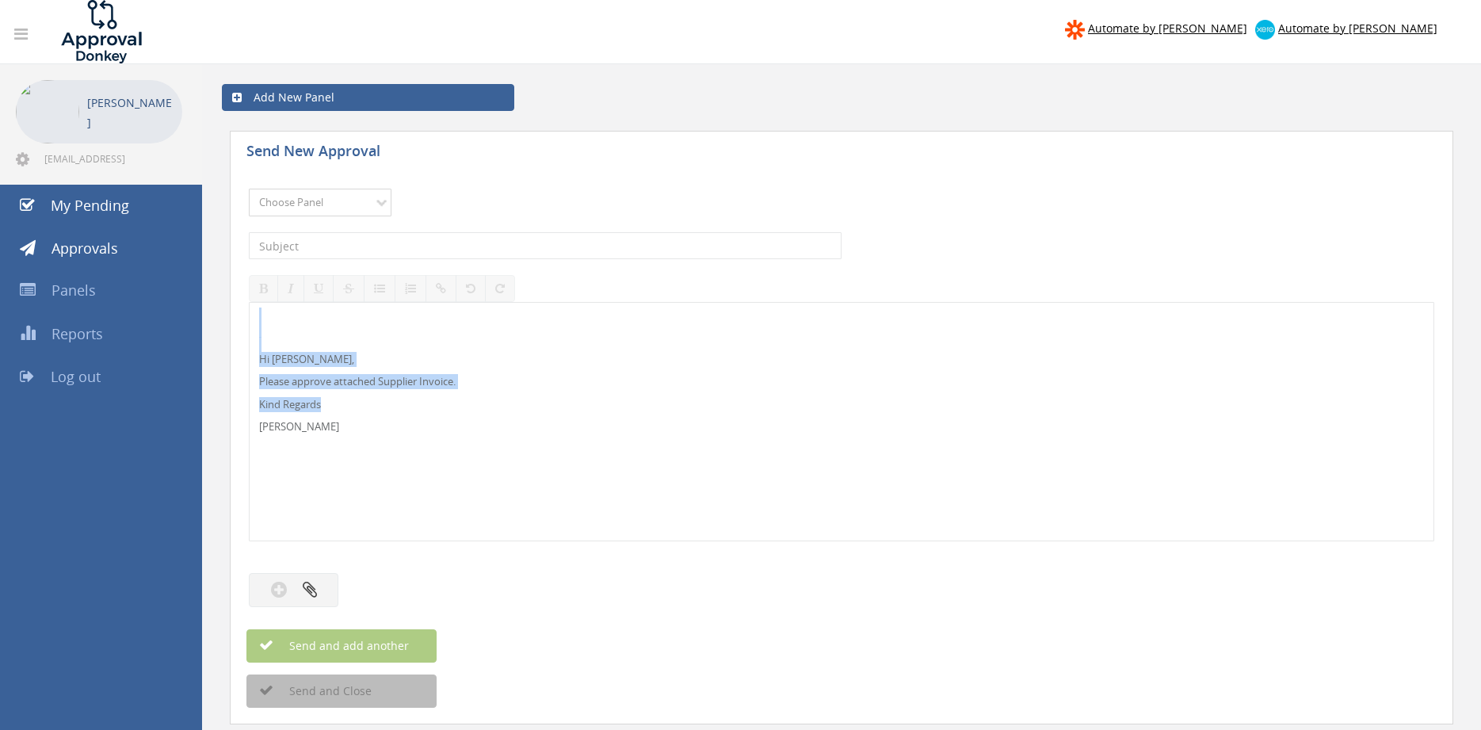
click at [249, 189] on select "Choose Panel Alarm Credits RG - 3 NZ Utilities Cable and SAI Global NZ Alarms-1…" at bounding box center [320, 203] width 143 height 28
select select "9680"
click option "Alarm Suppliers - 2" at bounding box center [0, 0] width 0 height 0
click at [437, 235] on input "text" at bounding box center [545, 245] width 593 height 27
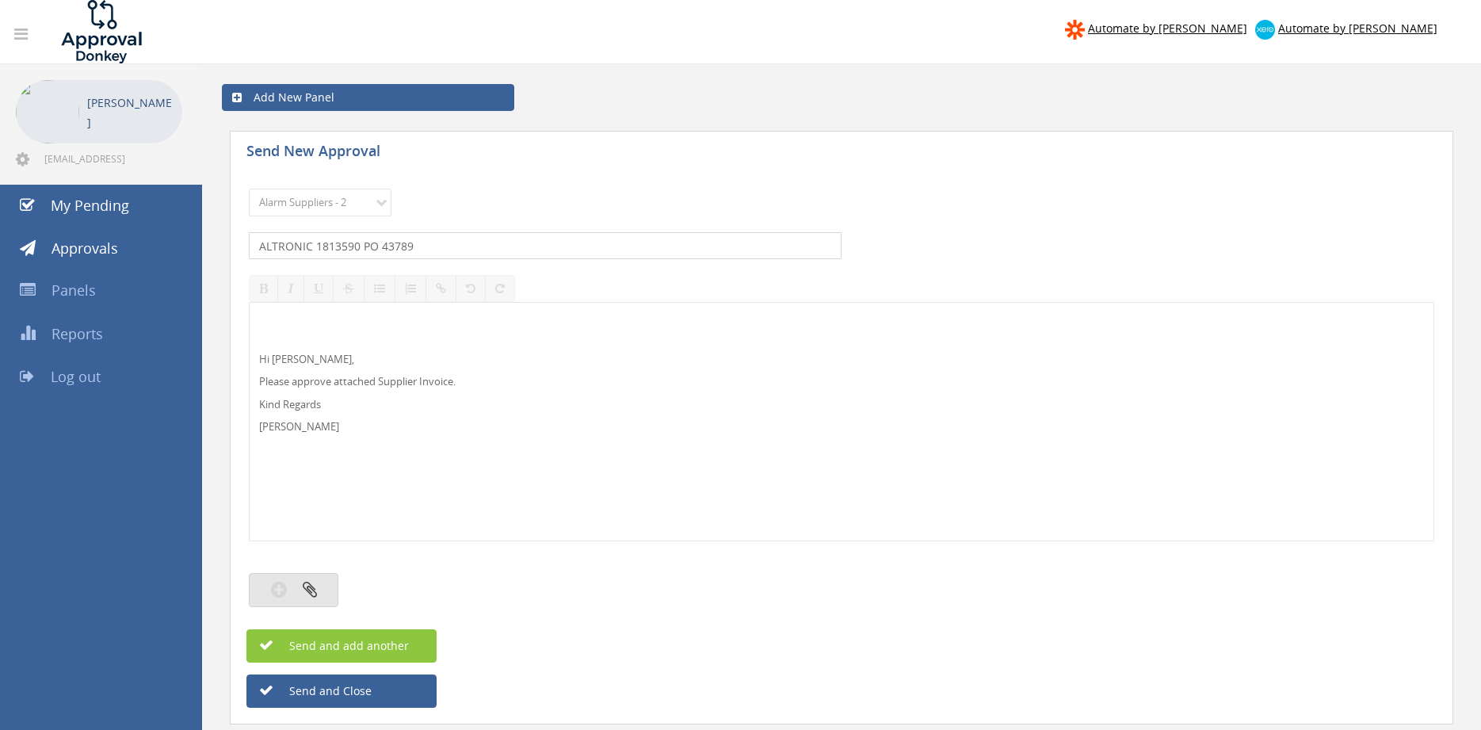
type input "ALTRONIC 1813590 PO 43789"
click at [319, 587] on button "button" at bounding box center [294, 590] width 90 height 34
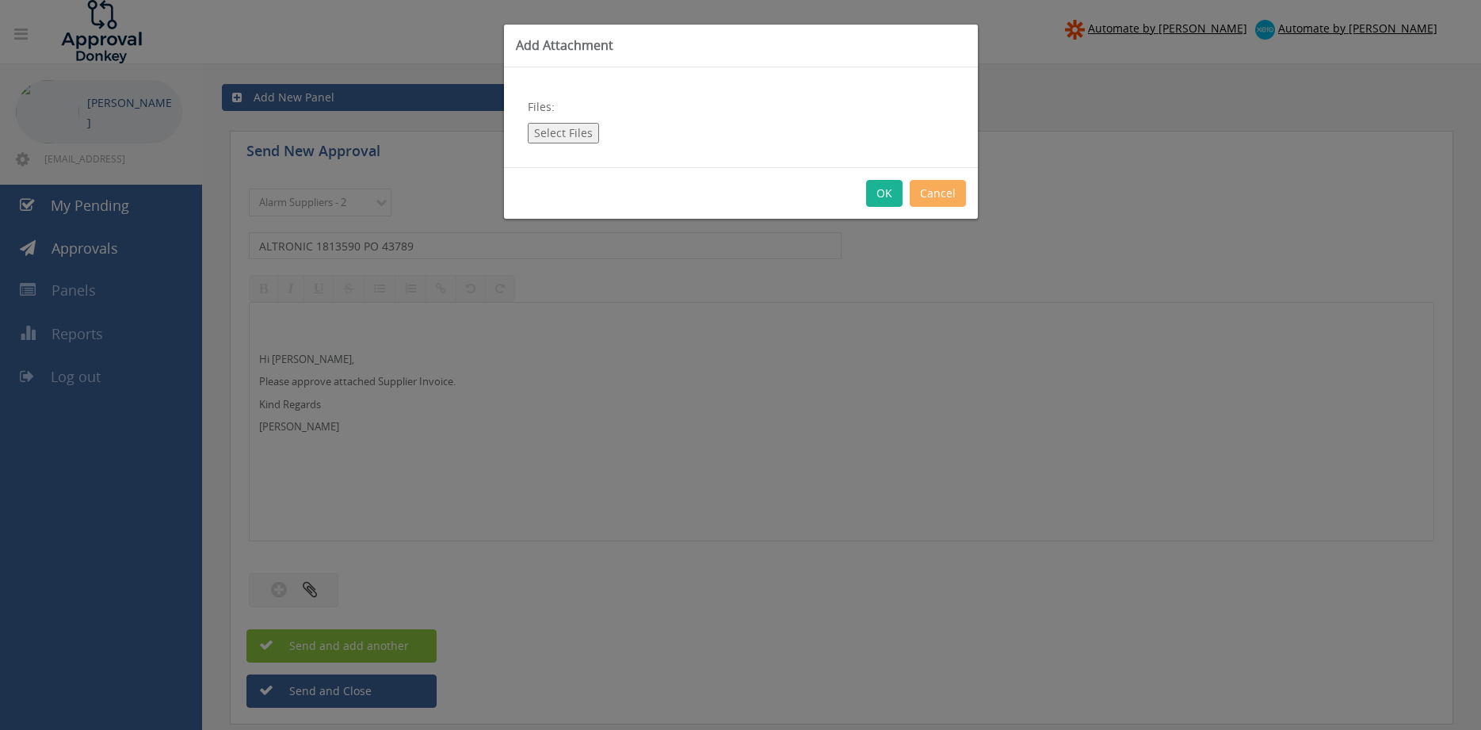
click at [572, 126] on button "Select Files" at bounding box center [563, 133] width 71 height 21
type input "C:\fakepath\ALTRONIC 1813590 [DATE] PO 43789.pdf"
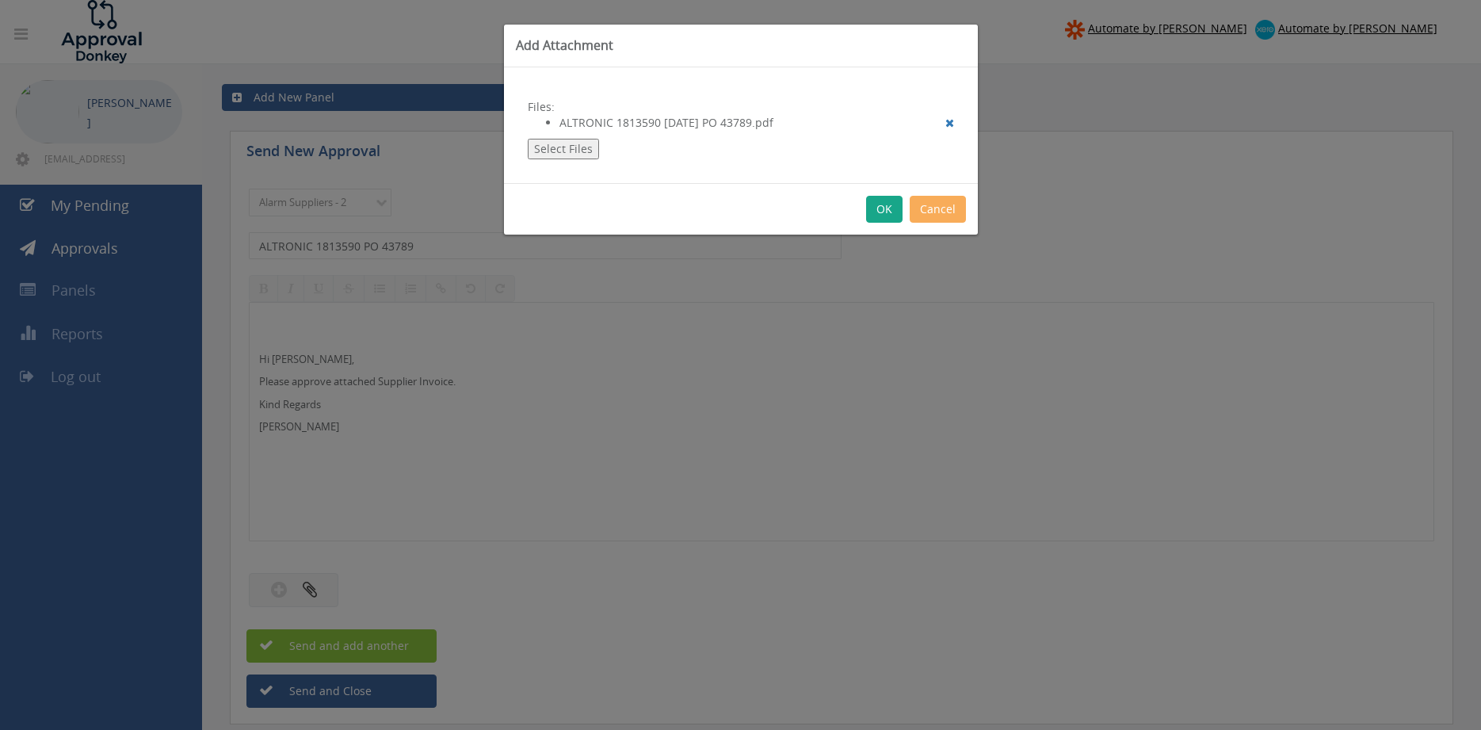
click at [887, 201] on button "OK" at bounding box center [884, 209] width 36 height 27
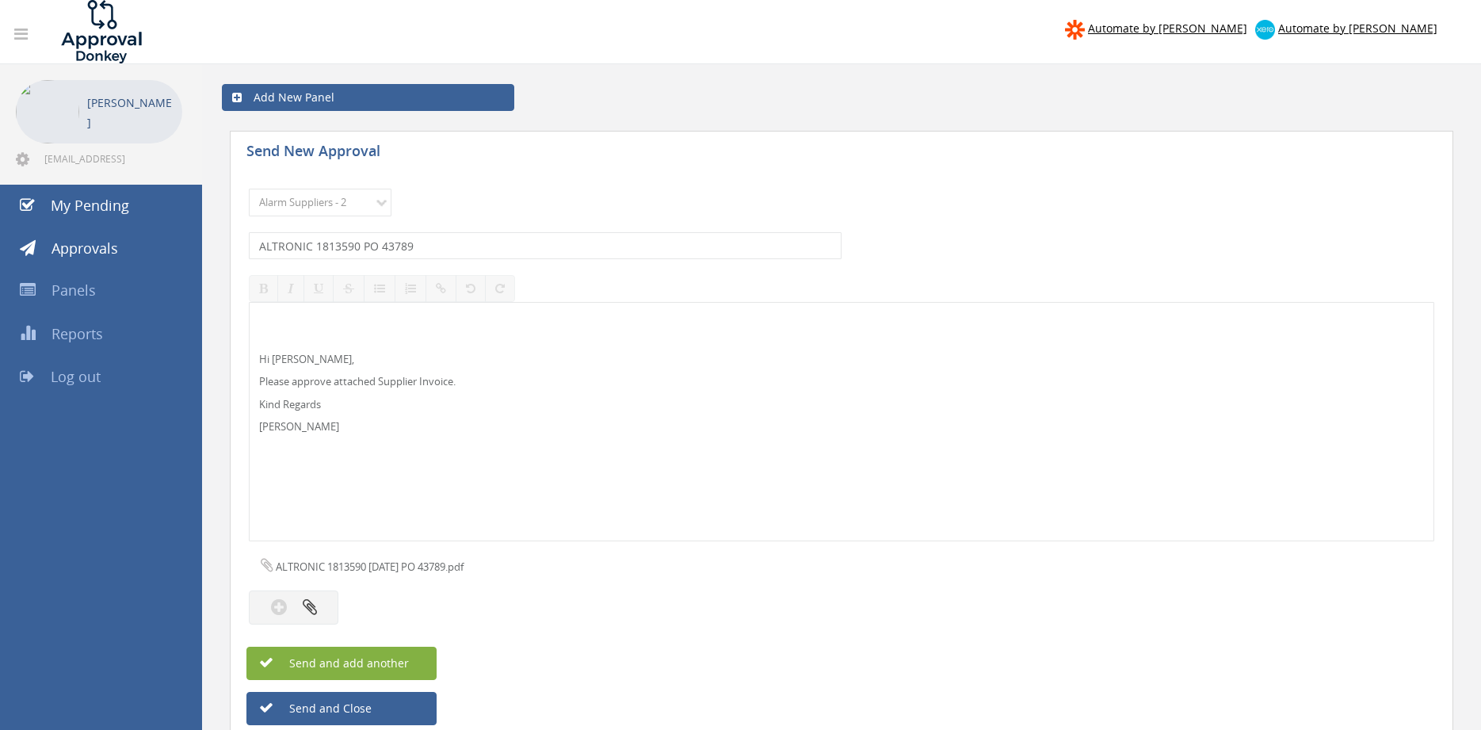
click at [417, 663] on button "Send and add another" at bounding box center [341, 663] width 190 height 33
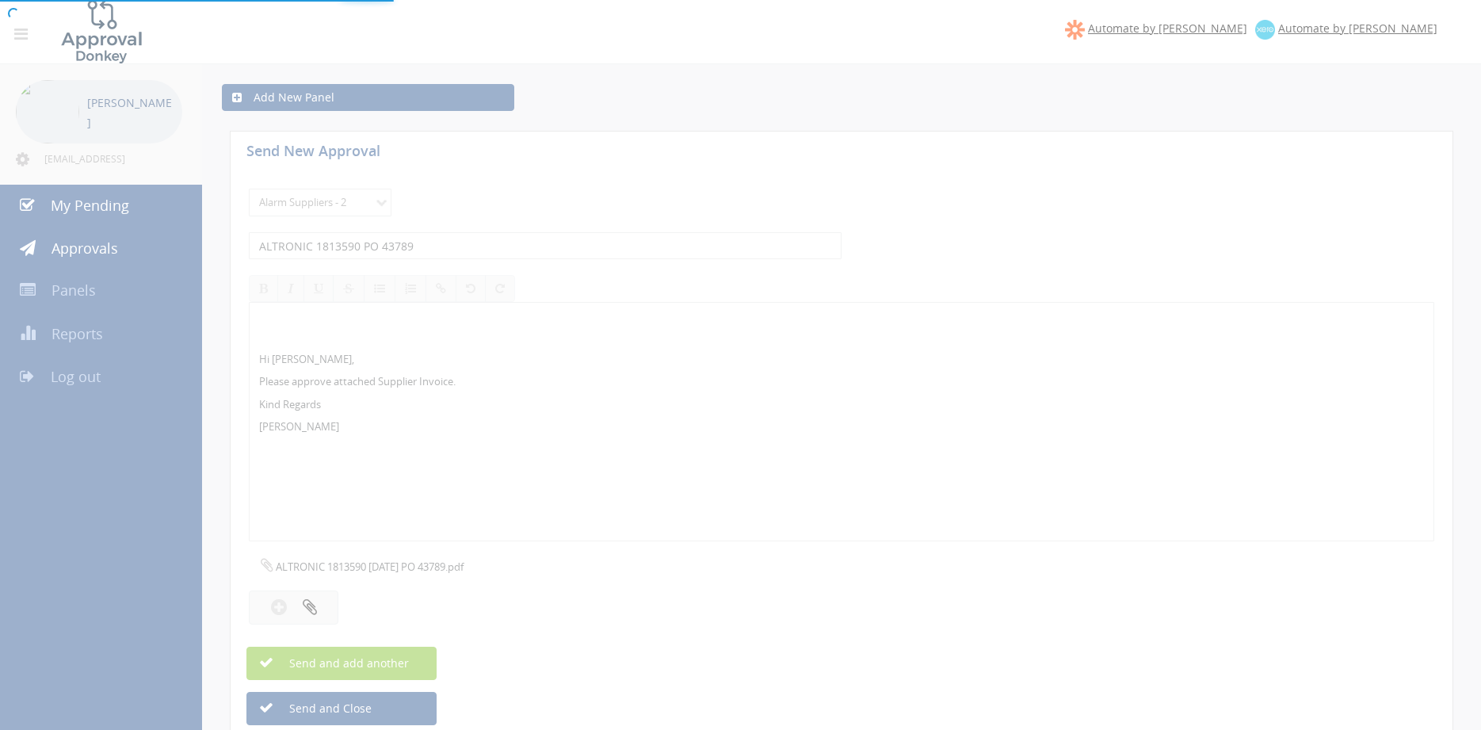
select select
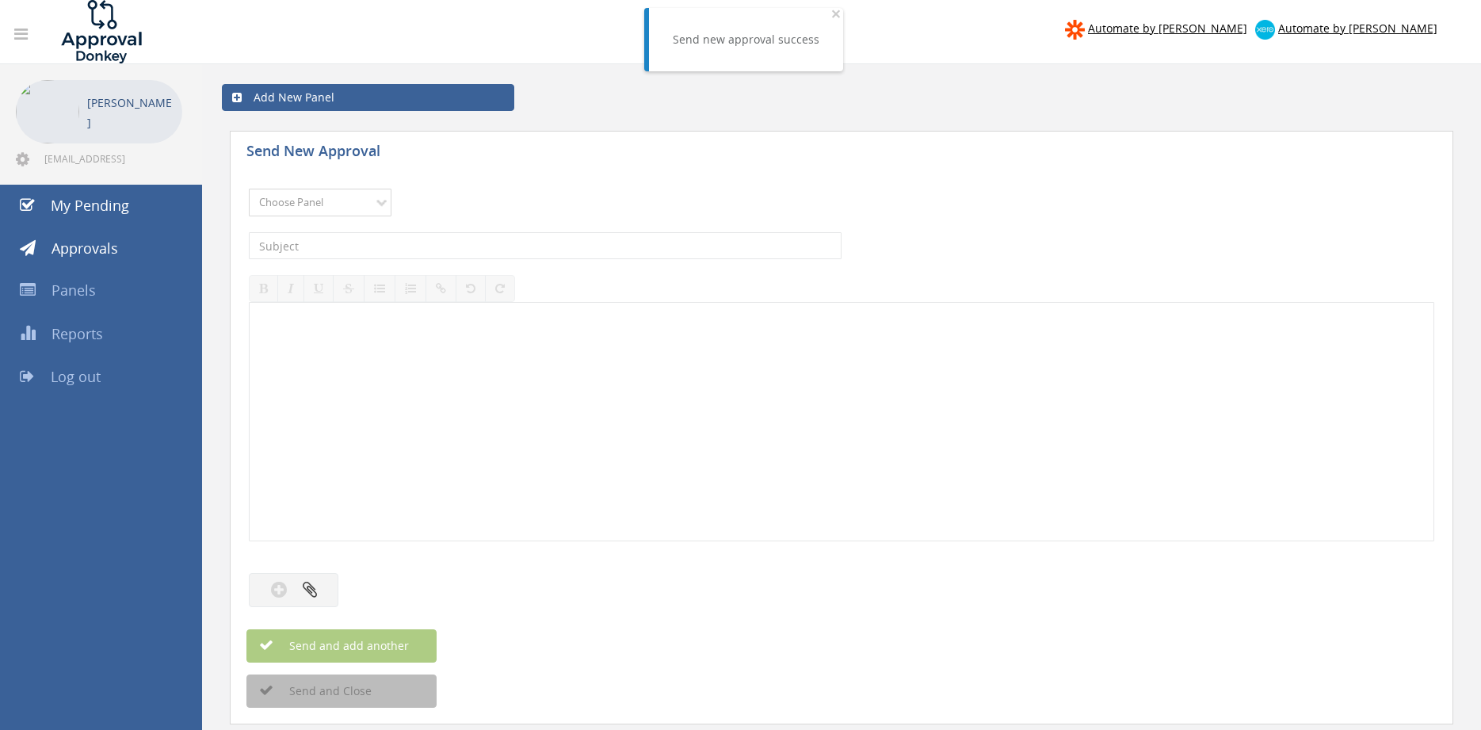
select select "9680"
click option "Alarm Suppliers - 2" at bounding box center [0, 0] width 0 height 0
click at [442, 247] on input "text" at bounding box center [545, 245] width 593 height 27
type input "ALTRONIC 1813421 PO 43781"
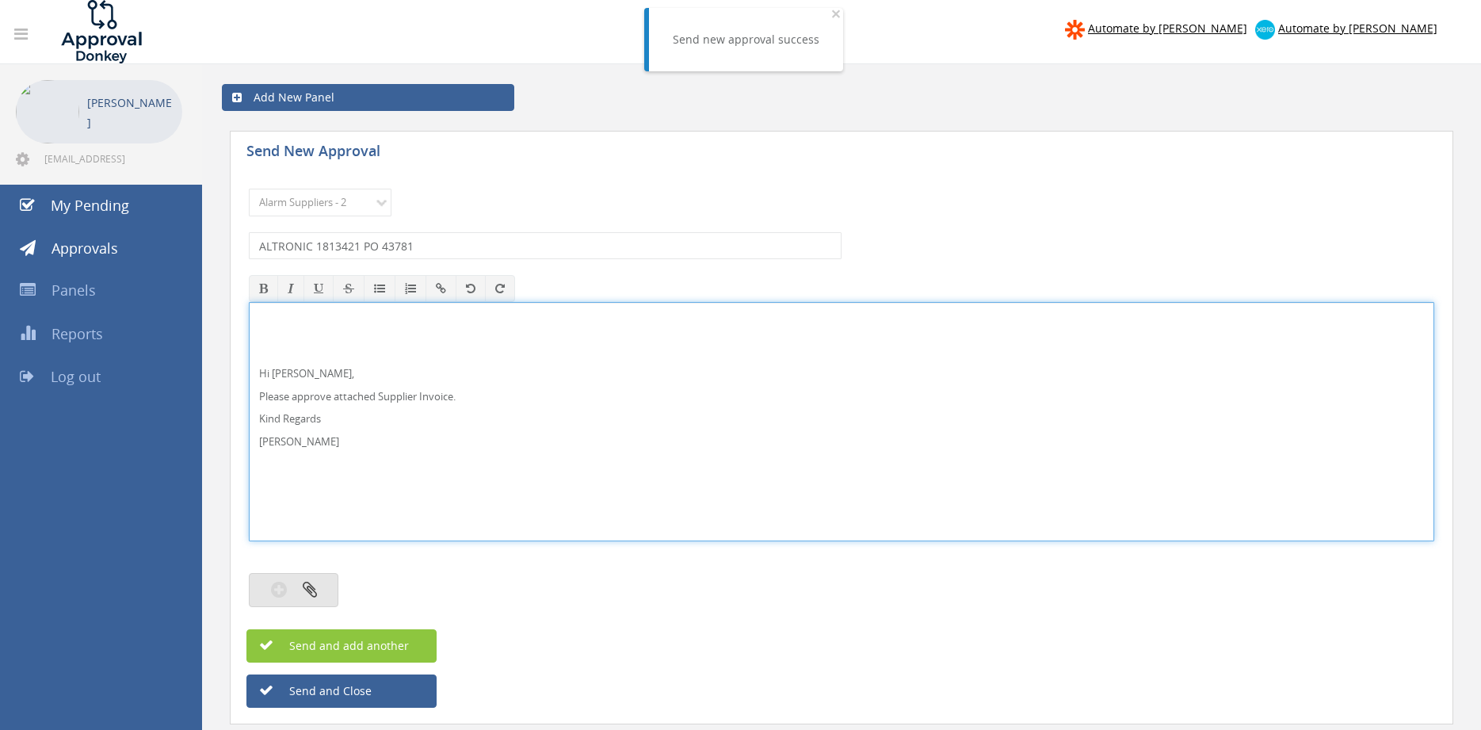
click at [310, 597] on icon "button" at bounding box center [310, 589] width 14 height 18
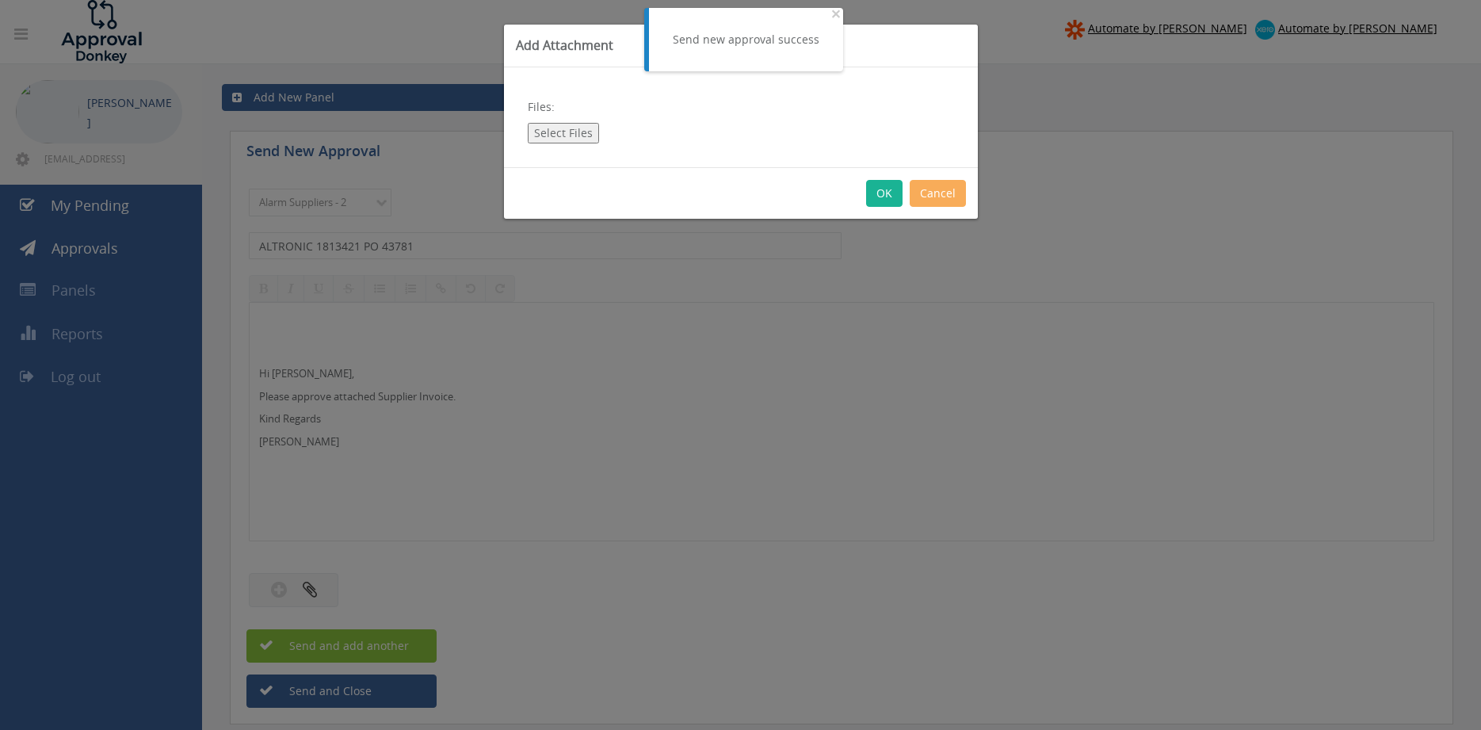
click at [570, 132] on button "Select Files" at bounding box center [563, 133] width 71 height 21
type input "C:\fakepath\ALTRONIC 1813421 [DATE] PO 43781.pdf"
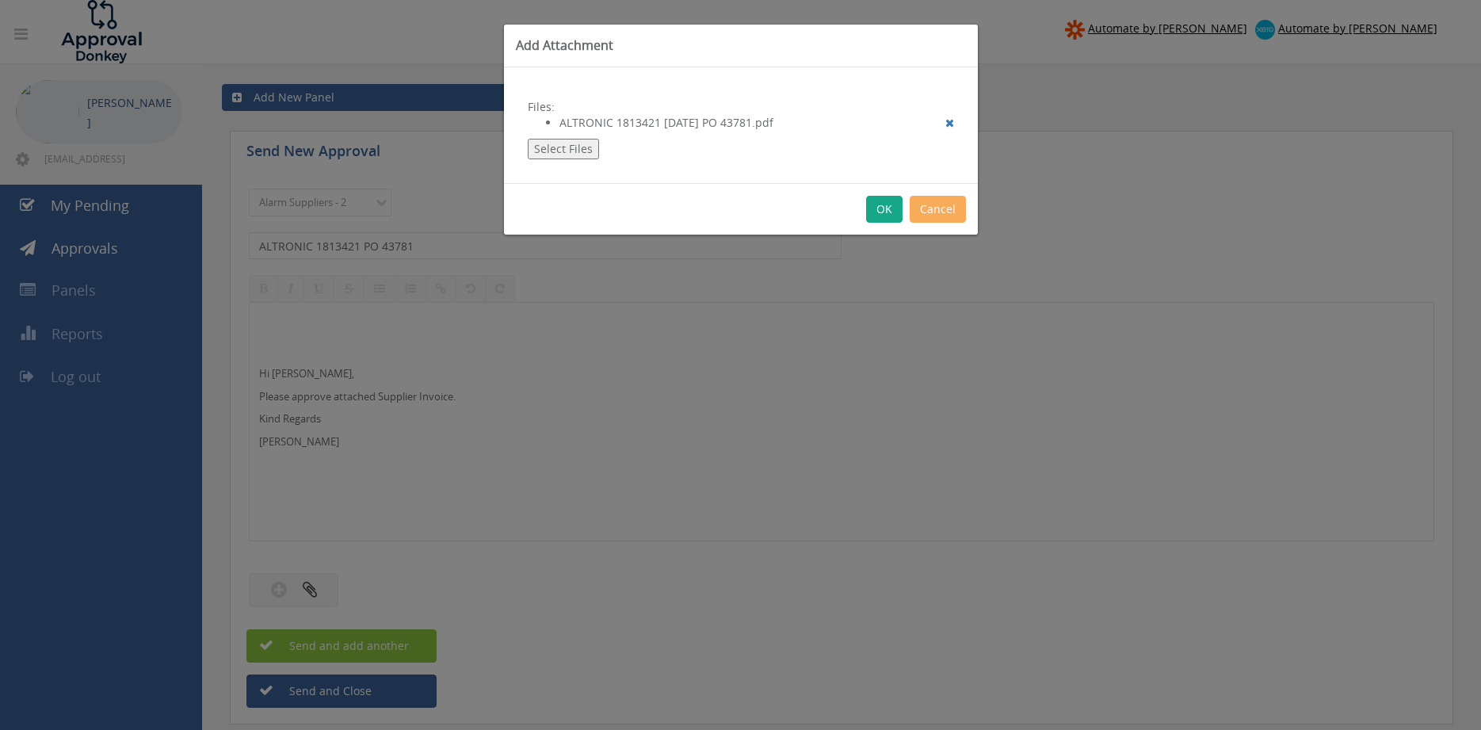
click at [890, 210] on button "OK" at bounding box center [884, 209] width 36 height 27
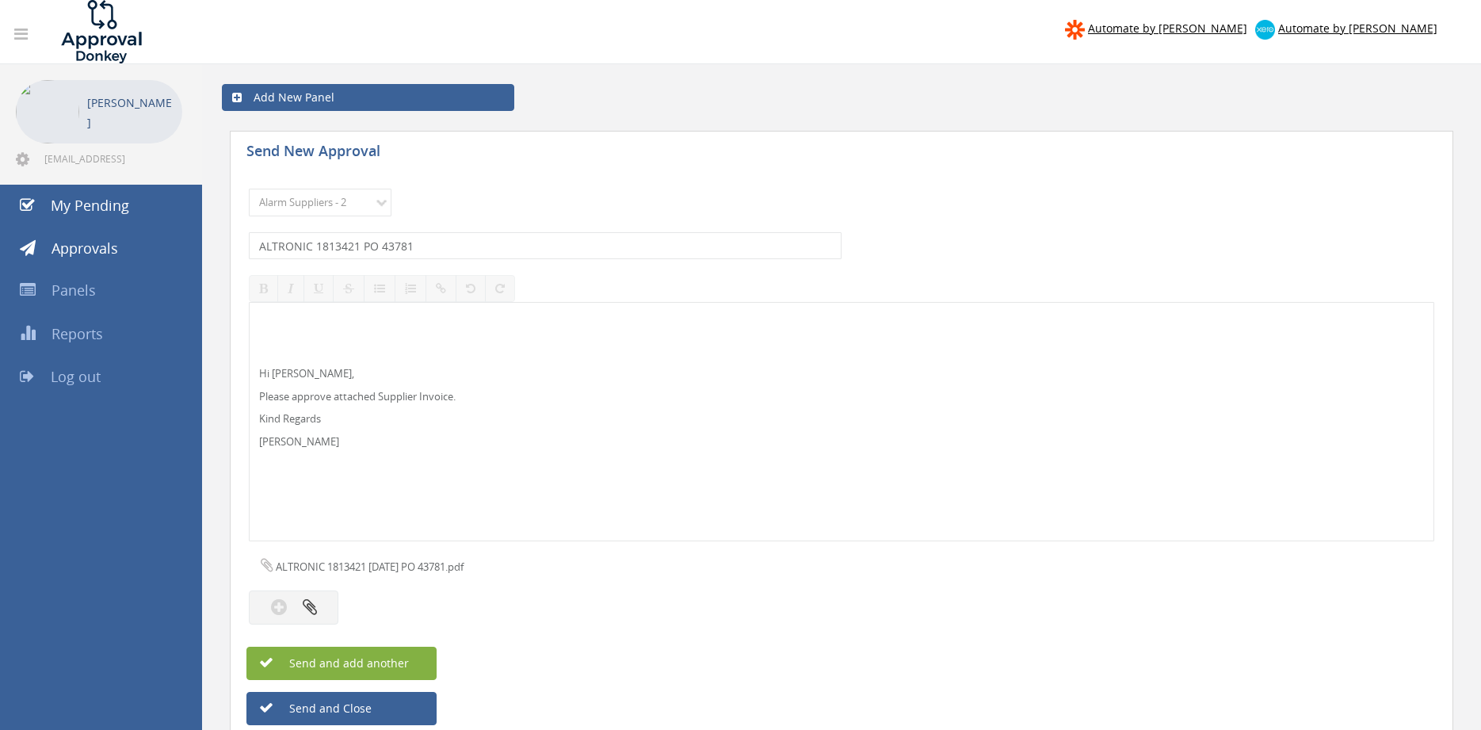
click at [388, 662] on span "Send and add another" at bounding box center [332, 662] width 154 height 15
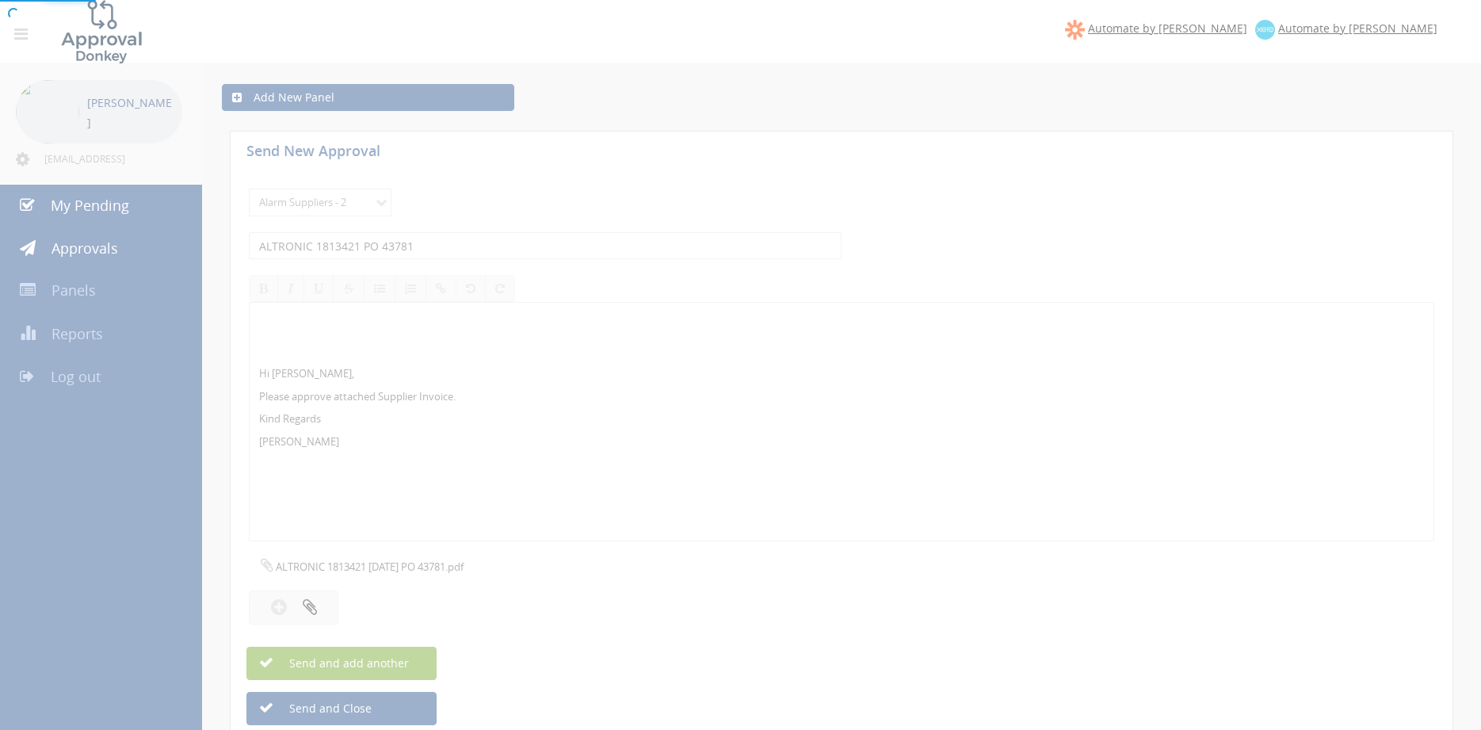
select select
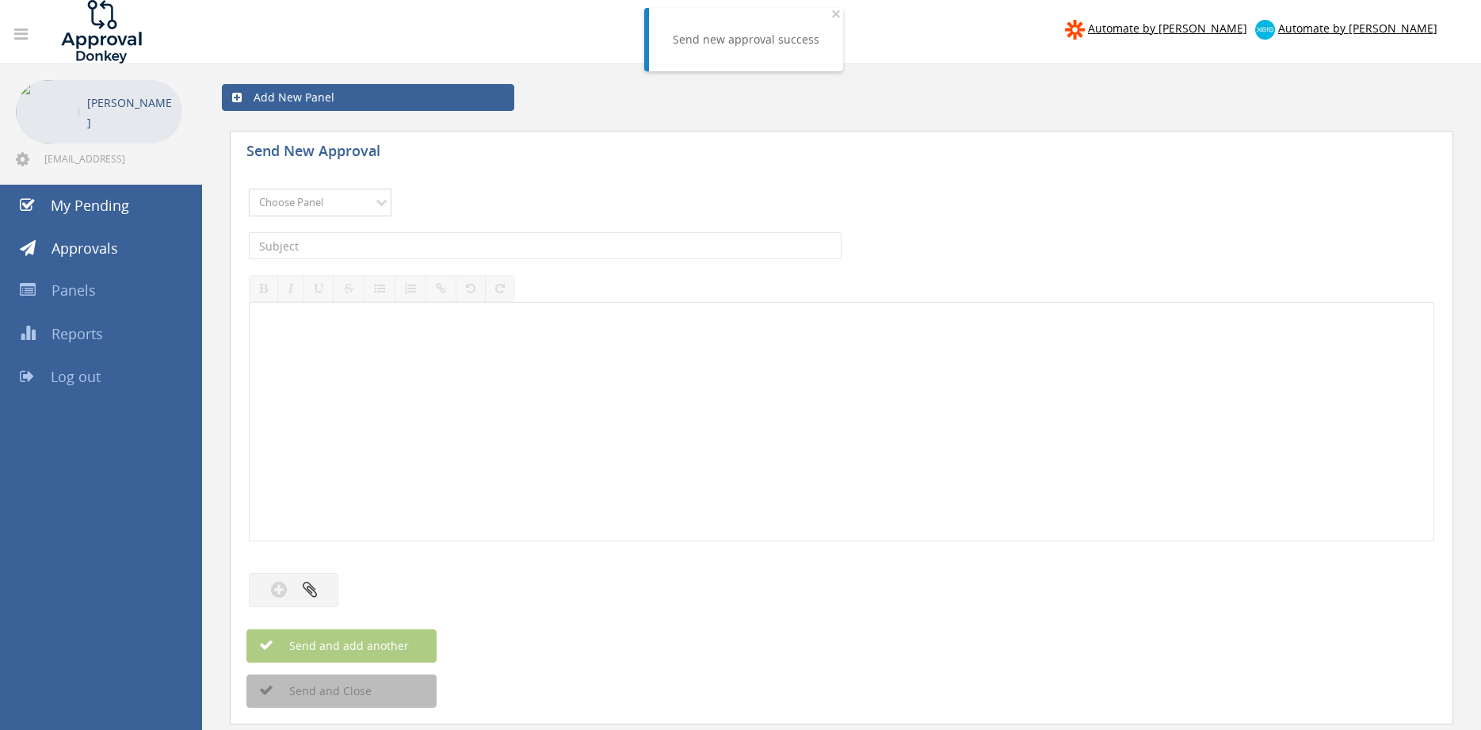
click at [249, 189] on select "Choose Panel Alarm Credits RG - 3 NZ Utilities Cable and SAI Global NZ Alarms-1…" at bounding box center [320, 203] width 143 height 28
select select "9680"
click option "Alarm Suppliers - 2" at bounding box center [0, 0] width 0 height 0
click at [456, 246] on input "text" at bounding box center [545, 245] width 593 height 27
type input "ALTRONIC 1813350 PO 43774"
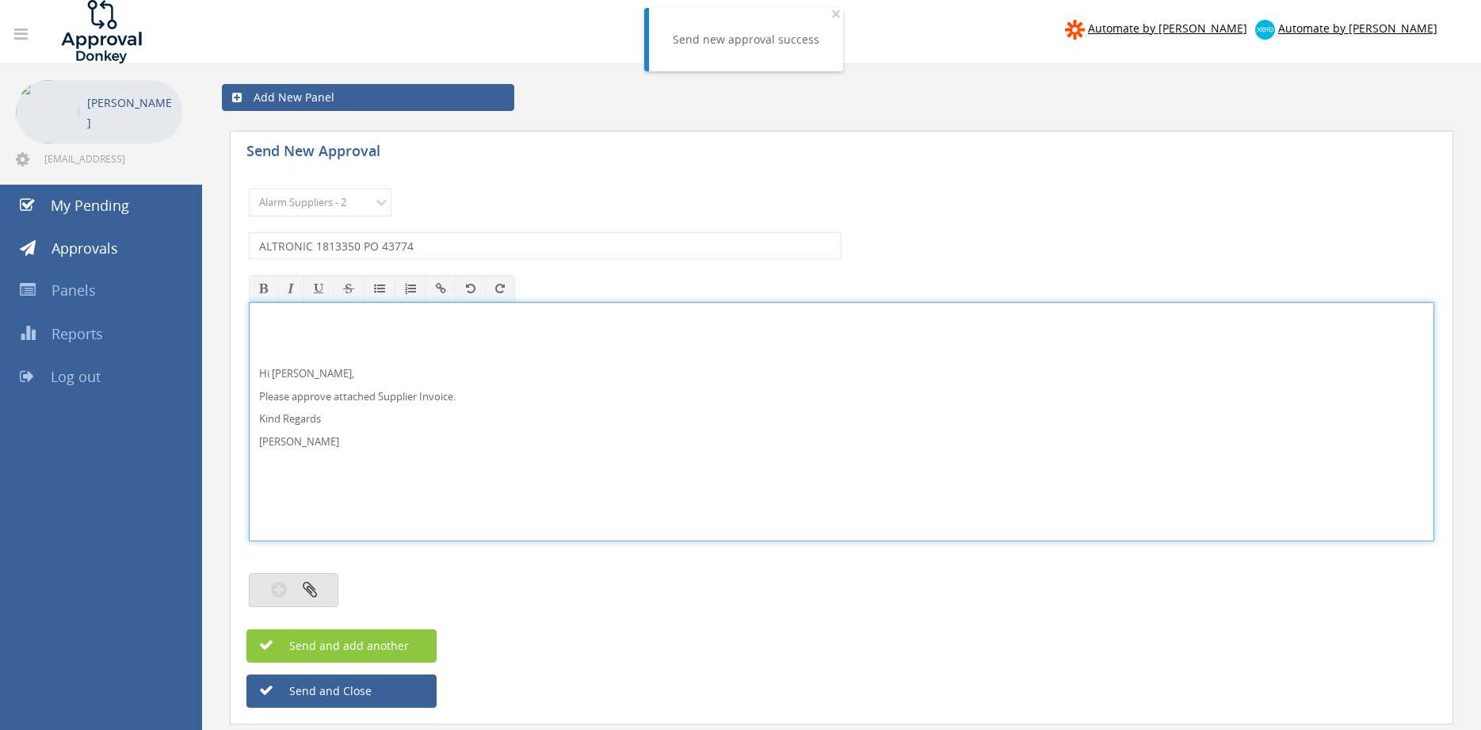
click at [315, 588] on icon "button" at bounding box center [310, 589] width 14 height 18
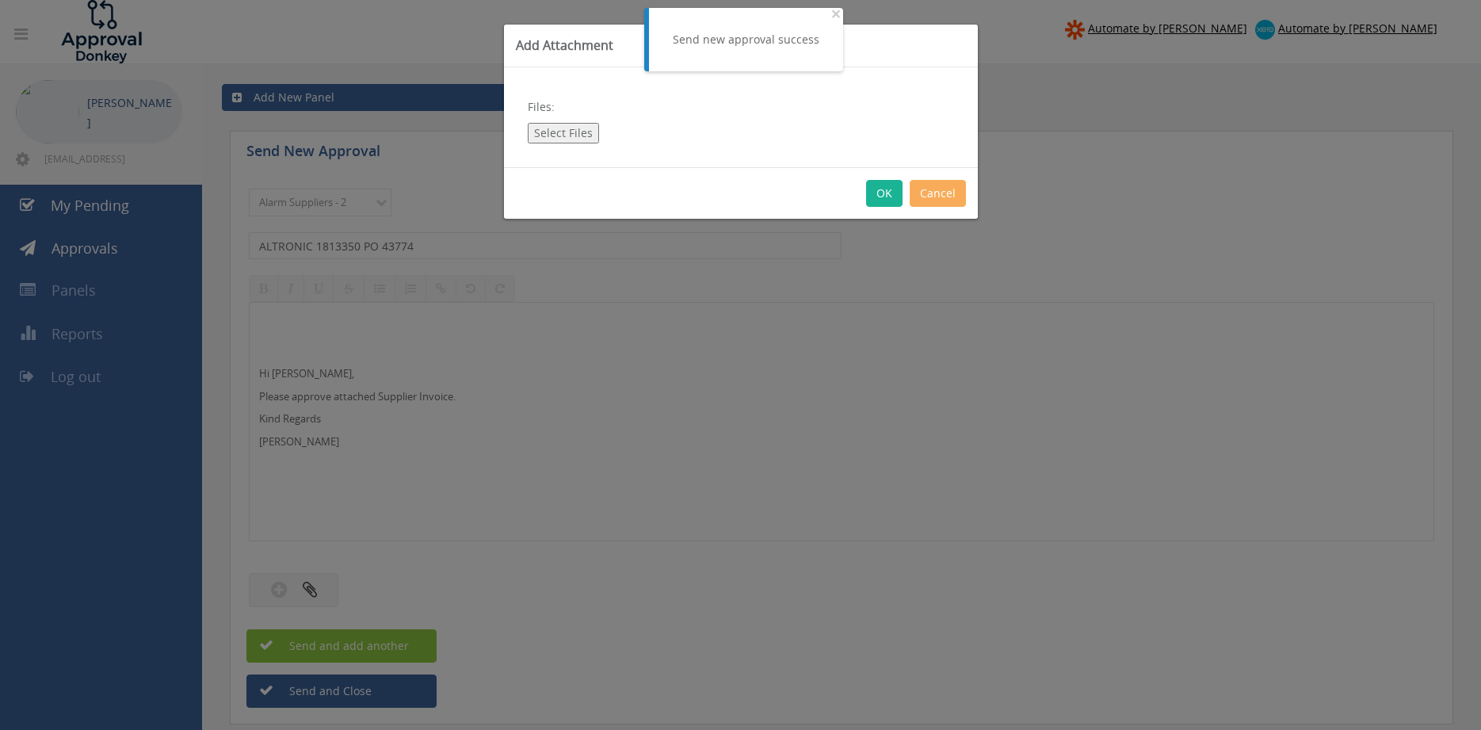
click at [573, 132] on button "Select Files" at bounding box center [563, 133] width 71 height 21
type input "C:\fakepath\ALTRONIC 1813350 [DATE] PO 43774.pdf"
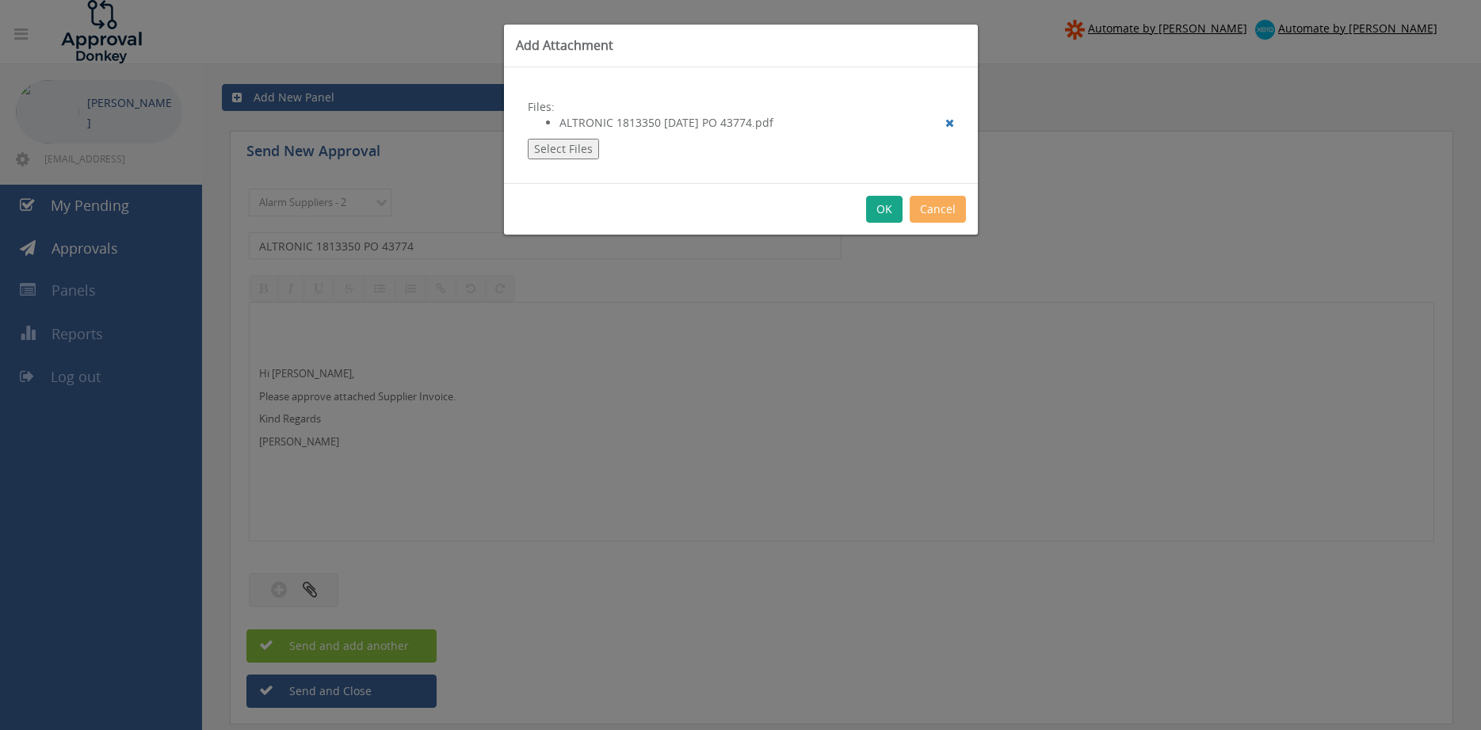
drag, startPoint x: 883, startPoint y: 201, endPoint x: 881, endPoint y: 210, distance: 9.6
click at [884, 201] on button "OK" at bounding box center [884, 209] width 36 height 27
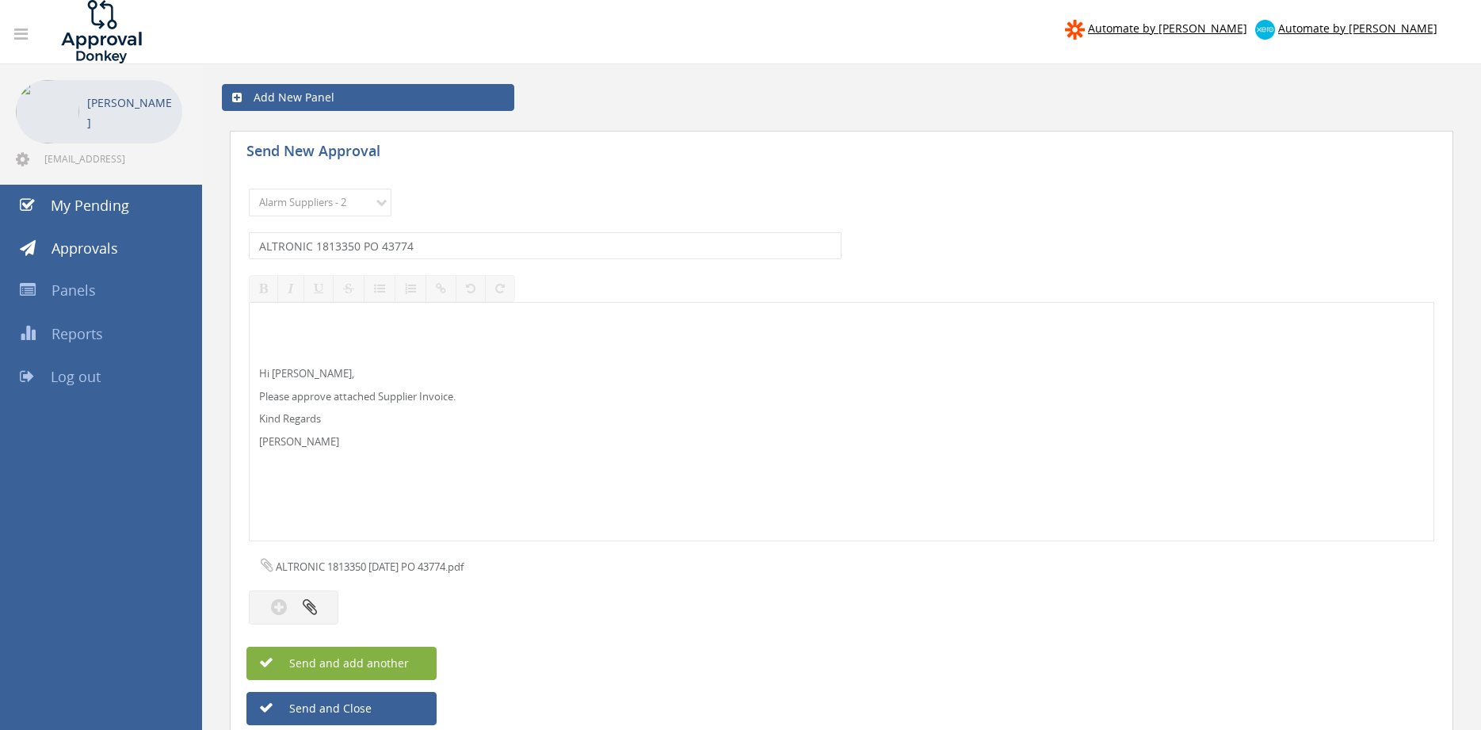
click at [411, 657] on button "Send and add another" at bounding box center [341, 663] width 190 height 33
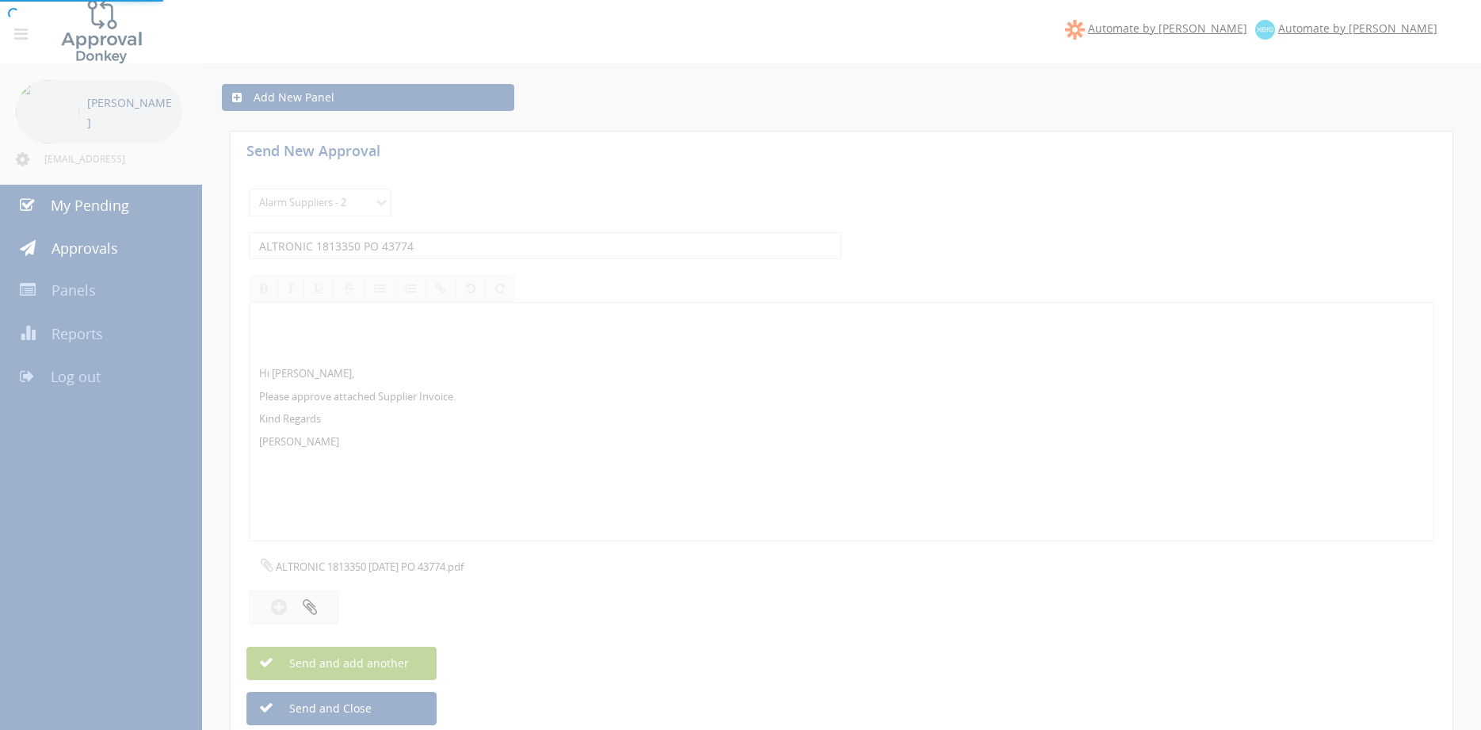
select select
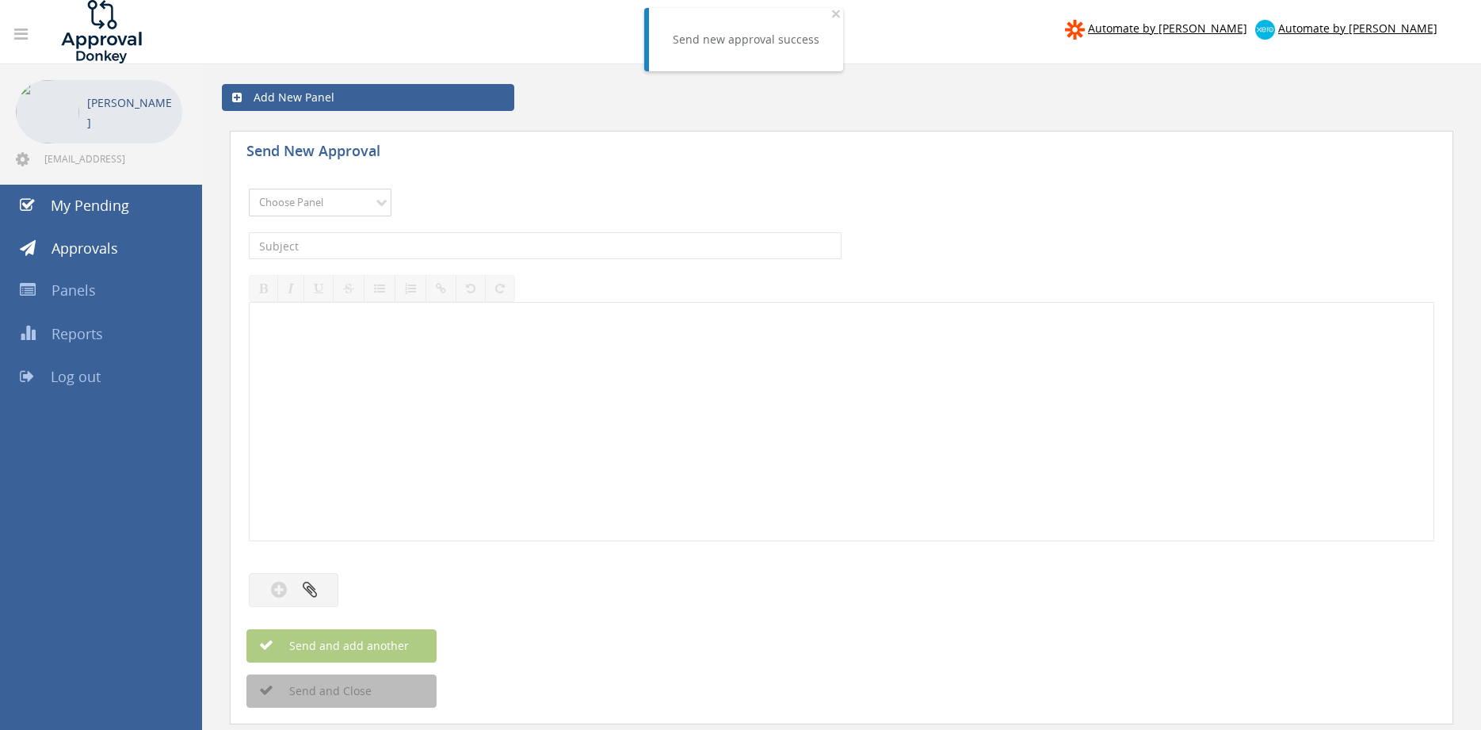
select select "9680"
click option "Alarm Suppliers - 2" at bounding box center [0, 0] width 0 height 0
click at [445, 239] on input "text" at bounding box center [545, 245] width 593 height 27
type input "ALTRONIC 1812312 PO 43709"
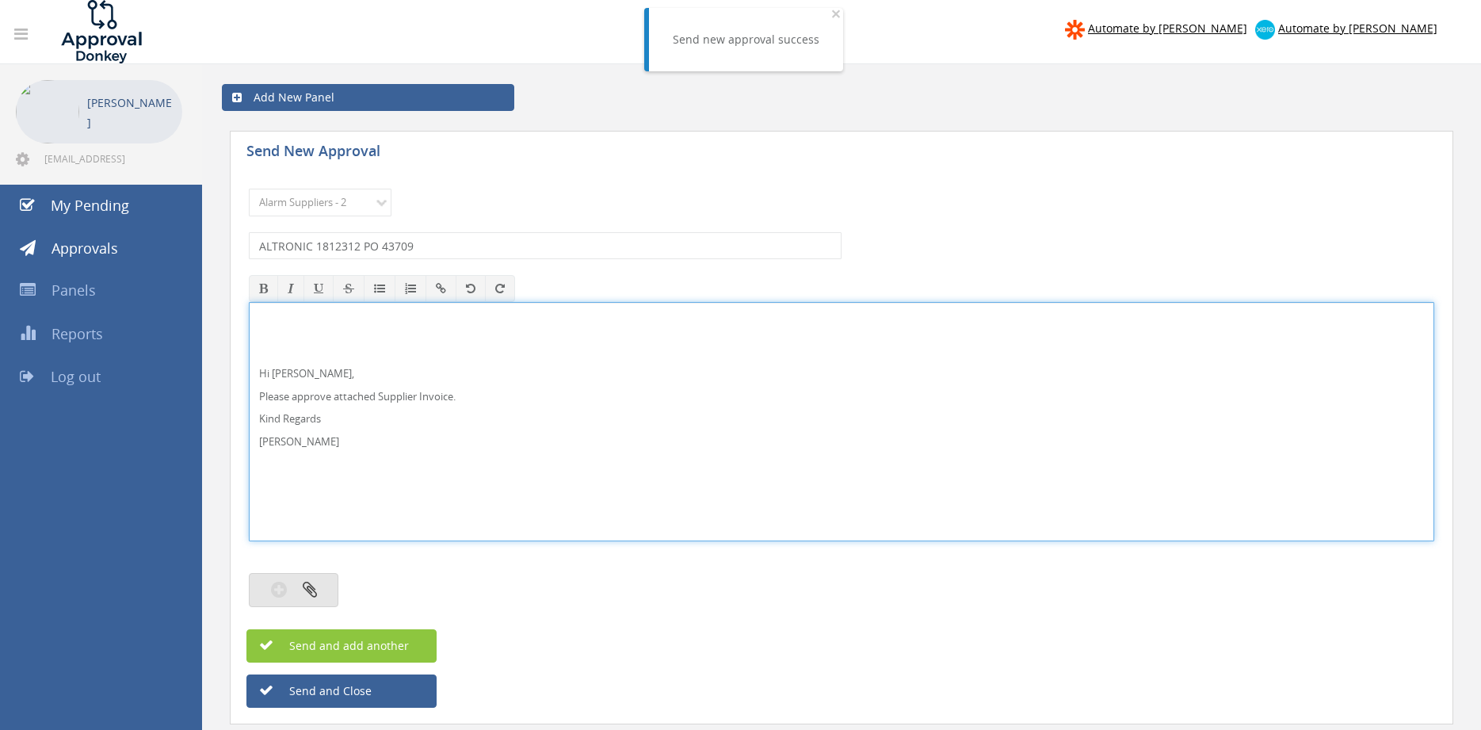
click at [319, 579] on button "button" at bounding box center [294, 590] width 90 height 34
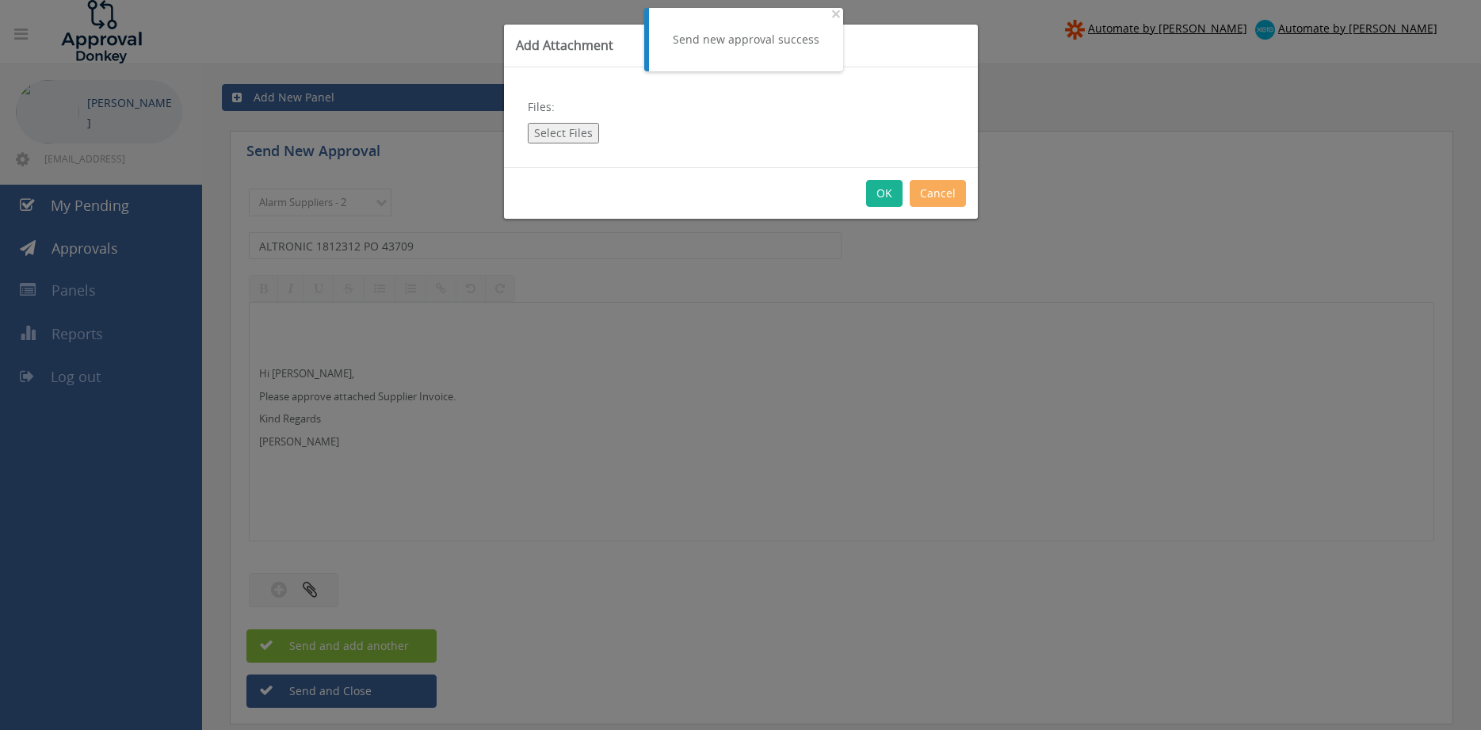
click at [585, 132] on button "Select Files" at bounding box center [563, 133] width 71 height 21
type input "C:\fakepath\ALTRONIC 1812312 [DATE] PO 43709.pdf"
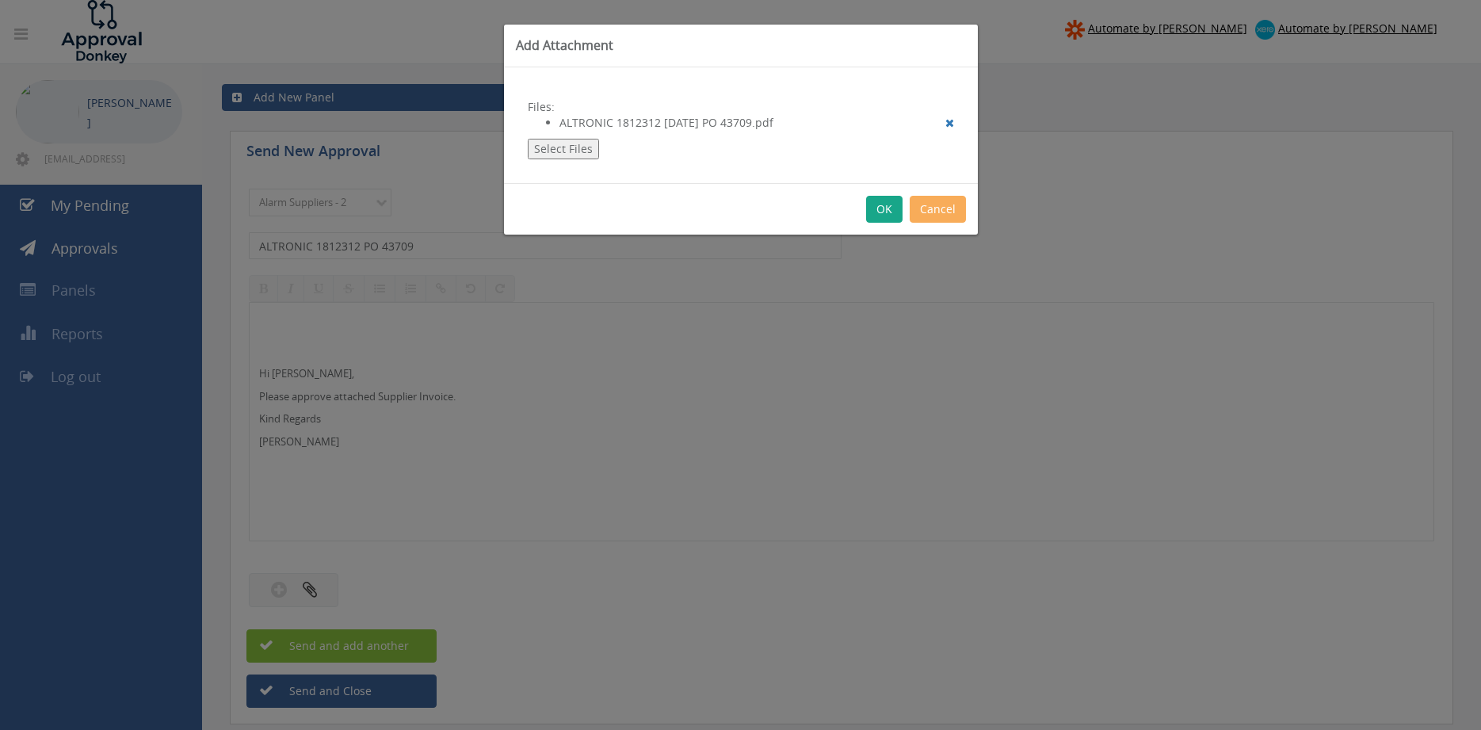
click at [885, 212] on button "OK" at bounding box center [884, 209] width 36 height 27
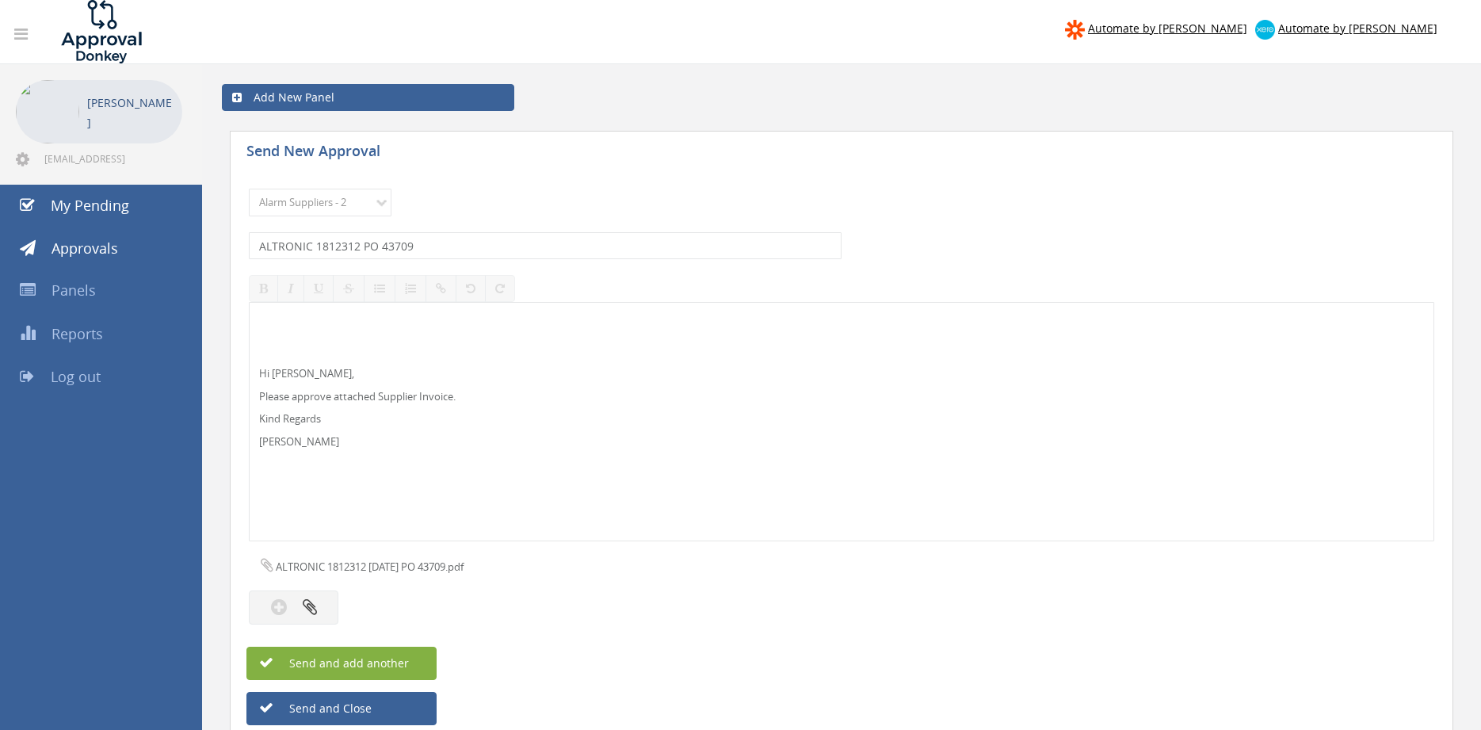
click at [422, 664] on button "Send and add another" at bounding box center [341, 663] width 190 height 33
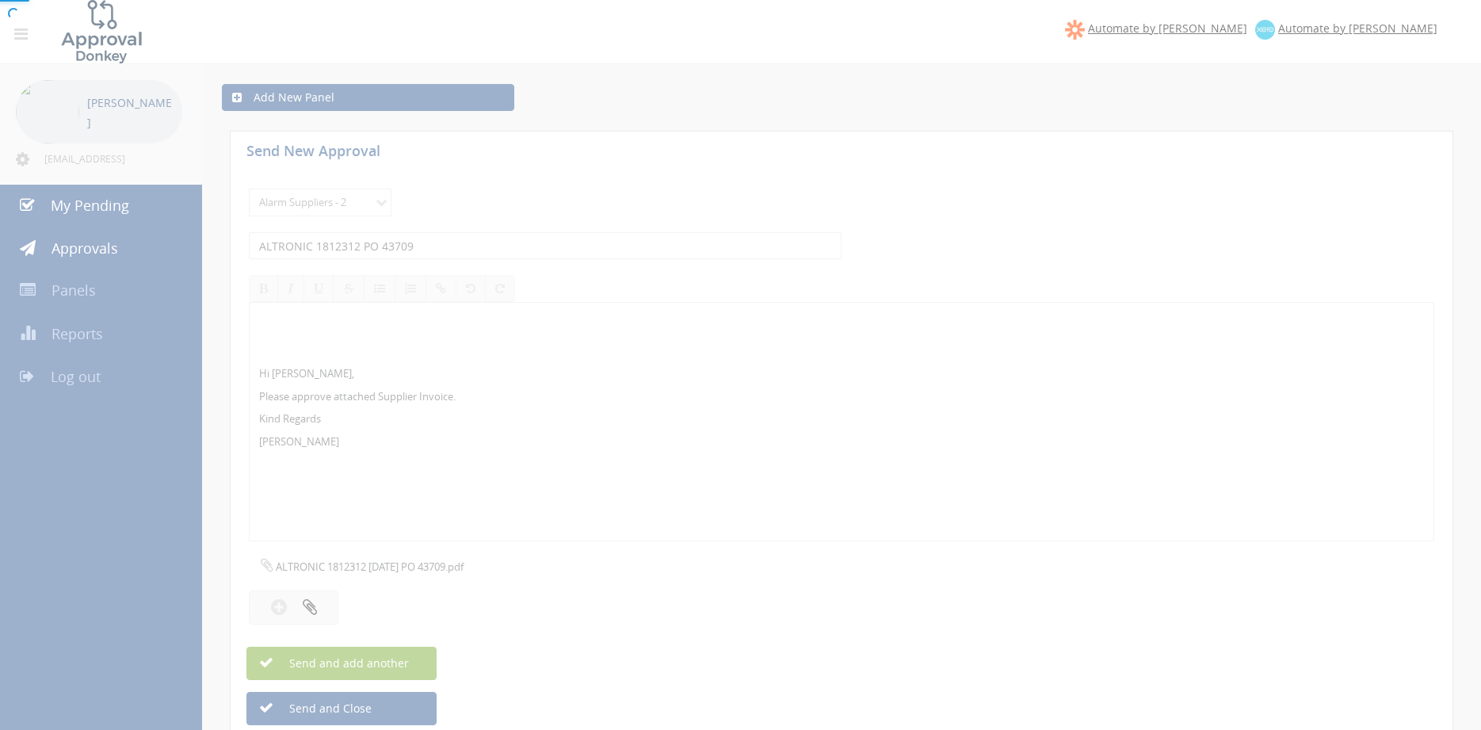
select select
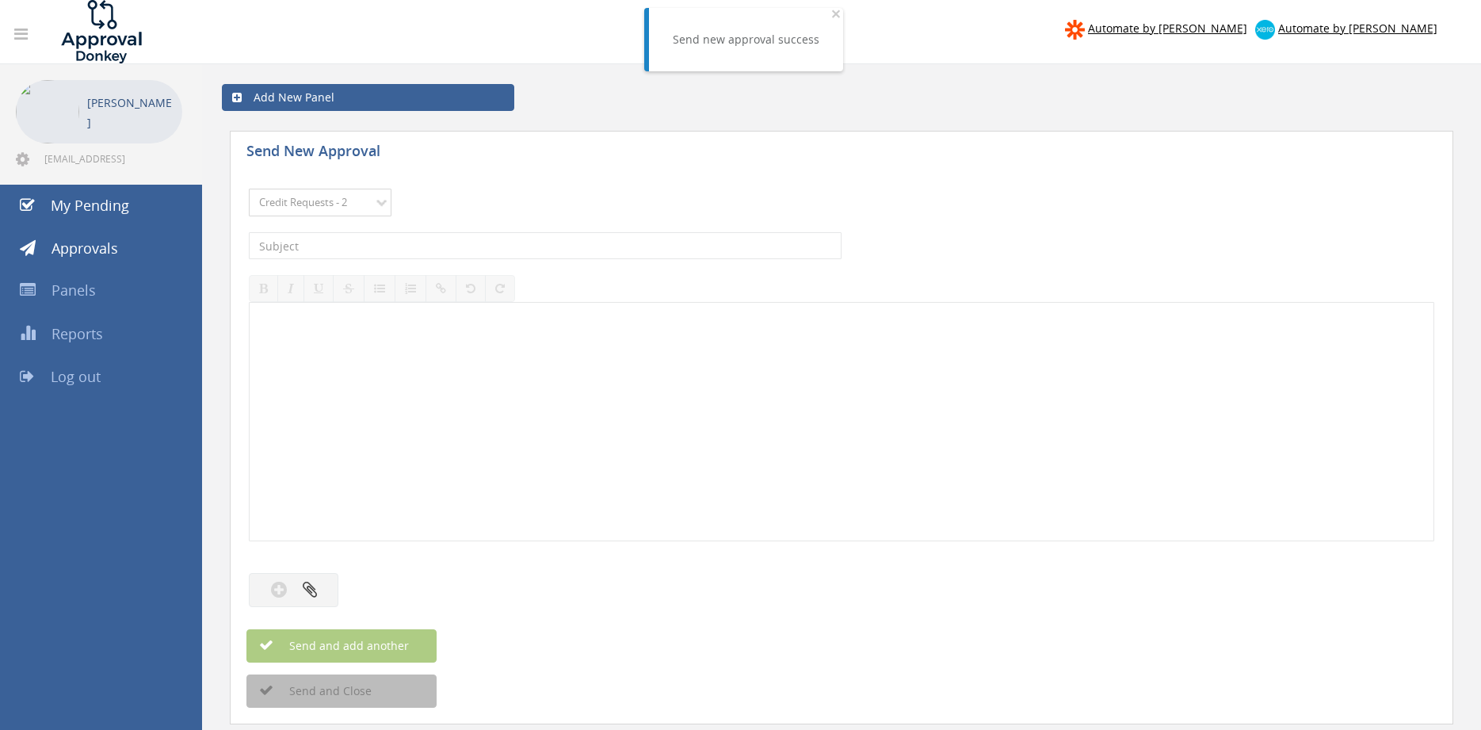
click option "Credit Requests - 2" at bounding box center [0, 0] width 0 height 0
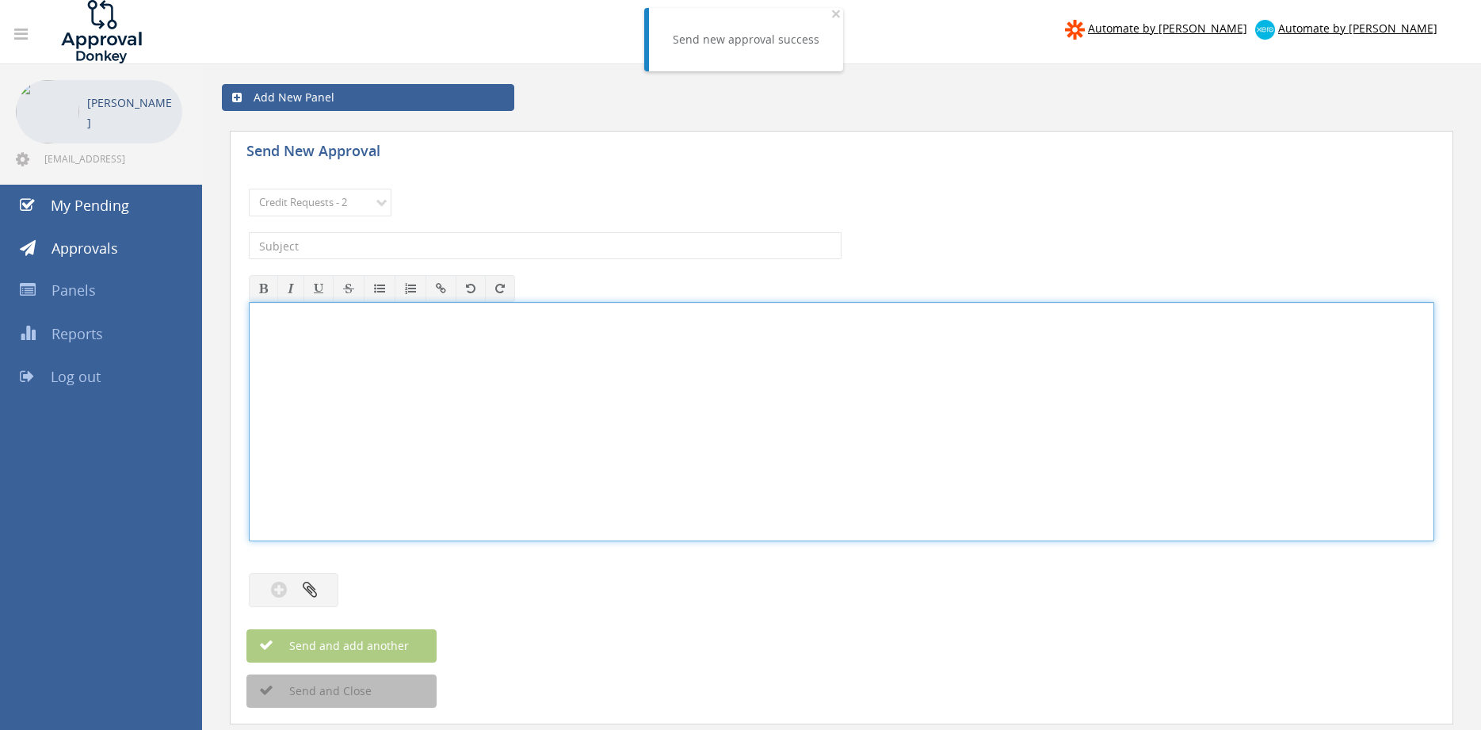
drag, startPoint x: 353, startPoint y: 205, endPoint x: 330, endPoint y: 394, distance: 190.1
click at [328, 447] on div at bounding box center [842, 422] width 1184 height 238
click at [249, 189] on select "Choose Panel Alarm Credits RG - 3 NZ Utilities Cable and SAI Global NZ Alarms-1…" at bounding box center [320, 203] width 143 height 28
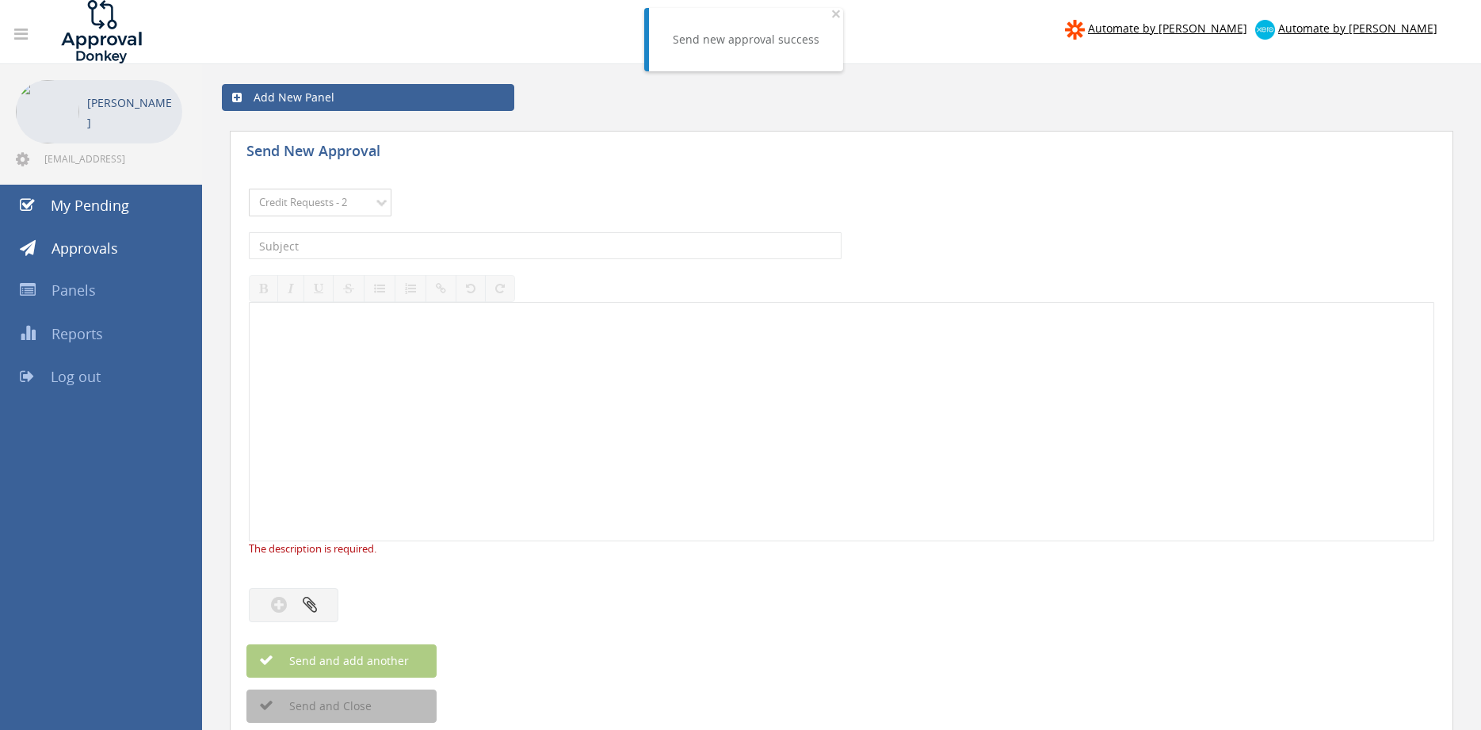
select select "9680"
click option "Alarm Suppliers - 2" at bounding box center [0, 0] width 0 height 0
click at [418, 239] on input "text" at bounding box center [545, 245] width 593 height 27
type input "ALTRONIC 1812304 PO 43439"
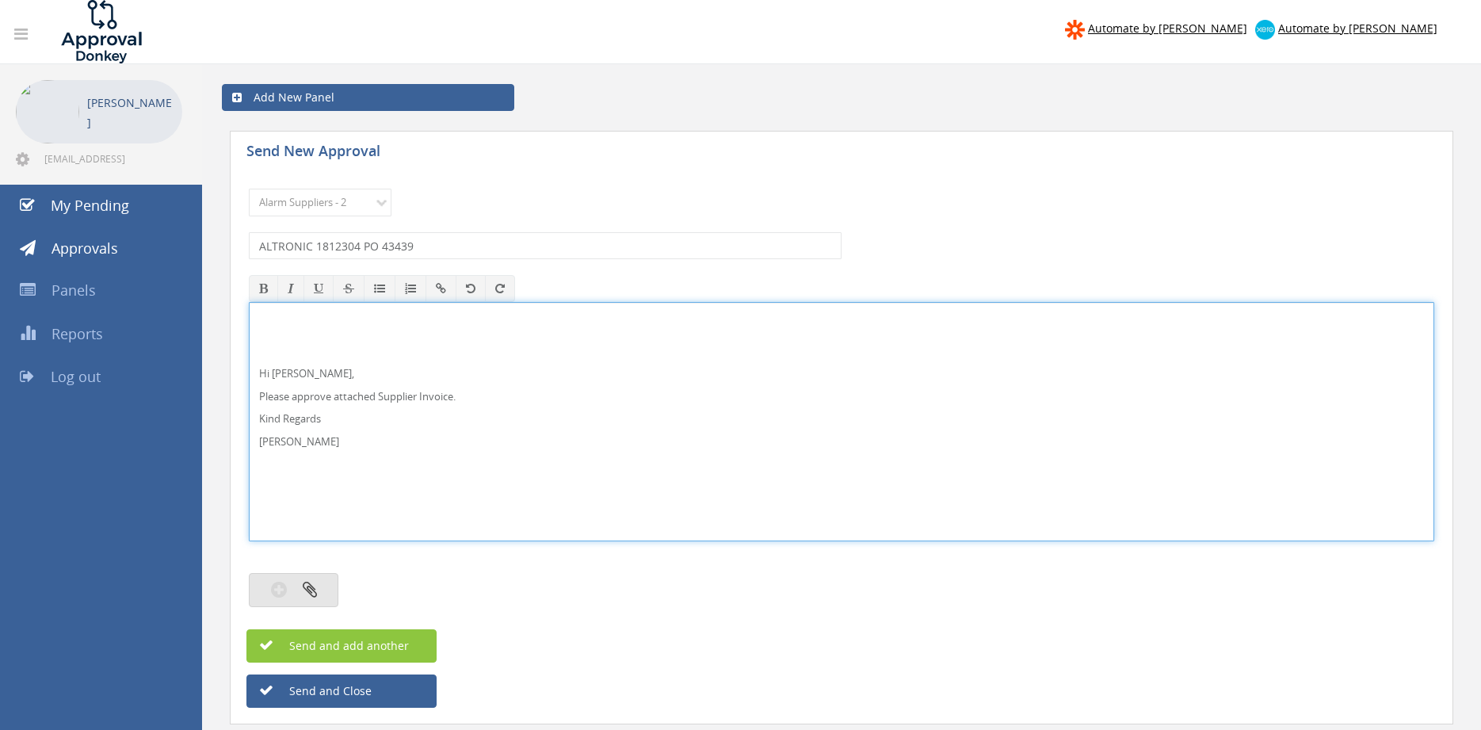
click at [317, 579] on button "button" at bounding box center [294, 590] width 90 height 34
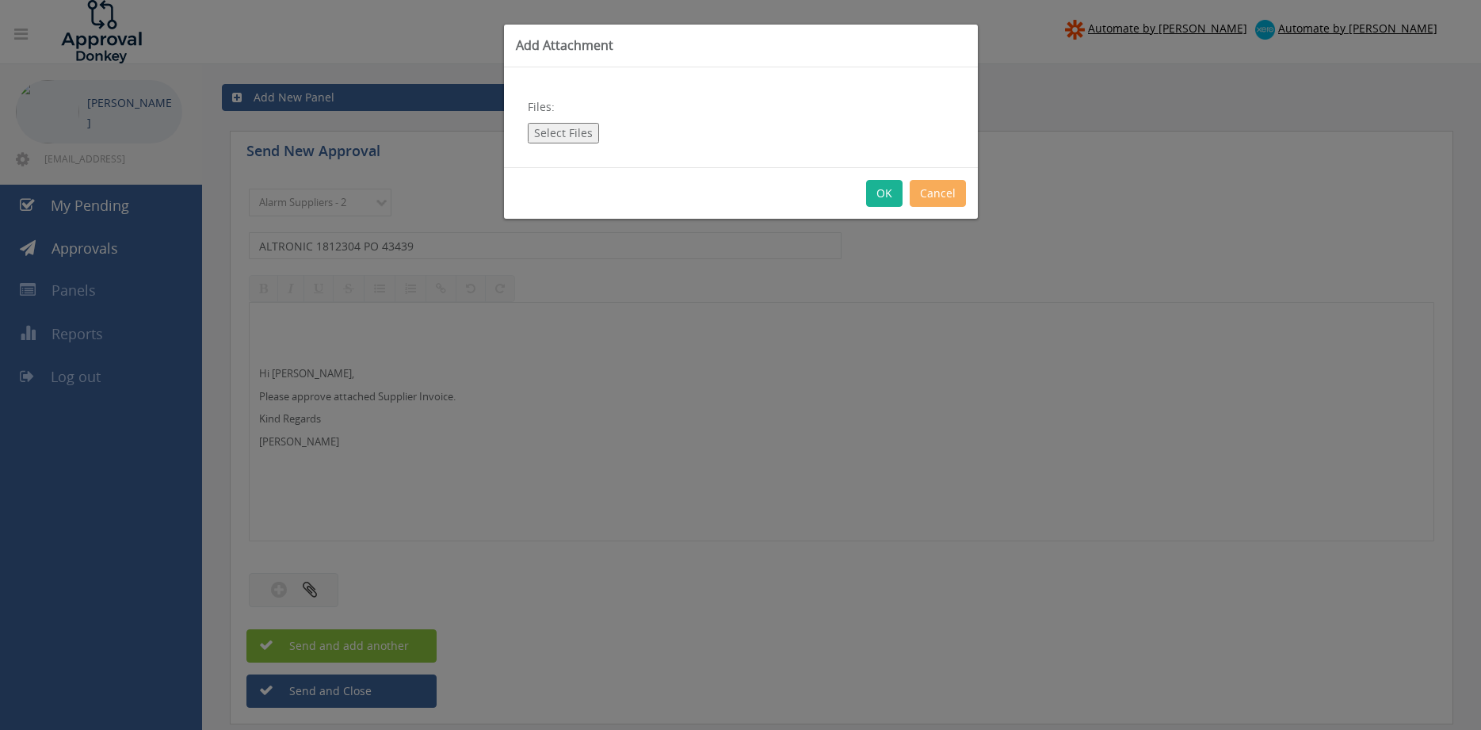
click at [548, 139] on button "Select Files" at bounding box center [563, 133] width 71 height 21
type input "C:\fakepath\ALTRONIC 1812304 [DATE] PO 43439.pdf"
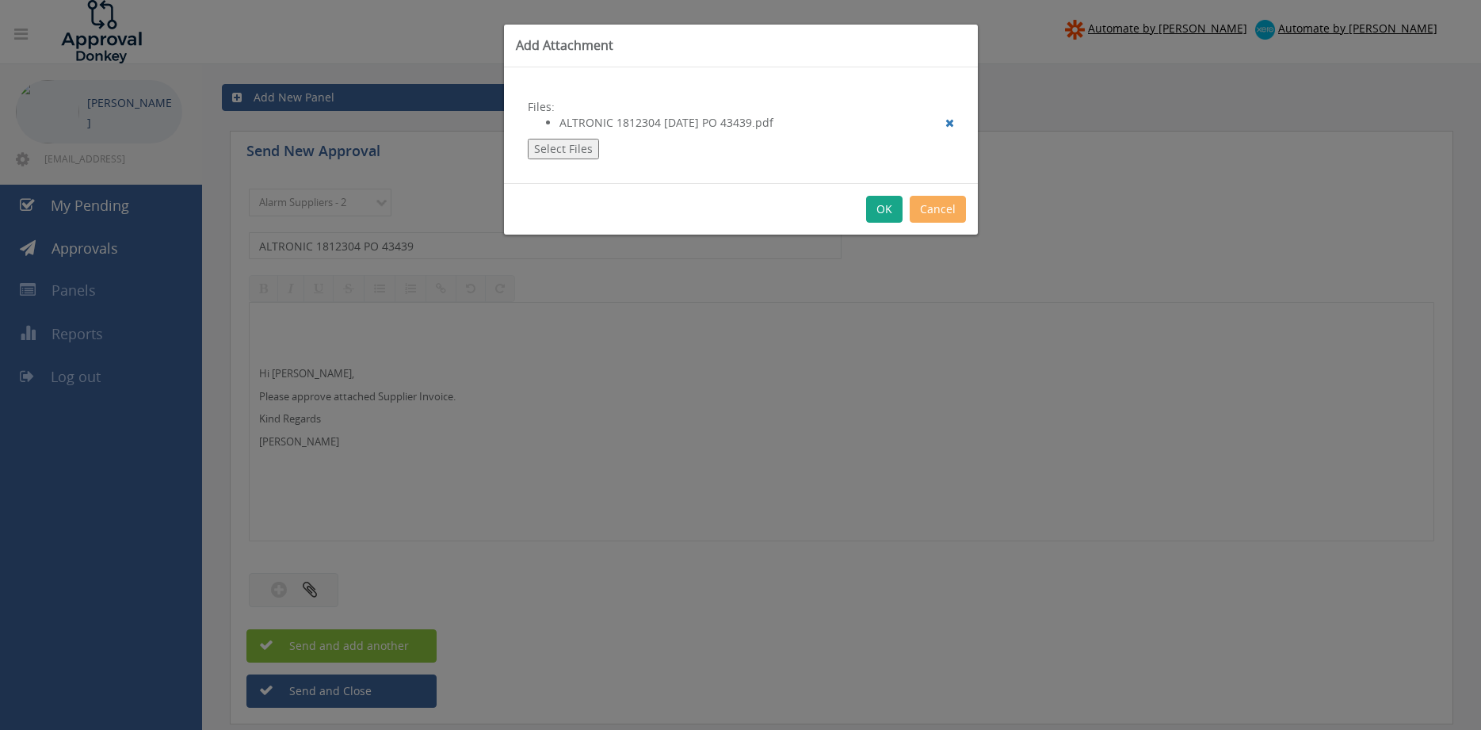
click at [877, 214] on button "OK" at bounding box center [884, 209] width 36 height 27
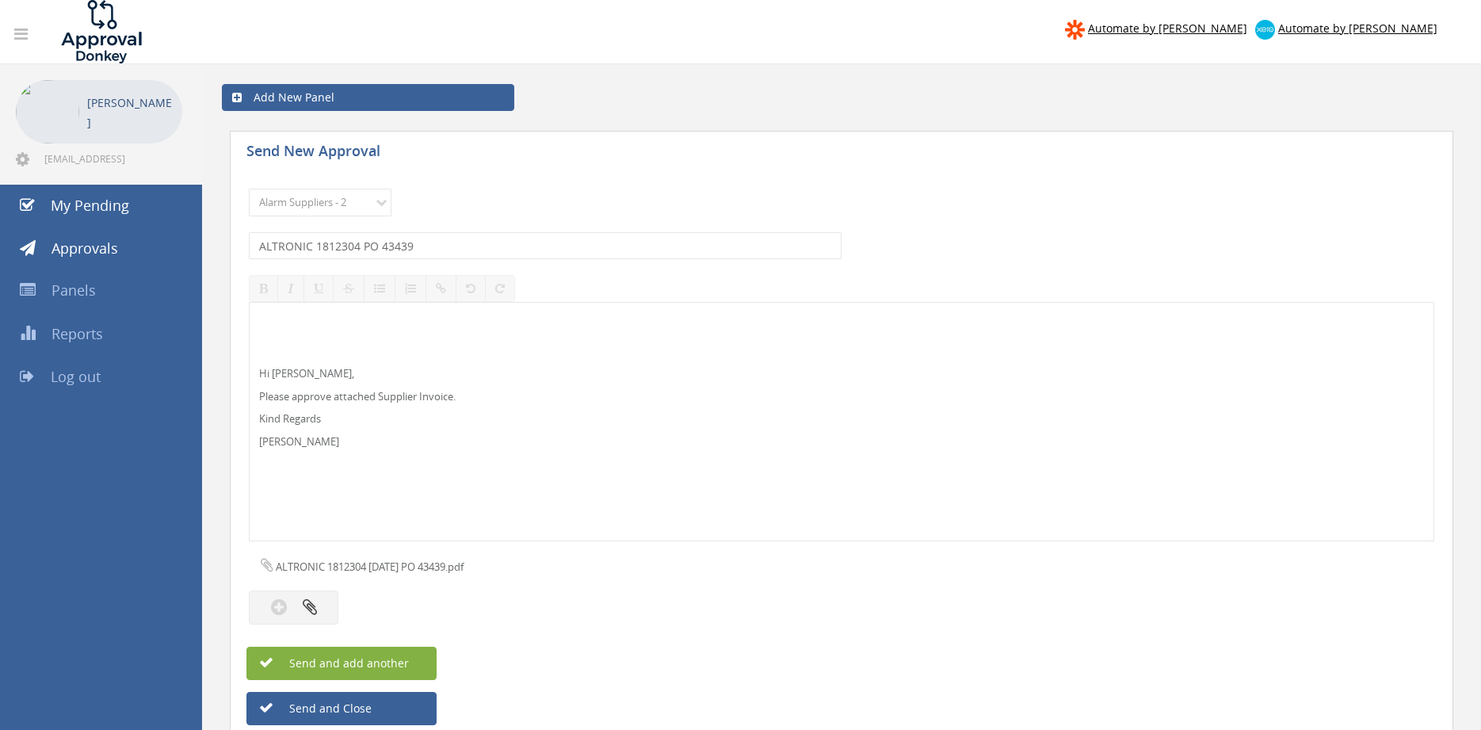
click at [418, 659] on button "Send and add another" at bounding box center [341, 663] width 190 height 33
select select
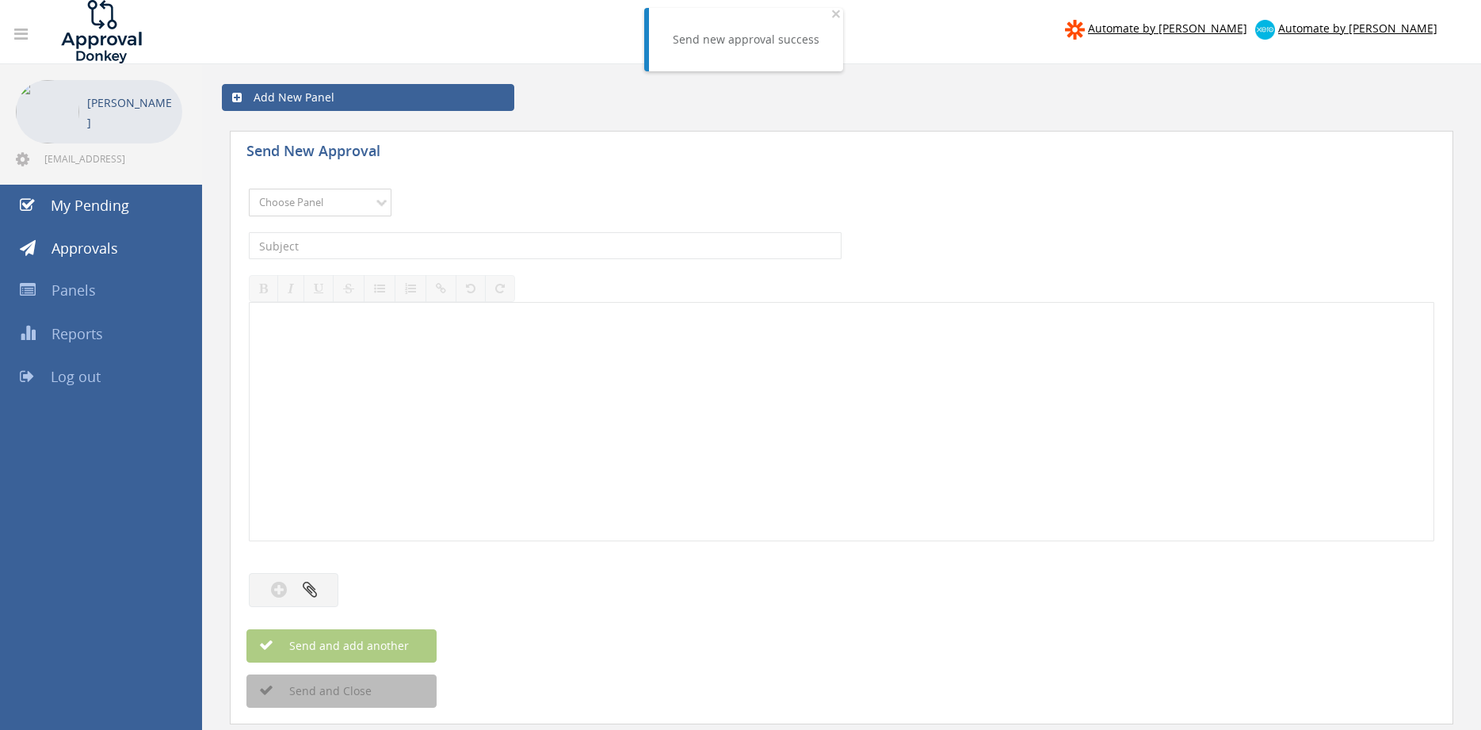
click at [249, 189] on select "Choose Panel Alarm Credits RG - 3 NZ Utilities Cable and SAI Global NZ Alarms-1…" at bounding box center [320, 203] width 143 height 28
select select "9680"
click option "Alarm Suppliers - 2" at bounding box center [0, 0] width 0 height 0
click at [458, 250] on input "text" at bounding box center [545, 245] width 593 height 27
type input "ALTRONIC 1812302 PO 43555"
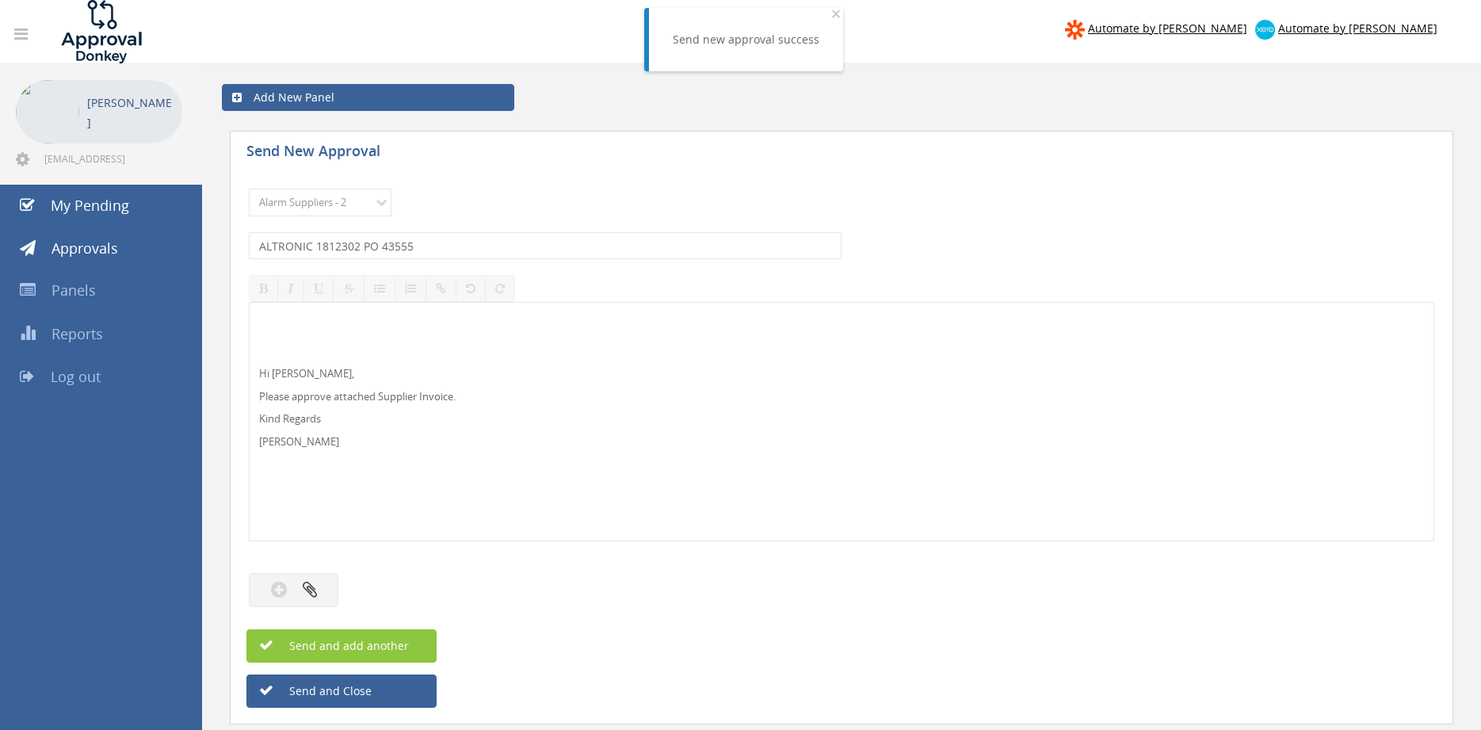
click at [343, 582] on div at bounding box center [299, 590] width 101 height 34
click at [325, 580] on button "button" at bounding box center [294, 590] width 90 height 34
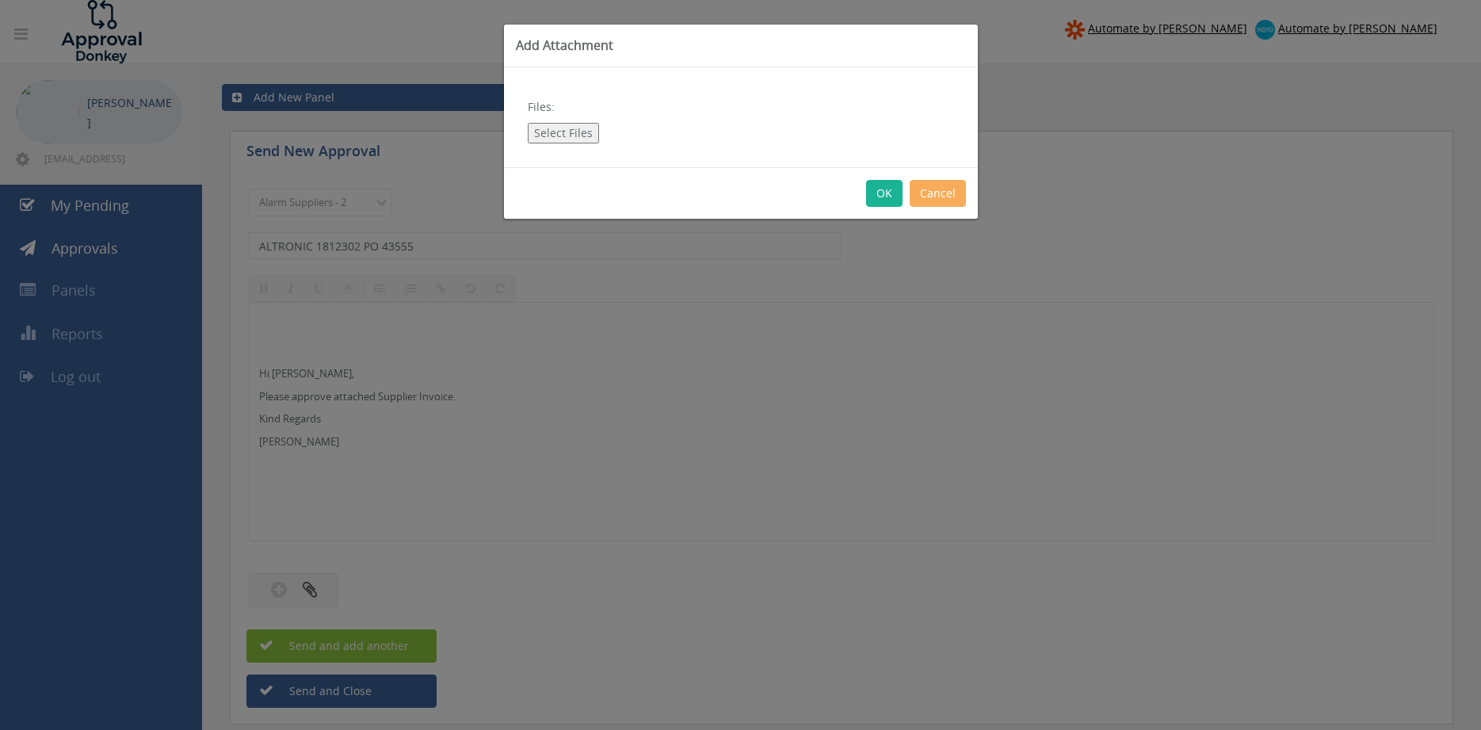
click at [544, 138] on button "Select Files" at bounding box center [563, 133] width 71 height 21
type input "C:\fakepath\ALTRONIC 1812302 [DATE] PO 43555.pdf"
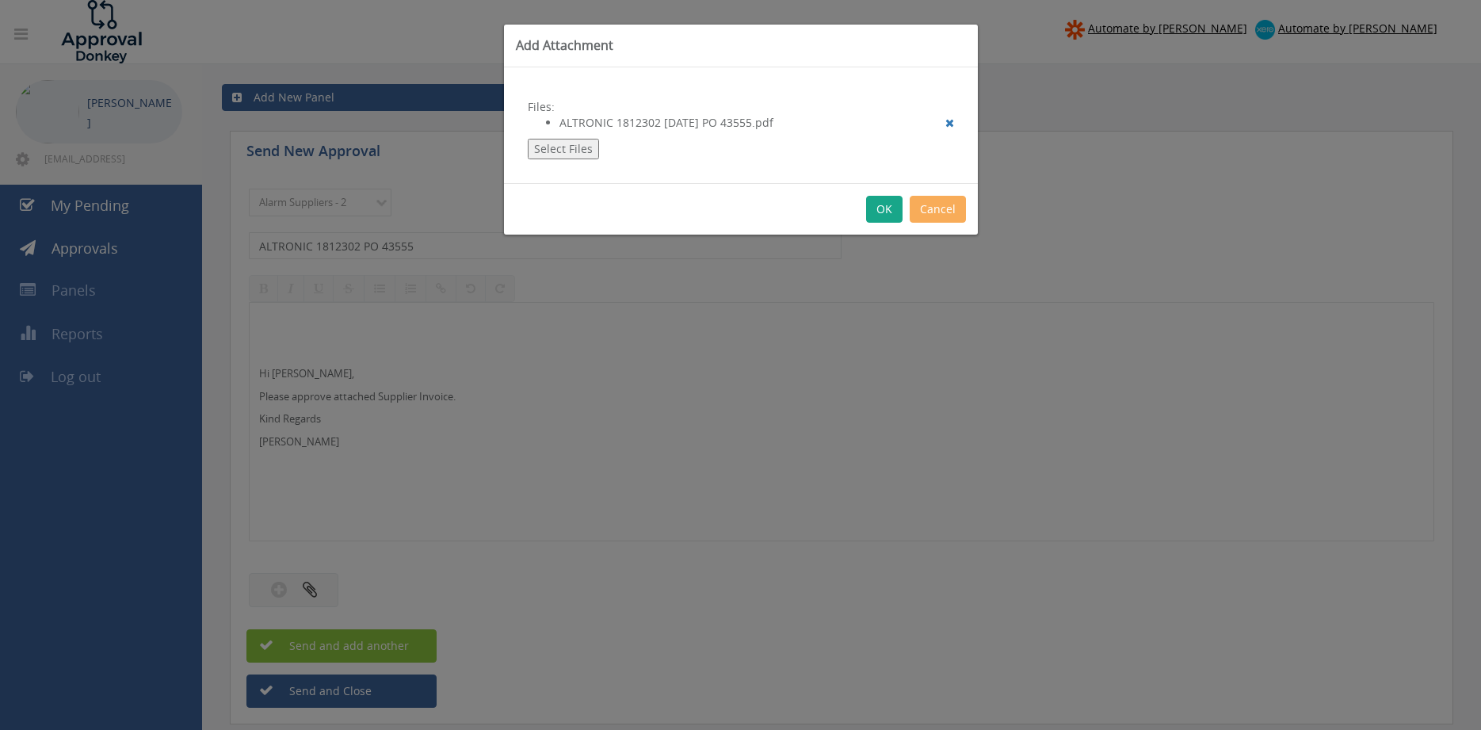
click at [887, 208] on button "OK" at bounding box center [884, 209] width 36 height 27
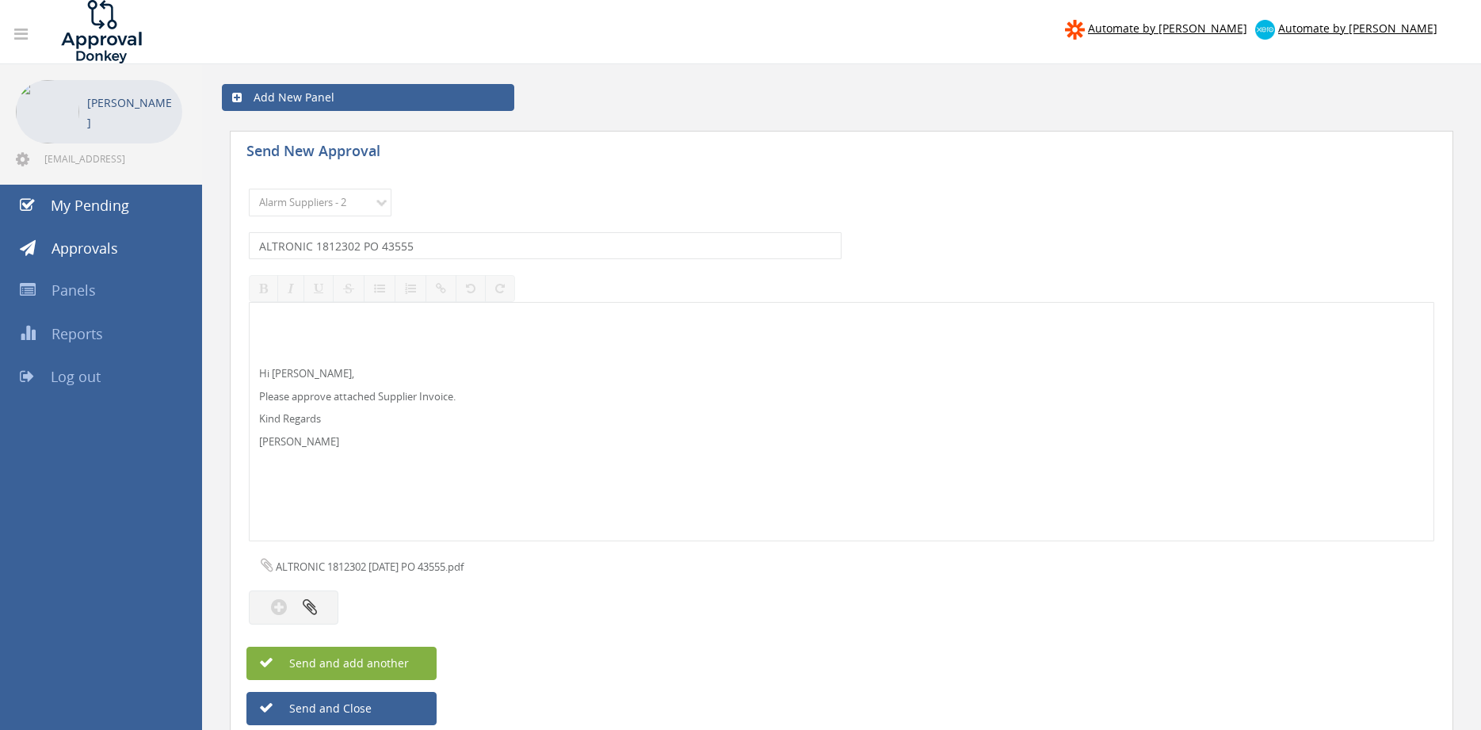
click at [387, 665] on span "Send and add another" at bounding box center [332, 662] width 154 height 15
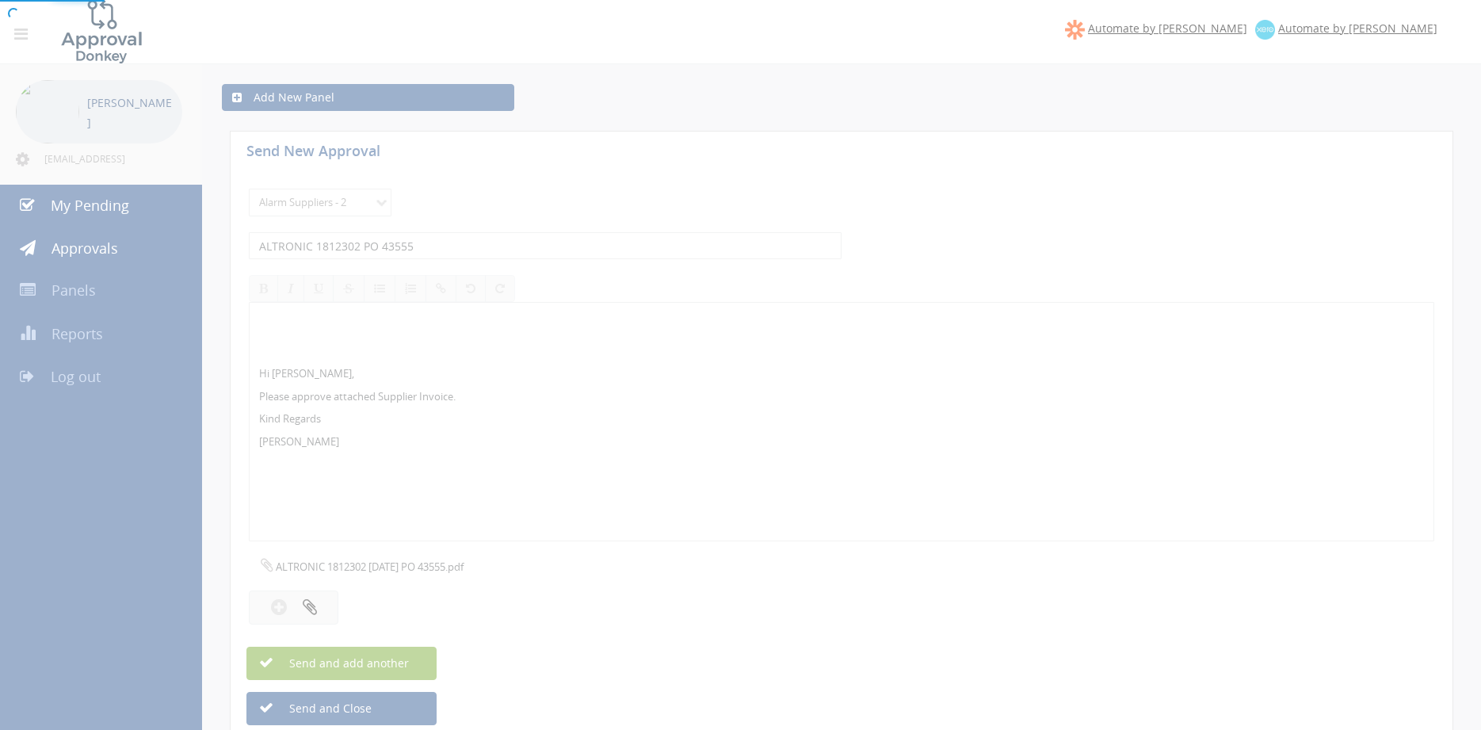
select select
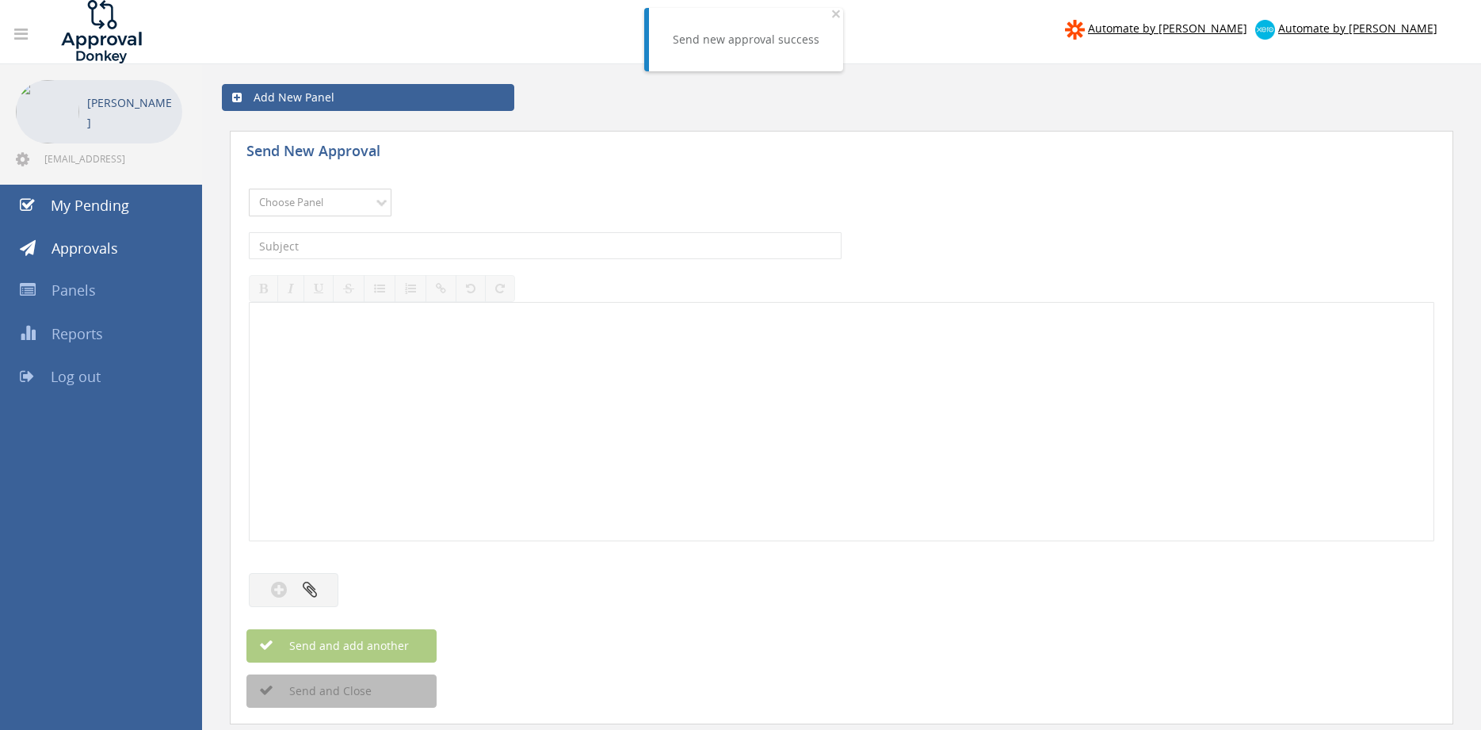
select select "9680"
click option "Alarm Suppliers - 2" at bounding box center [0, 0] width 0 height 0
click at [453, 235] on input "text" at bounding box center [545, 245] width 593 height 27
type input "ALTRONIC 1811965 PO 43698"
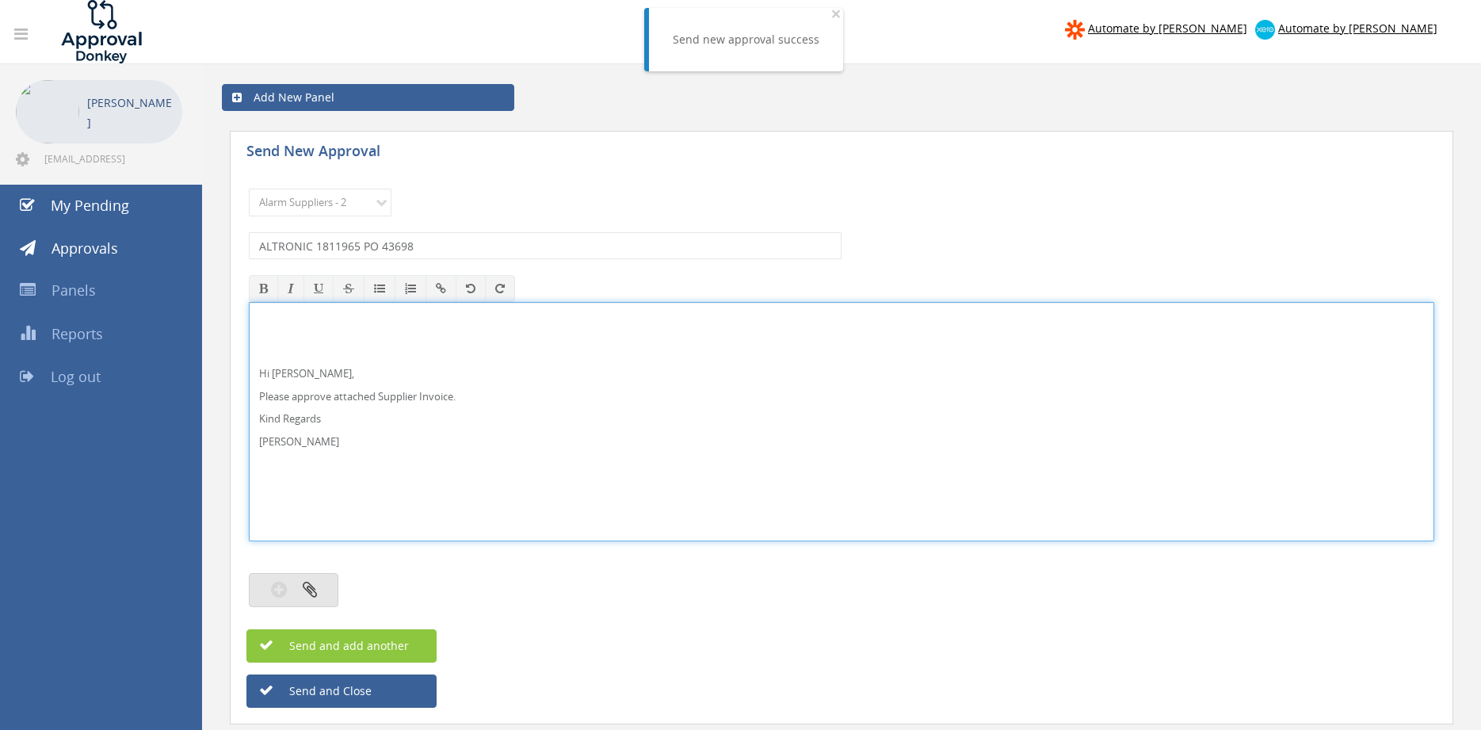
click at [291, 592] on button "button" at bounding box center [294, 590] width 90 height 34
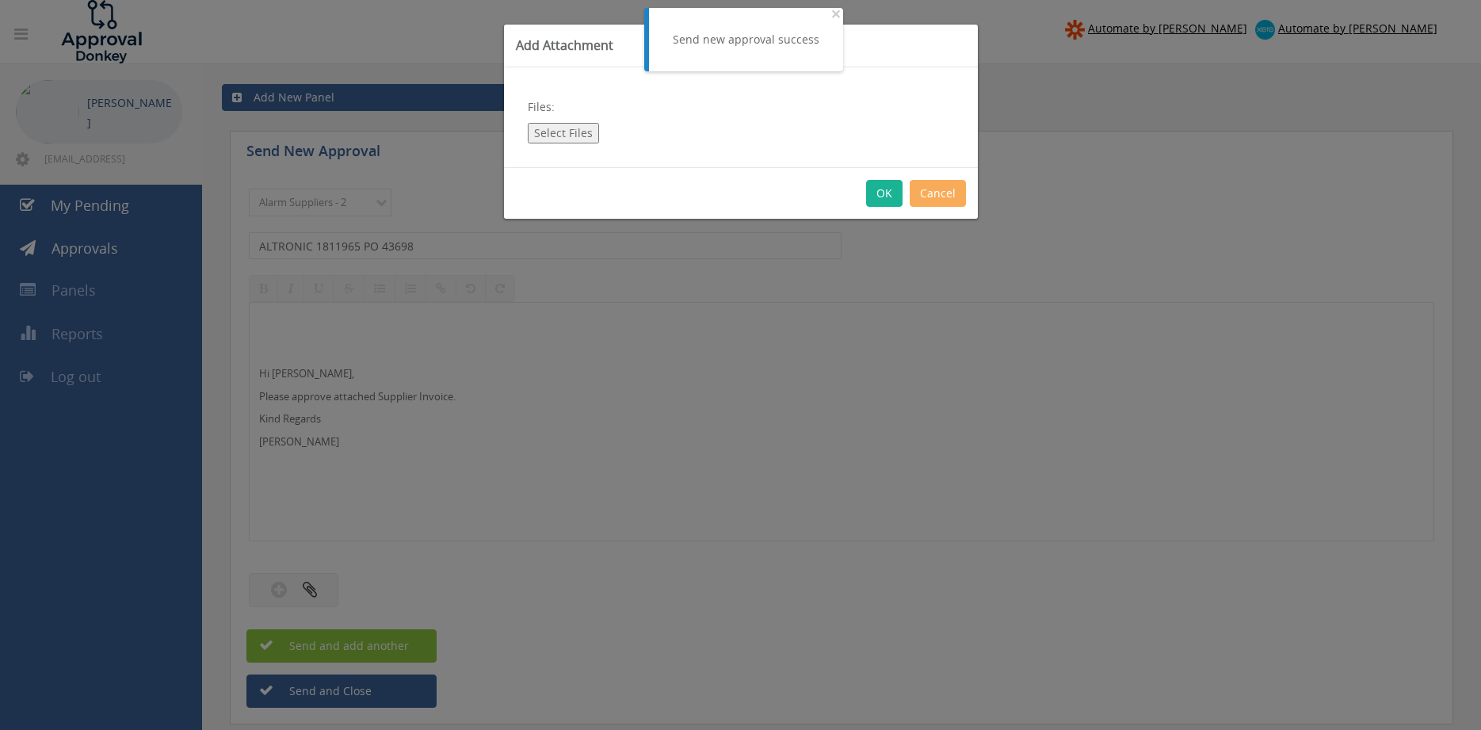
click at [571, 134] on button "Select Files" at bounding box center [563, 133] width 71 height 21
type input "C:\fakepath\ALTRONIC 1811965 [DATE] PO 43698.pdf"
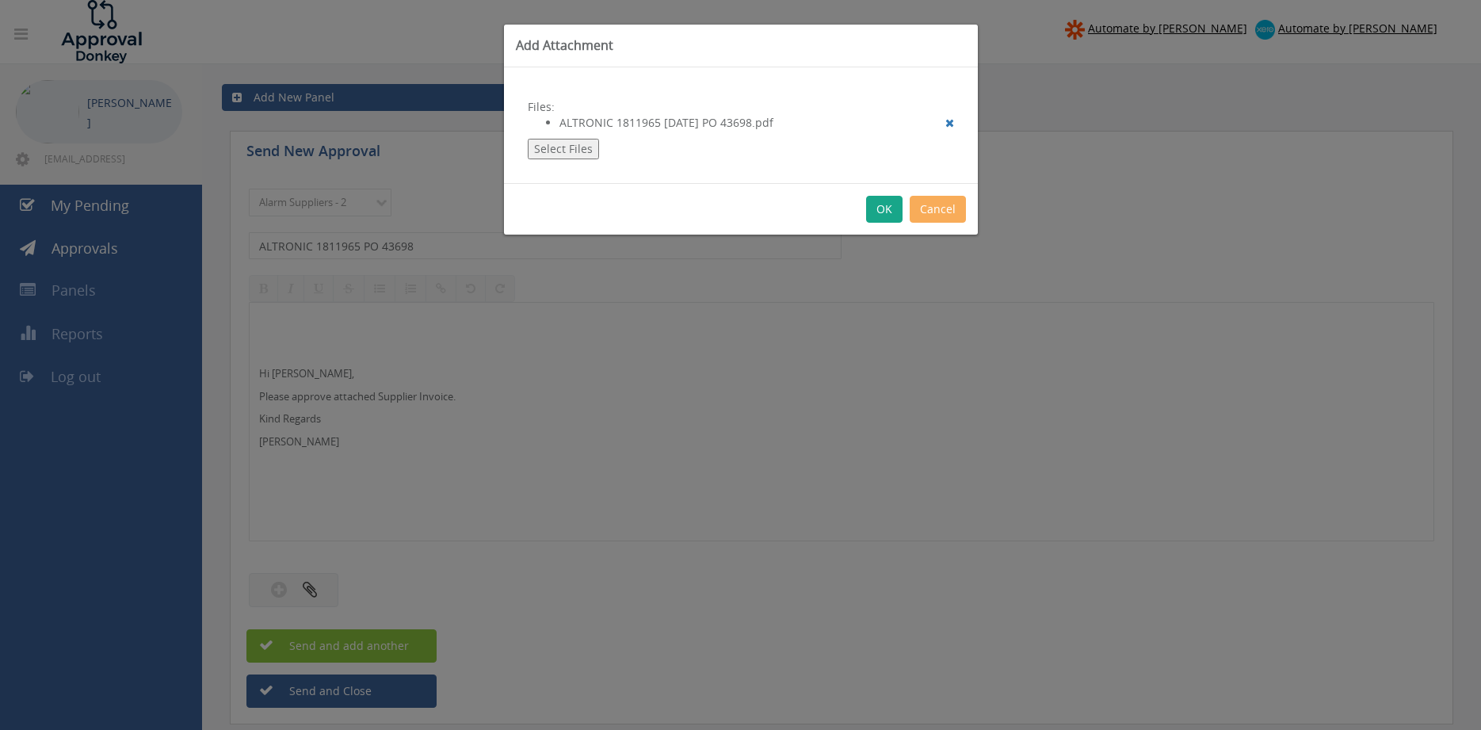
click at [876, 207] on button "OK" at bounding box center [884, 209] width 36 height 27
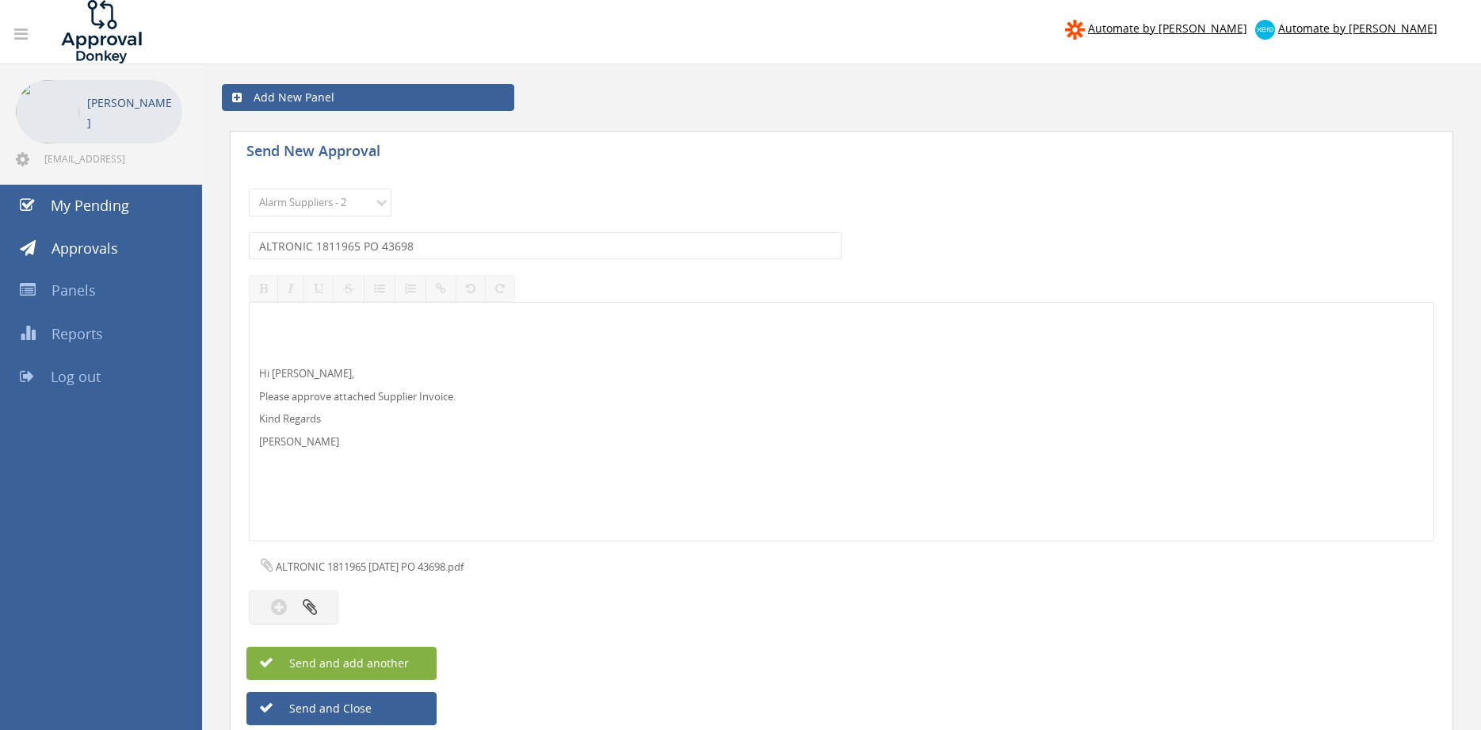
click at [376, 666] on span "Send and add another" at bounding box center [332, 662] width 154 height 15
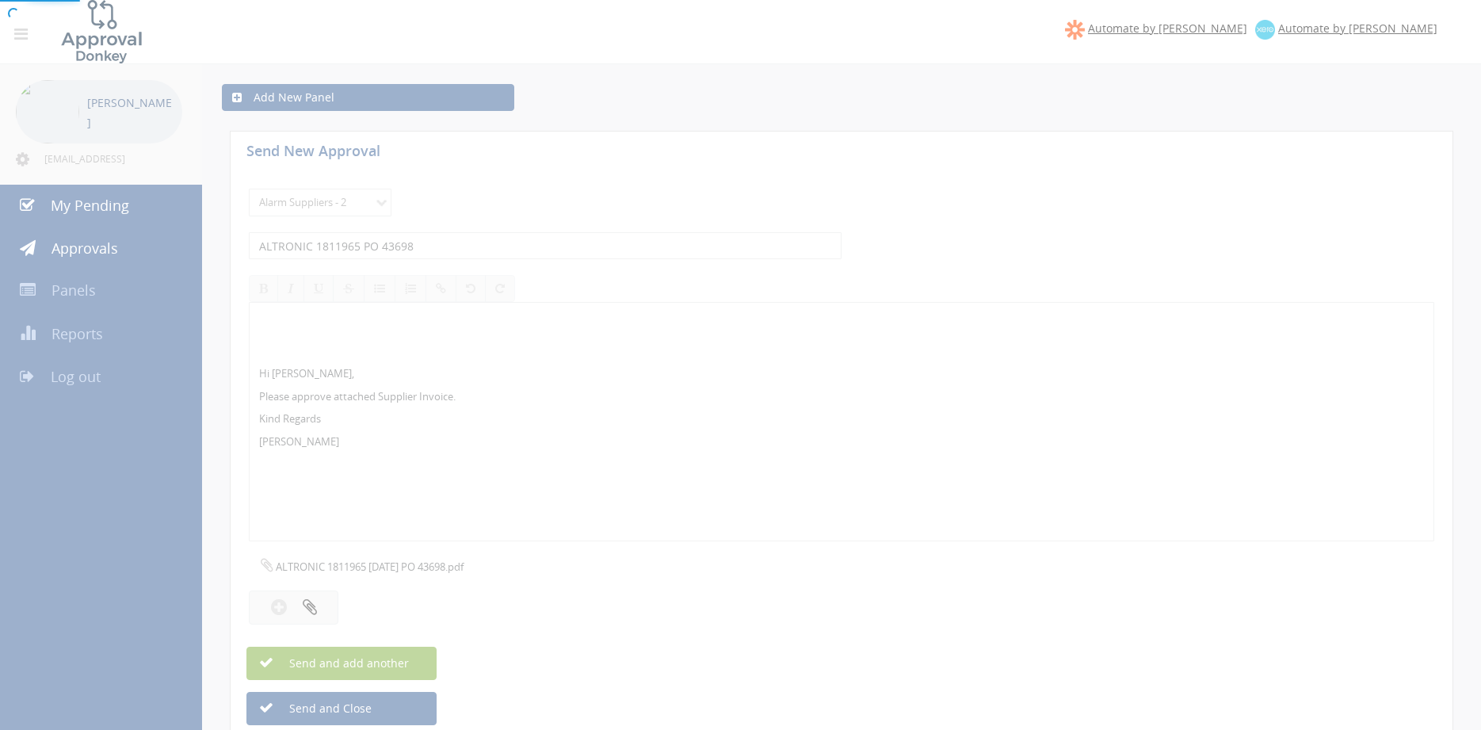
select select
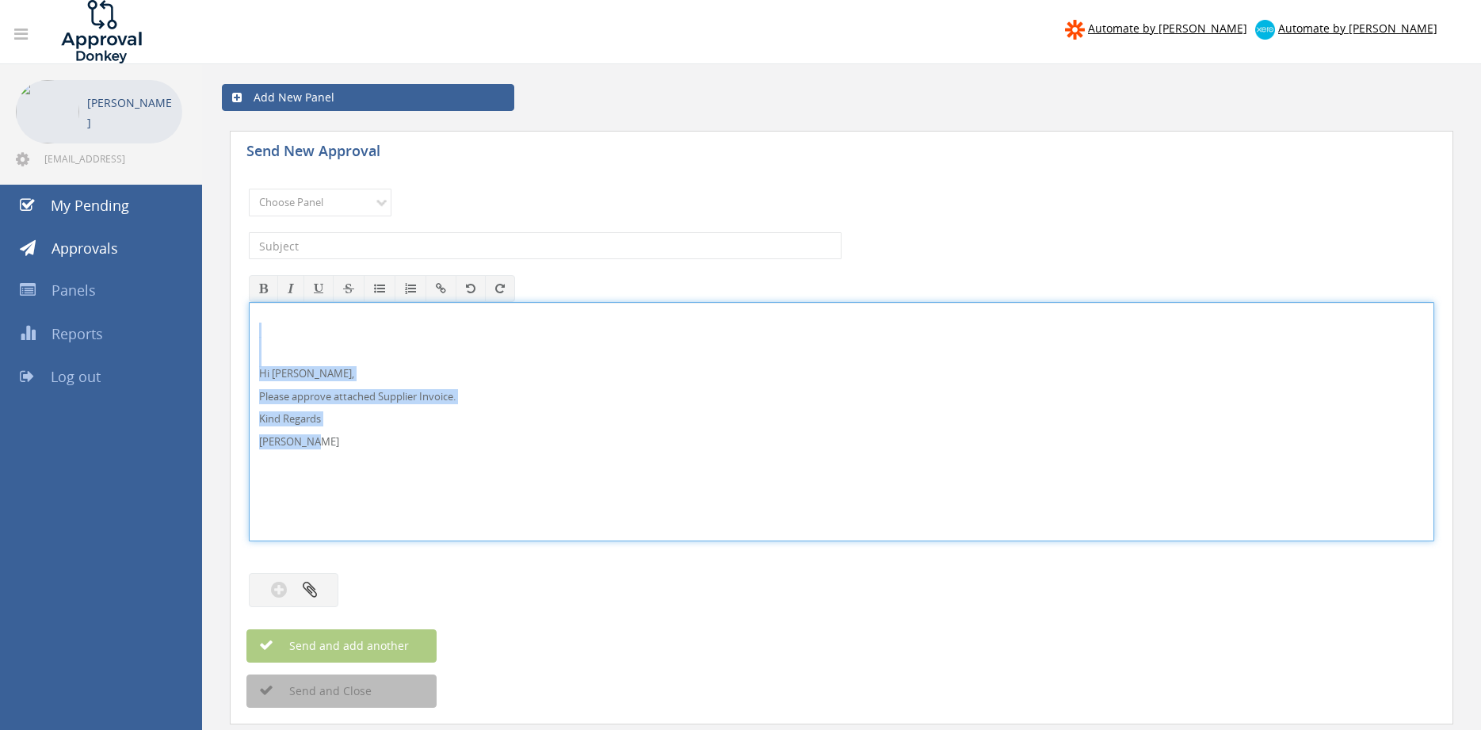
drag, startPoint x: 330, startPoint y: 452, endPoint x: 233, endPoint y: 339, distance: 148.9
click at [249, 338] on div "Hi [PERSON_NAME], Please approve attached Supplier Invoice. Kind Regards [PERSO…" at bounding box center [842, 421] width 1186 height 239
copy div "Hi [PERSON_NAME], Please approve attached Supplier Invoice. Kind Regards [PERSO…"
click at [249, 189] on select "Choose Panel Alarm Credits RG - 3 NZ Utilities Cable and SAI Global NZ Alarms-1…" at bounding box center [320, 203] width 143 height 28
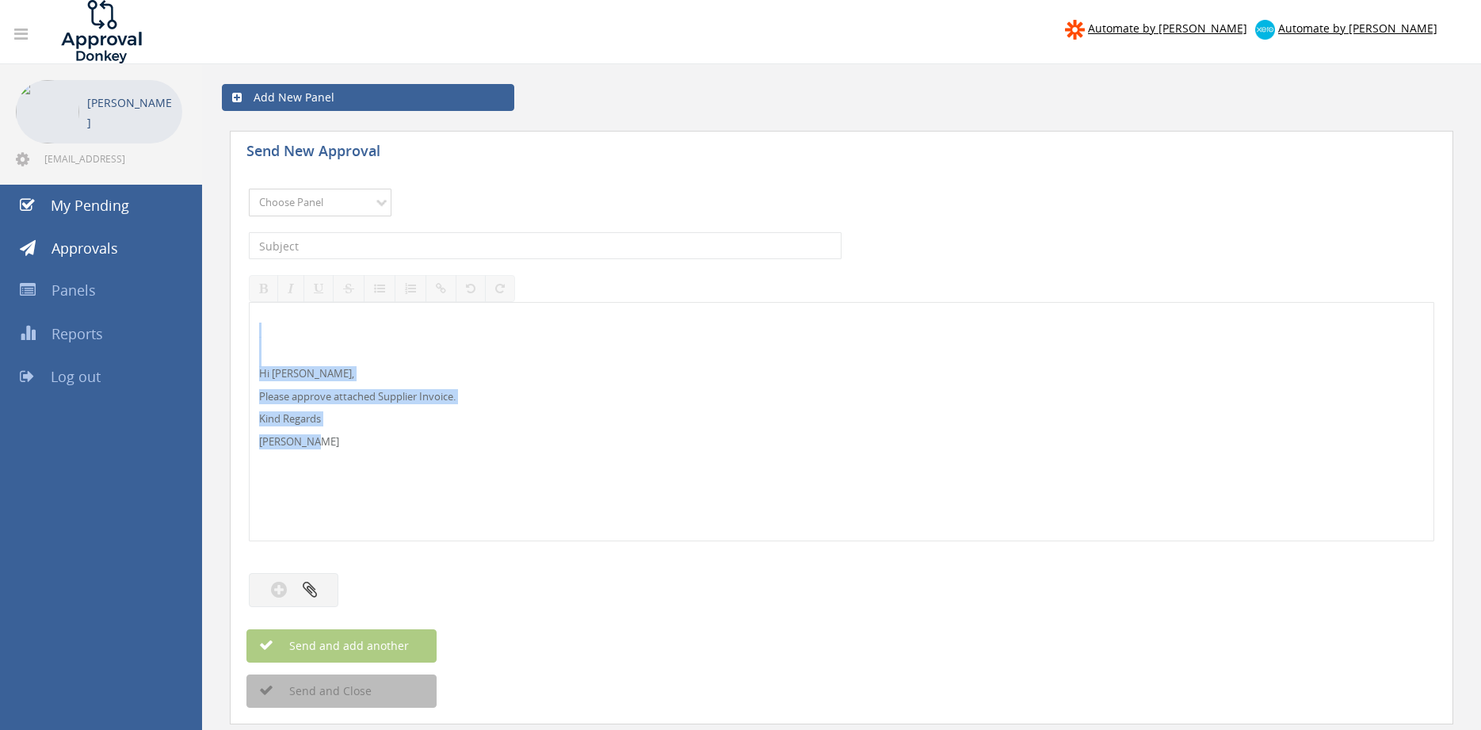
select select "9680"
click option "Alarm Suppliers - 2" at bounding box center [0, 0] width 0 height 0
click at [453, 239] on input "text" at bounding box center [545, 245] width 593 height 27
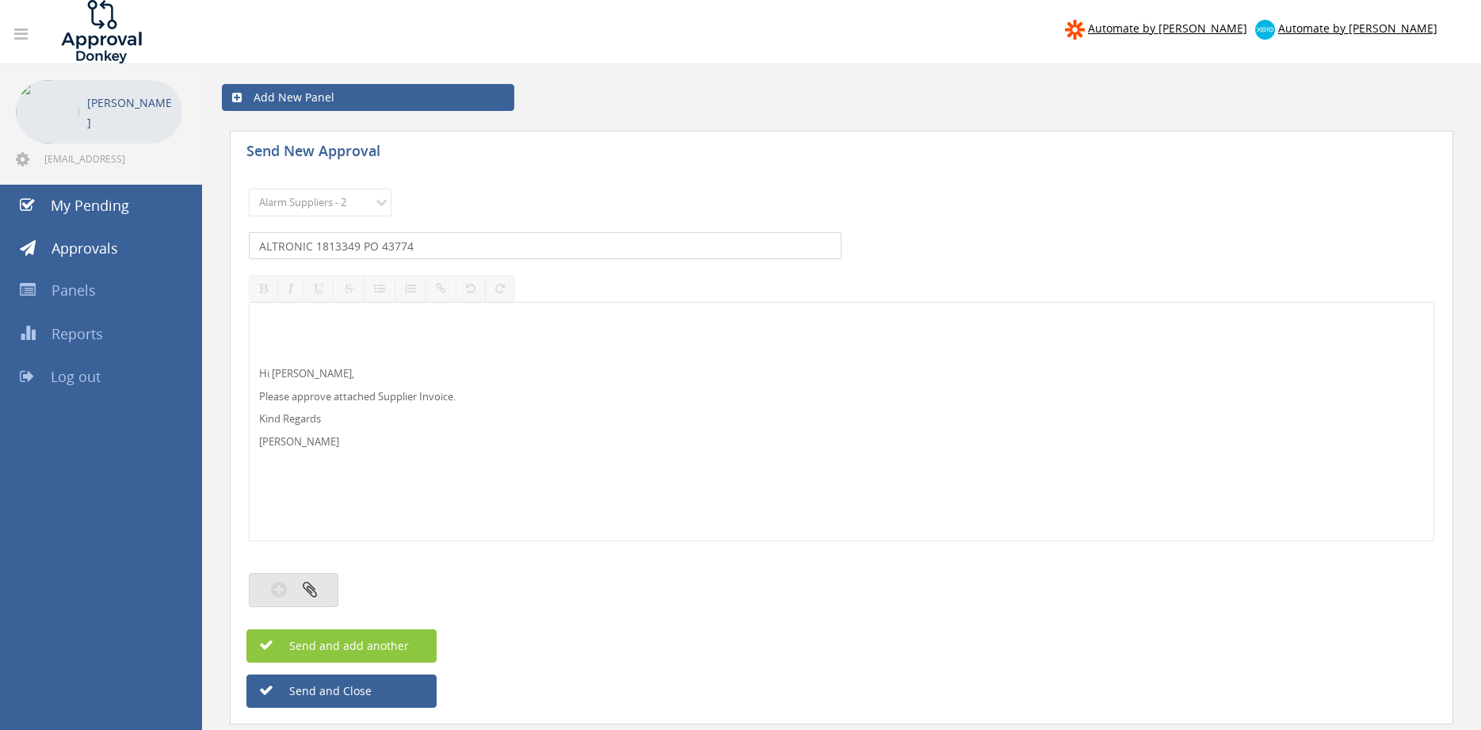
type input "ALTRONIC 1813349 PO 43774"
click at [321, 587] on button "button" at bounding box center [294, 590] width 90 height 34
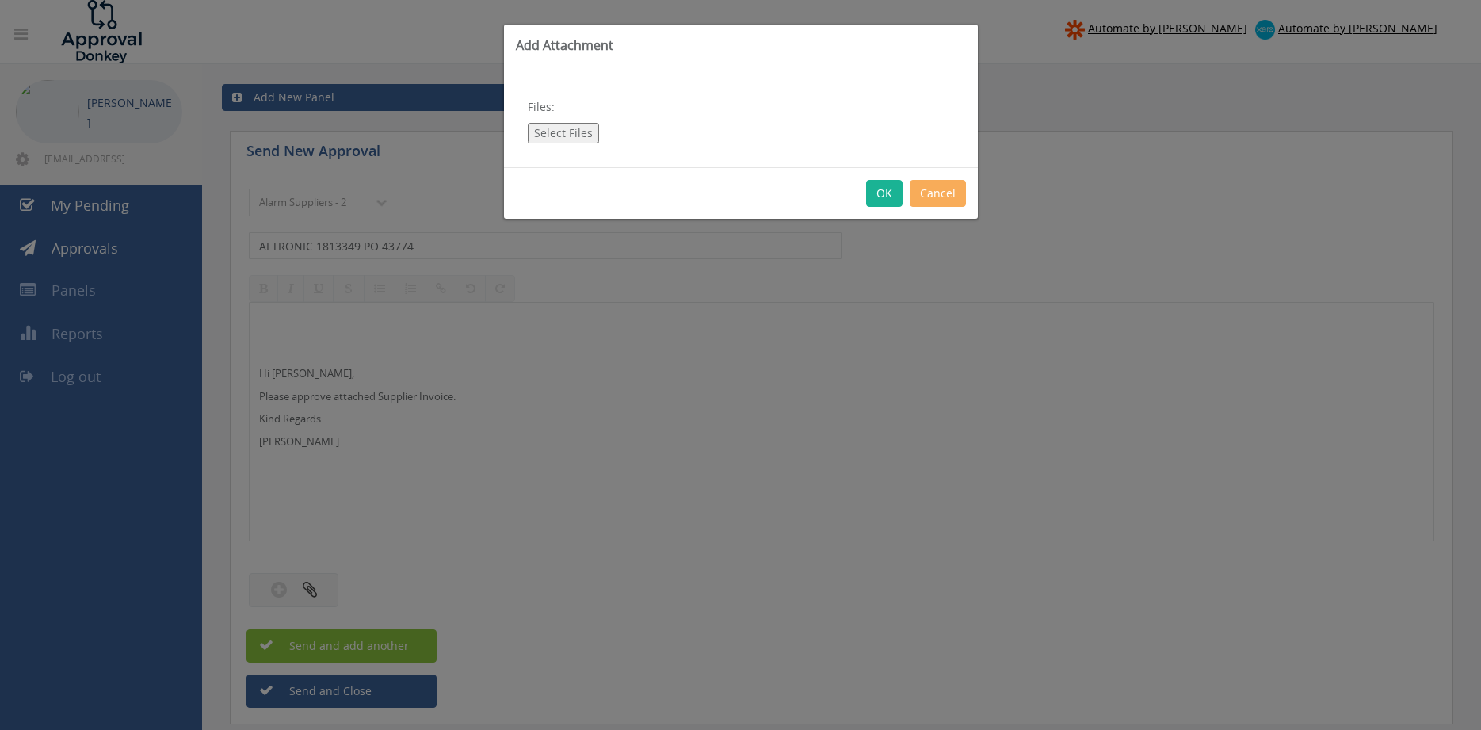
click at [567, 132] on button "Select Files" at bounding box center [563, 133] width 71 height 21
type input "C:\fakepath\ALTRONIC 1813349 [DATE] PO 43774.pdf"
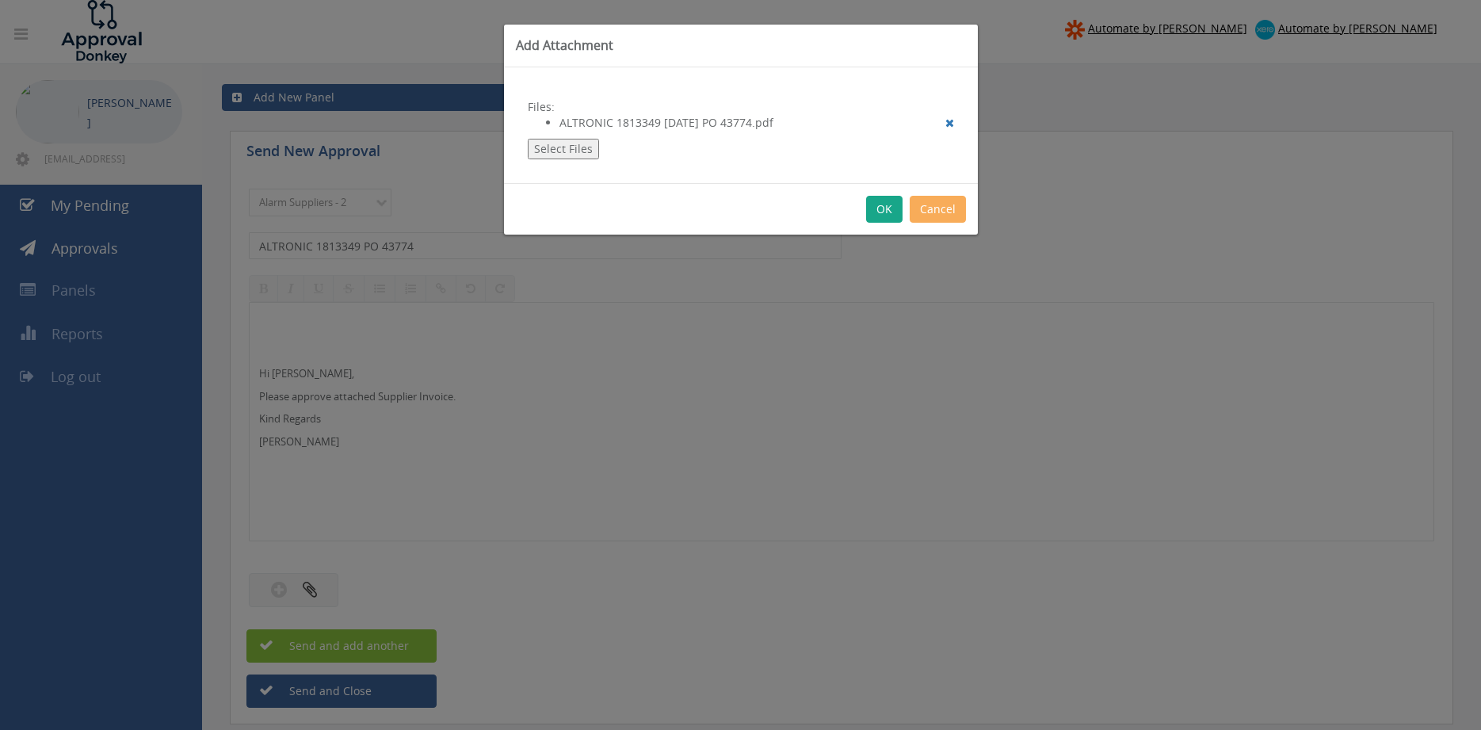
click at [888, 203] on button "OK" at bounding box center [884, 209] width 36 height 27
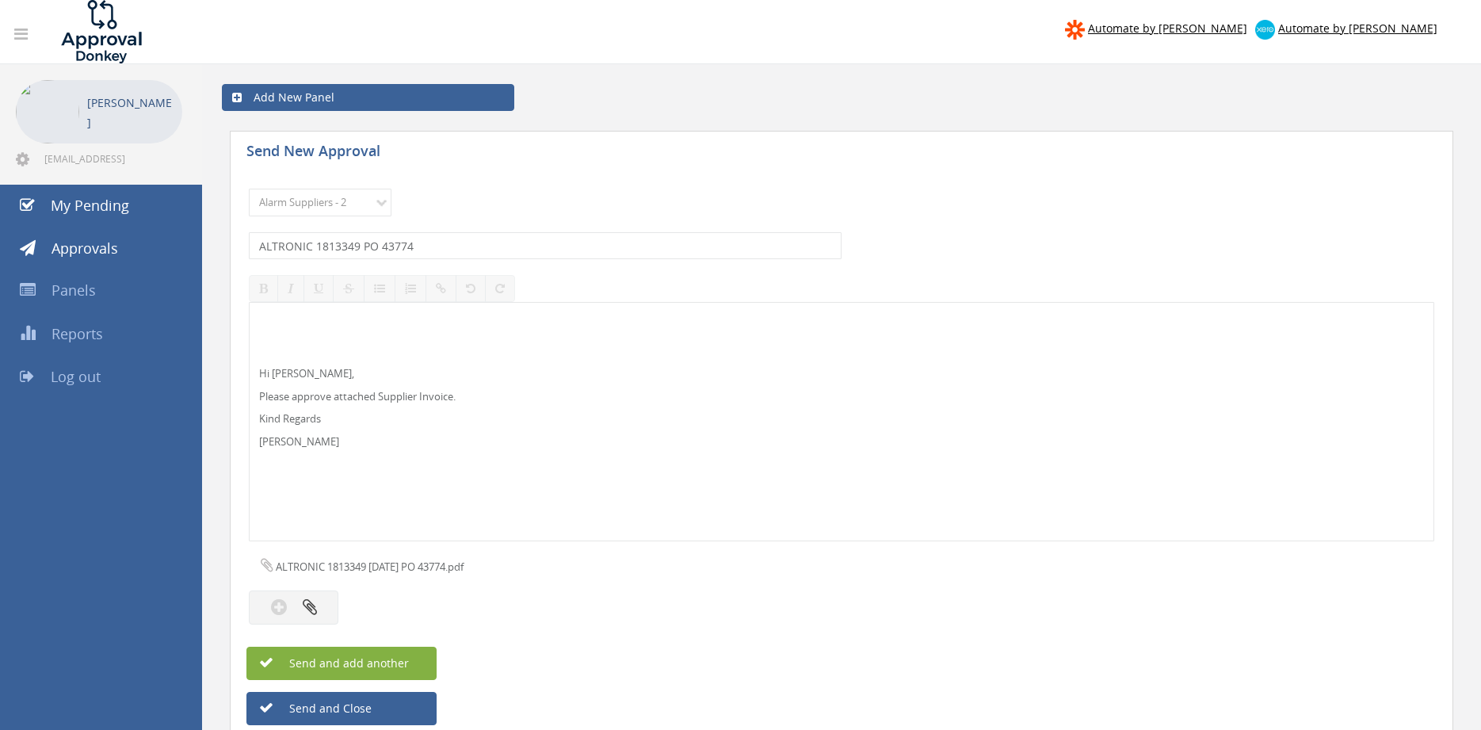
click at [422, 657] on button "Send and add another" at bounding box center [341, 663] width 190 height 33
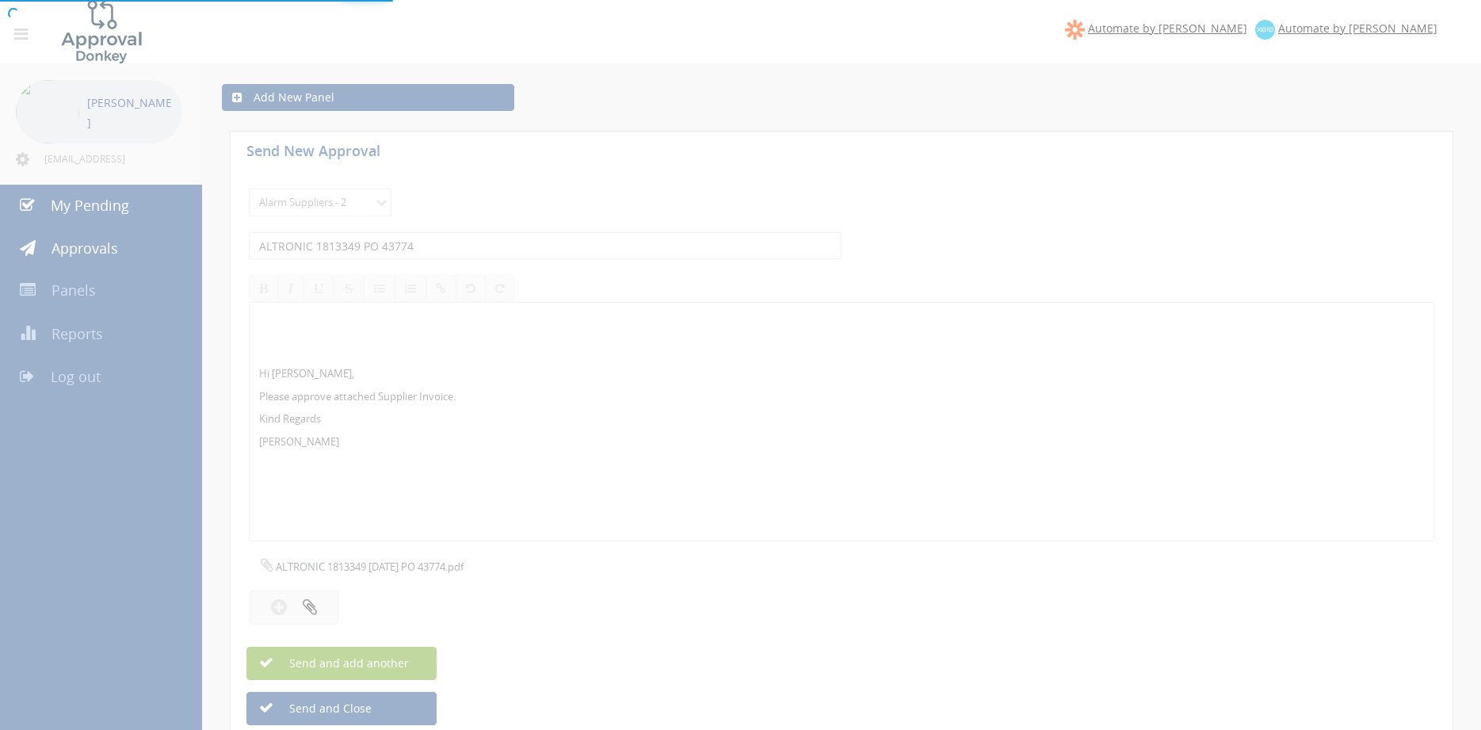
select select
